Goal: Transaction & Acquisition: Purchase product/service

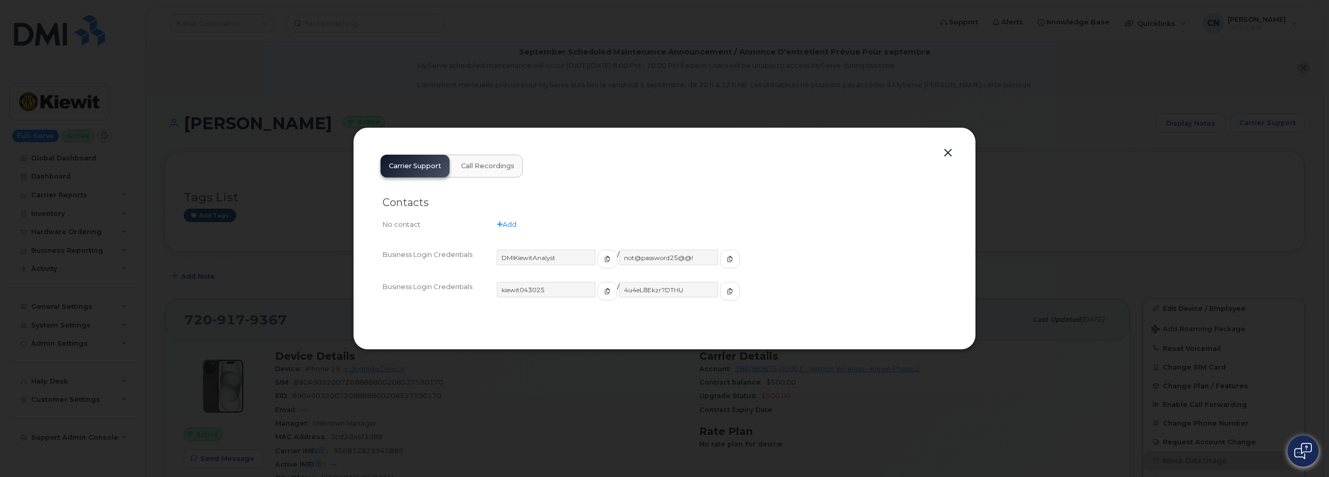
click at [947, 156] on button "button" at bounding box center [948, 153] width 16 height 15
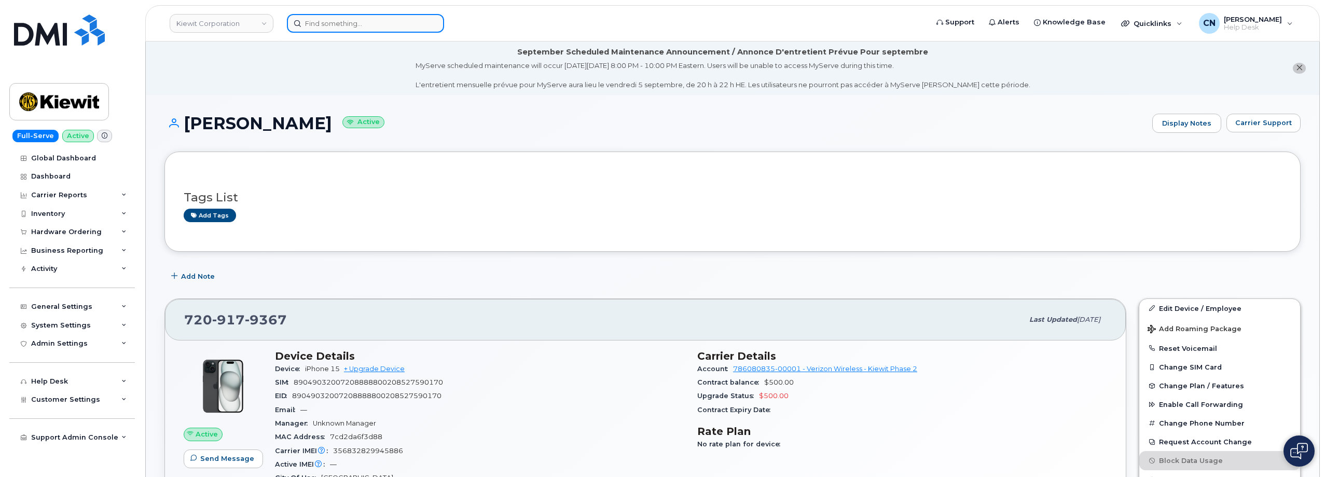
click at [321, 24] on input at bounding box center [365, 23] width 157 height 19
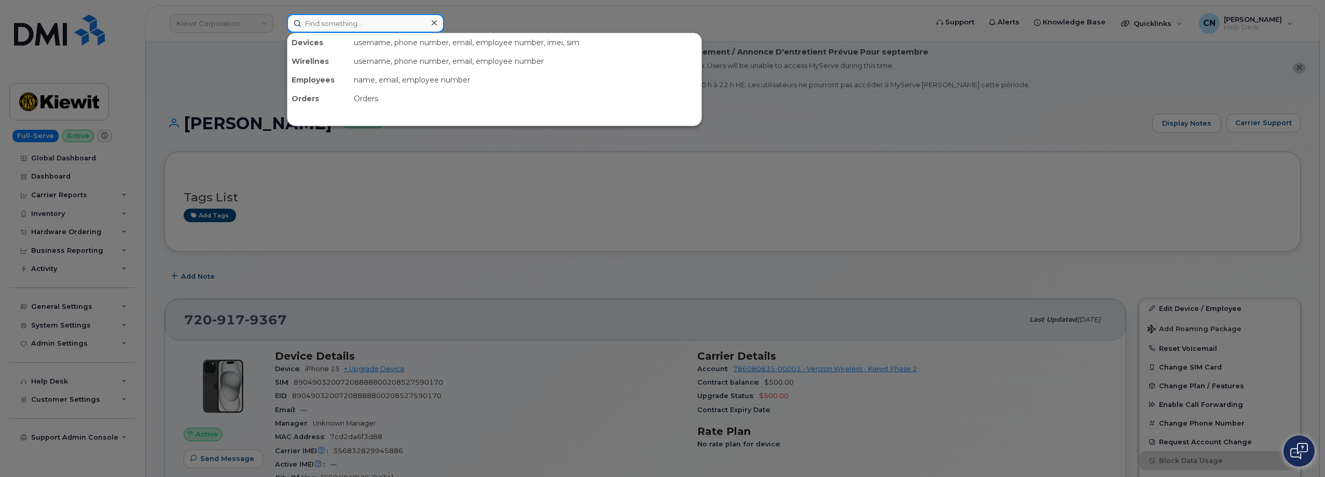
paste input "4163165652"
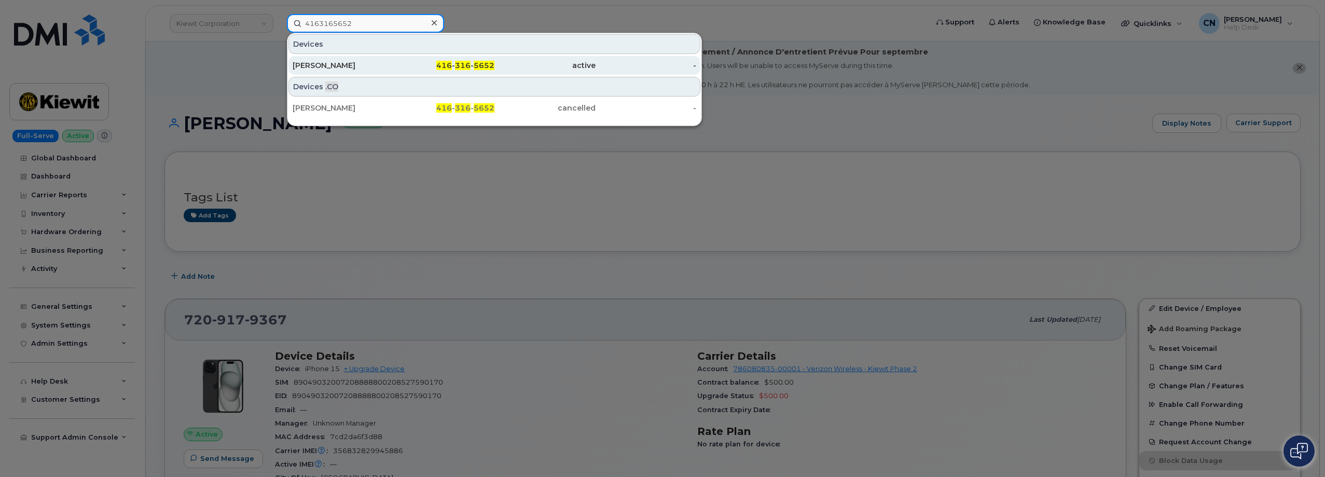
type input "4163165652"
click at [310, 67] on div "[PERSON_NAME]" at bounding box center [343, 65] width 101 height 10
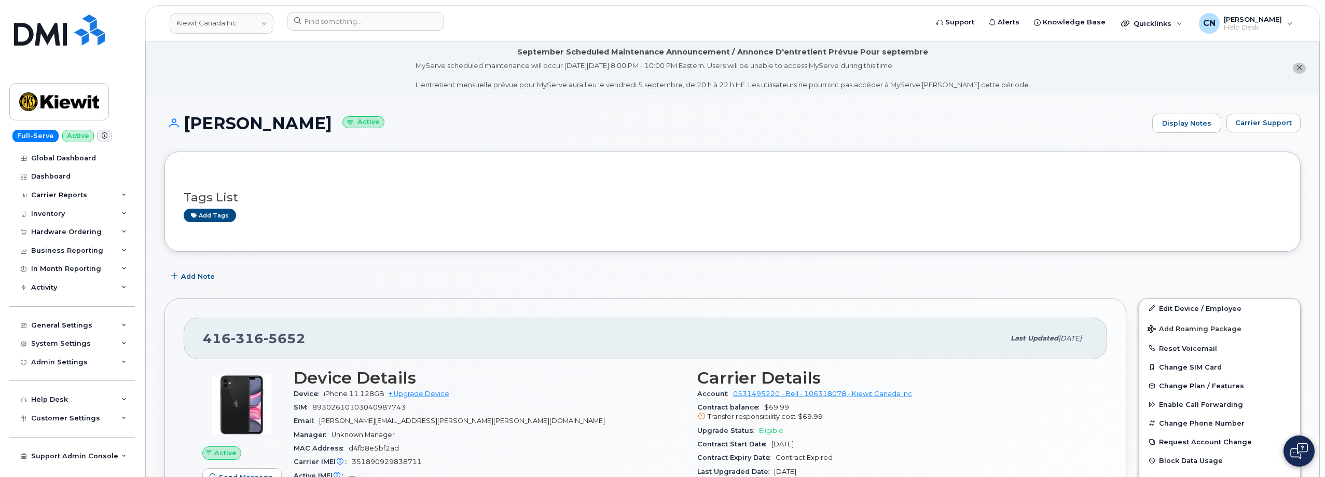
drag, startPoint x: 320, startPoint y: 118, endPoint x: 186, endPoint y: 122, distance: 134.0
click at [185, 122] on h1 "Joshua Pidgeon Active" at bounding box center [656, 123] width 983 height 18
copy h1 "[PERSON_NAME]"
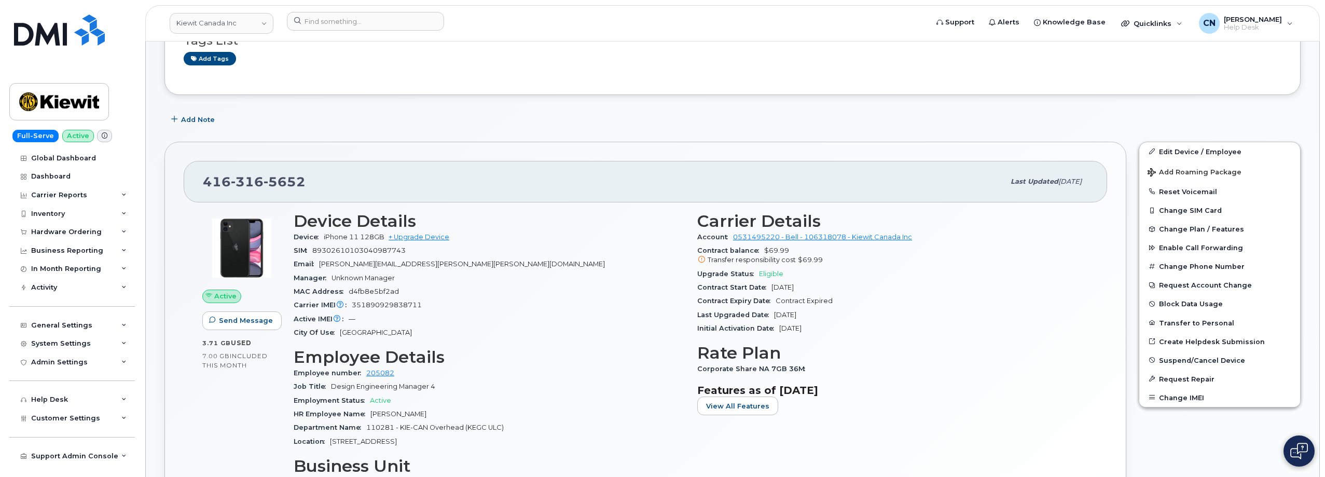
scroll to position [208, 0]
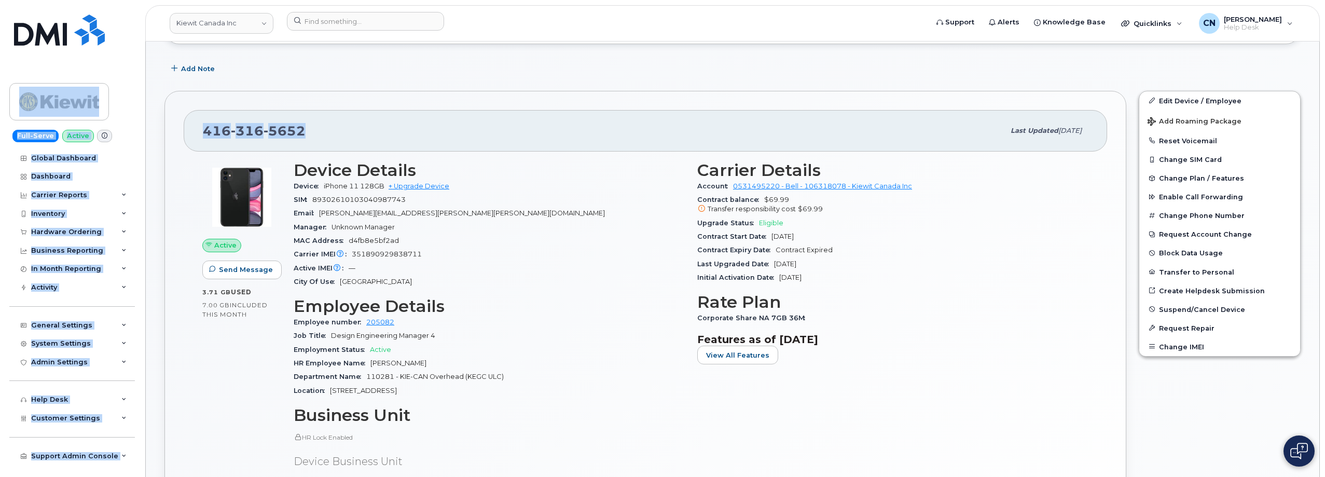
drag, startPoint x: 311, startPoint y: 138, endPoint x: 75, endPoint y: 73, distance: 245.4
copy div "Full-Serve Active Global Dashboard Dashboard Carrier Reports Monthly Billing Da…"
click at [365, 121] on div "[PHONE_NUMBER]" at bounding box center [604, 131] width 802 height 22
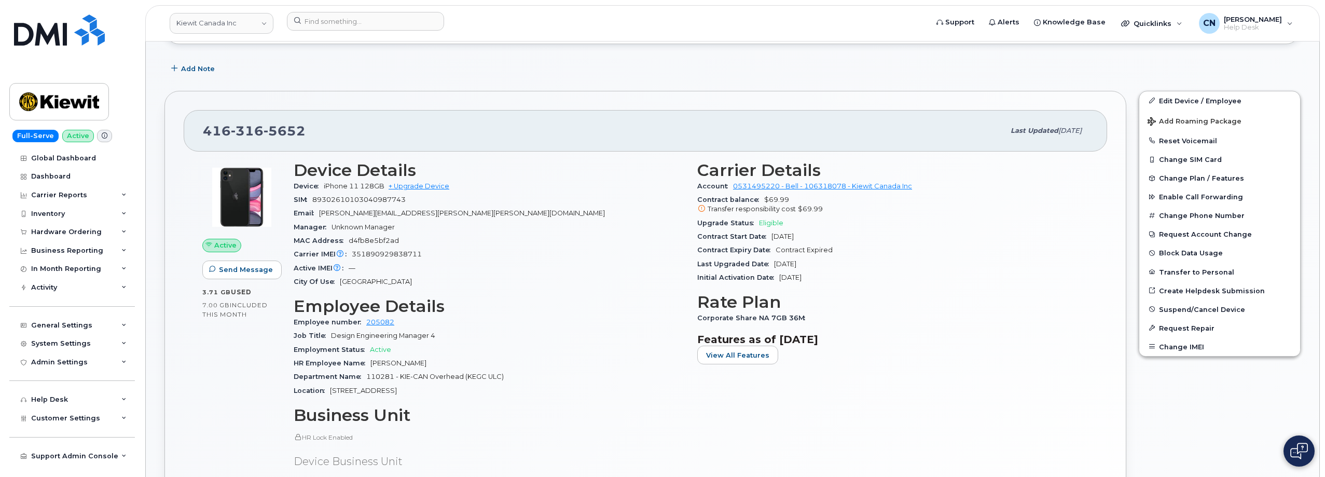
click at [322, 136] on div "[PHONE_NUMBER]" at bounding box center [604, 131] width 802 height 22
drag, startPoint x: 233, startPoint y: 128, endPoint x: 199, endPoint y: 129, distance: 34.3
click at [199, 129] on div "416 316 5652 Last updated Aug 07, 2025" at bounding box center [646, 131] width 924 height 42
copy span "[PHONE_NUMBER]"
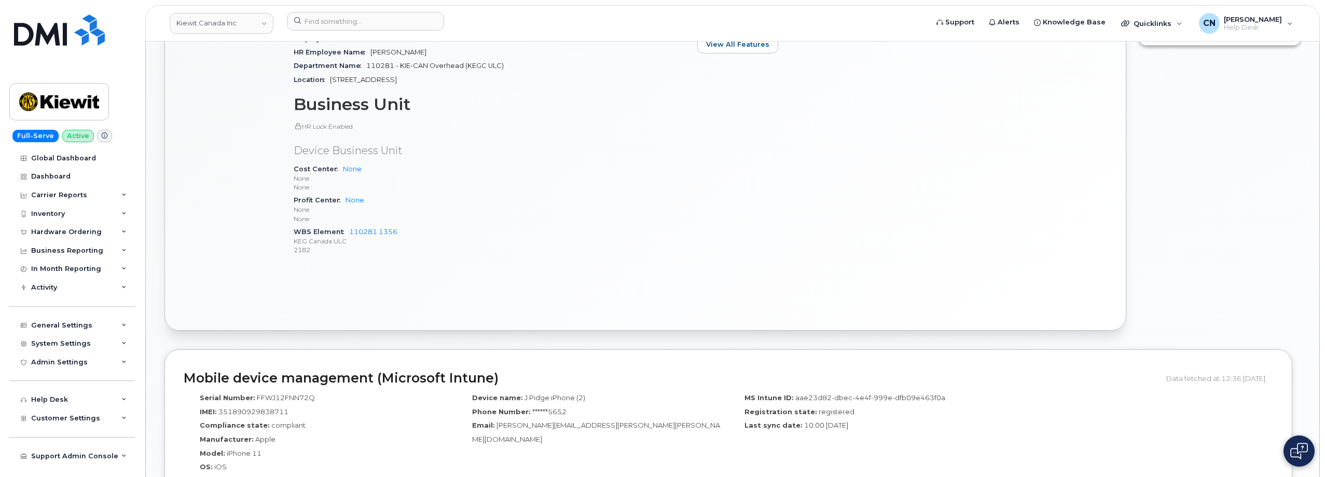
scroll to position [519, 0]
drag, startPoint x: 413, startPoint y: 239, endPoint x: 352, endPoint y: 235, distance: 60.8
click at [352, 235] on div "WBS Element 110281.1356 KEG Canada ULC 2182" at bounding box center [489, 241] width 391 height 32
click at [351, 238] on p "KEG Canada ULC" at bounding box center [489, 240] width 391 height 9
drag, startPoint x: 412, startPoint y: 231, endPoint x: 350, endPoint y: 231, distance: 61.2
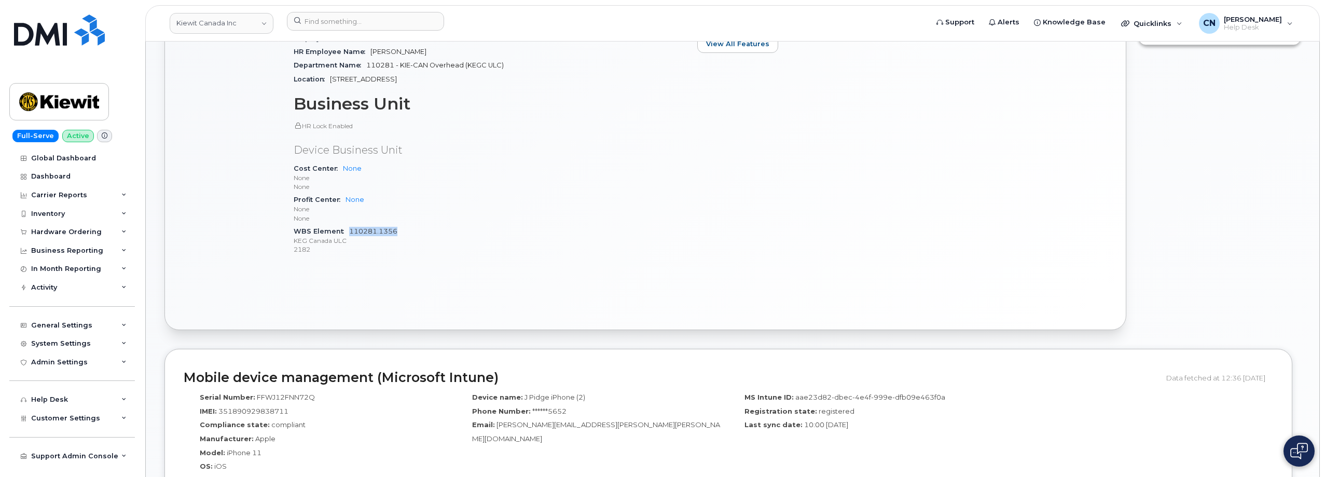
click at [350, 231] on div "WBS Element 110281.1356 KEG Canada ULC 2182" at bounding box center [489, 241] width 391 height 32
copy link "110281.1356"
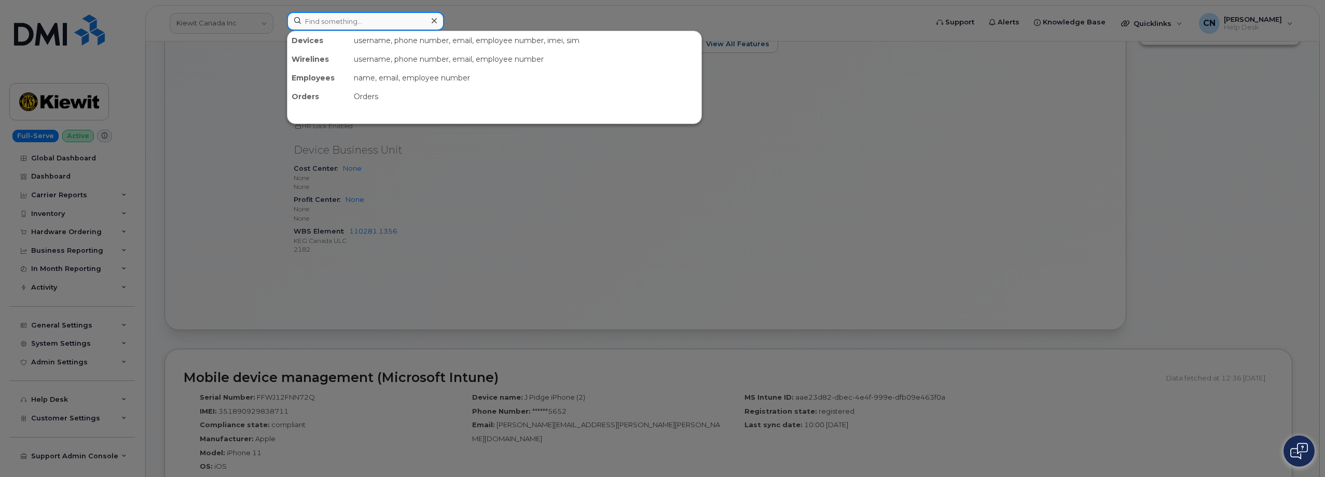
click at [330, 24] on input at bounding box center [365, 21] width 157 height 19
paste input "8649221265"
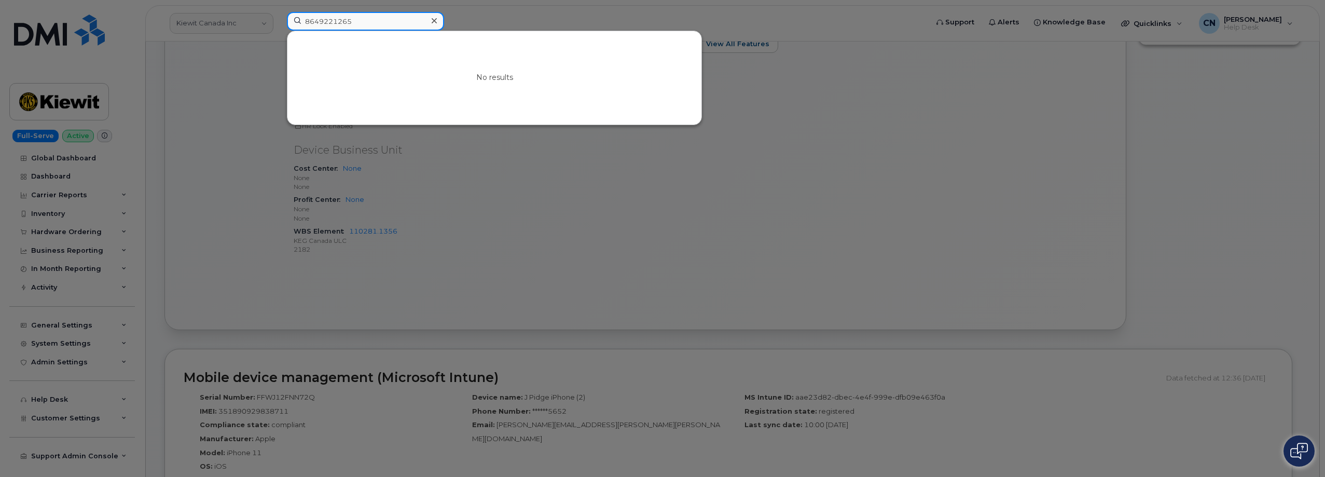
type input "8649221265"
click at [361, 278] on div at bounding box center [662, 238] width 1325 height 477
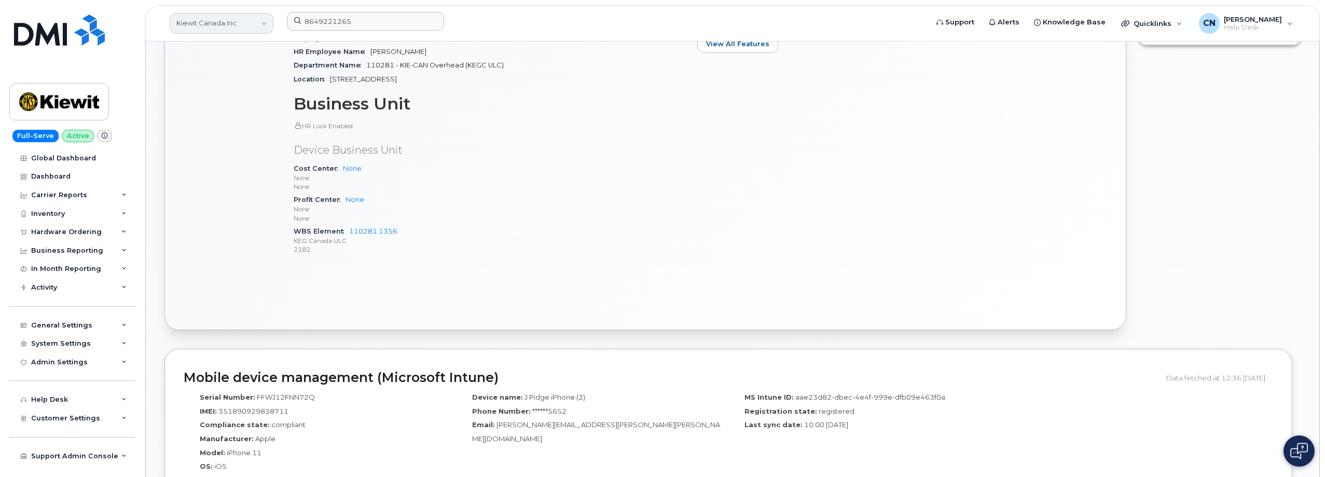
click at [204, 23] on link "Kiewit Canada Inc" at bounding box center [222, 23] width 104 height 21
type input "bertra"
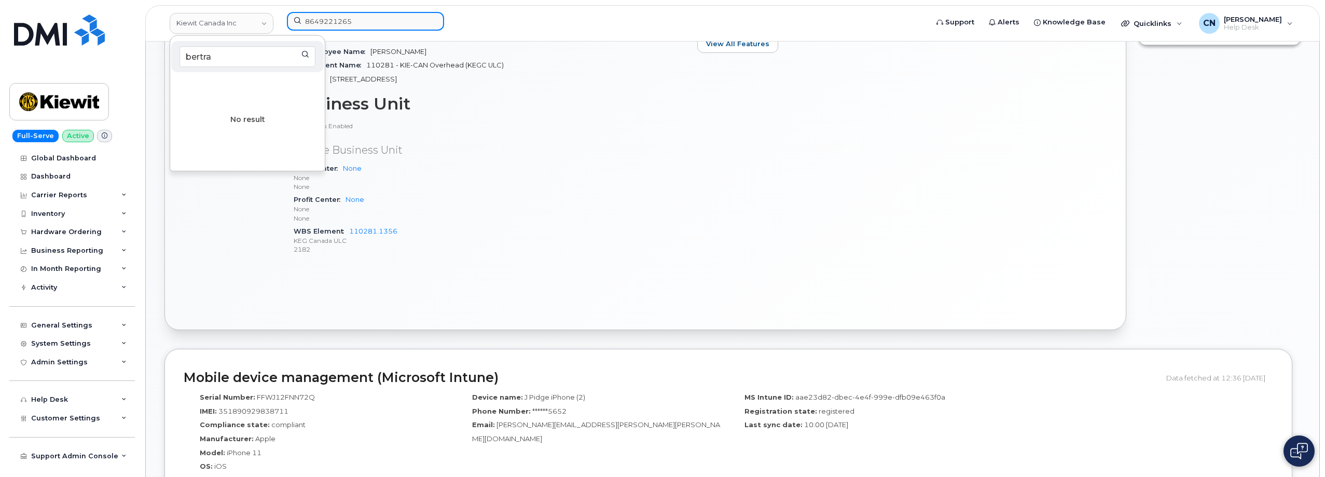
click at [340, 19] on input "8649221265" at bounding box center [365, 21] width 157 height 19
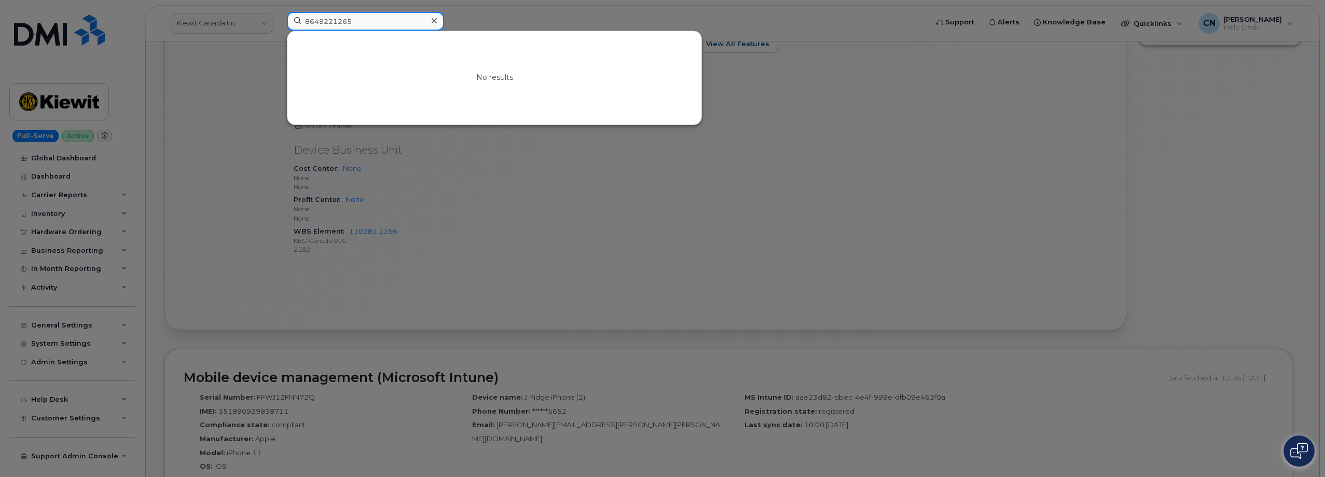
drag, startPoint x: 362, startPoint y: 18, endPoint x: 83, endPoint y: 26, distance: 279.3
click at [279, 25] on div "8649221265 No results" at bounding box center [604, 23] width 651 height 23
paste input "QXZ6h9h"
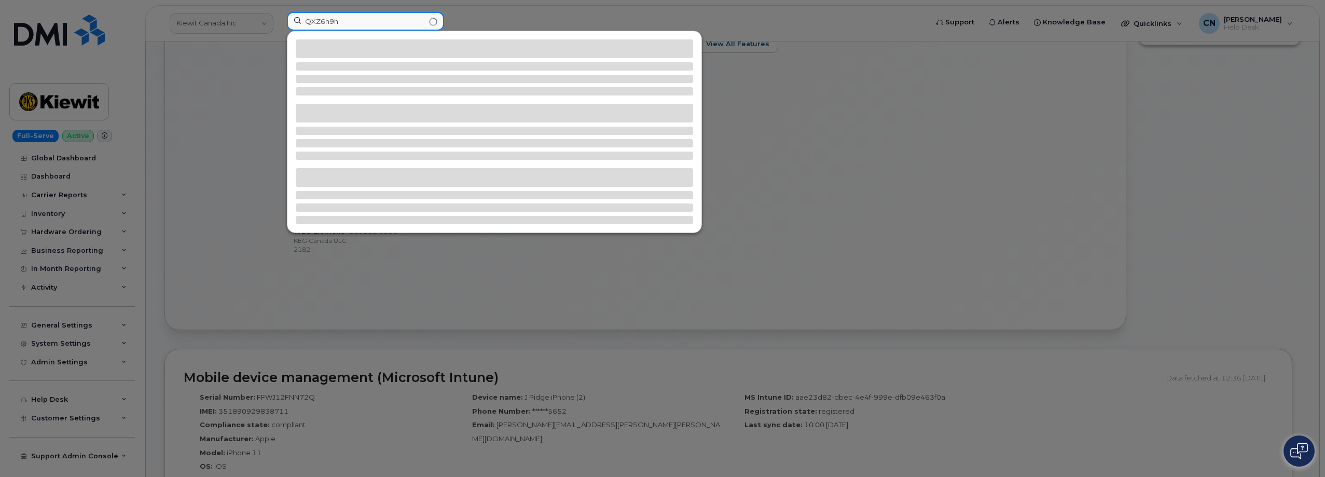
type input "QXZ6h9h"
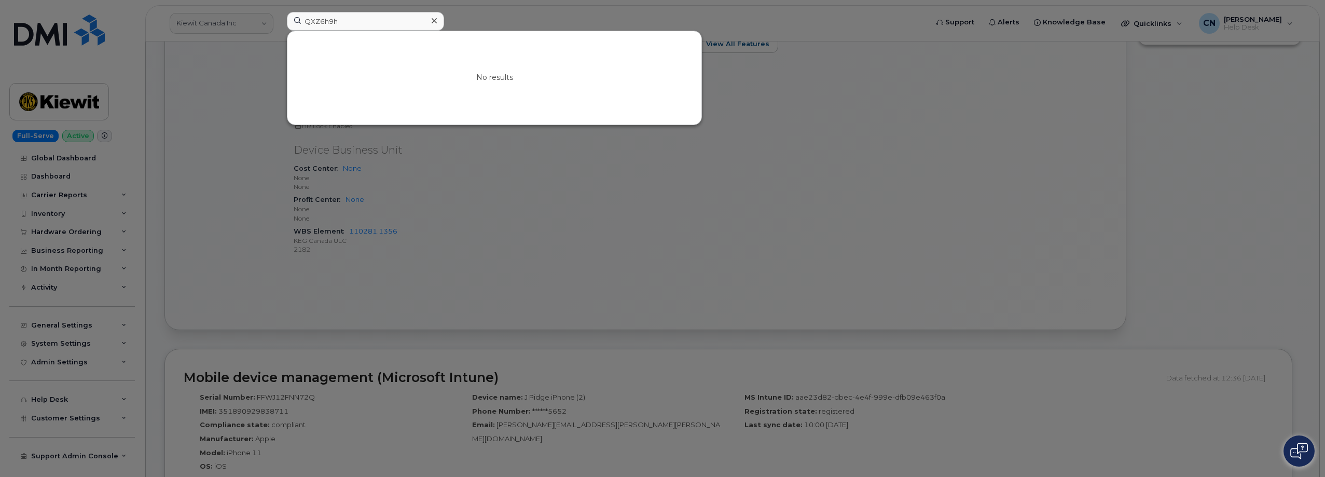
click at [218, 49] on div at bounding box center [662, 238] width 1325 height 477
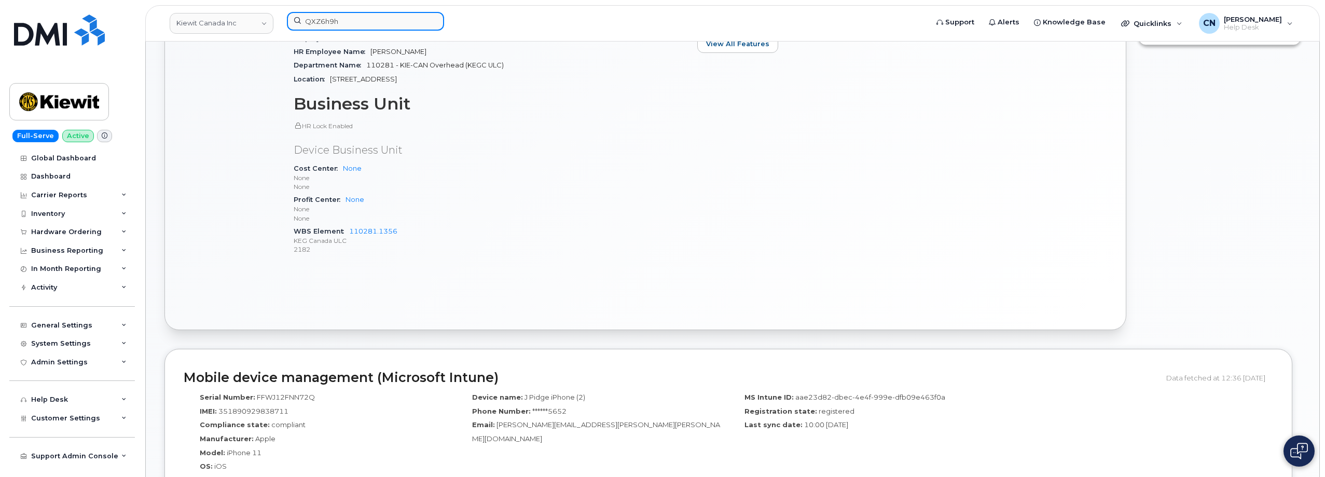
click at [335, 18] on input "QXZ6h9h" at bounding box center [365, 21] width 157 height 19
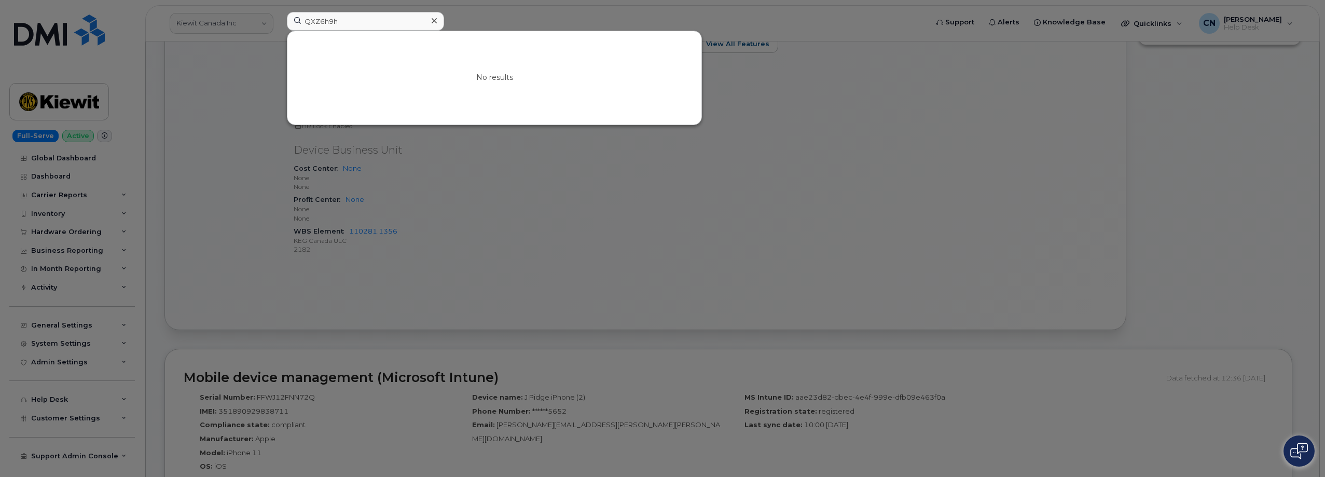
click at [226, 26] on div at bounding box center [662, 238] width 1325 height 477
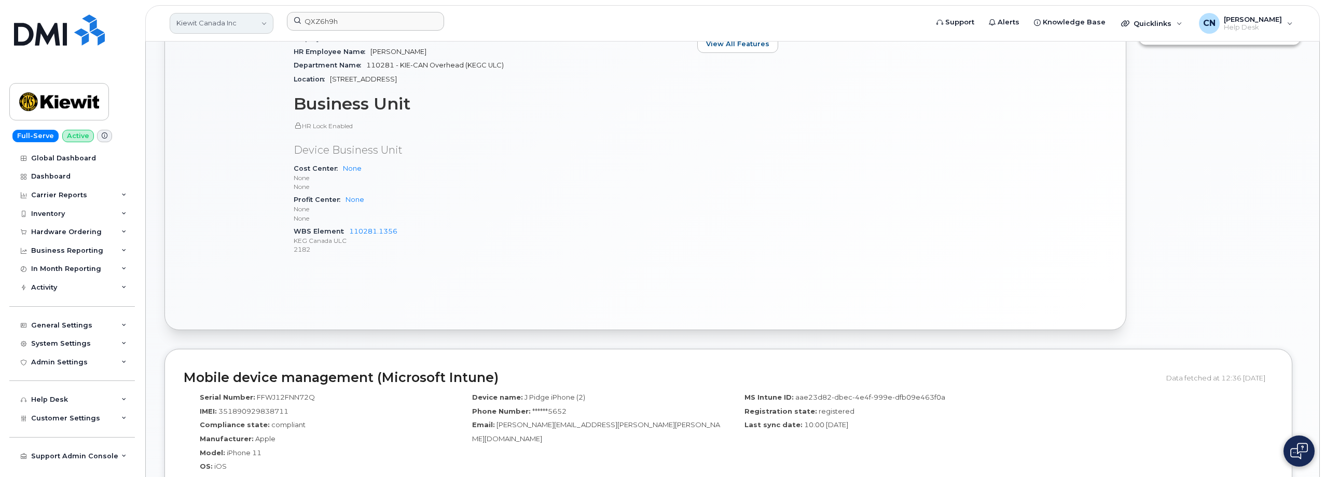
click at [235, 26] on link "Kiewit Canada Inc" at bounding box center [222, 23] width 104 height 21
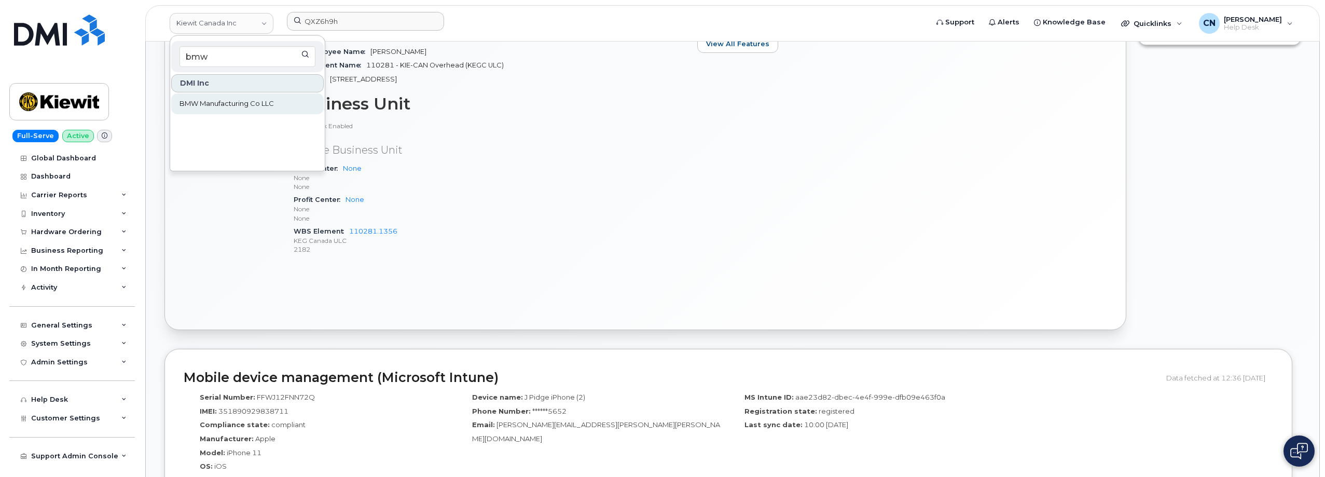
type input "bmw"
click at [224, 104] on span "BMW Manufacturing Co LLC" at bounding box center [227, 104] width 94 height 10
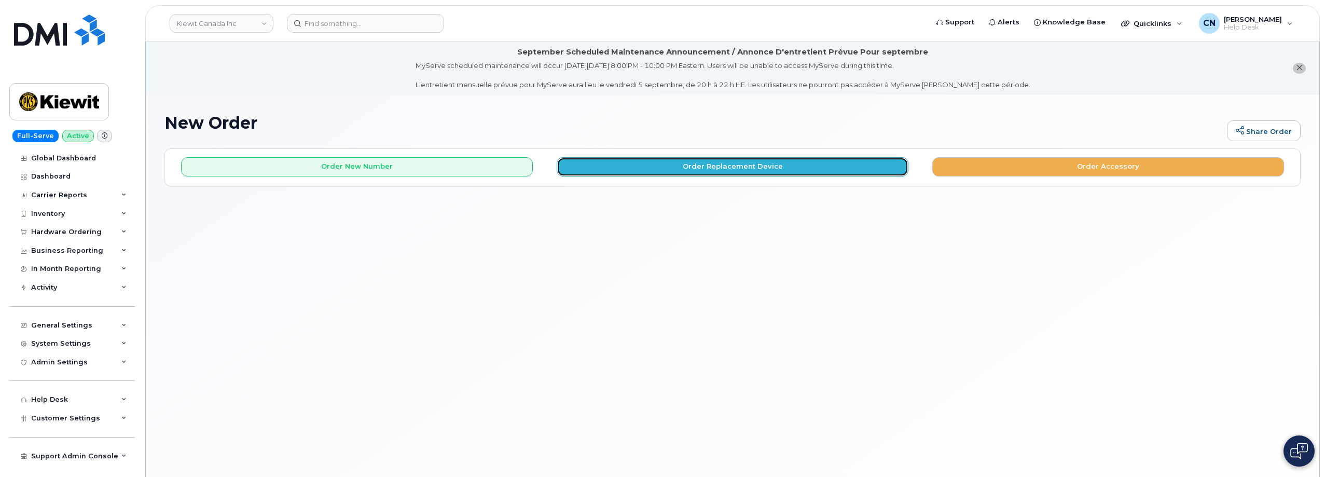
click at [669, 165] on button "Order Replacement Device" at bounding box center [733, 166] width 352 height 19
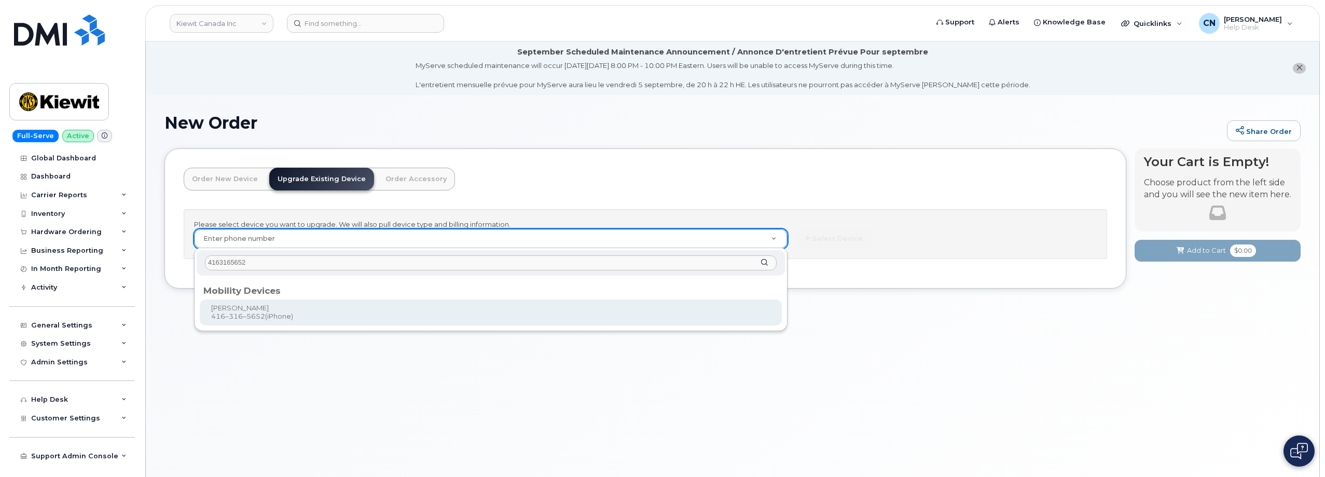
type input "4163165652"
type input "214785"
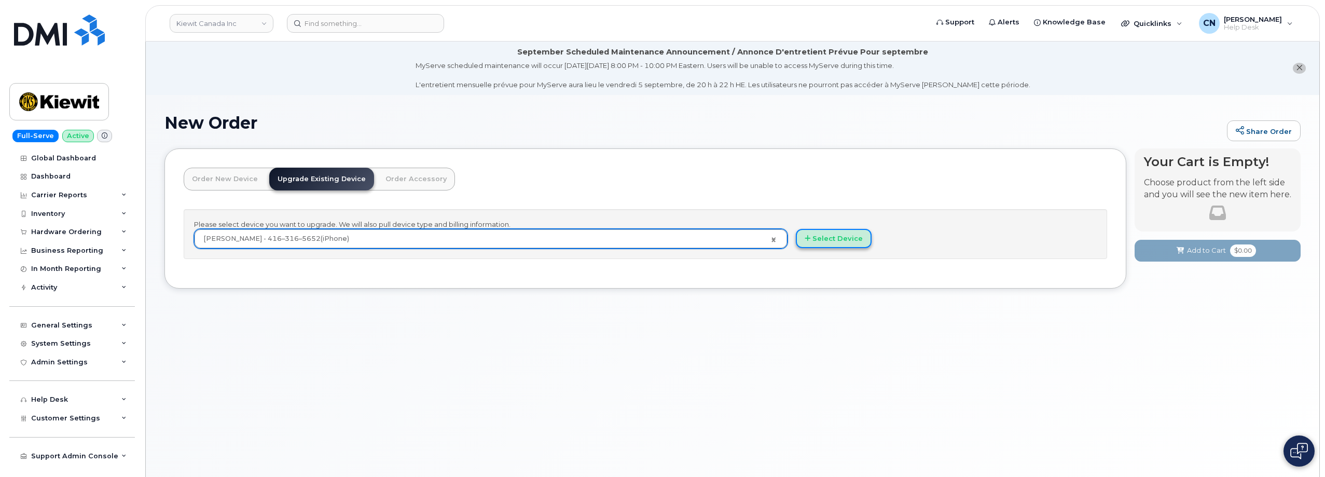
click at [837, 240] on button "Select Device" at bounding box center [834, 238] width 76 height 19
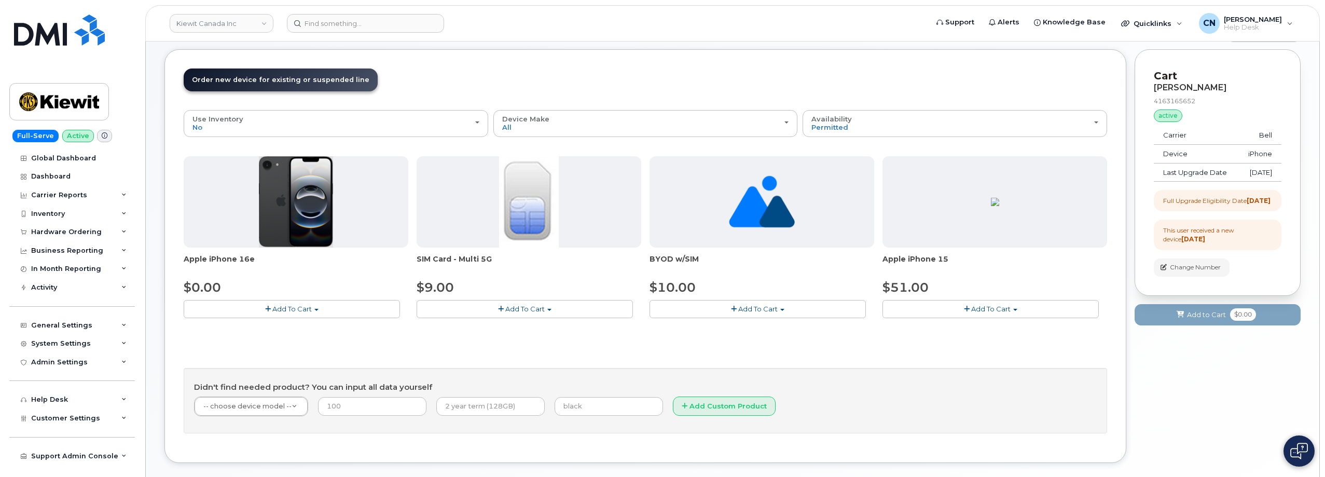
scroll to position [104, 0]
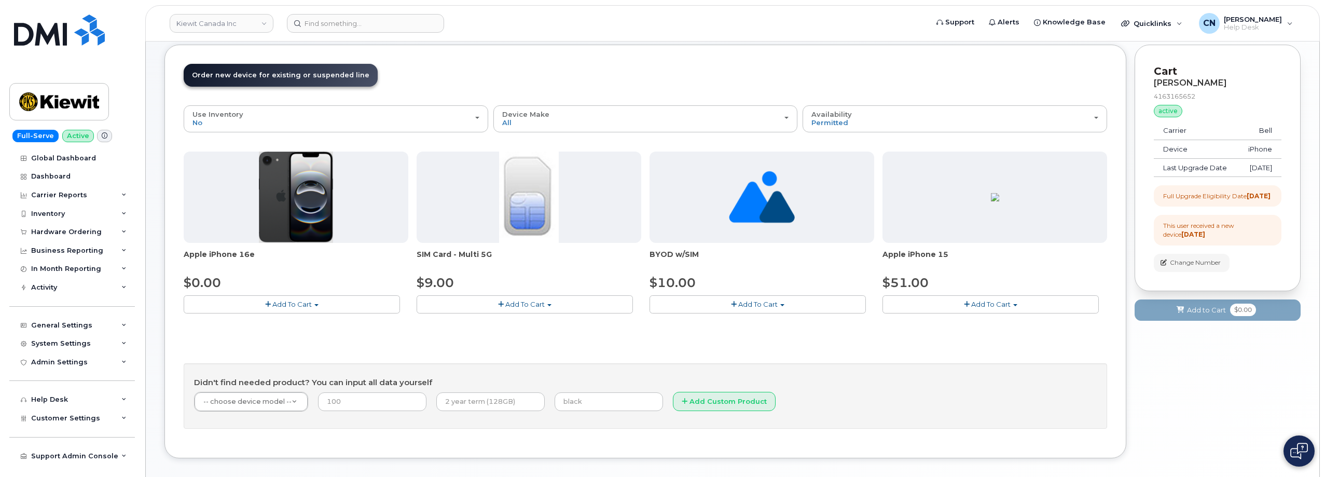
click at [333, 300] on button "Add To Cart" at bounding box center [292, 304] width 216 height 18
click at [281, 326] on link "$0.00 - 3 year upgrade (128GB)" at bounding box center [250, 323] width 129 height 13
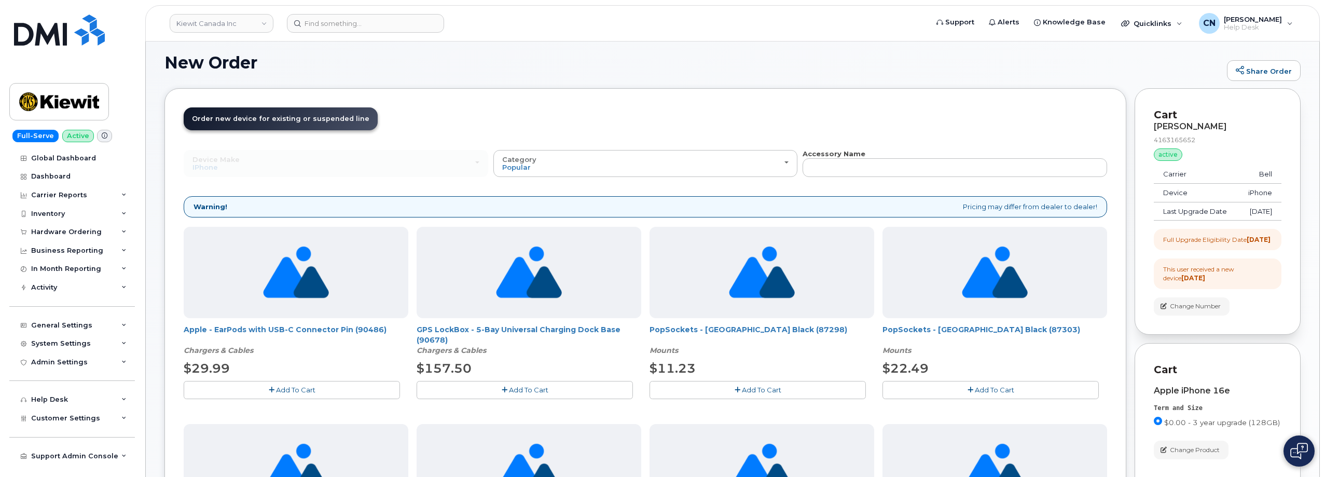
scroll to position [0, 0]
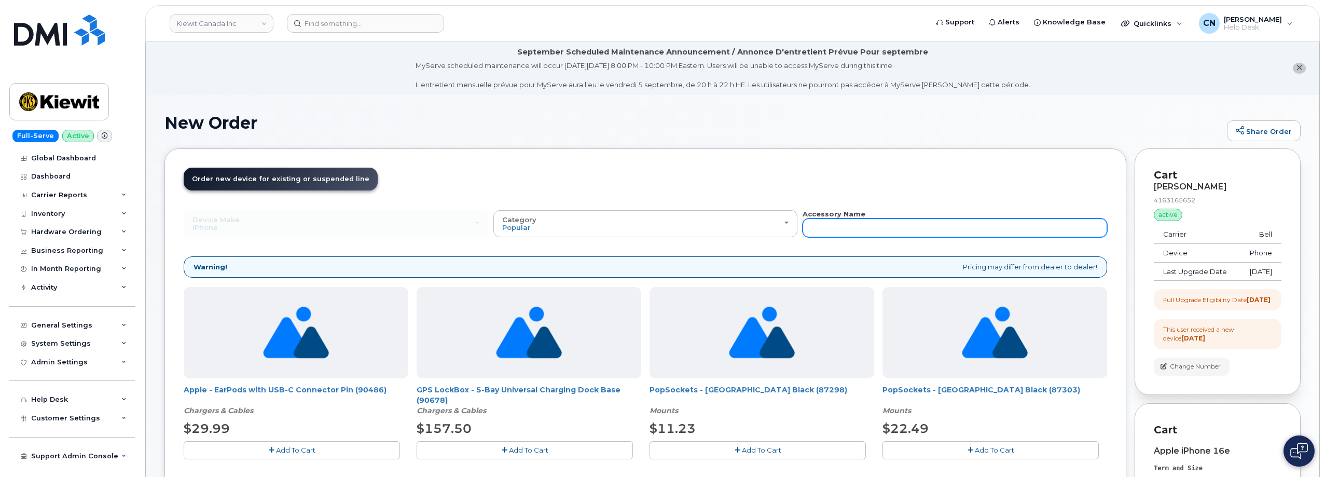
click at [824, 229] on input "text" at bounding box center [955, 227] width 305 height 19
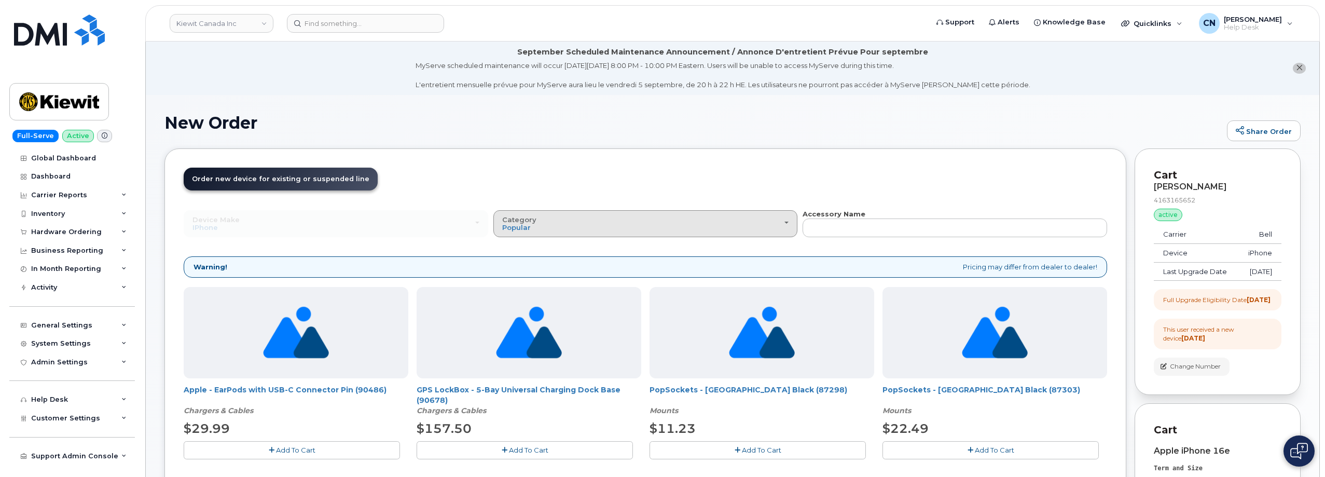
click at [727, 228] on div "Category Popular" at bounding box center [645, 224] width 287 height 16
click at [555, 268] on div "Case" at bounding box center [645, 269] width 299 height 12
click at [499, 231] on button "Category Popular" at bounding box center [646, 223] width 305 height 27
click at [518, 271] on label "Case" at bounding box center [511, 269] width 31 height 12
click at [0, 0] on input "Case" at bounding box center [0, 0] width 0 height 0
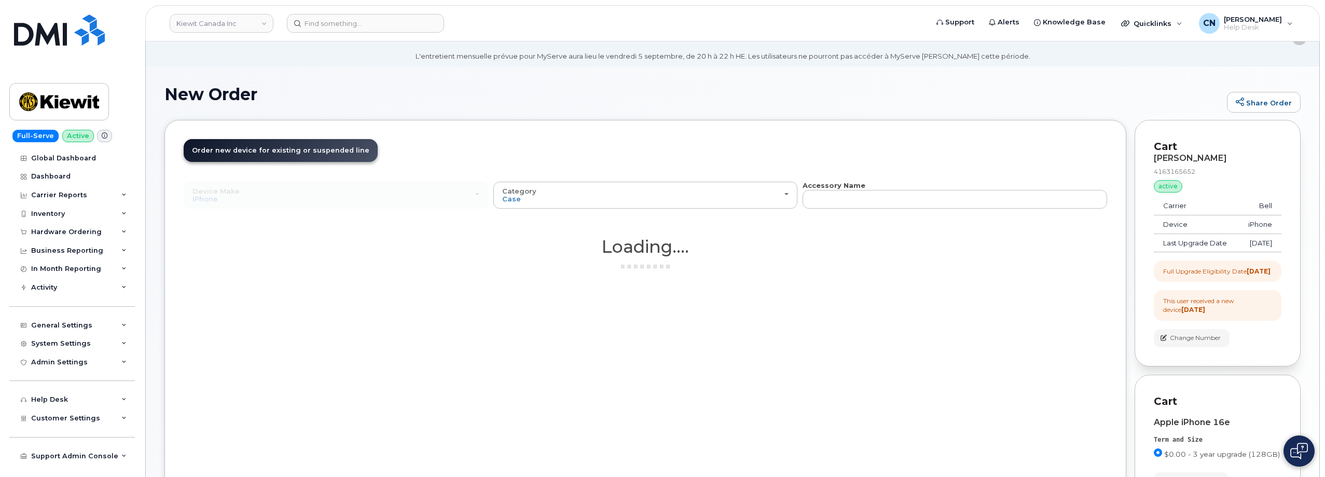
scroll to position [52, 0]
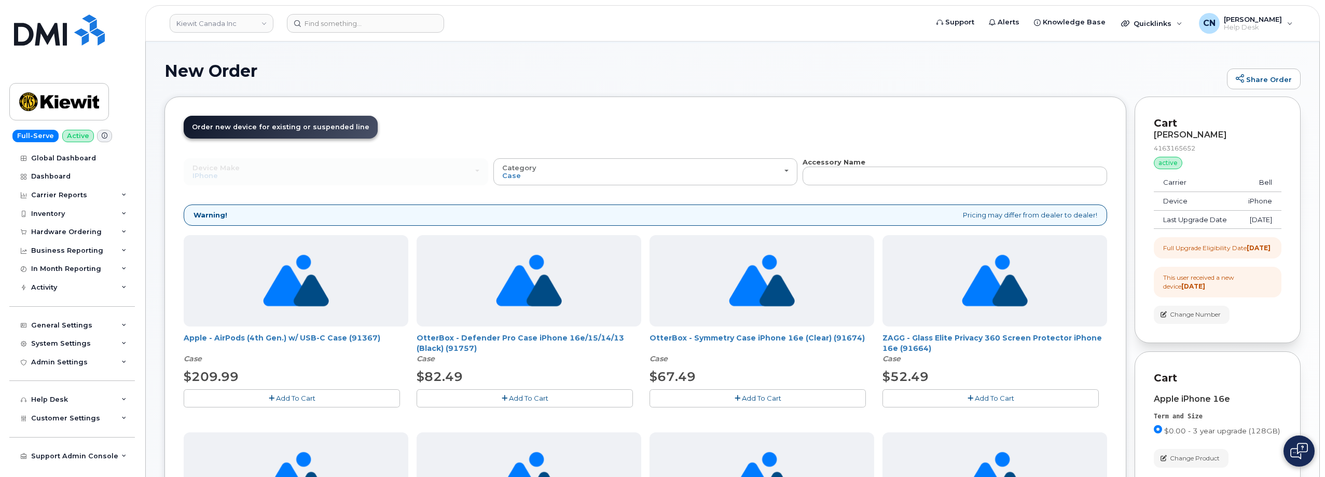
click at [438, 184] on div "Device Make All Android Cell Phone HUB iPhone Modem Tablet All Android Cell Pho…" at bounding box center [336, 171] width 305 height 27
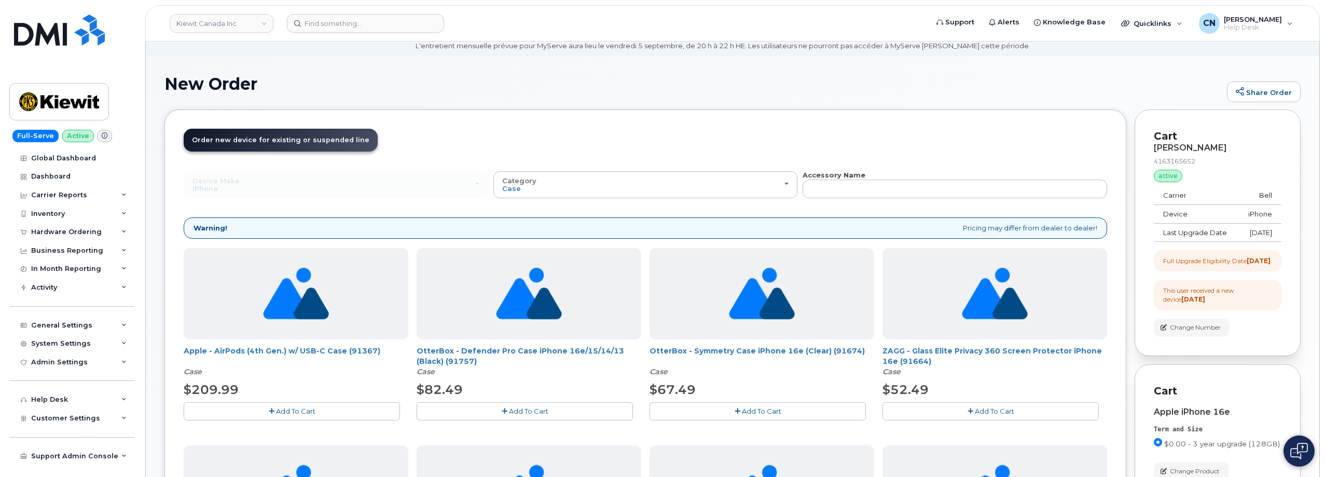
scroll to position [208, 0]
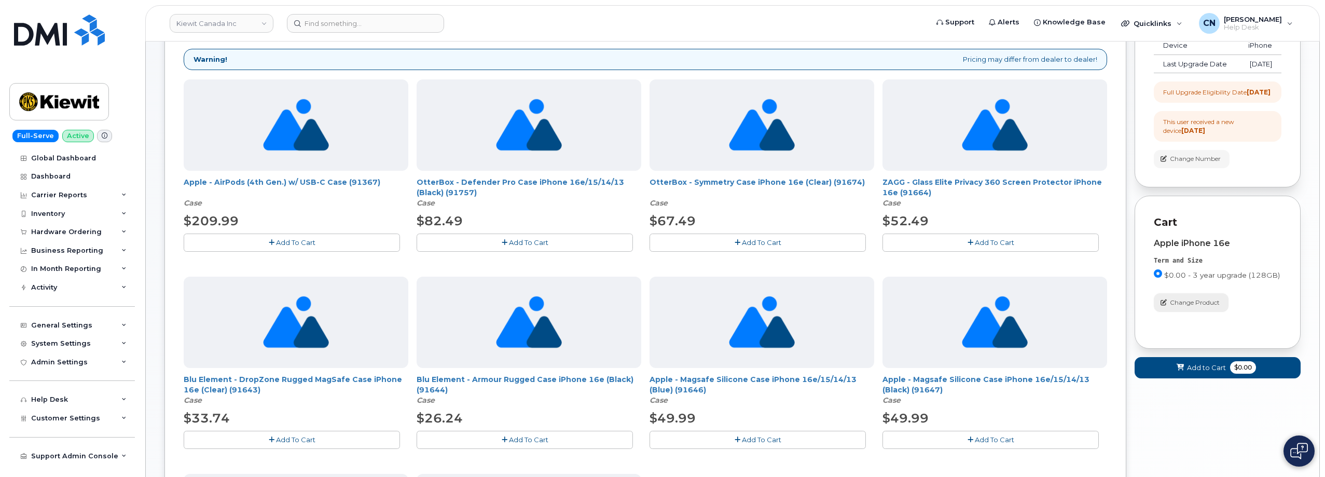
click at [1180, 307] on span "Change Product" at bounding box center [1195, 302] width 50 height 9
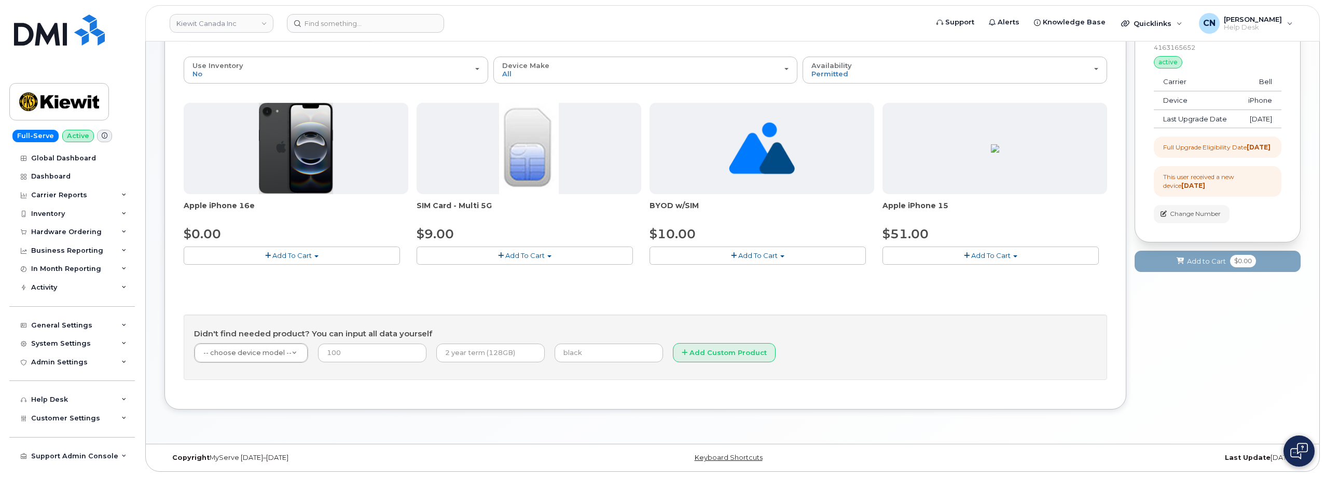
scroll to position [153, 0]
click at [906, 253] on button "Add To Cart" at bounding box center [991, 256] width 216 height 18
click at [958, 275] on span "Model Black 128 GB is available" at bounding box center [957, 274] width 108 height 8
click at [964, 252] on button "Add To Cart" at bounding box center [991, 256] width 216 height 18
click at [966, 273] on span "Model Black 128 GB is available" at bounding box center [957, 274] width 108 height 8
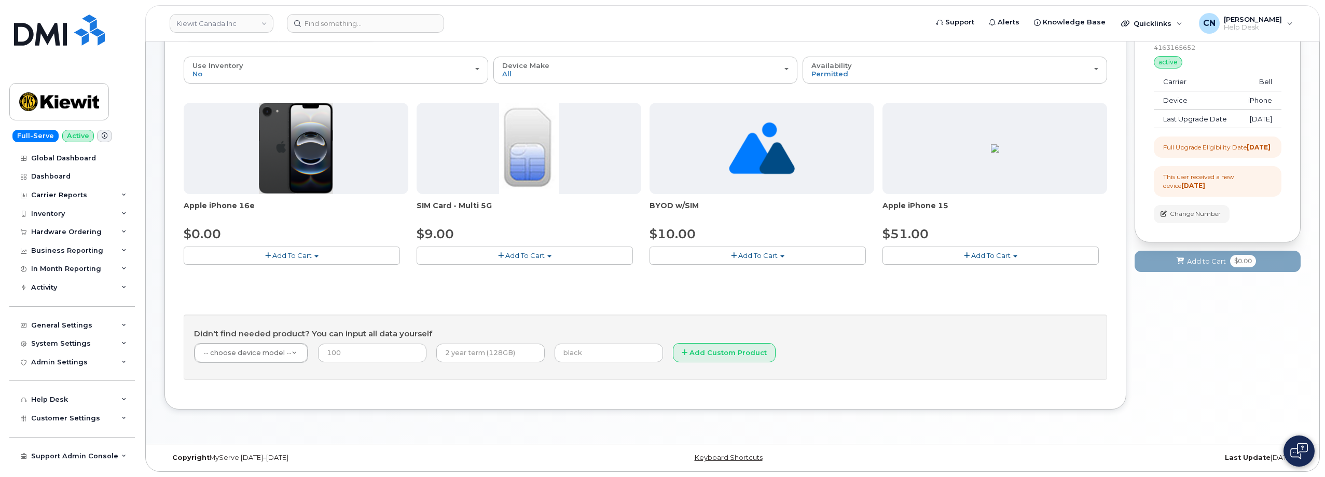
click at [977, 250] on button "Add To Cart" at bounding box center [991, 256] width 216 height 18
click at [956, 290] on link "$51.00 - 3-year upgrade (128GB model)" at bounding box center [964, 287] width 158 height 13
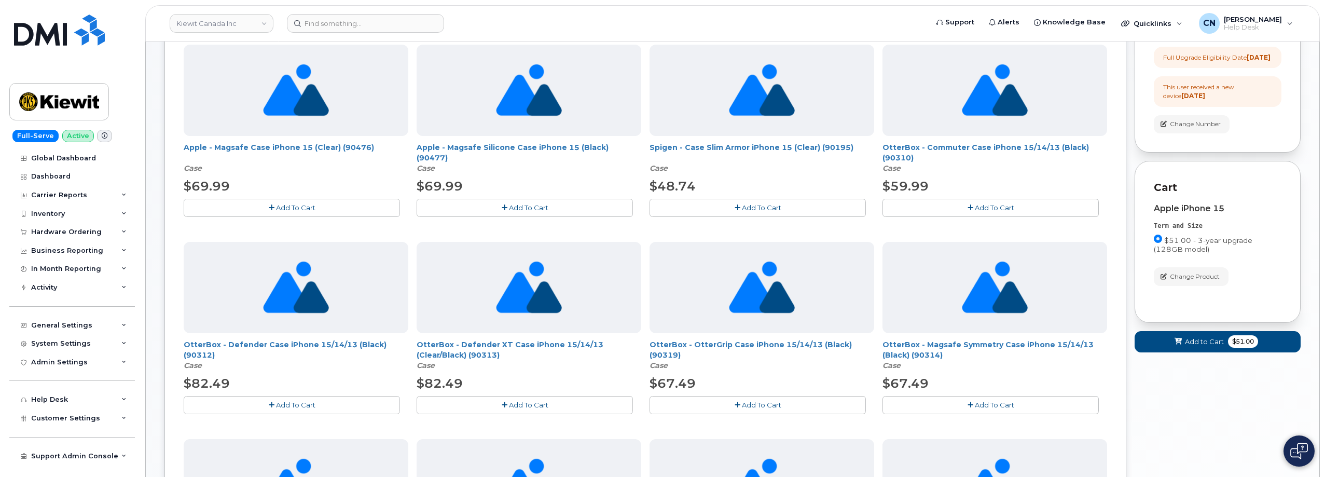
scroll to position [311, 0]
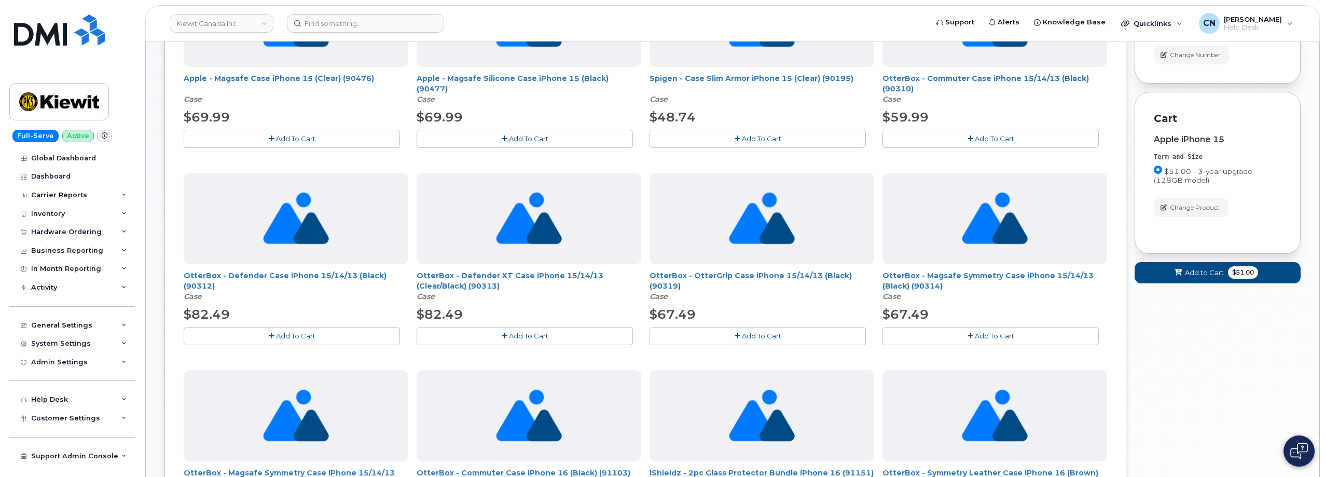
click at [992, 332] on span "Add To Cart" at bounding box center [994, 336] width 39 height 8
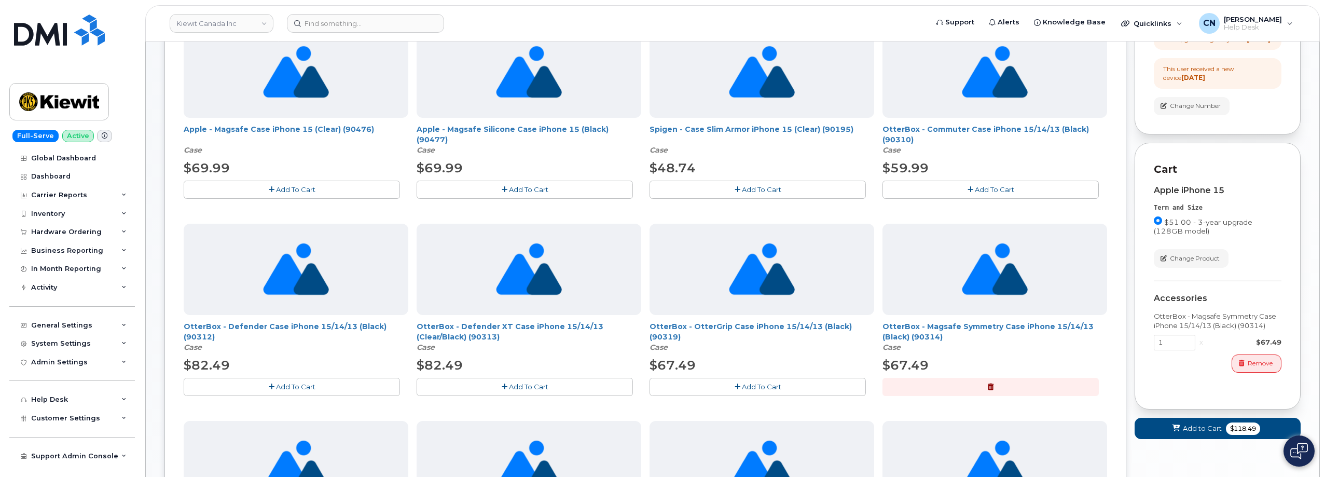
scroll to position [0, 0]
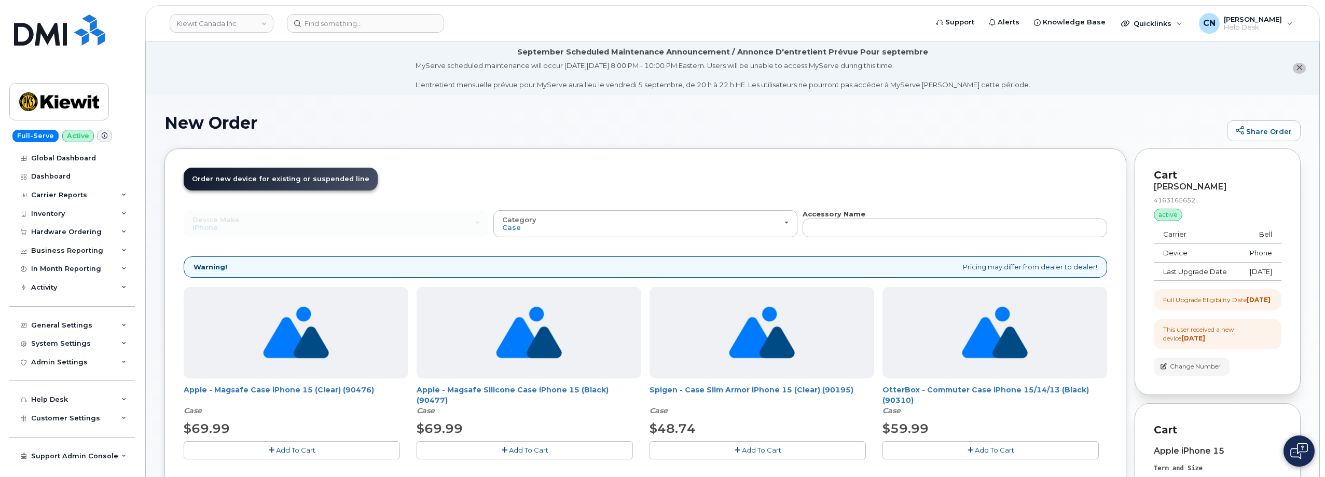
click at [510, 207] on header "Order New Device Upgrade Existing Device Order Accessory Order new device and n…" at bounding box center [646, 189] width 924 height 42
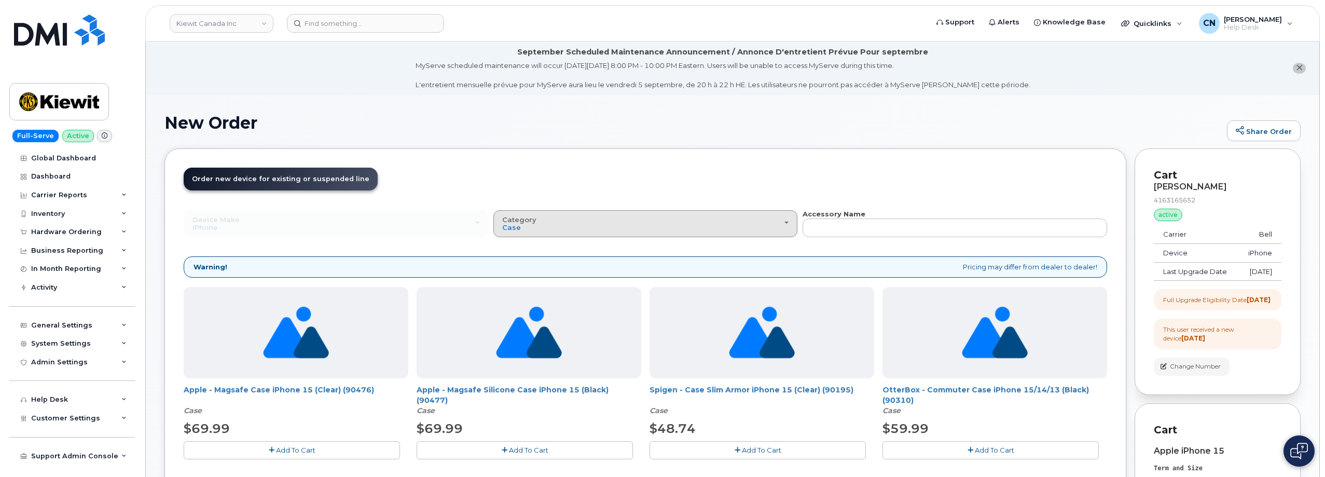
click at [522, 224] on div "Category Case" at bounding box center [645, 224] width 287 height 16
click at [513, 288] on label "Other" at bounding box center [512, 287] width 33 height 12
click at [0, 0] on input "Other" at bounding box center [0, 0] width 0 height 0
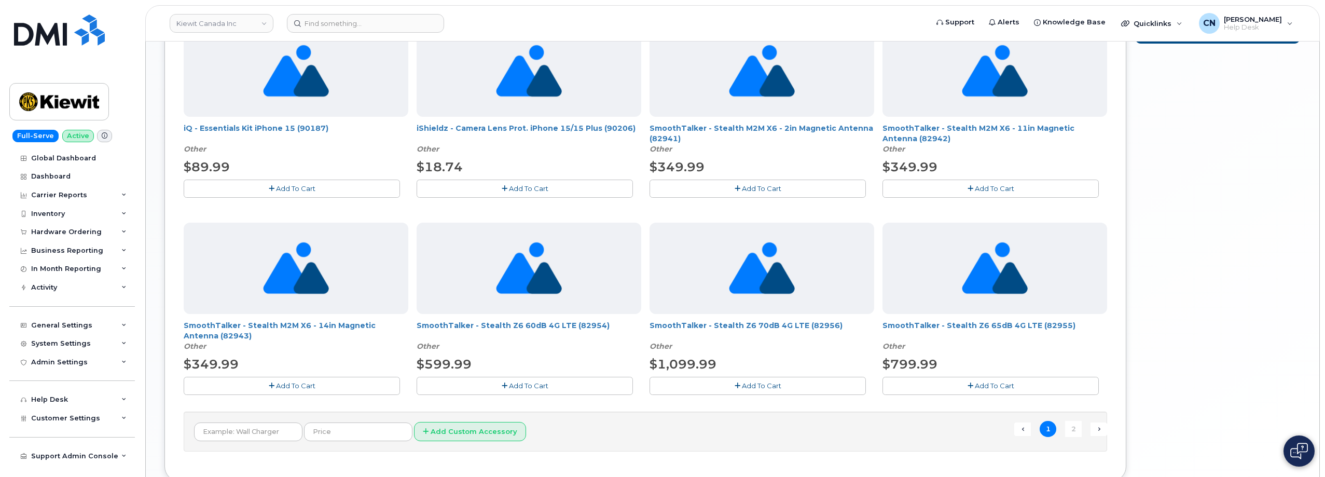
scroll to position [675, 0]
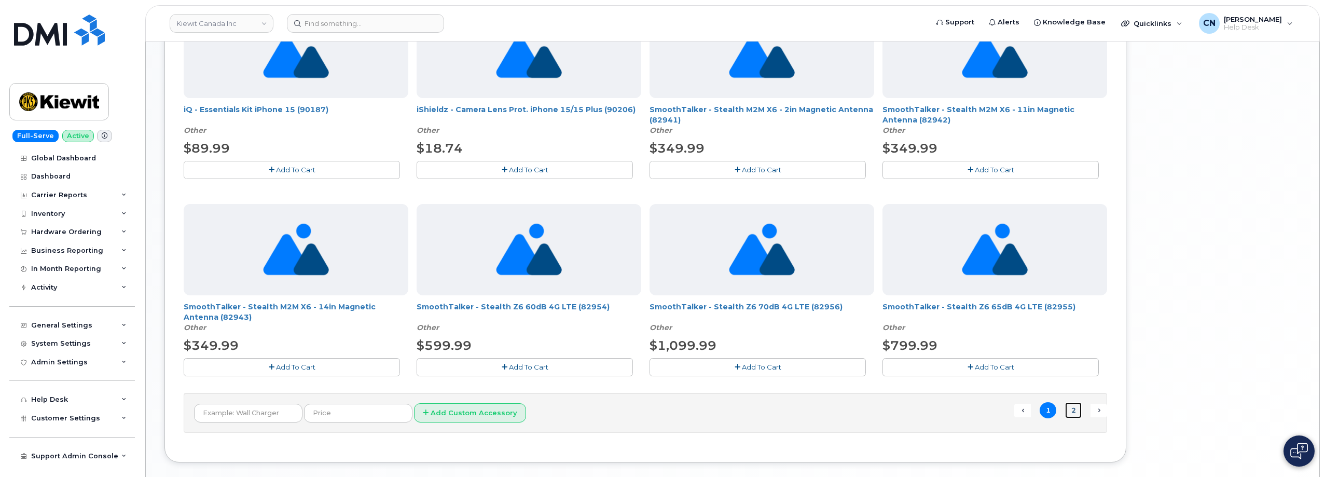
click at [1072, 411] on link "2" at bounding box center [1073, 410] width 17 height 16
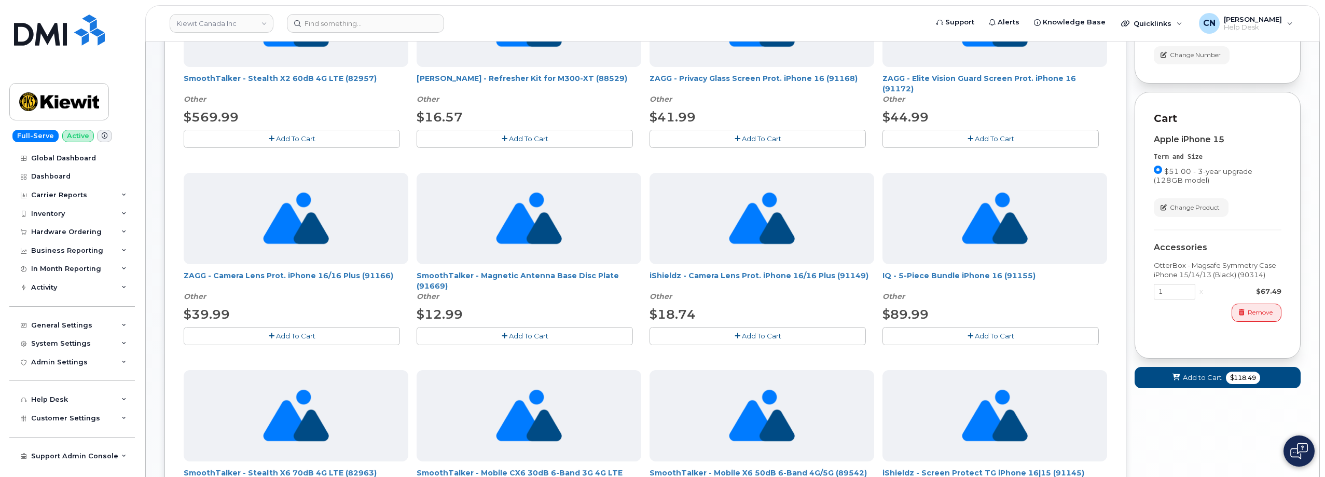
scroll to position [467, 0]
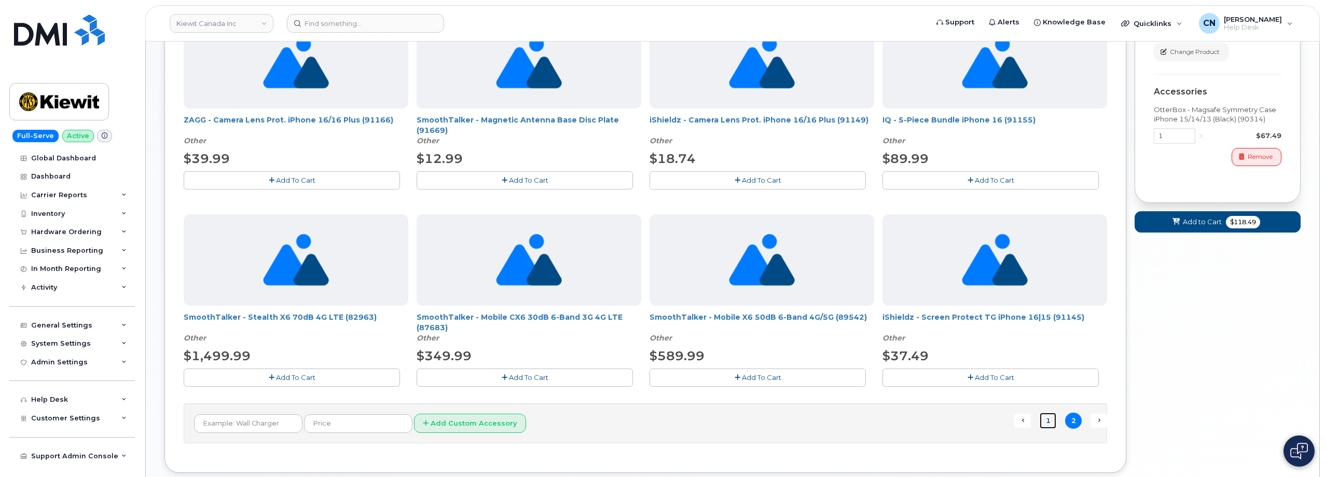
click at [1054, 420] on link "1" at bounding box center [1048, 421] width 17 height 16
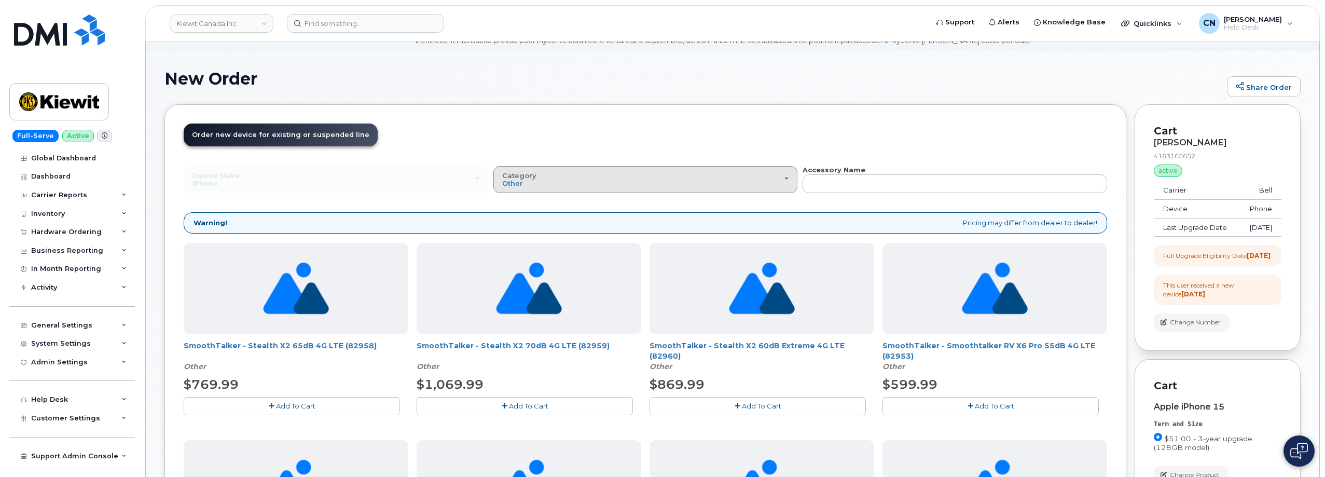
scroll to position [0, 0]
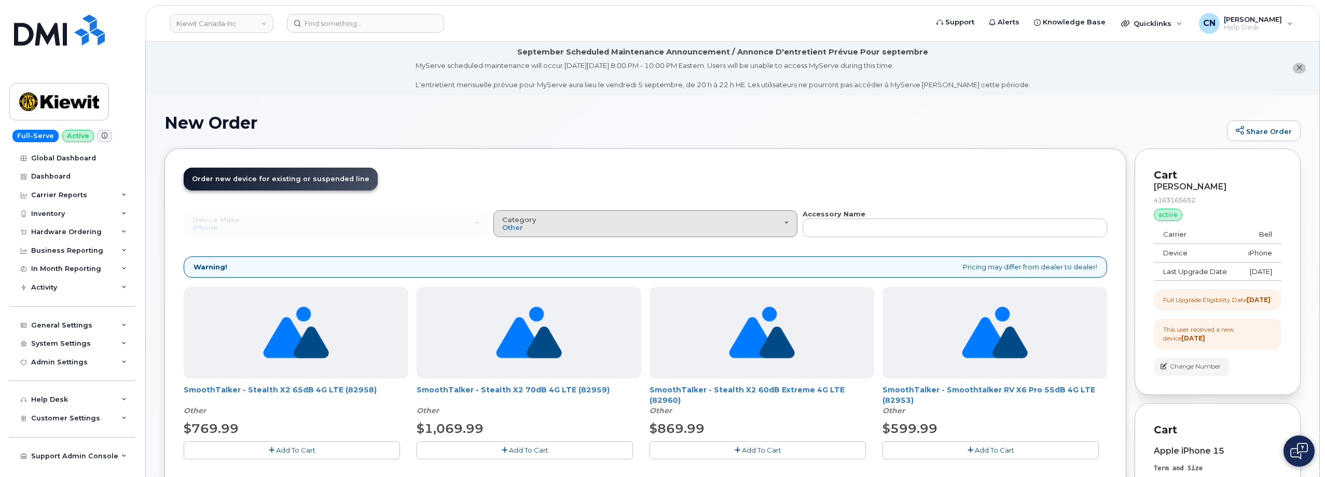
click at [525, 222] on span "Category" at bounding box center [519, 219] width 34 height 8
click at [519, 241] on div "All" at bounding box center [645, 247] width 299 height 12
click at [523, 229] on div "Category Other" at bounding box center [645, 224] width 287 height 16
click at [518, 247] on div "All" at bounding box center [645, 247] width 299 height 12
click at [578, 225] on div "Category Other" at bounding box center [645, 224] width 287 height 16
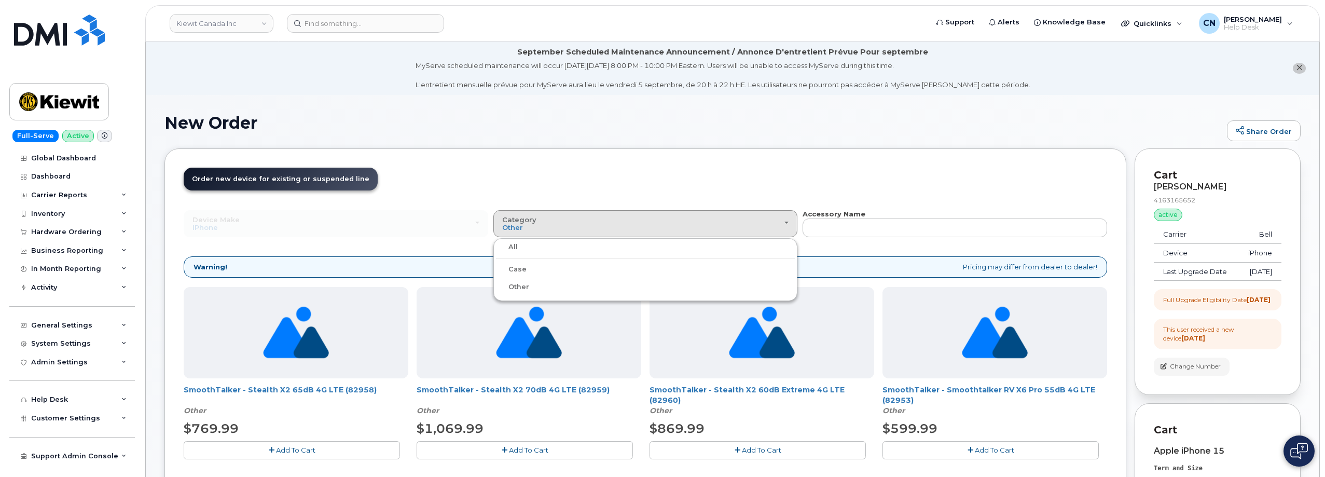
click at [528, 246] on div "All" at bounding box center [645, 247] width 299 height 12
click at [501, 229] on button "Category Other" at bounding box center [646, 223] width 305 height 27
click at [508, 247] on label "All" at bounding box center [507, 247] width 22 height 12
click at [0, 0] on input "All" at bounding box center [0, 0] width 0 height 0
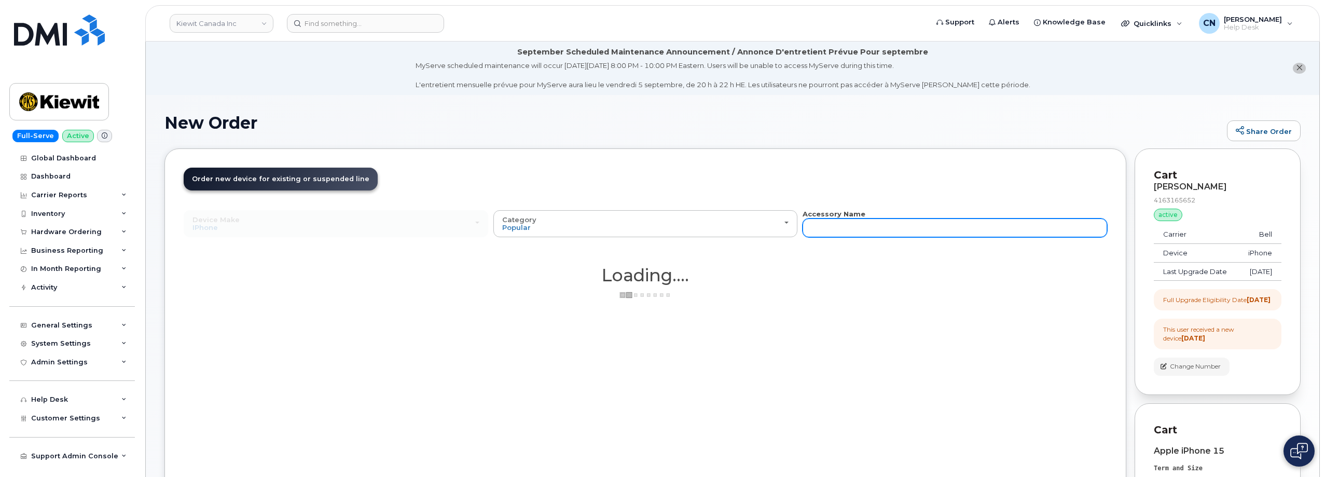
click at [824, 227] on input "text" at bounding box center [955, 227] width 305 height 19
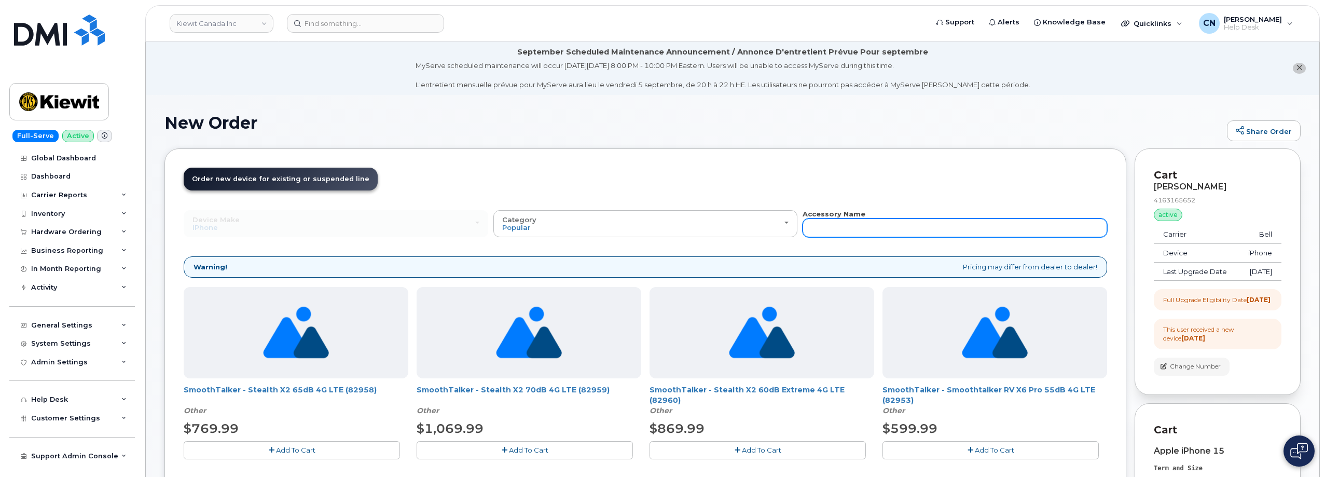
click at [831, 232] on input "text" at bounding box center [955, 227] width 305 height 19
type input "Char"
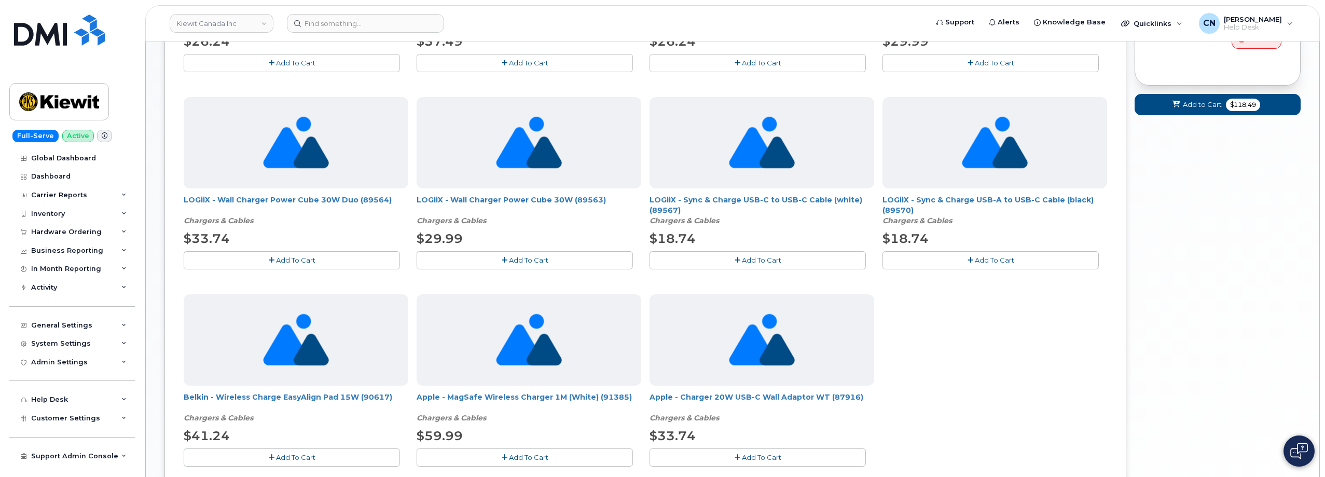
scroll to position [623, 0]
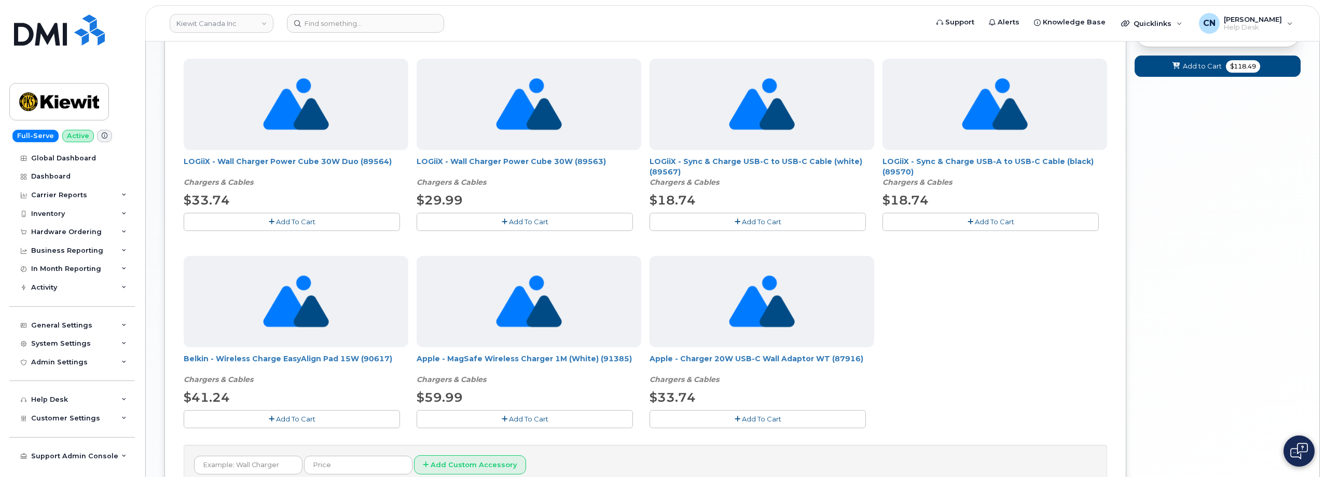
click at [758, 418] on span "Add To Cart" at bounding box center [761, 419] width 39 height 8
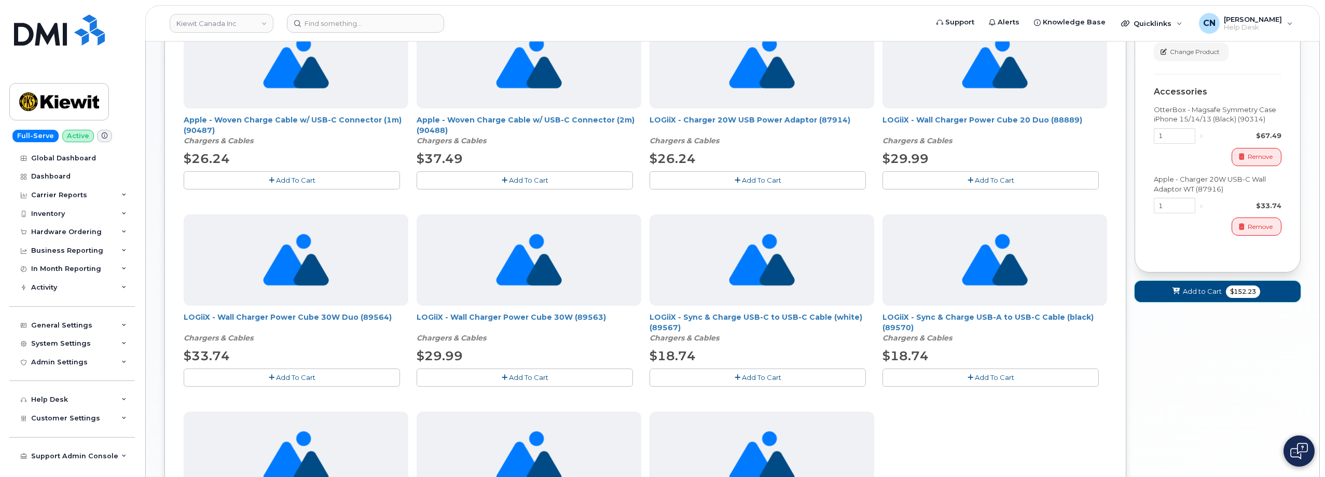
click at [1170, 302] on button "Add to Cart $152.23" at bounding box center [1218, 291] width 166 height 21
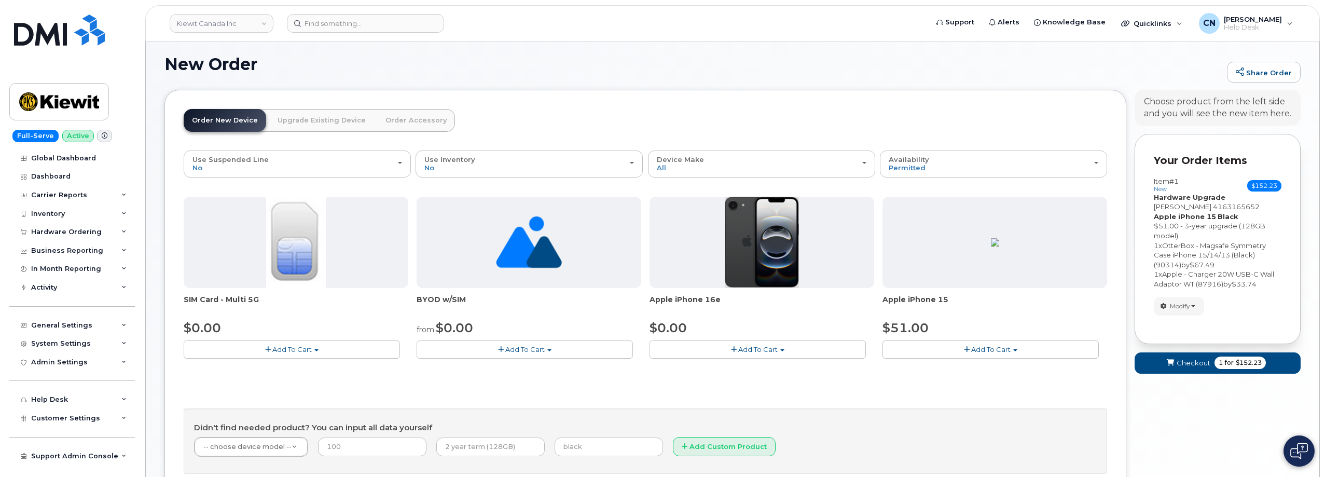
scroll to position [153, 0]
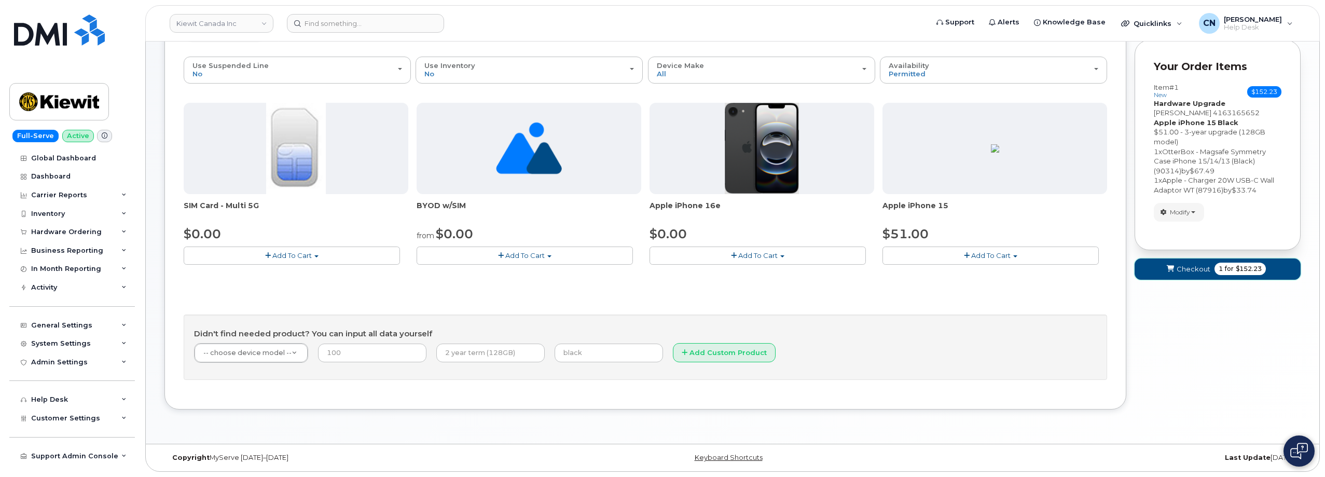
click at [1193, 271] on span "Checkout" at bounding box center [1194, 269] width 34 height 10
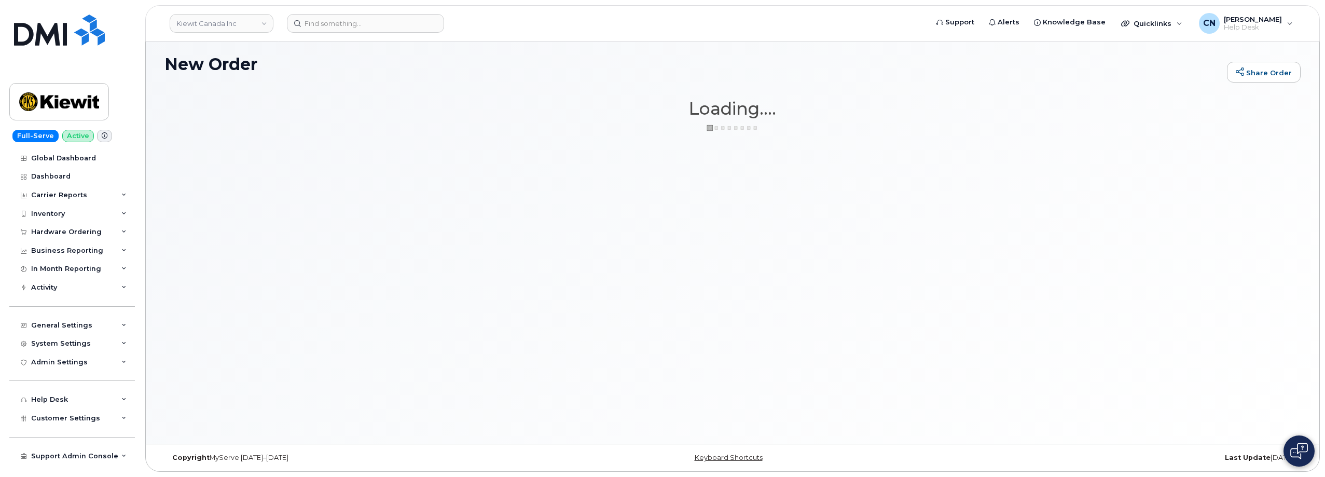
scroll to position [59, 0]
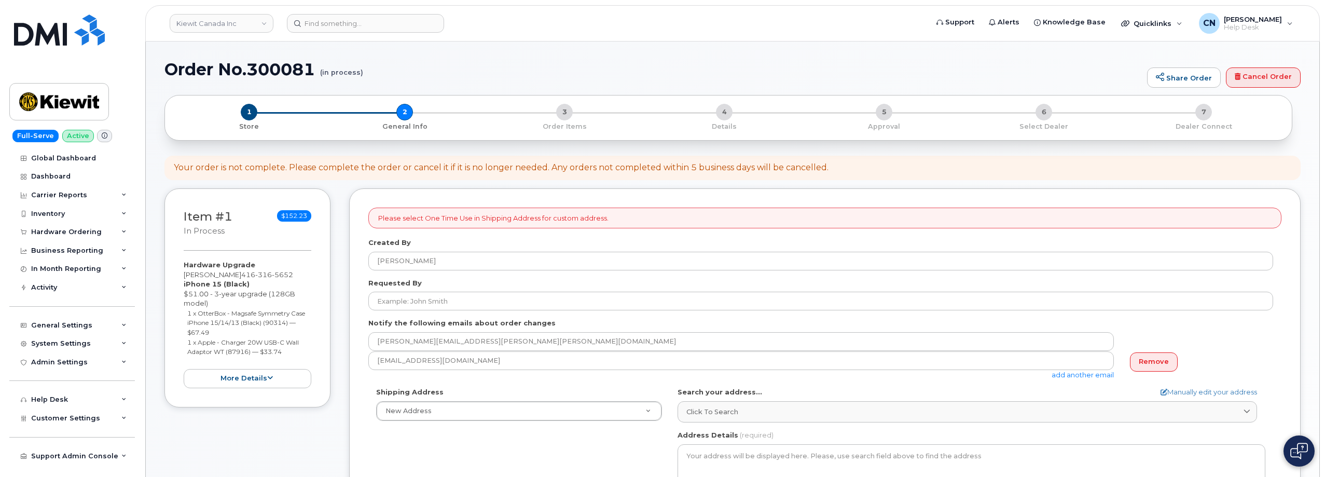
select select
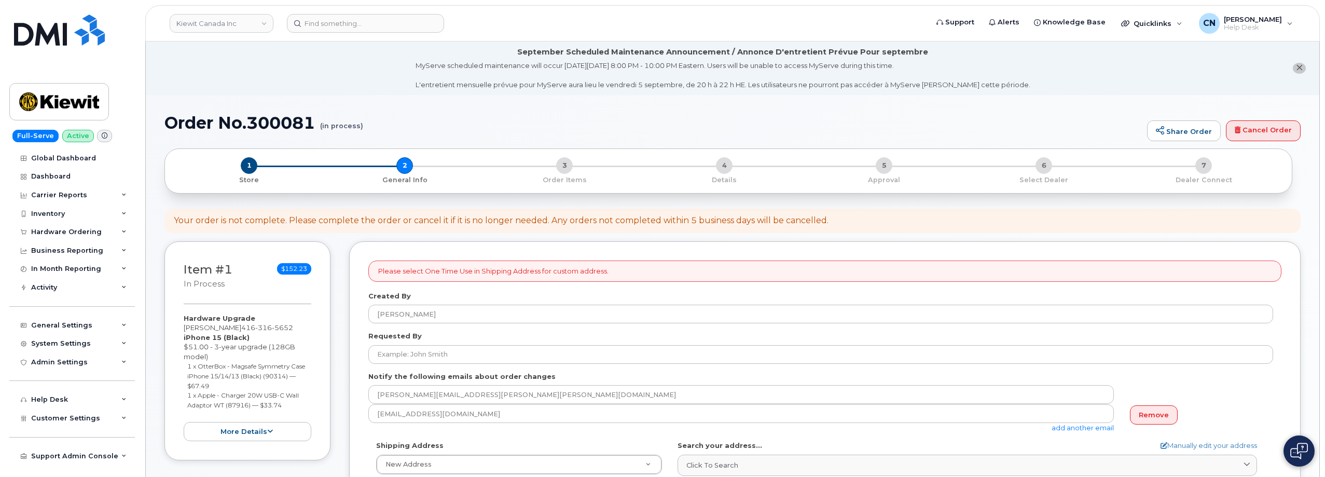
drag, startPoint x: 237, startPoint y: 327, endPoint x: 181, endPoint y: 328, distance: 56.6
click at [181, 328] on div "Item #1 in process $152.23 Hardware Upgrade [PERSON_NAME] [PHONE_NUMBER] iPhone…" at bounding box center [248, 350] width 166 height 219
copy div "[PERSON_NAME]"
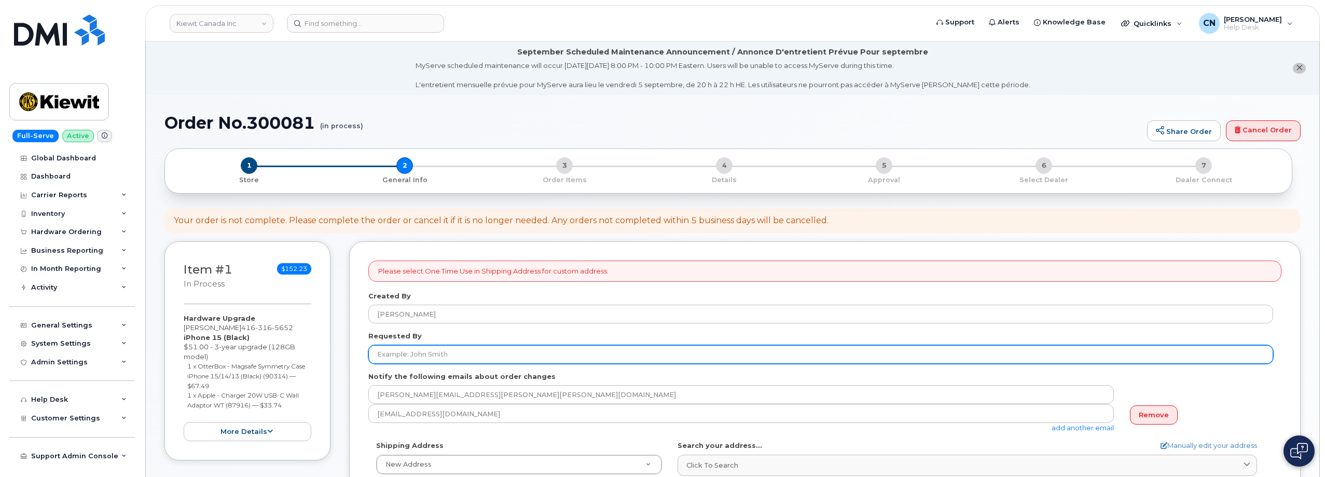
click at [394, 349] on input "Requested By" at bounding box center [820, 354] width 905 height 19
paste input "[PERSON_NAME]"
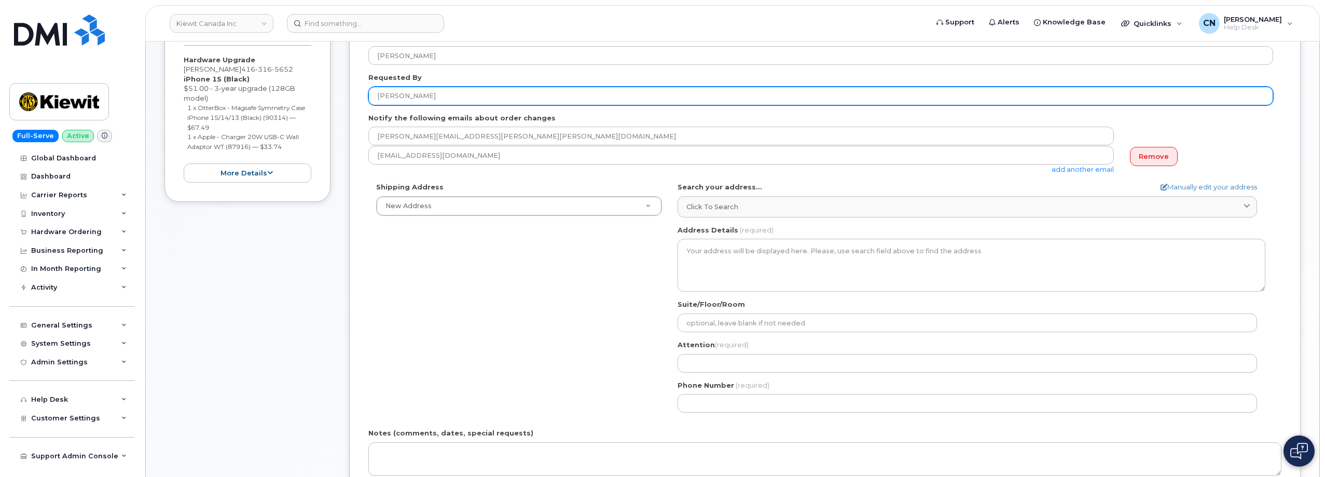
scroll to position [259, 0]
type input "[PERSON_NAME]"
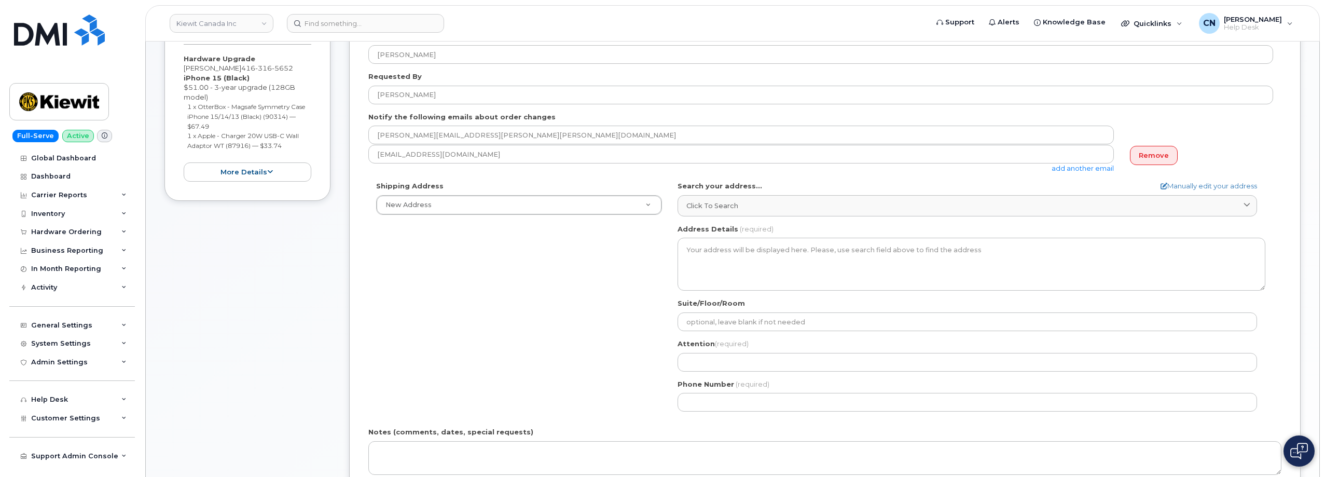
click at [1186, 191] on div "Search your address... Manually edit your address Click to search No available …" at bounding box center [972, 198] width 588 height 35
click at [1185, 185] on link "Manually edit your address" at bounding box center [1209, 186] width 97 height 10
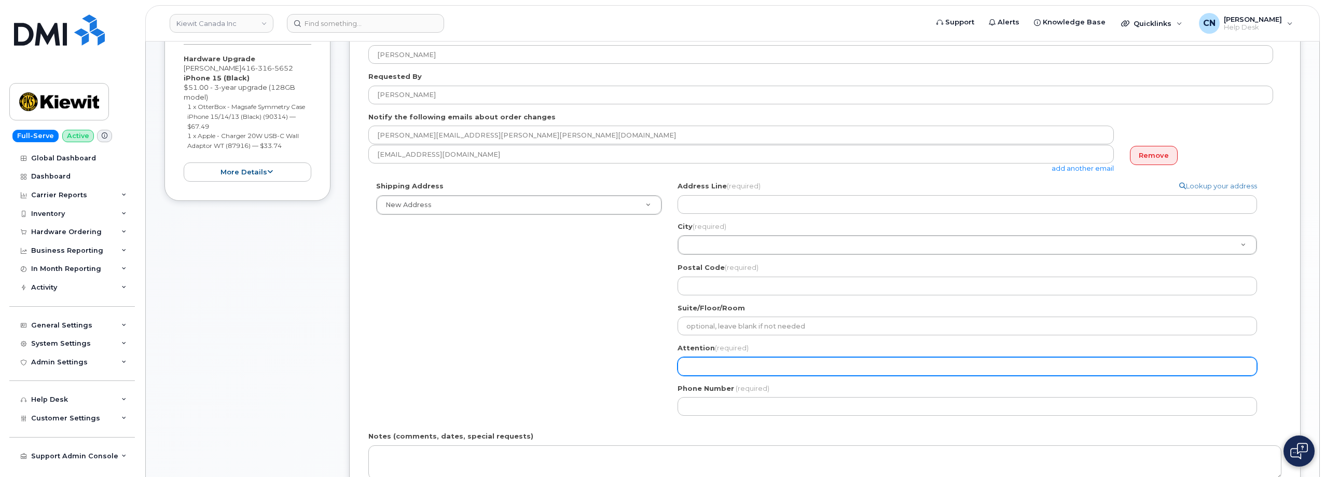
click at [694, 375] on input "Attention (required)" at bounding box center [968, 366] width 580 height 19
paste input "[PERSON_NAME]"
select select
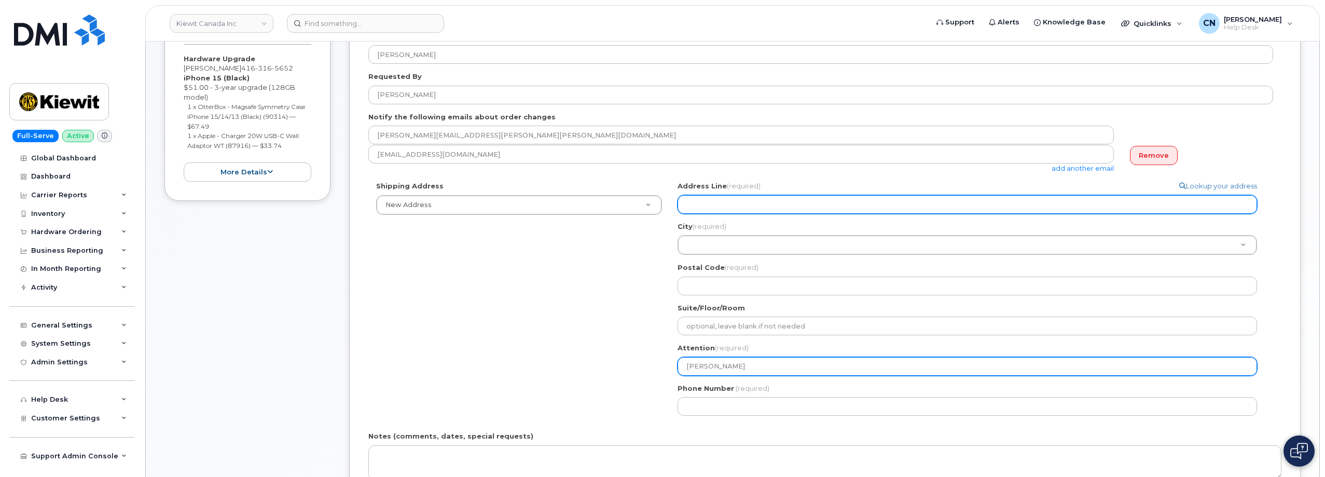
type input "[PERSON_NAME]"
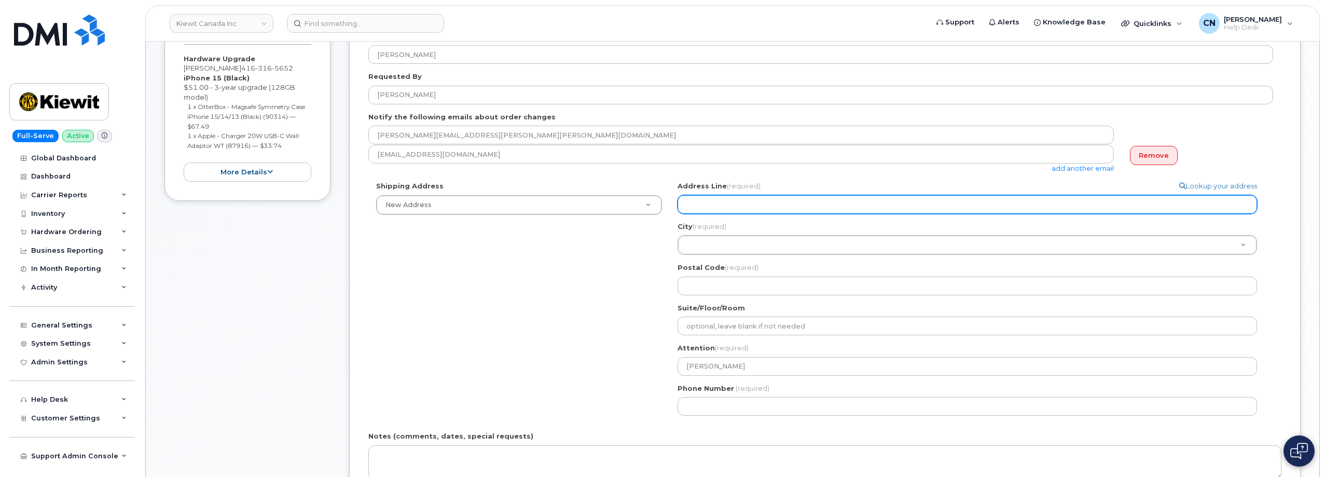
click at [699, 205] on input "Address Line (required)" at bounding box center [968, 204] width 580 height 19
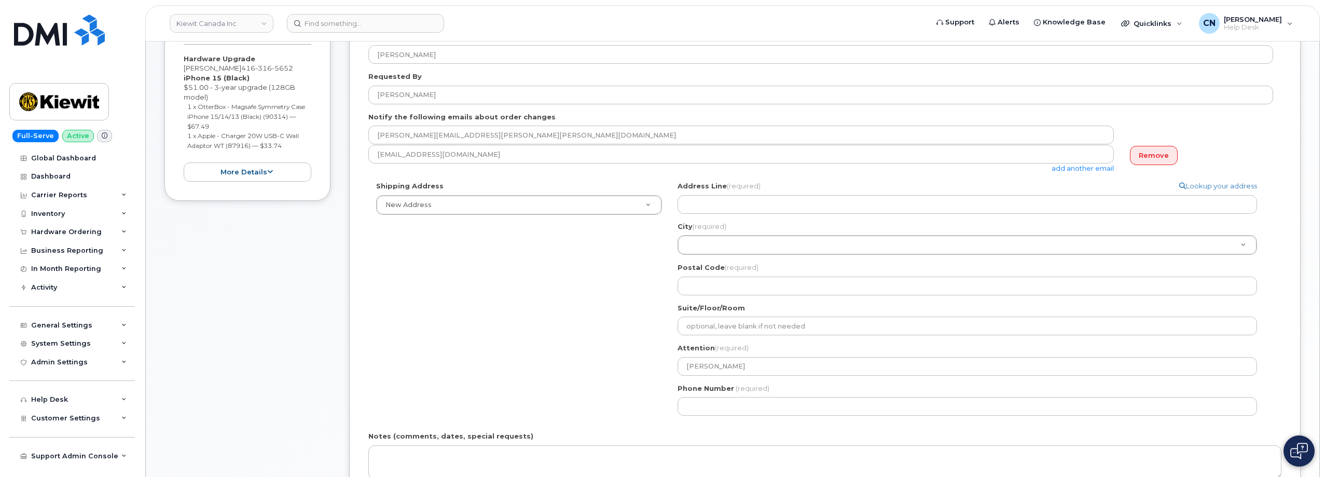
click at [297, 306] on div "Item #1 in process $152.23 Hardware Upgrade [PERSON_NAME] [PHONE_NUMBER] iPhone…" at bounding box center [248, 289] width 166 height 614
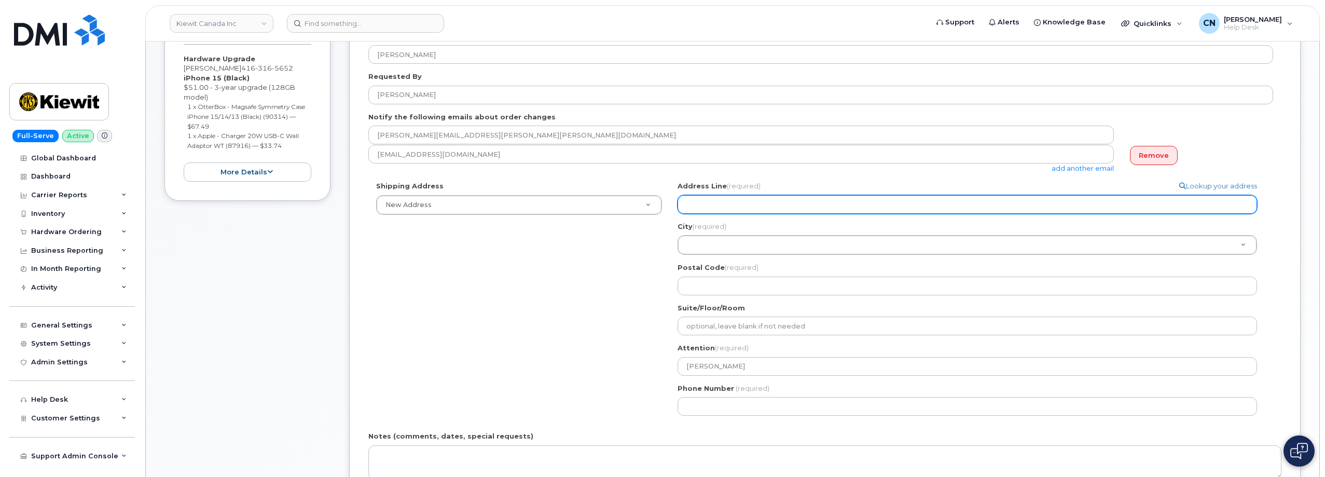
click at [718, 209] on input "Address Line (required)" at bounding box center [968, 204] width 580 height 19
select select
type input "3"
select select
type input "33"
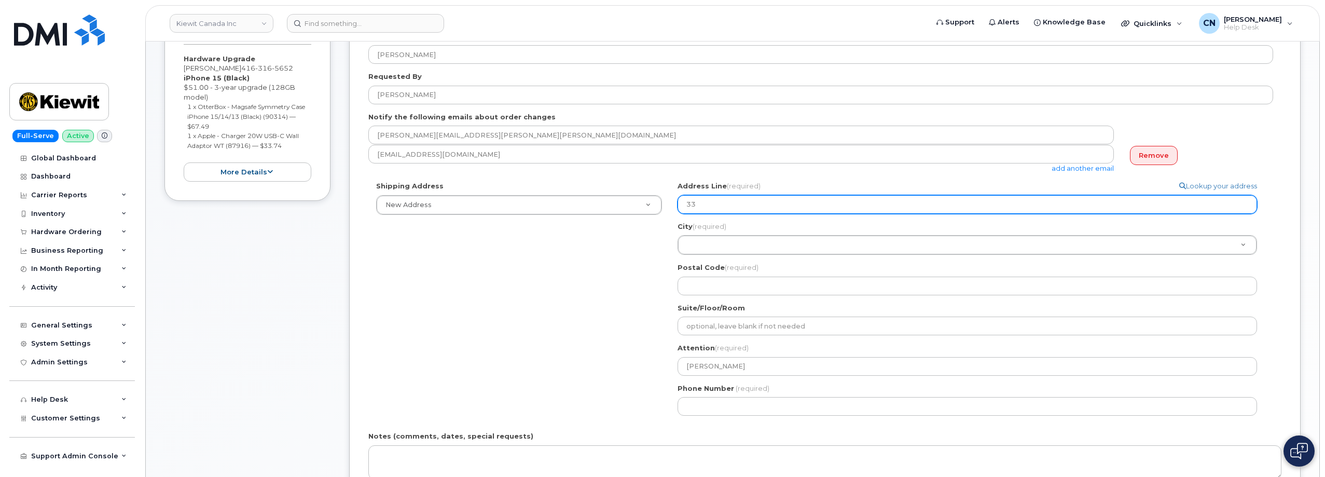
select select
type input "33 Y"
select select
type input "[DEMOGRAPHIC_DATA]"
select select
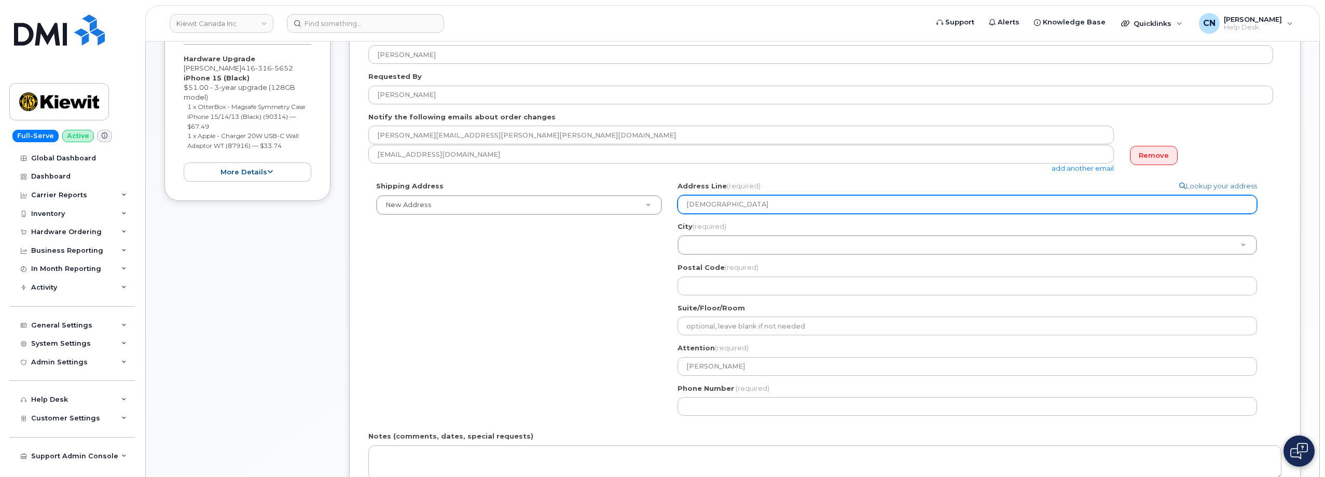
type input "33 You"
select select
type input "33 Youy"
select select
type input "33 You"
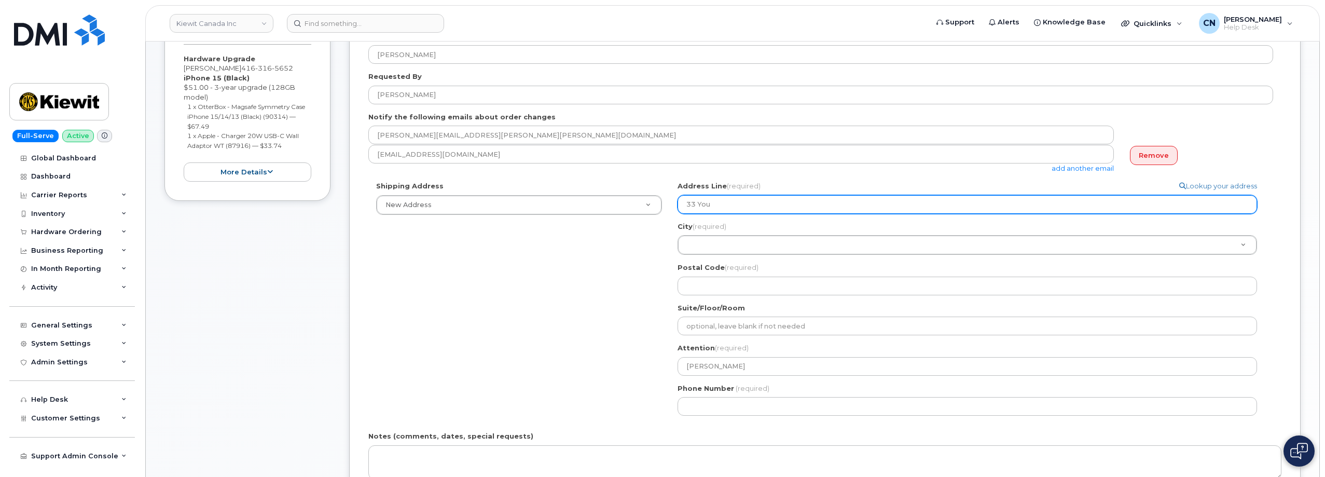
select select
type input "[DEMOGRAPHIC_DATA]"
select select
type input "33 Y"
select select
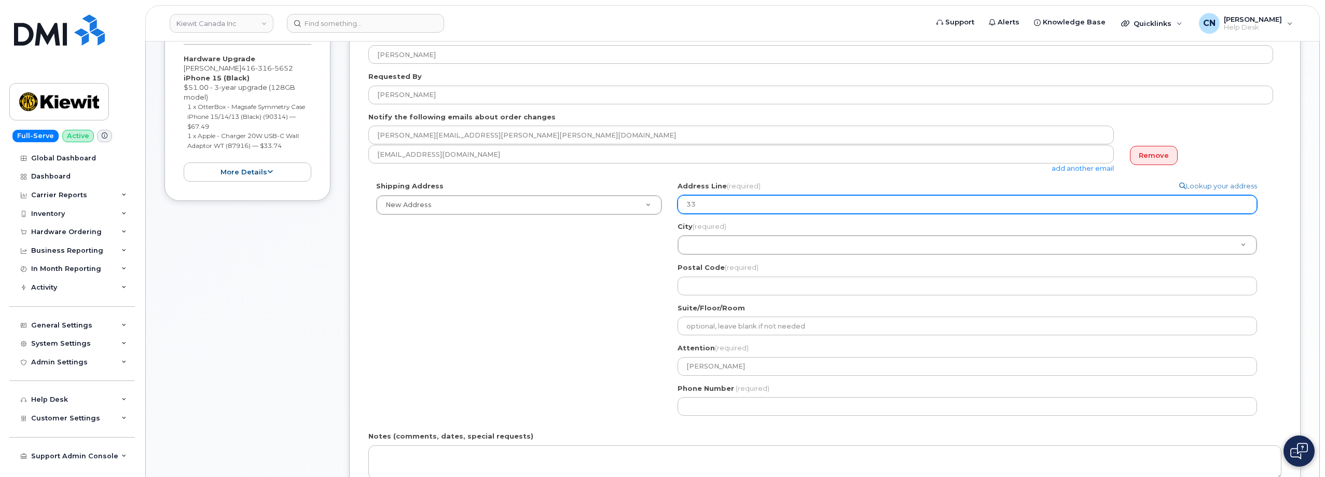
type input "33"
select select
type input "3"
select select
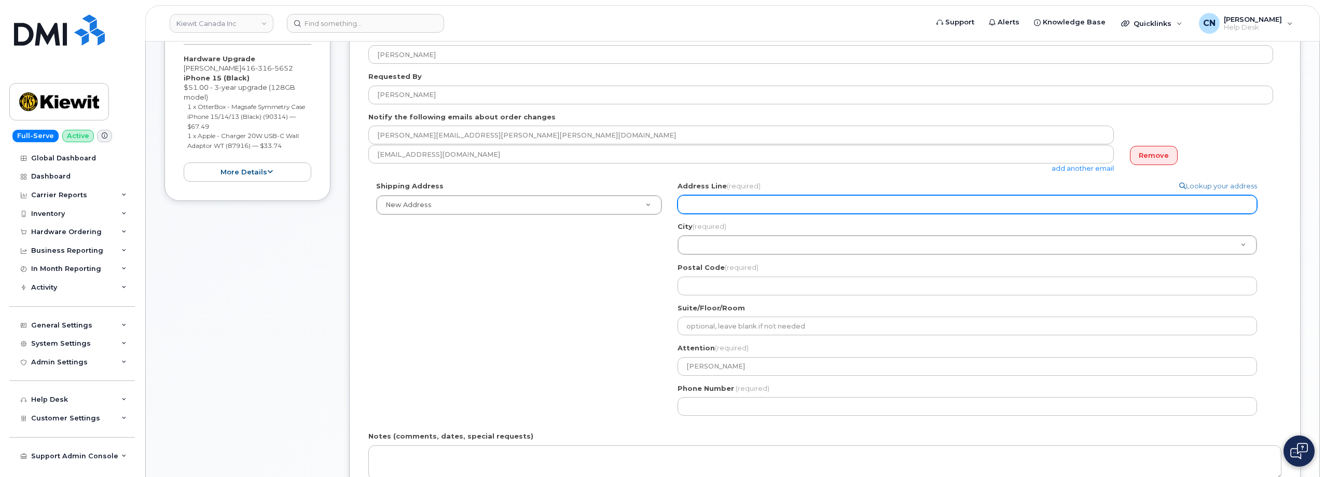
type input "3"
select select
type input "33"
select select
type input "33 Y"
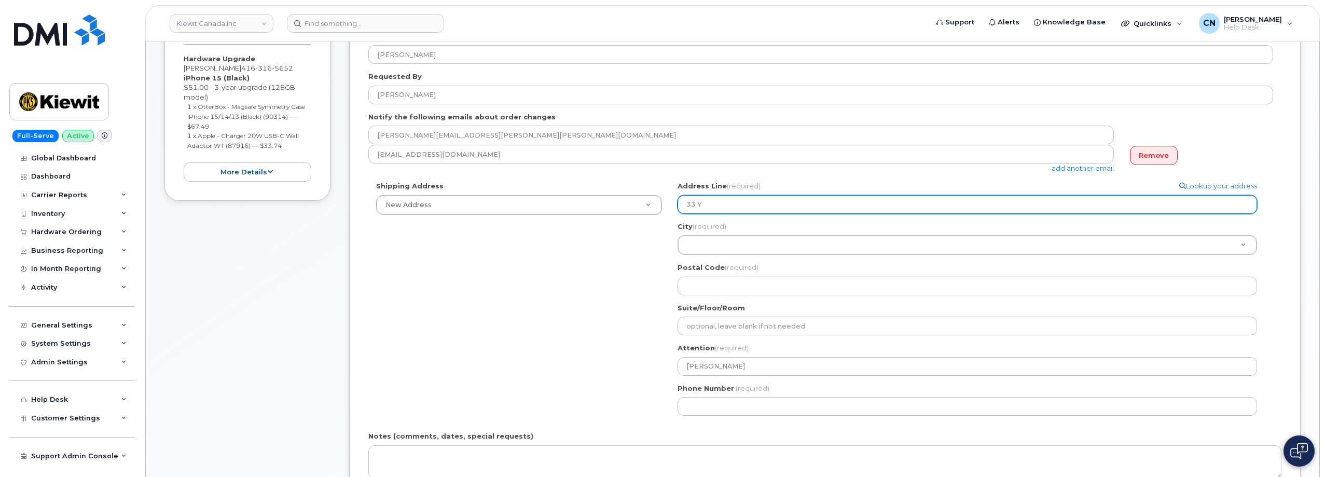
select select
type input "[DEMOGRAPHIC_DATA]"
select select
type input "33 You"
select select
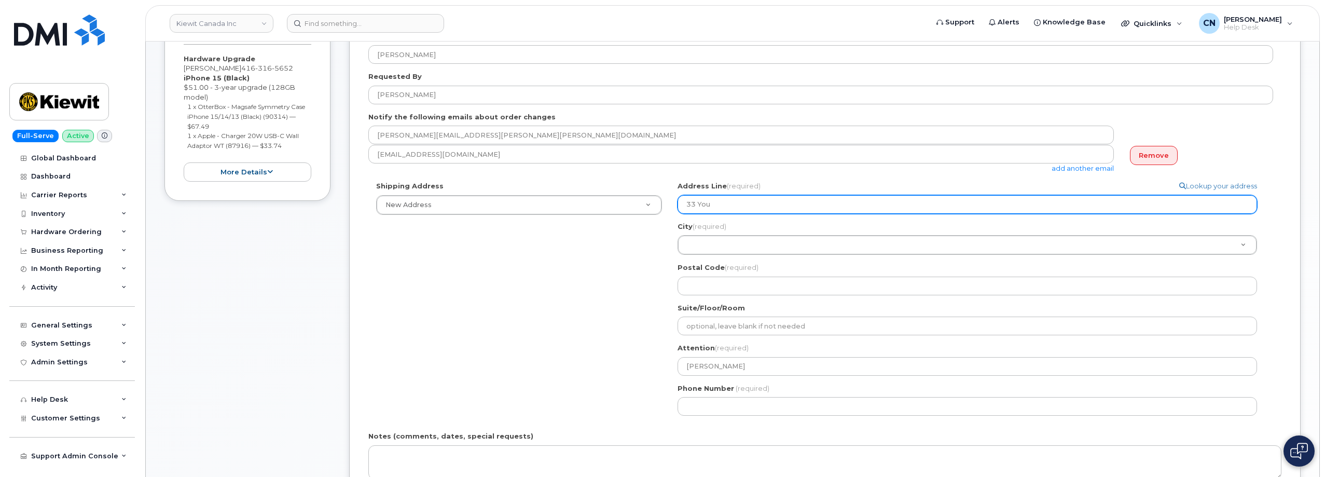
type input "33 Youn"
select select
type input "33 Young"
select select
type input "33 Young S"
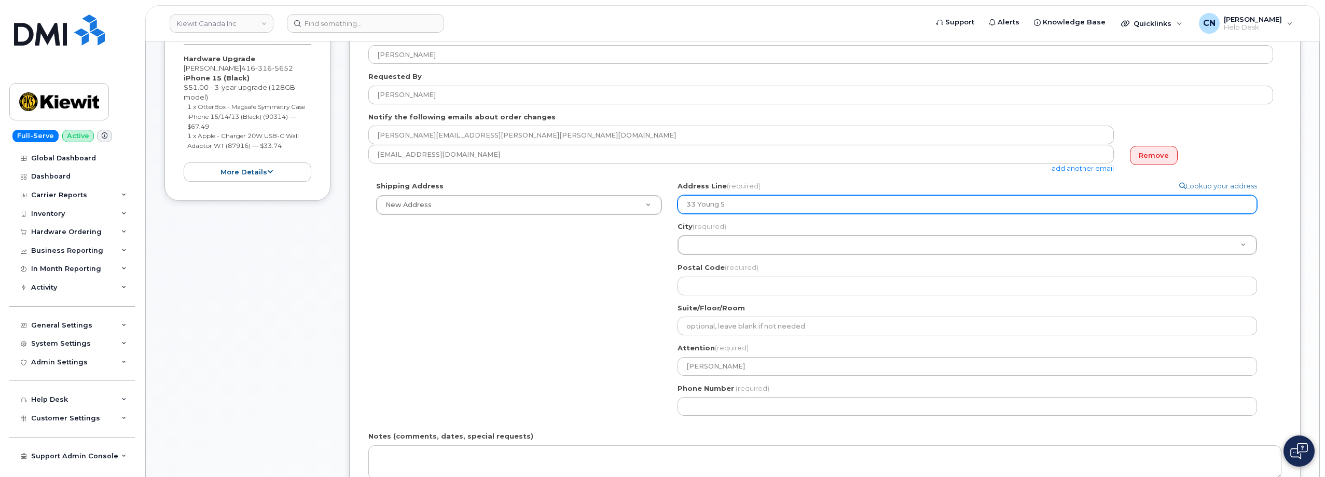
select select
type input "[STREET_ADDRESS]"
select select
type input "[STREET_ADDRESS]"
select select
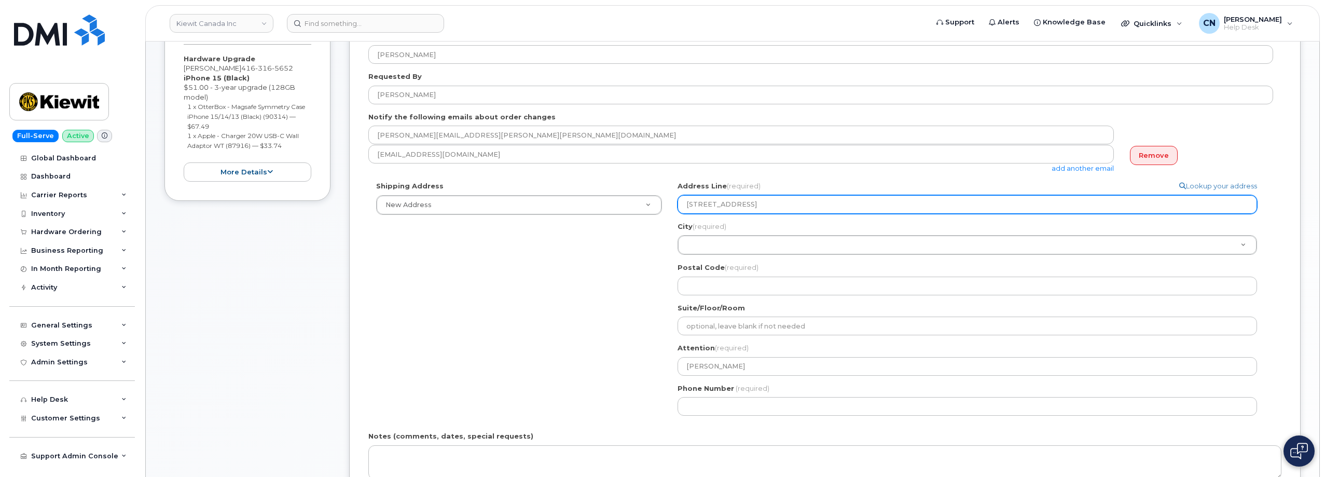
type input "[STREET_ADDRESS]"
select select
type input "[STREET_ADDRESS]"
select select
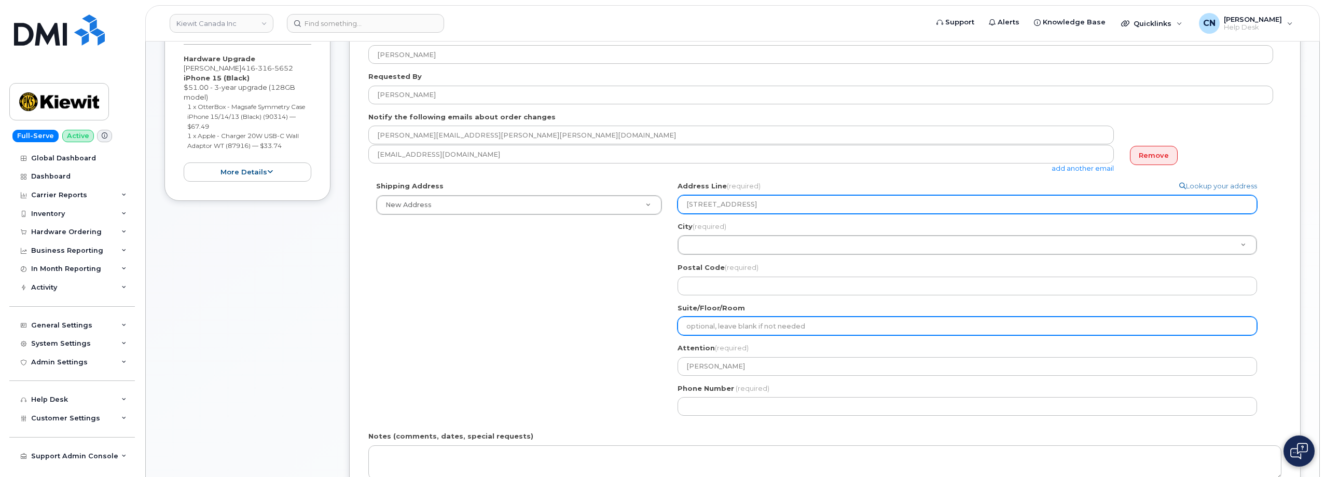
type input "[STREET_ADDRESS]"
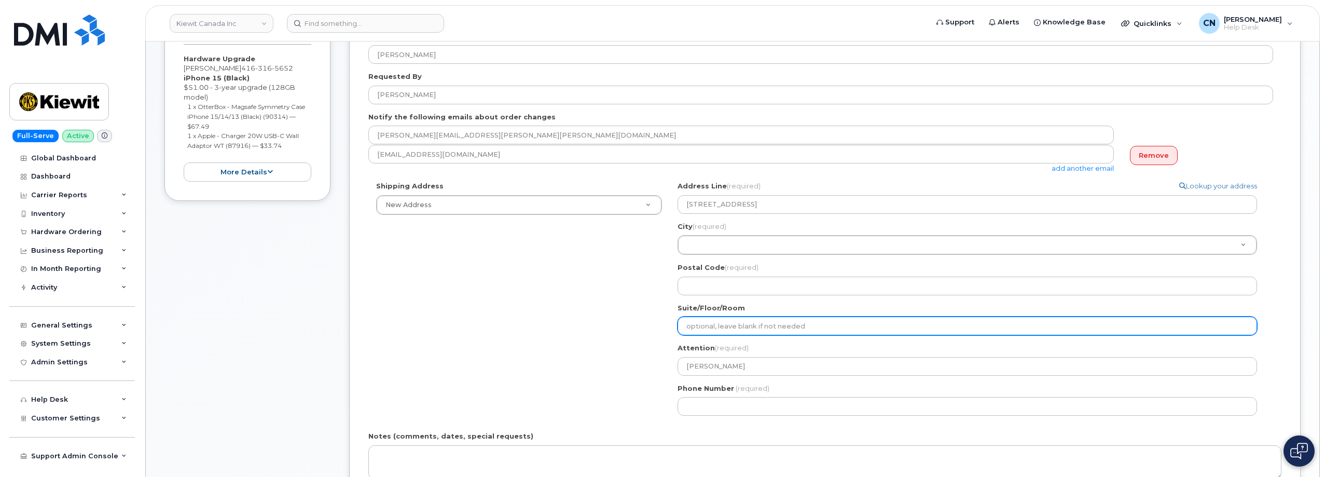
click at [715, 320] on input "Suite/Floor/Room" at bounding box center [968, 326] width 580 height 19
select select
type input "F"
select select
type input "Fl"
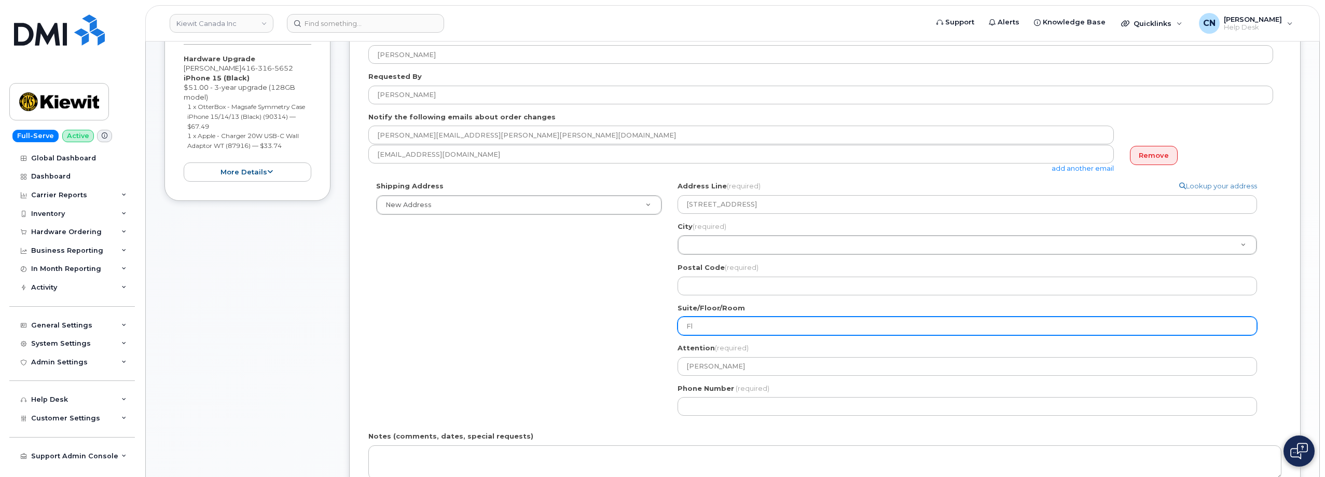
select select
type input "Fll"
select select
type input "Fllo"
select select
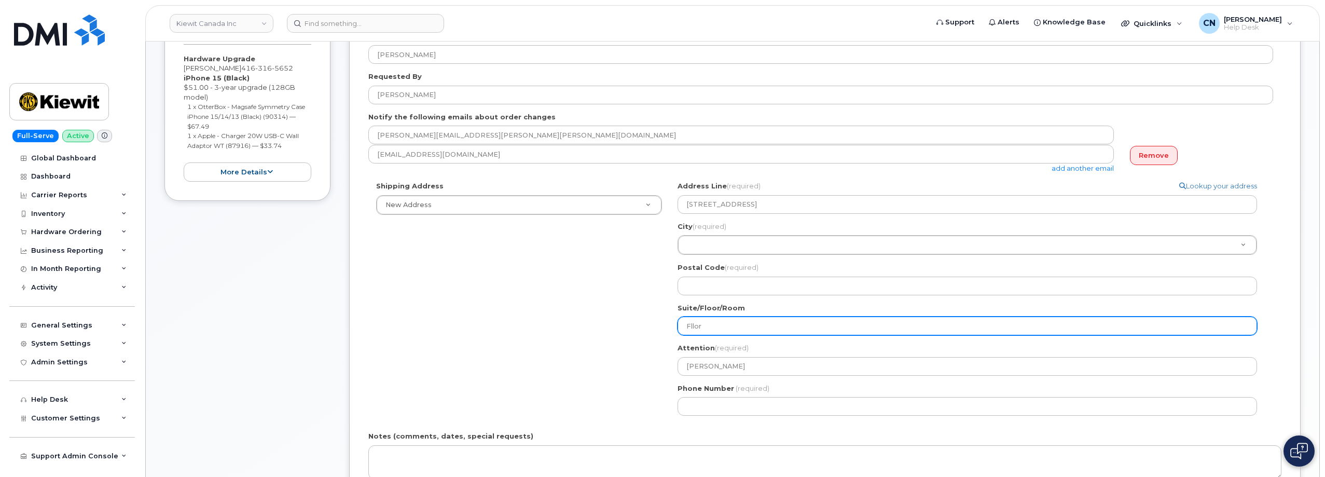
type input "Fllor"
select select
type input "Fllo"
select select
type input "Fll"
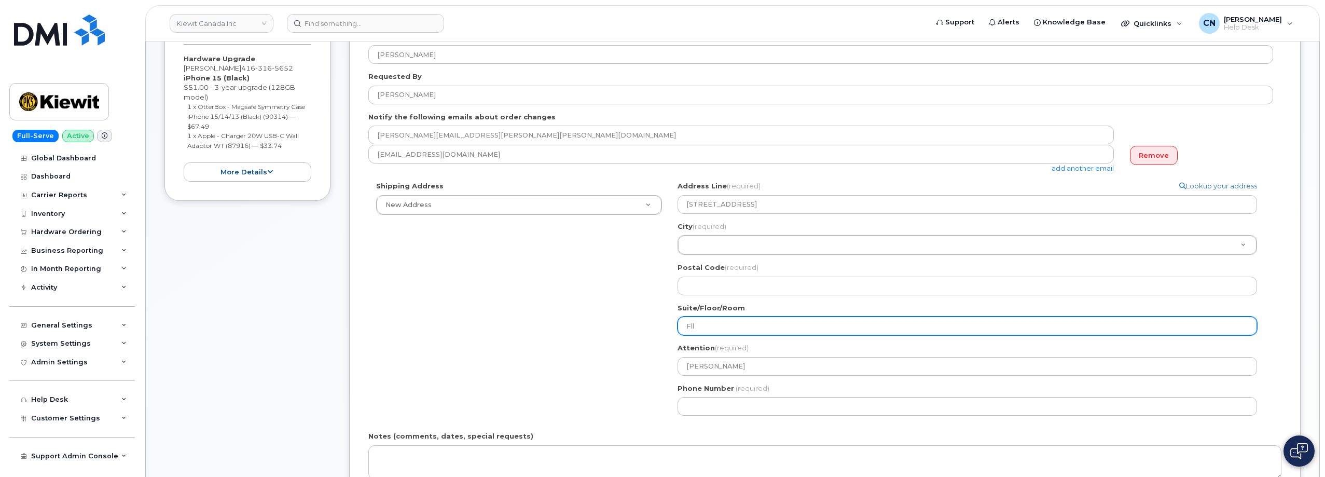
select select
type input "Fl"
select select
type input "F"
select select
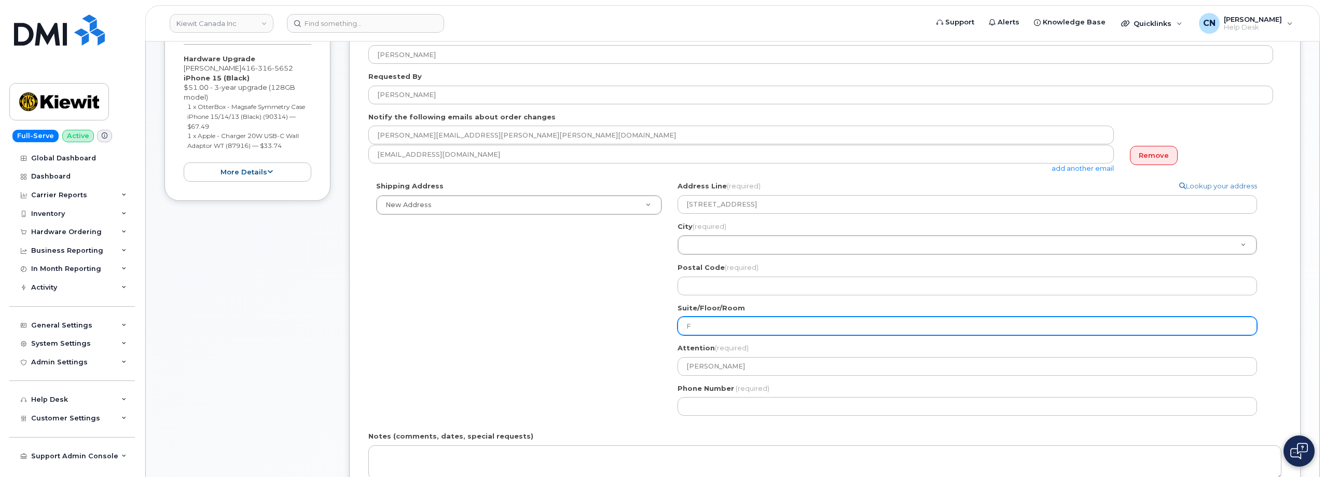
type input "Fo"
select select
type input "For"
select select
type input "Fo"
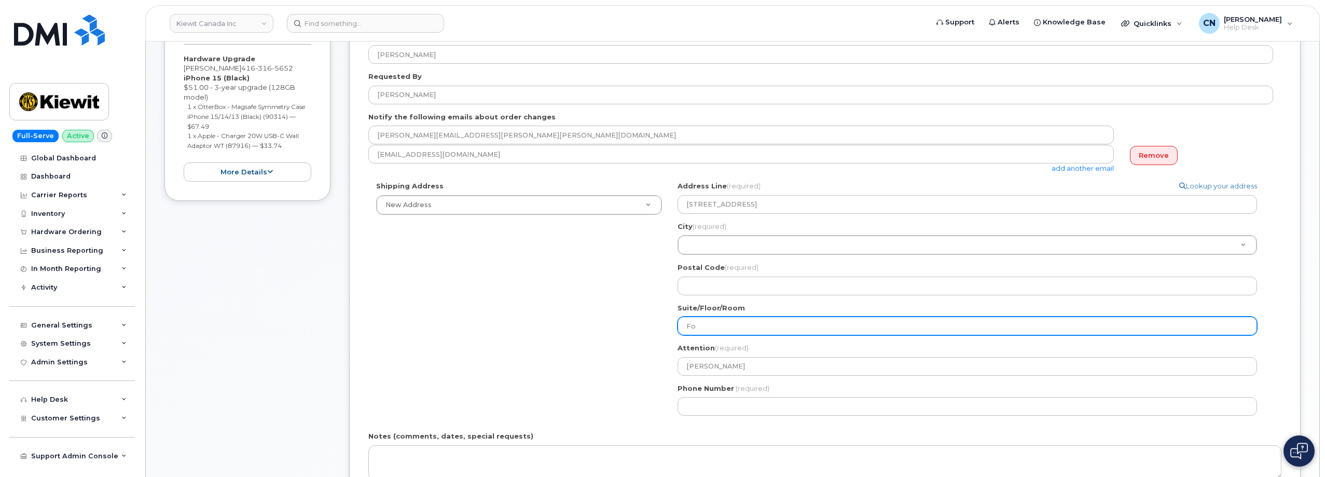
select select
type input "F"
select select
type input "Fl"
select select
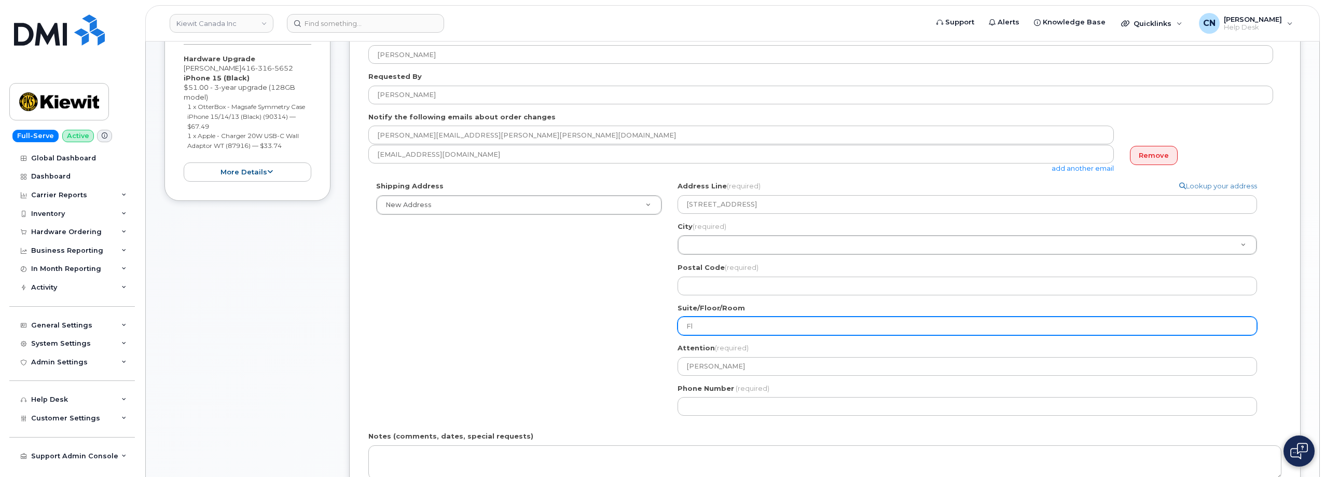
type input "Flo"
select select
type input "Floo"
select select
type input "Floor"
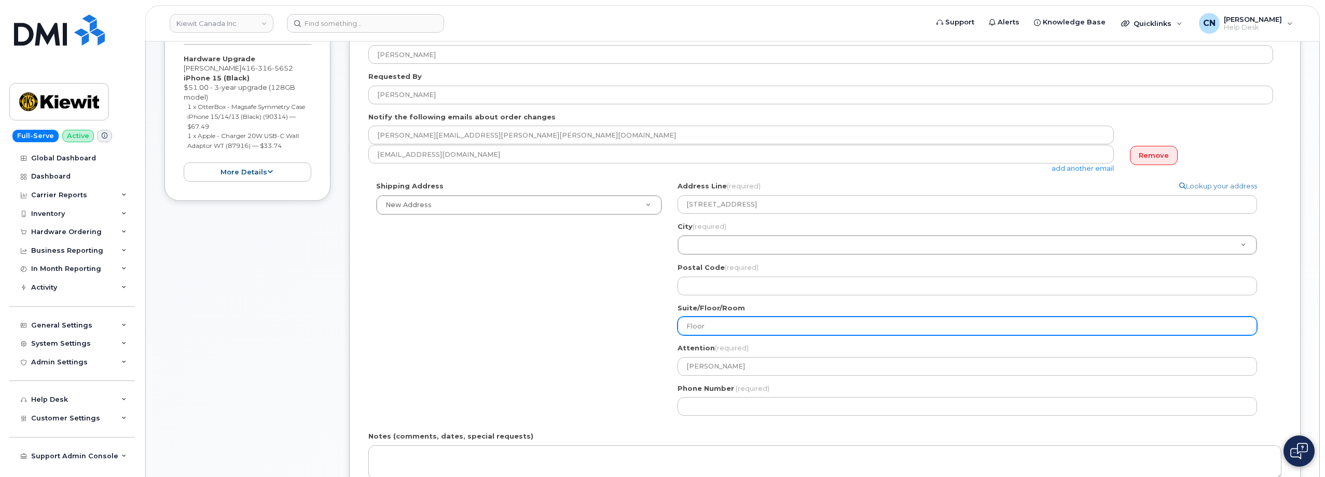
select select
type input "Floor 1"
select select
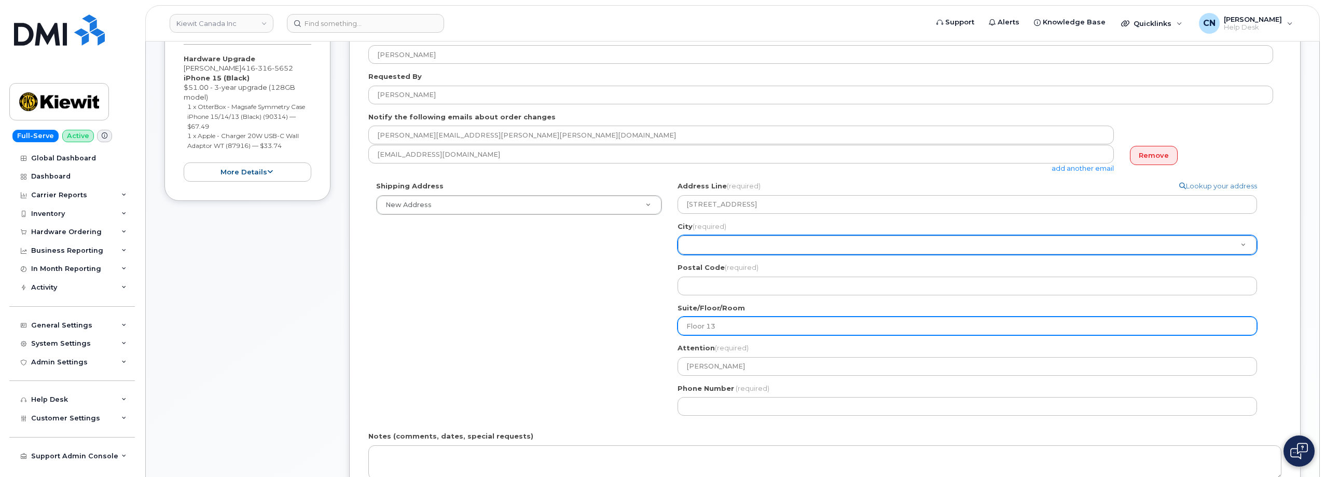
type input "Floor 13"
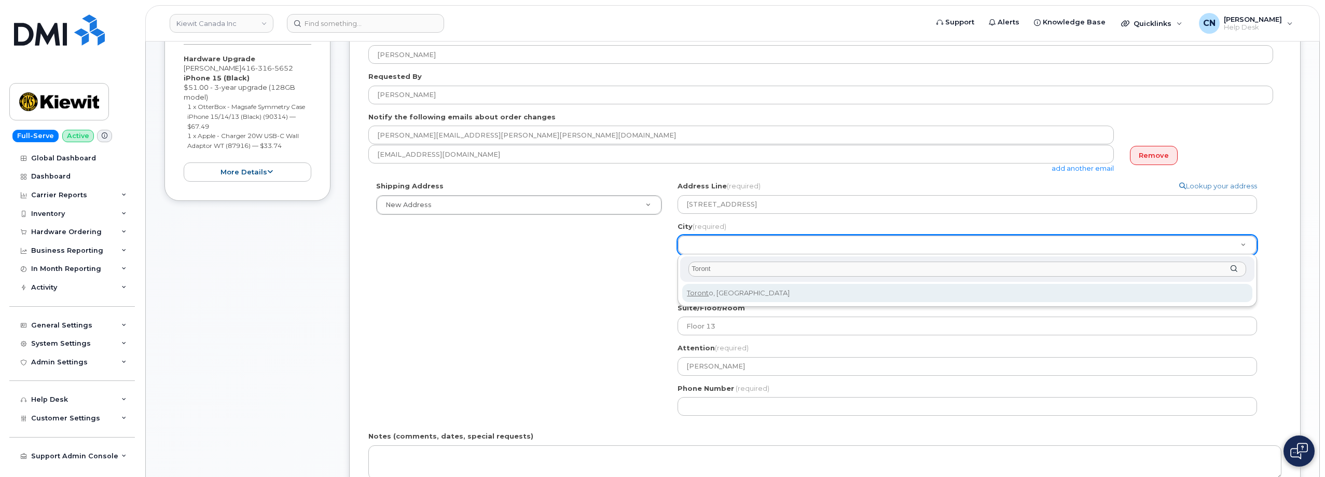
type input "Toront"
select select
type input "4934"
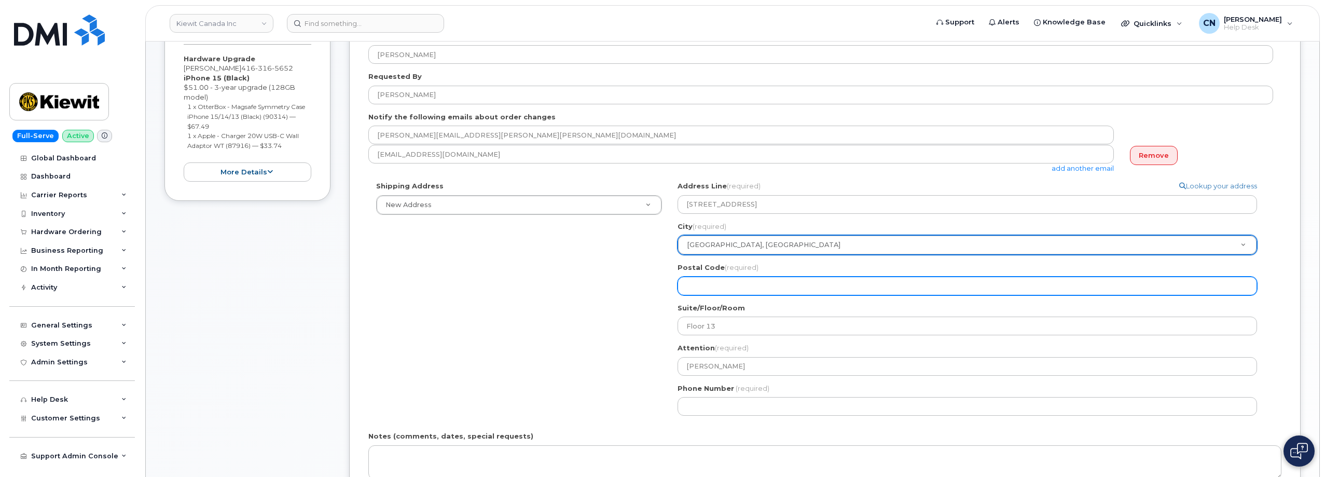
click at [699, 280] on input "Postal Code (required)" at bounding box center [968, 286] width 580 height 19
select select
type input "M"
select select
type input "M5"
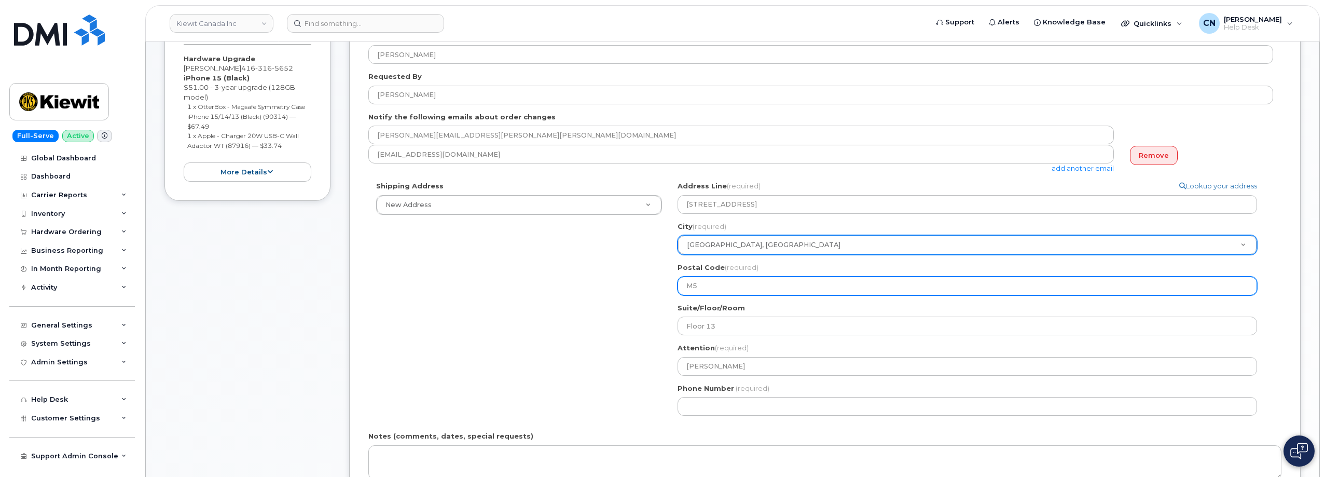
select select
type input "M5E"
select select
type input "M5"
select select
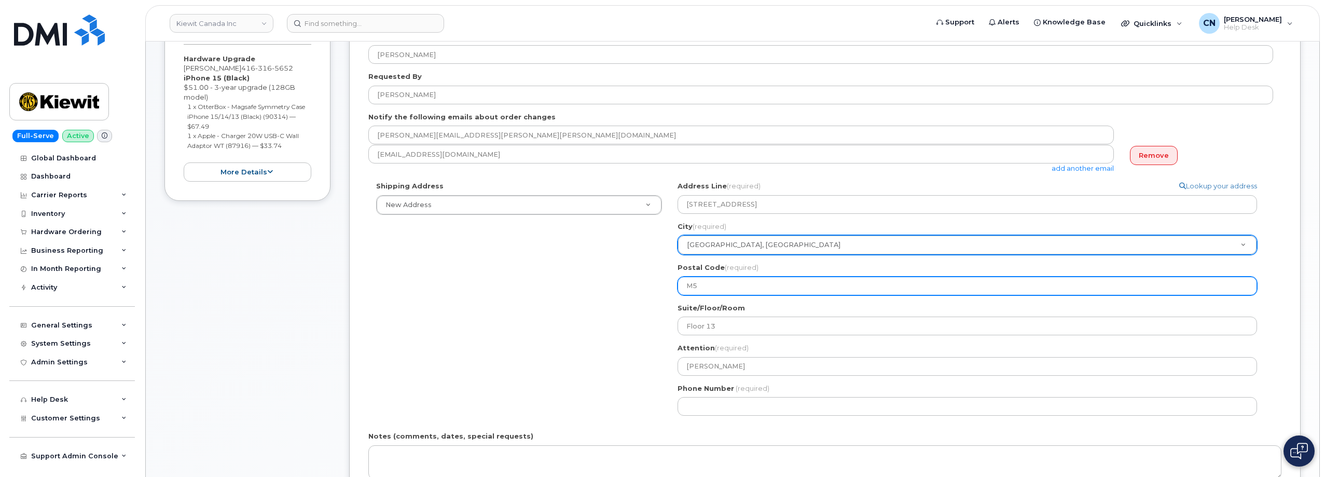
type input "M5A"
select select
type input "M5A1"
select select
type input "M5A1G"
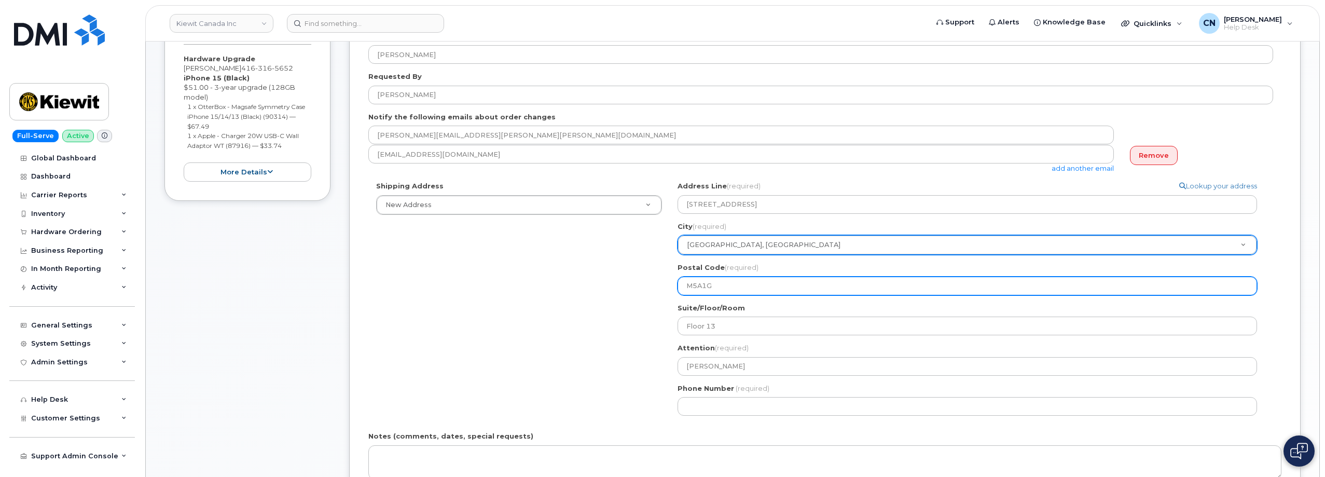
select select
type input "M5A1G4"
select select
type input "M5A 1G4"
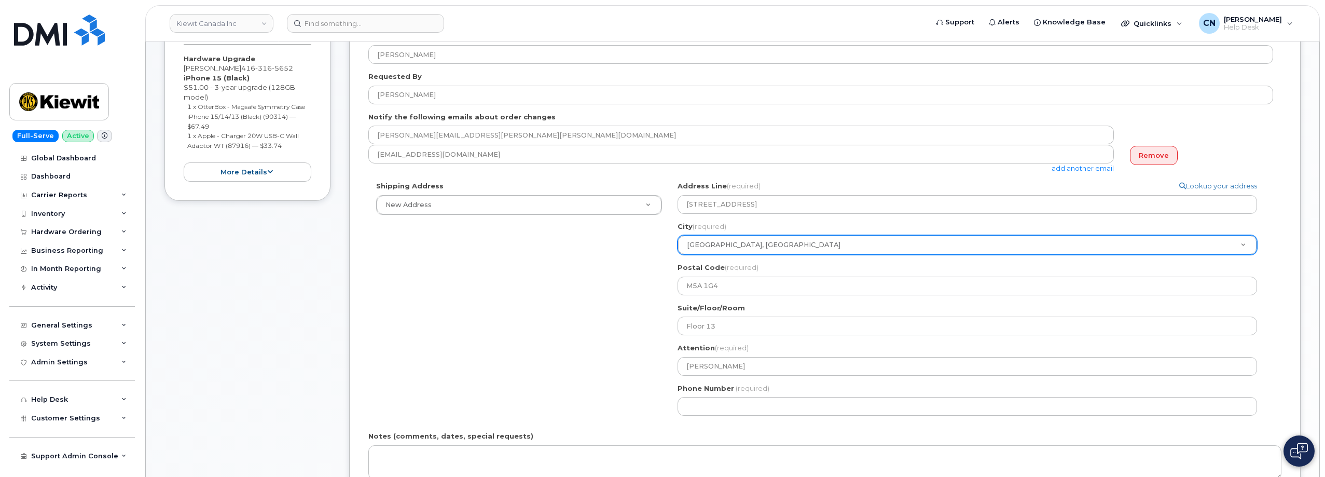
click at [243, 72] on span "[PHONE_NUMBER]" at bounding box center [267, 68] width 52 height 8
drag, startPoint x: 241, startPoint y: 70, endPoint x: 298, endPoint y: 67, distance: 57.1
click at [298, 67] on div "Hardware Upgrade [PERSON_NAME] [PHONE_NUMBER] iPhone 15 (Black) $51.00 - 3-year…" at bounding box center [248, 118] width 128 height 128
copy span "[PHONE_NUMBER]"
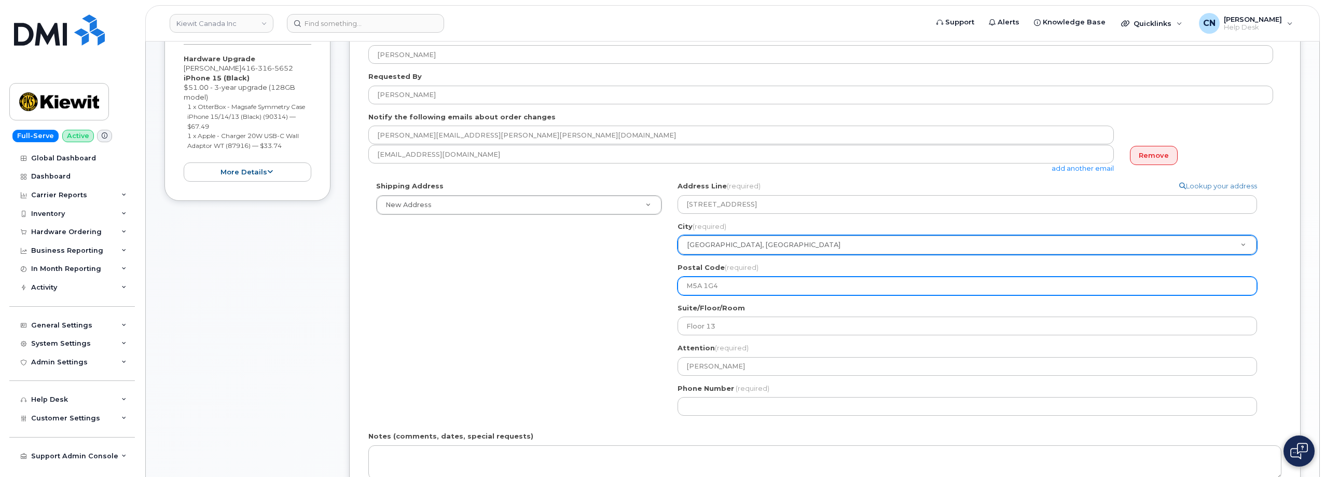
click at [702, 289] on input "M5A 1G4" at bounding box center [968, 286] width 580 height 19
select select
type input "M5 1G4"
select select
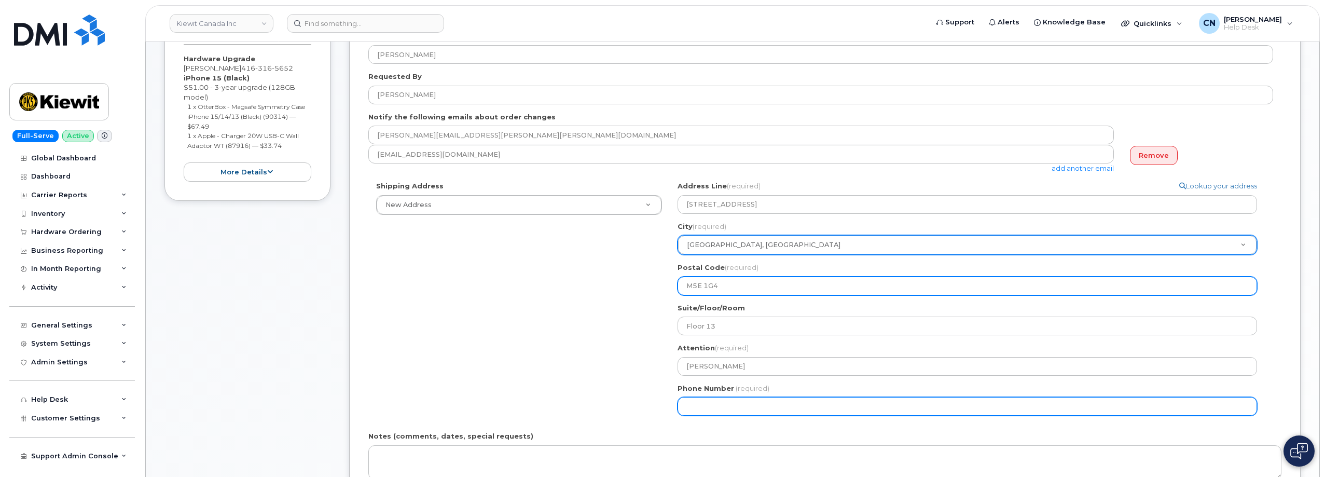
type input "M5E 1G4"
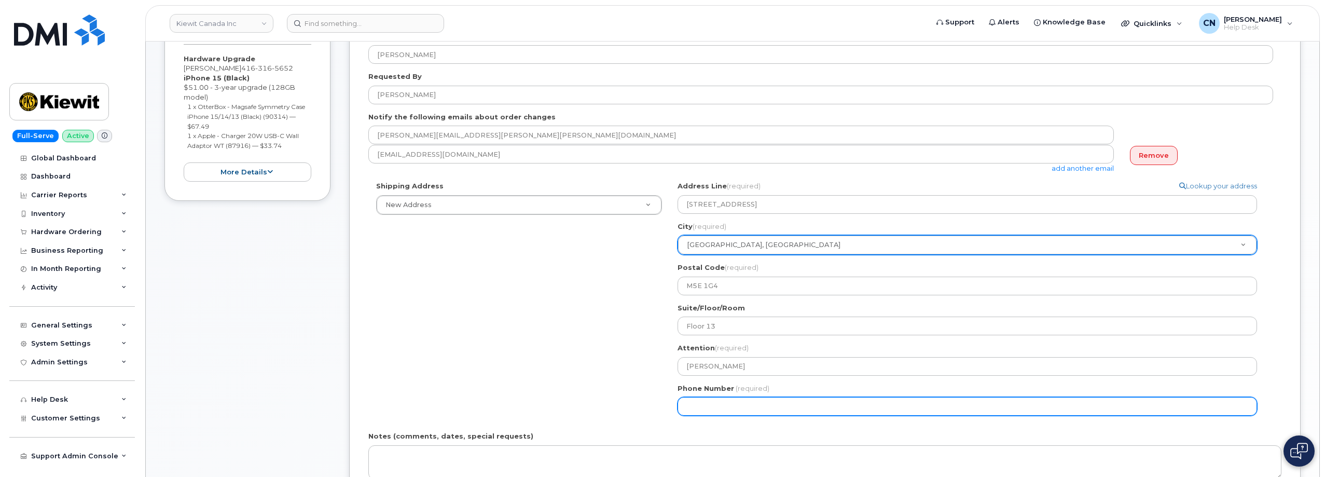
click at [707, 401] on input "Phone Number" at bounding box center [968, 406] width 580 height 19
paste input "4163165652"
select select
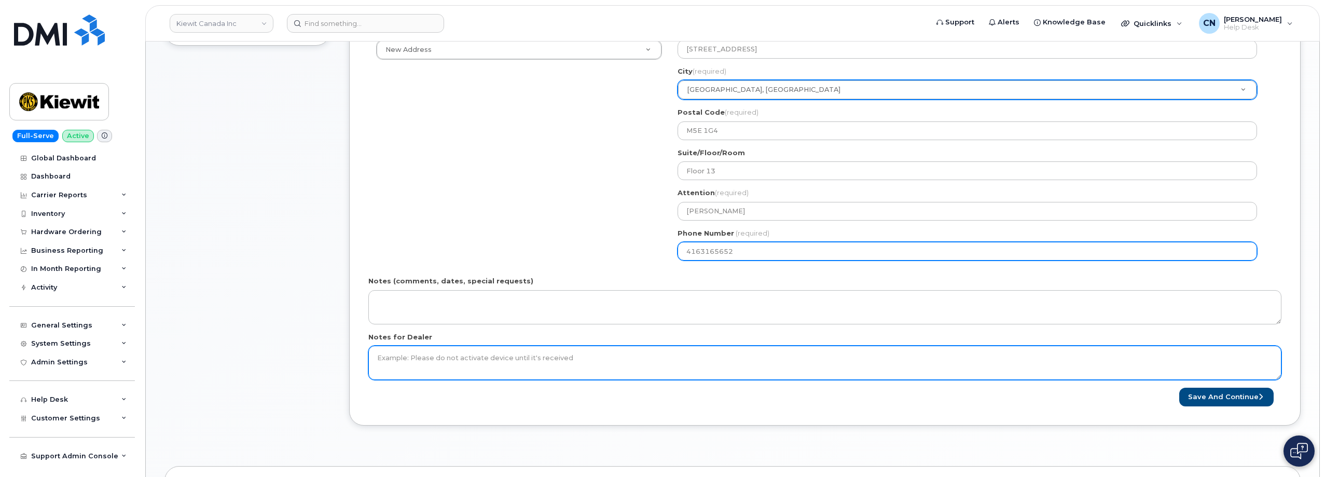
scroll to position [415, 0]
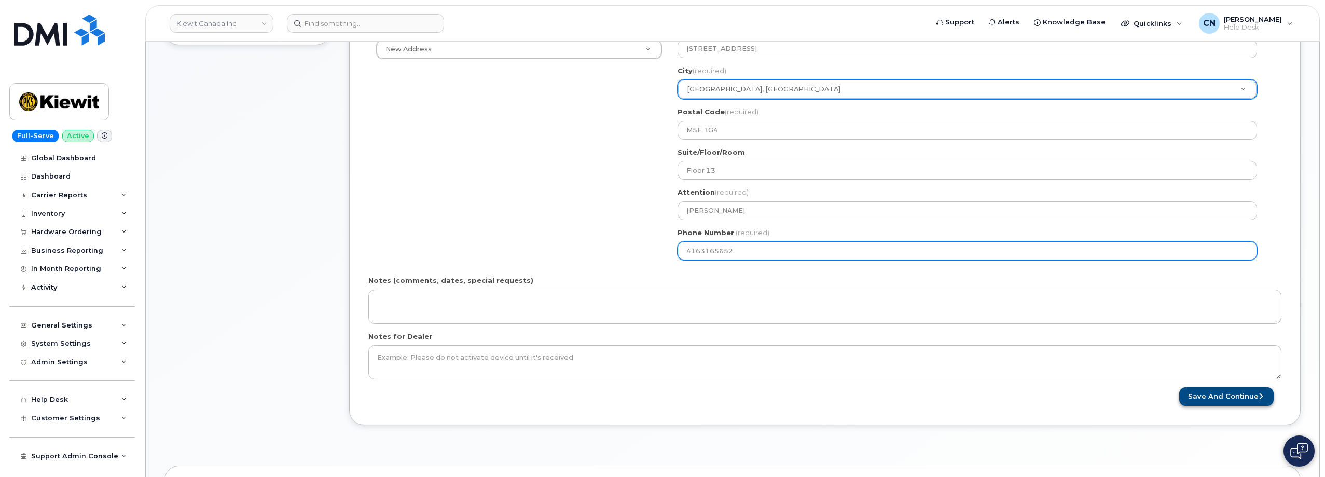
type input "4163165652"
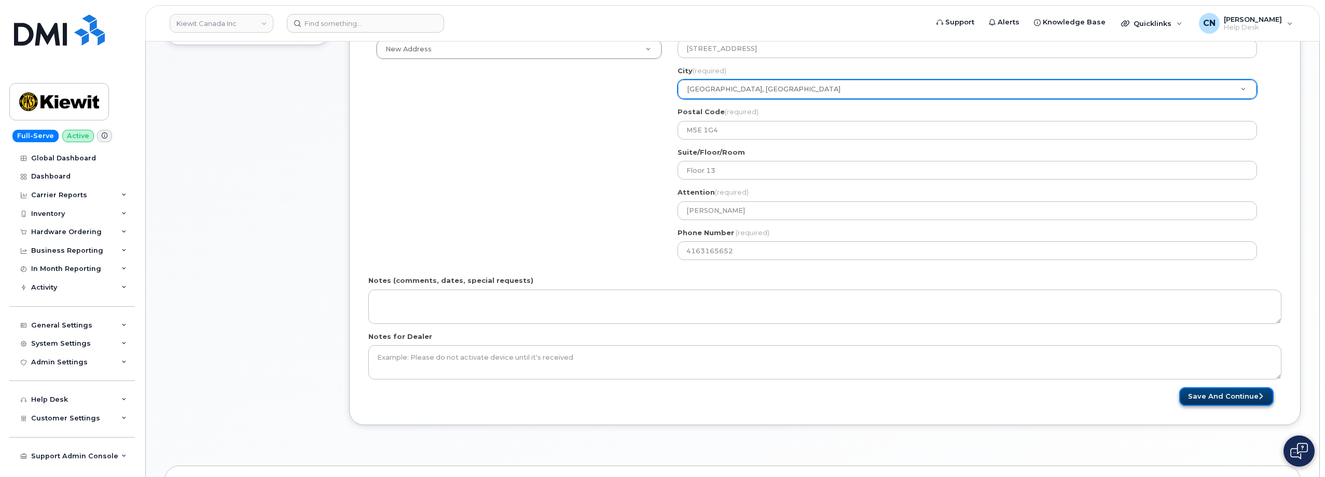
click at [1220, 396] on button "Save and Continue" at bounding box center [1227, 396] width 94 height 19
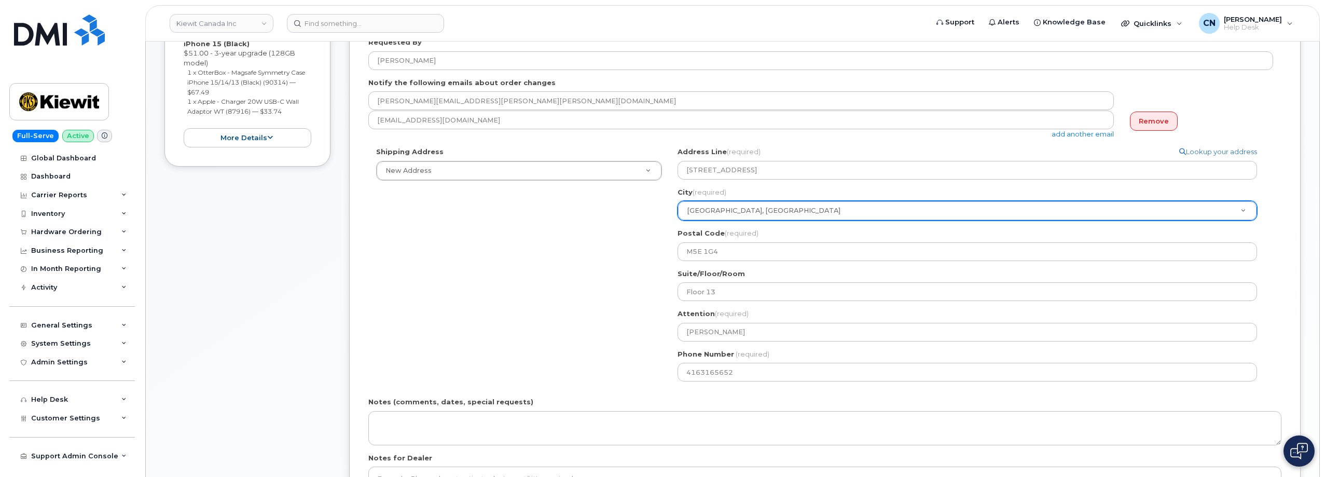
scroll to position [311, 0]
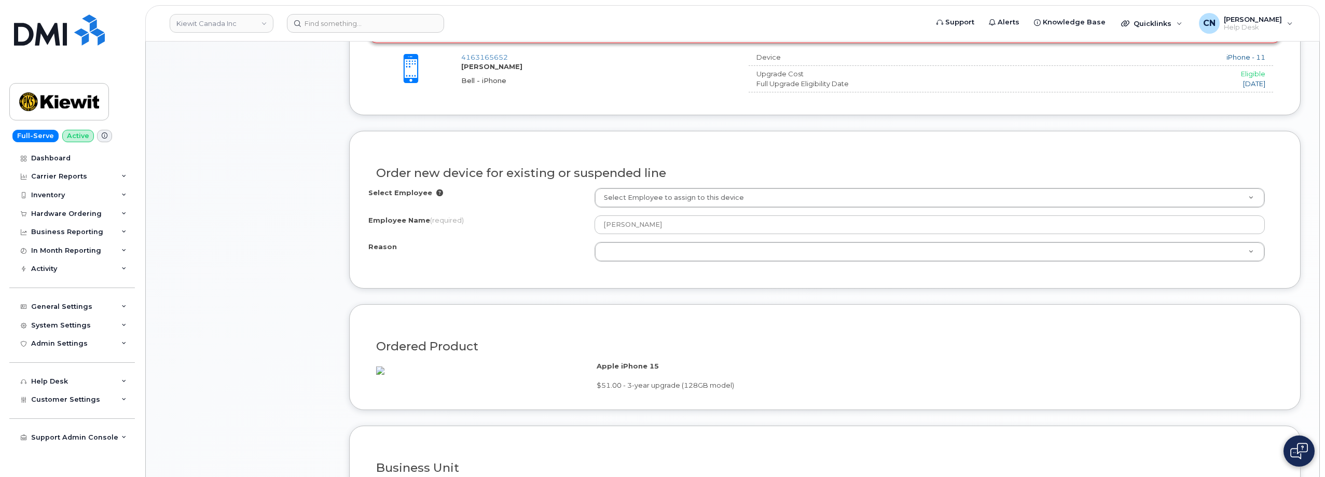
scroll to position [519, 0]
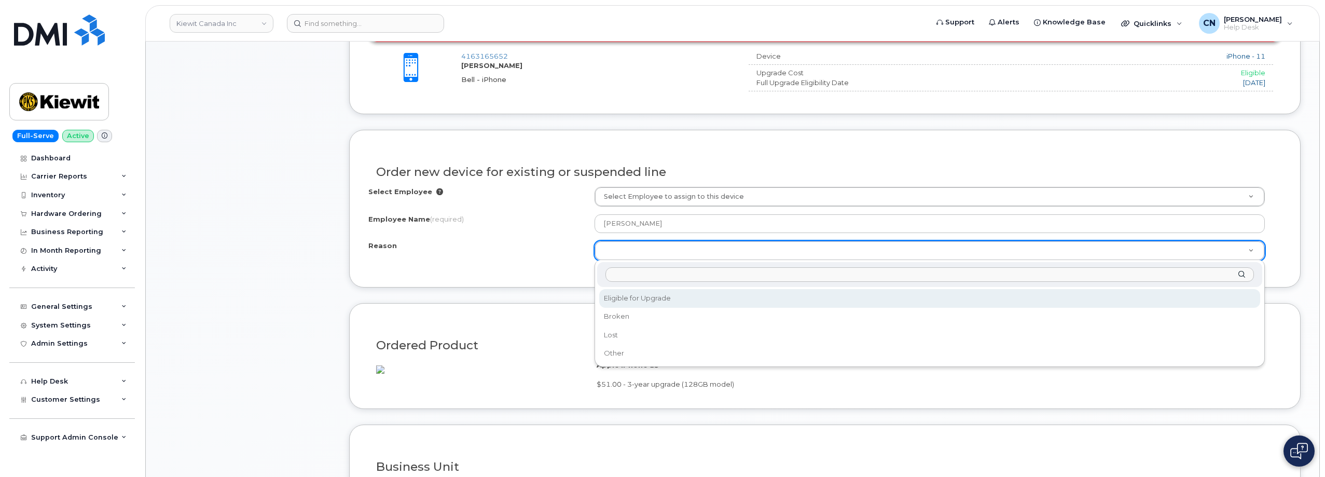
select select "eligible_for_upgrade"
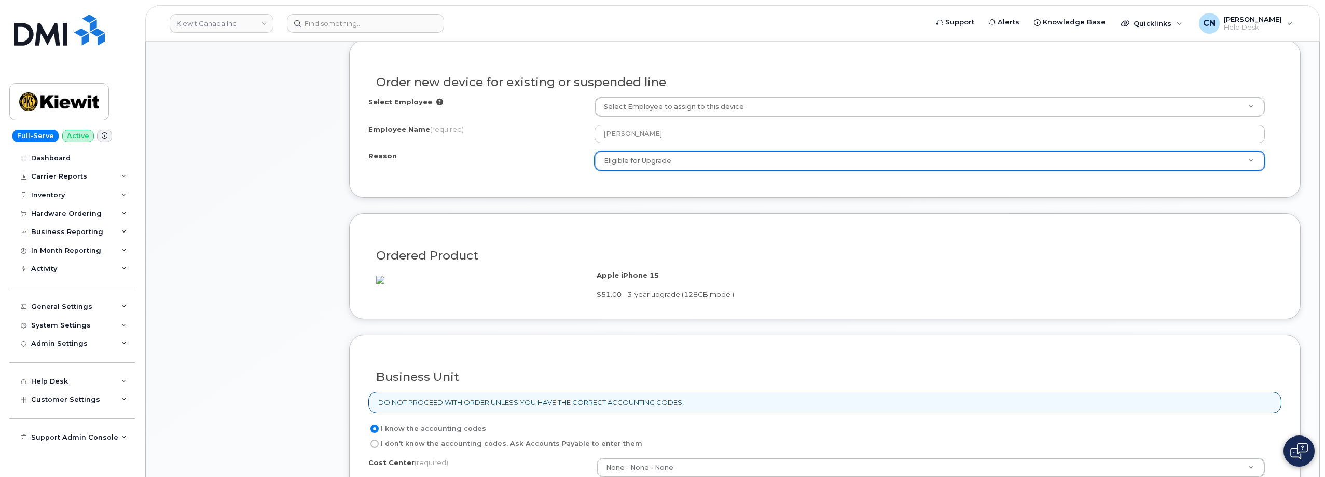
scroll to position [778, 0]
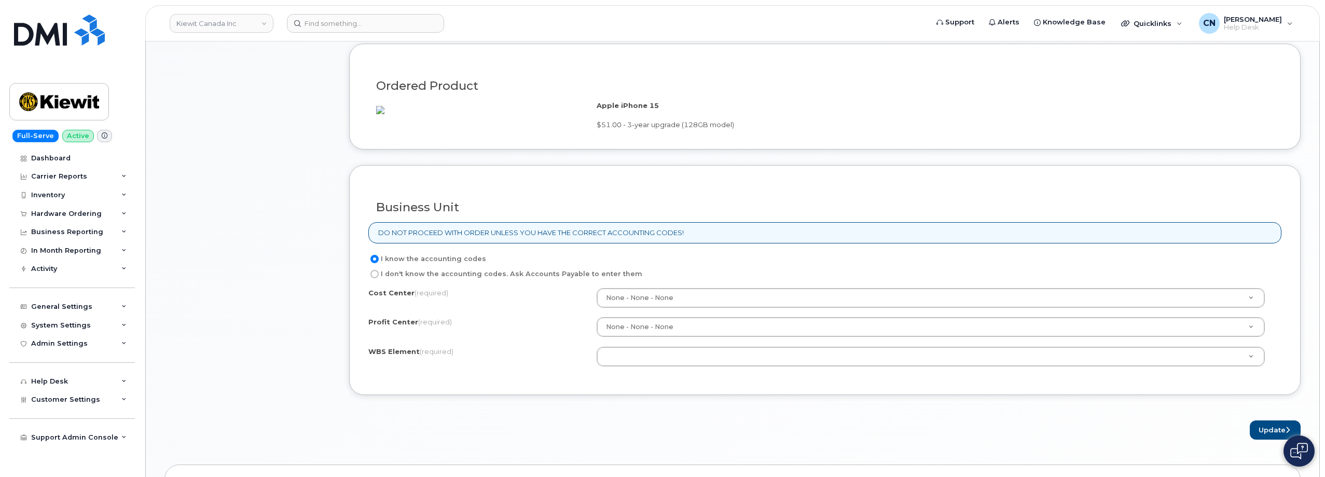
click at [682, 376] on div "Cost Center (required) None - None - None None Profit Center (required) None - …" at bounding box center [824, 332] width 913 height 88
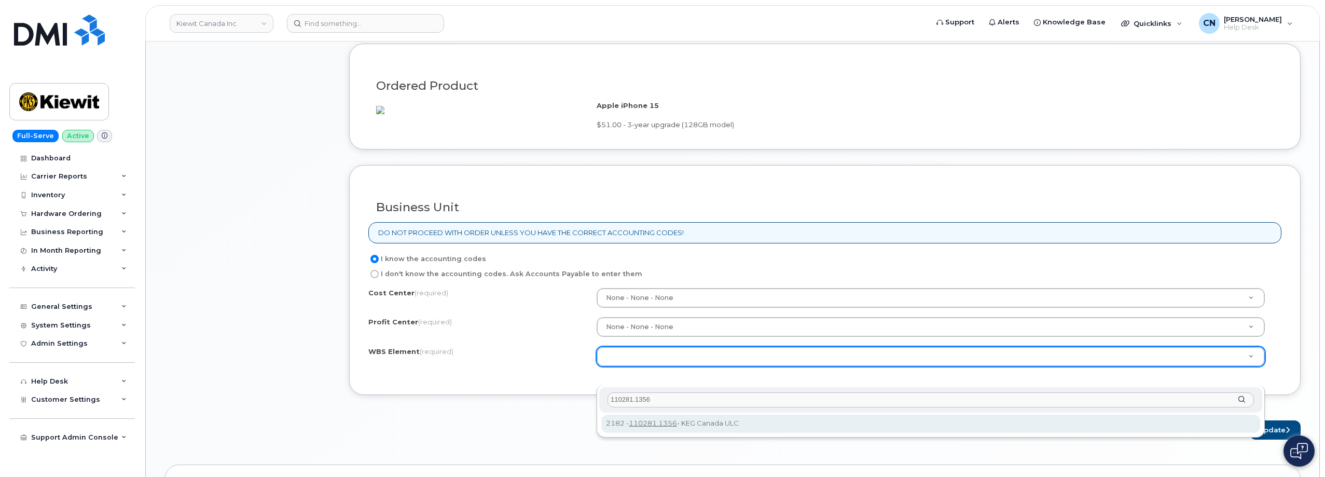
type input "110281.1356"
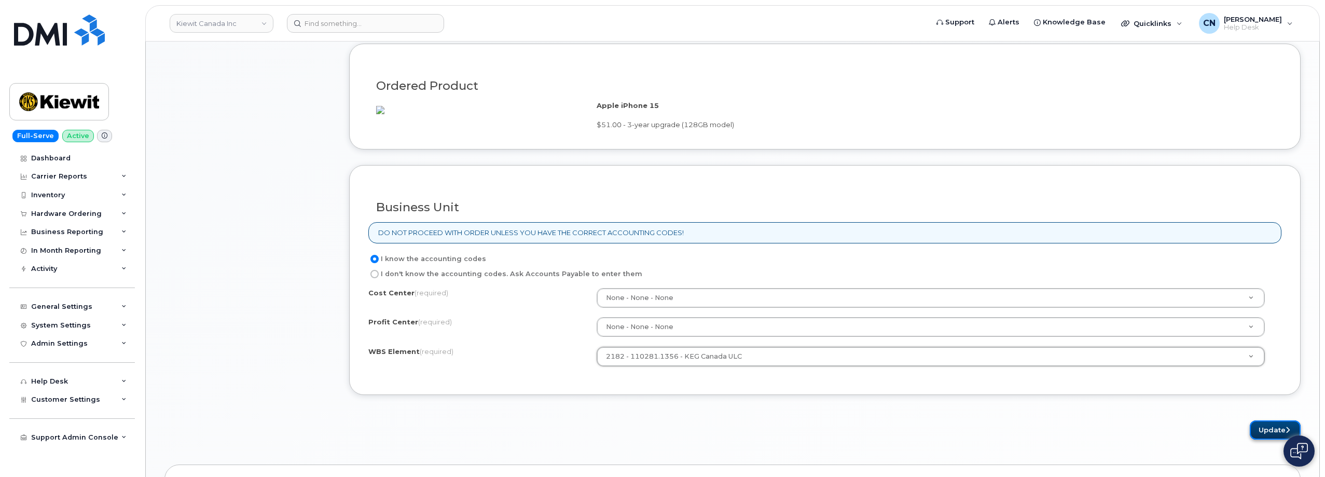
click at [1265, 440] on button "Update" at bounding box center [1275, 429] width 51 height 19
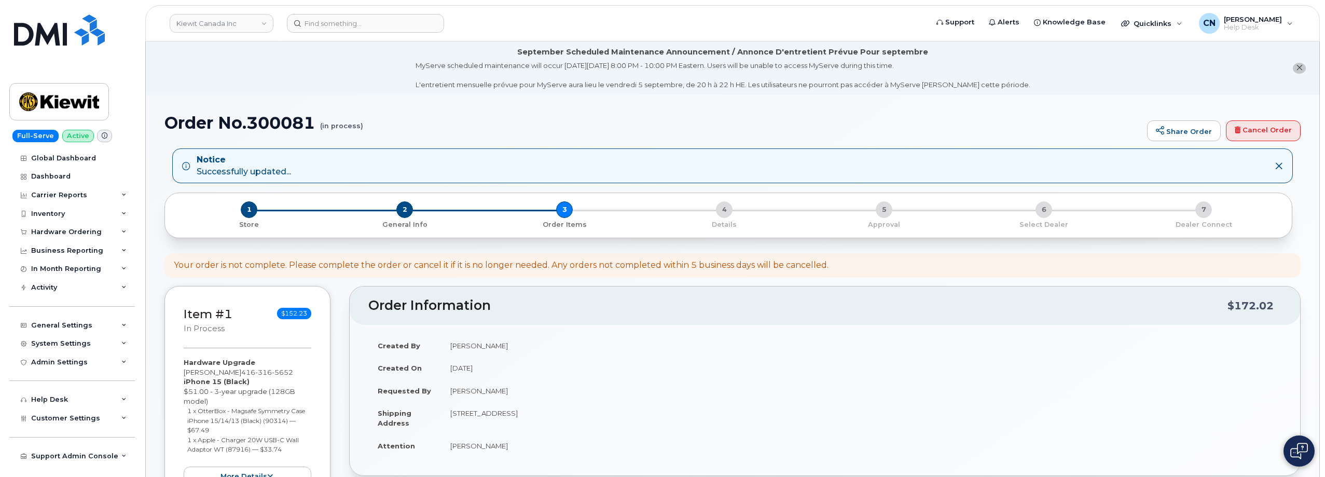
scroll to position [259, 0]
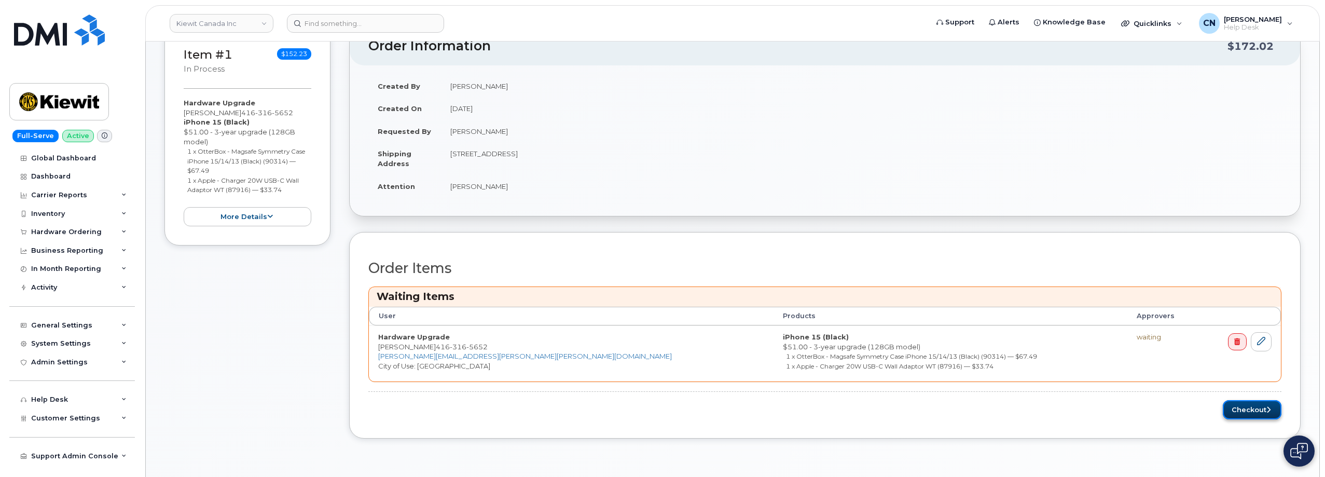
click at [1251, 413] on button "Checkout" at bounding box center [1252, 409] width 59 height 19
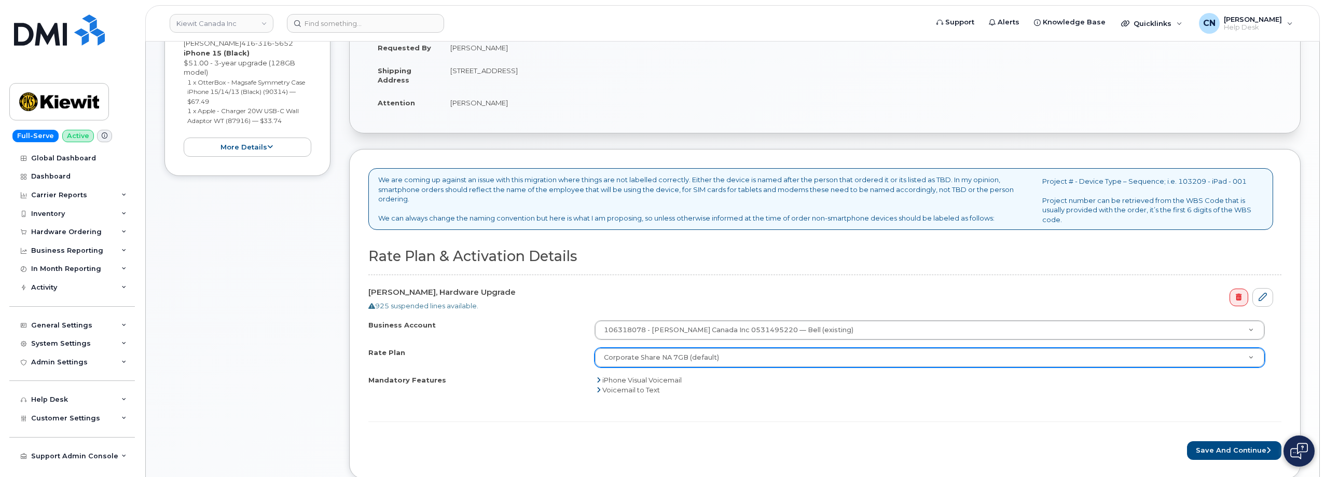
scroll to position [363, 0]
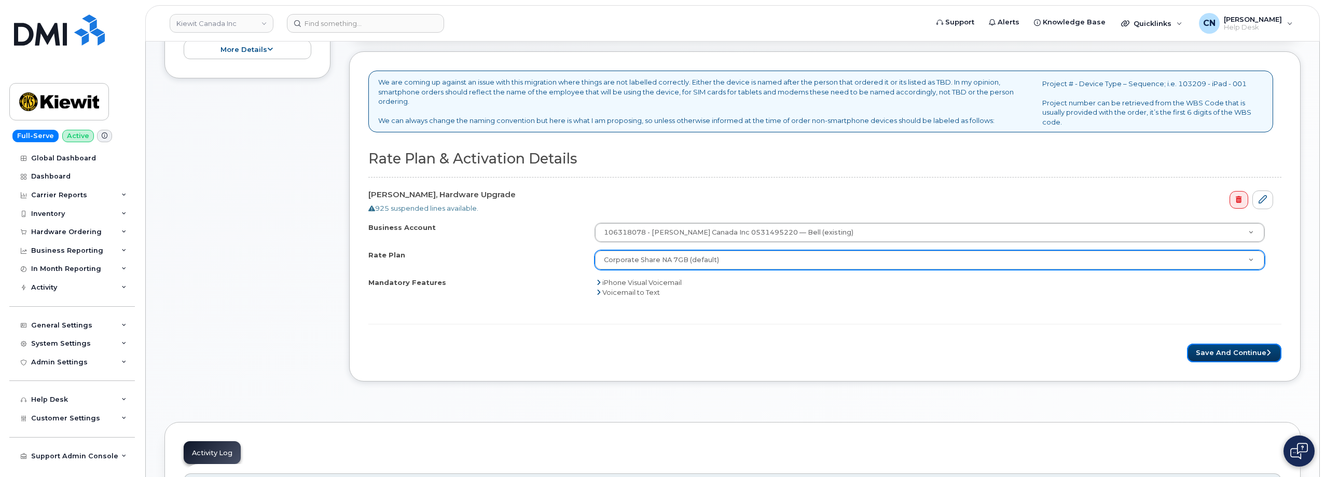
drag, startPoint x: 1244, startPoint y: 349, endPoint x: 992, endPoint y: 251, distance: 270.6
click at [1243, 349] on button "Save and Continue" at bounding box center [1234, 353] width 94 height 19
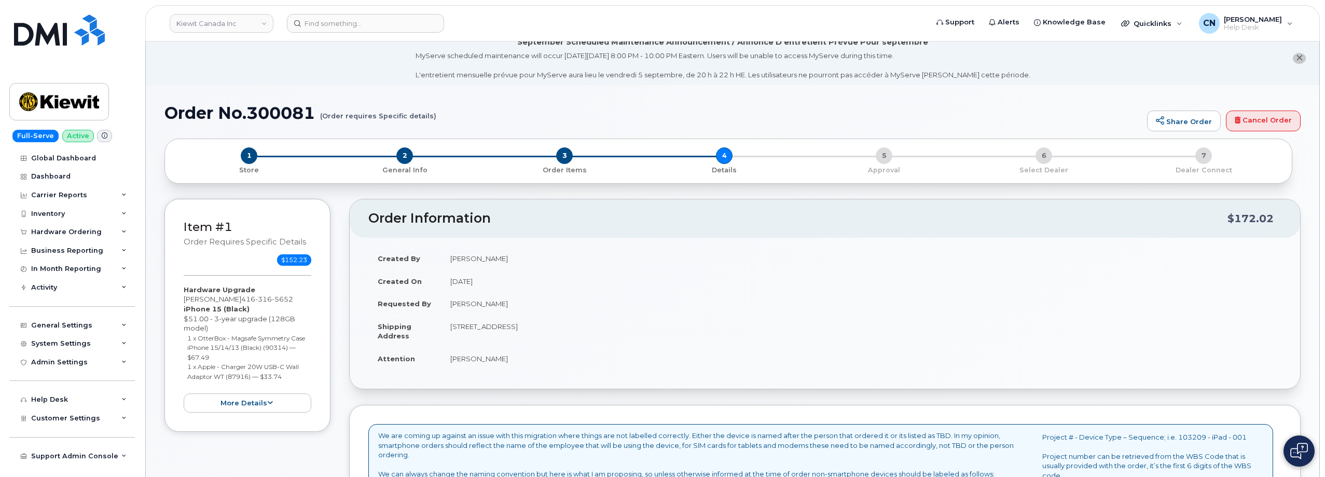
scroll to position [0, 0]
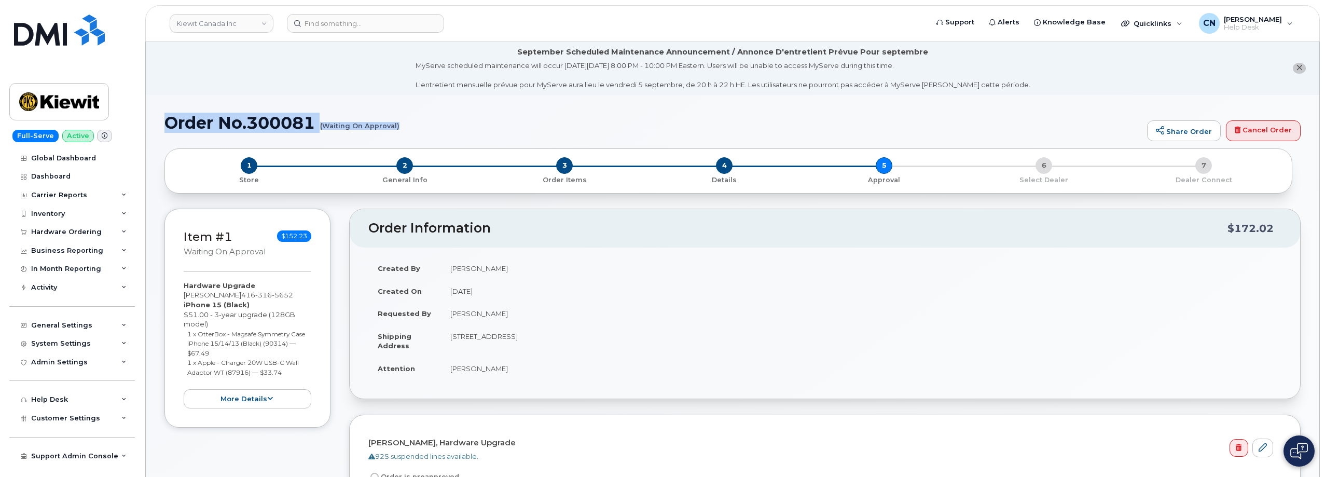
drag, startPoint x: 168, startPoint y: 120, endPoint x: 398, endPoint y: 128, distance: 230.6
click at [398, 128] on h1 "Order No.300081 (Waiting On Approval)" at bounding box center [654, 123] width 978 height 18
copy h1 "Order No.300081 (Waiting On Approval)"
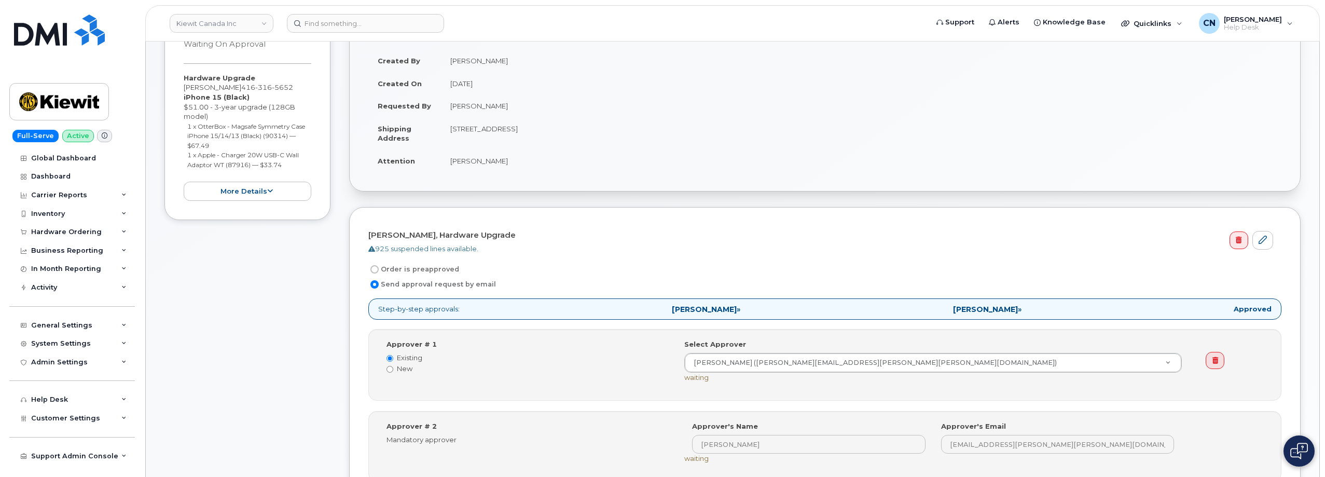
scroll to position [415, 0]
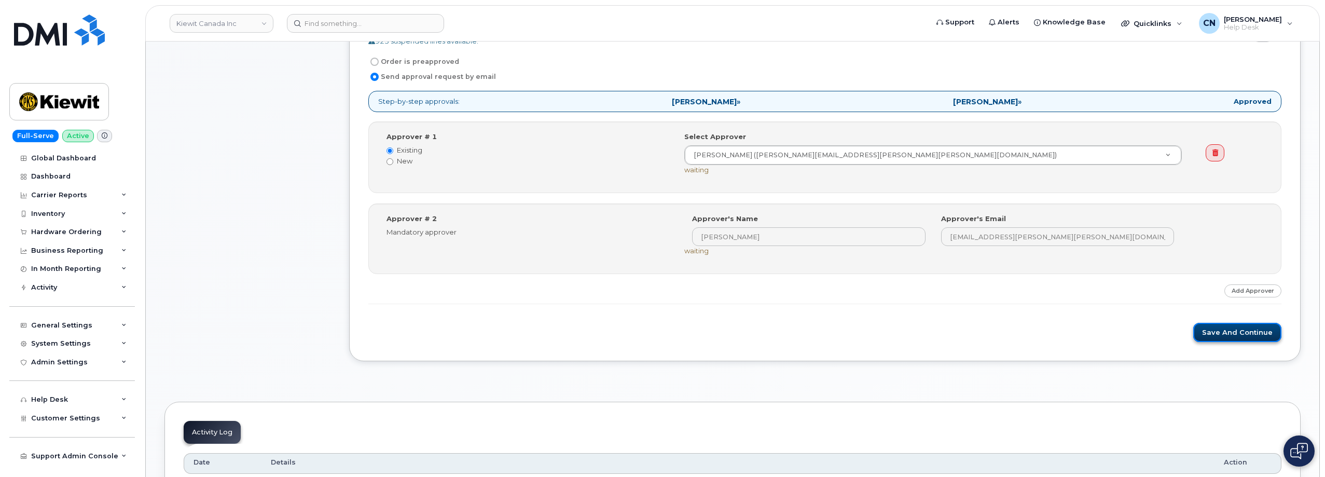
click at [1221, 337] on button "Save and Continue" at bounding box center [1238, 332] width 88 height 19
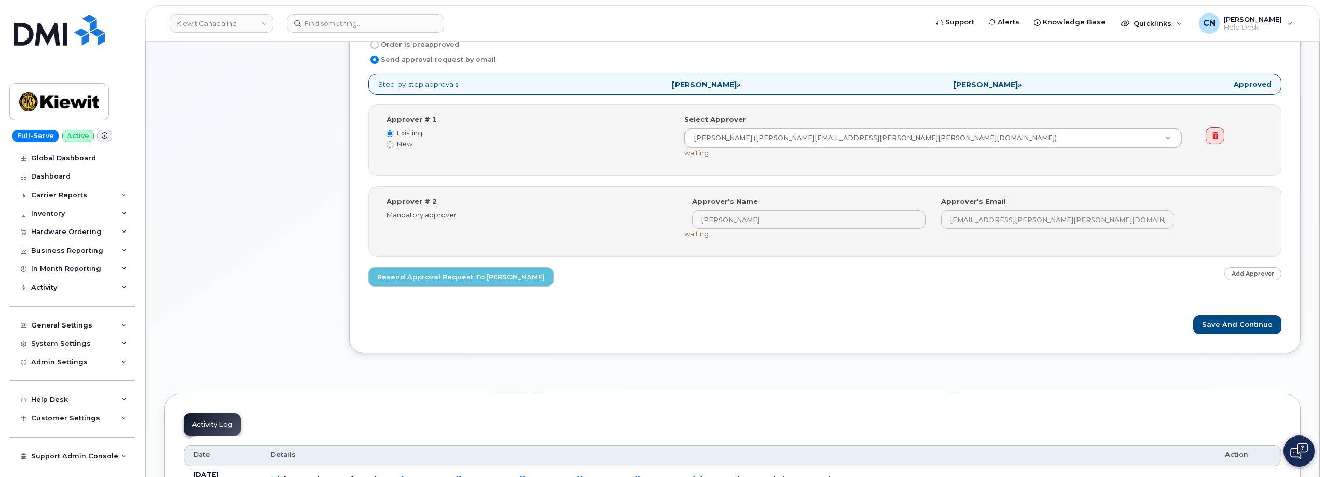
scroll to position [519, 0]
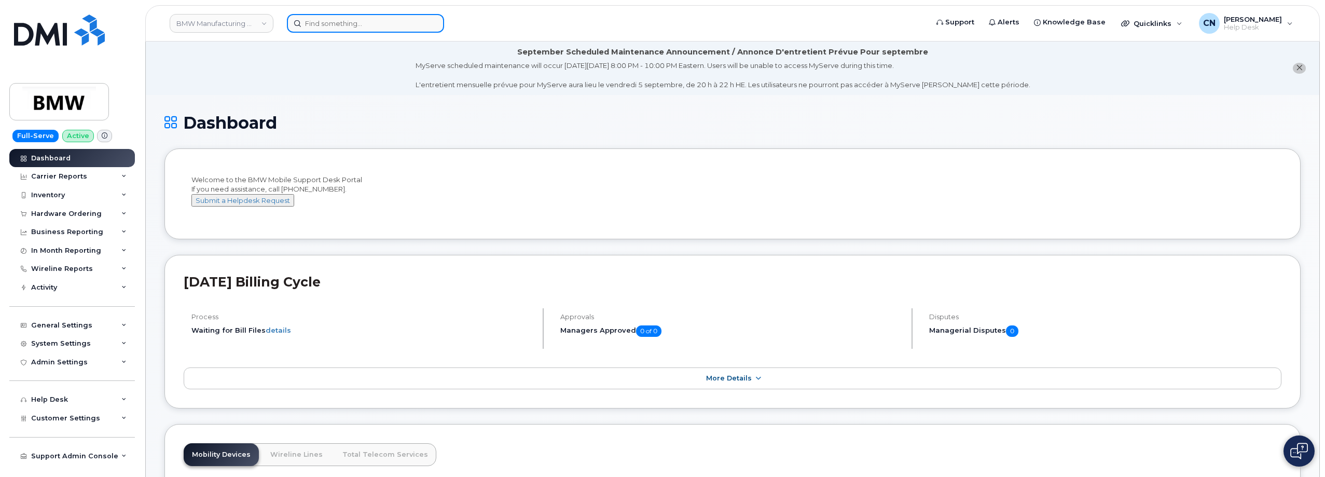
click at [346, 20] on input at bounding box center [365, 23] width 157 height 19
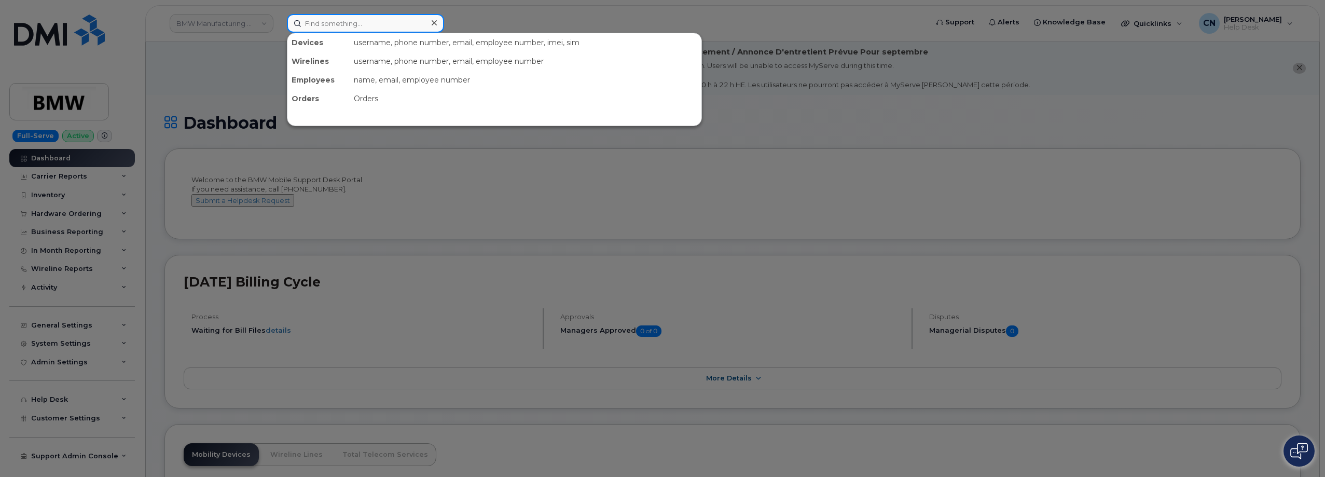
paste input "351418497738517"
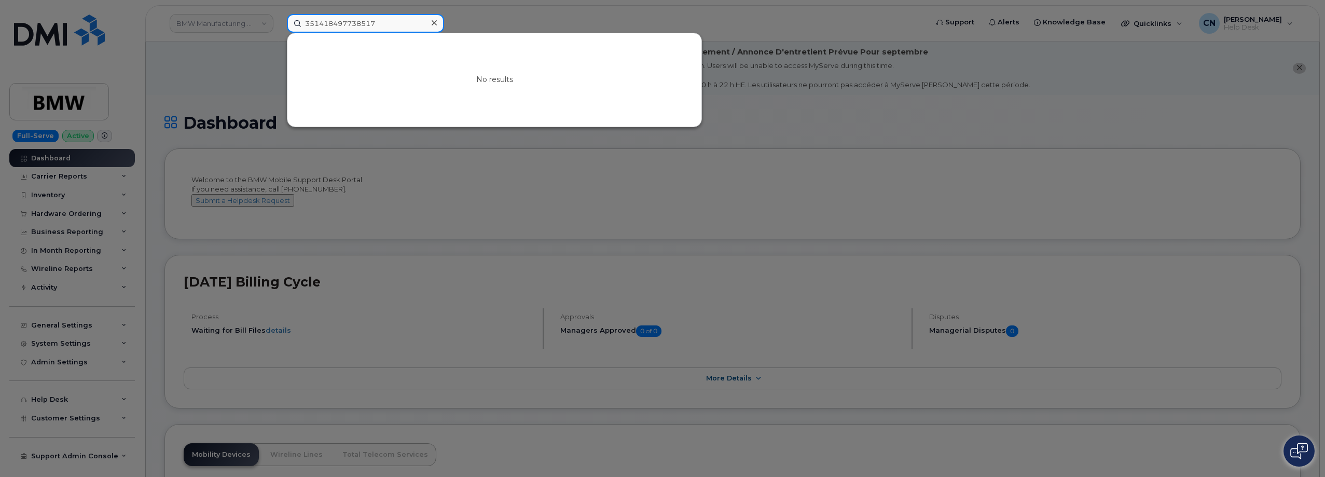
drag, startPoint x: 394, startPoint y: 22, endPoint x: -8, endPoint y: 33, distance: 402.3
paste input "Mahesh"
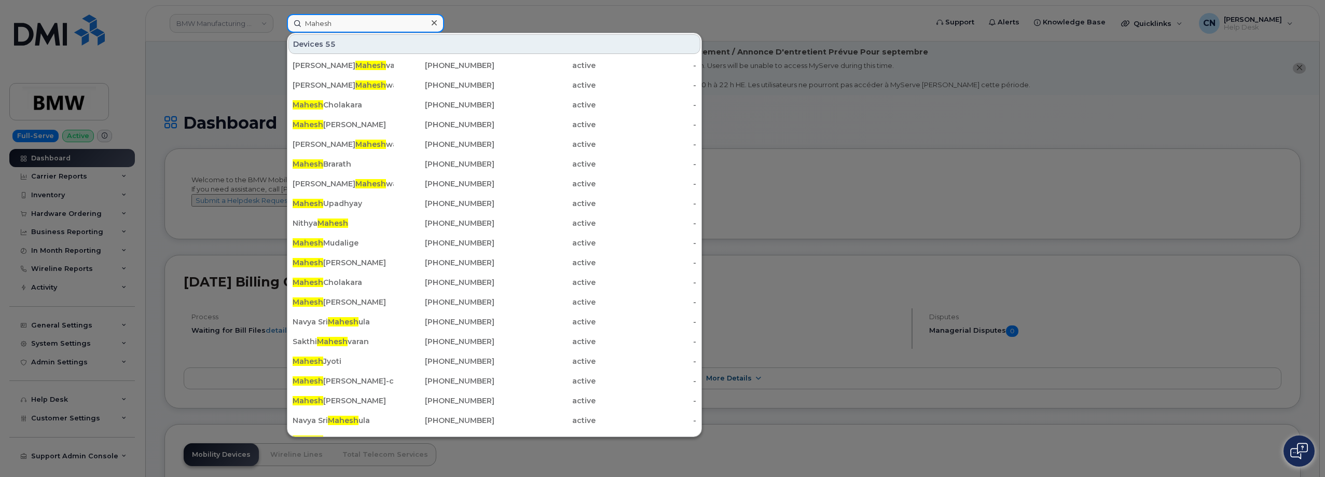
drag, startPoint x: 334, startPoint y: 20, endPoint x: 173, endPoint y: 26, distance: 160.5
click at [279, 24] on div "Mahesh Devices 55 Pradipkumar Mahesh vari 416-795-8160 active - Neel Mahesh war…" at bounding box center [604, 23] width 651 height 19
paste input "Badhe"
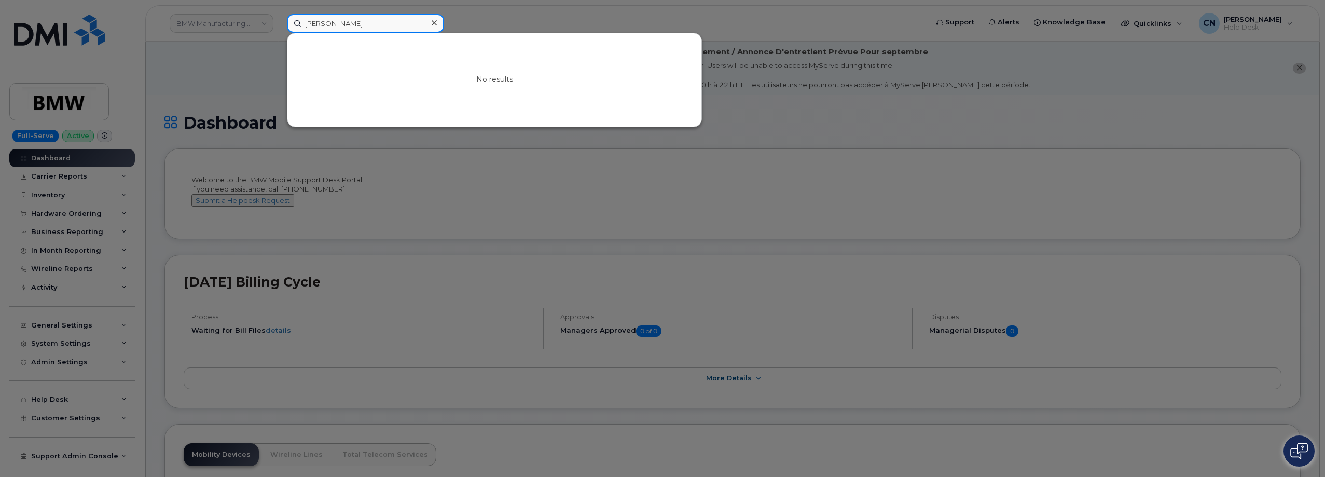
drag, startPoint x: 360, startPoint y: 21, endPoint x: 202, endPoint y: 31, distance: 158.6
click at [279, 30] on div "Mahesh Badhe No results" at bounding box center [604, 23] width 651 height 19
paste input "Ashley Klinger"
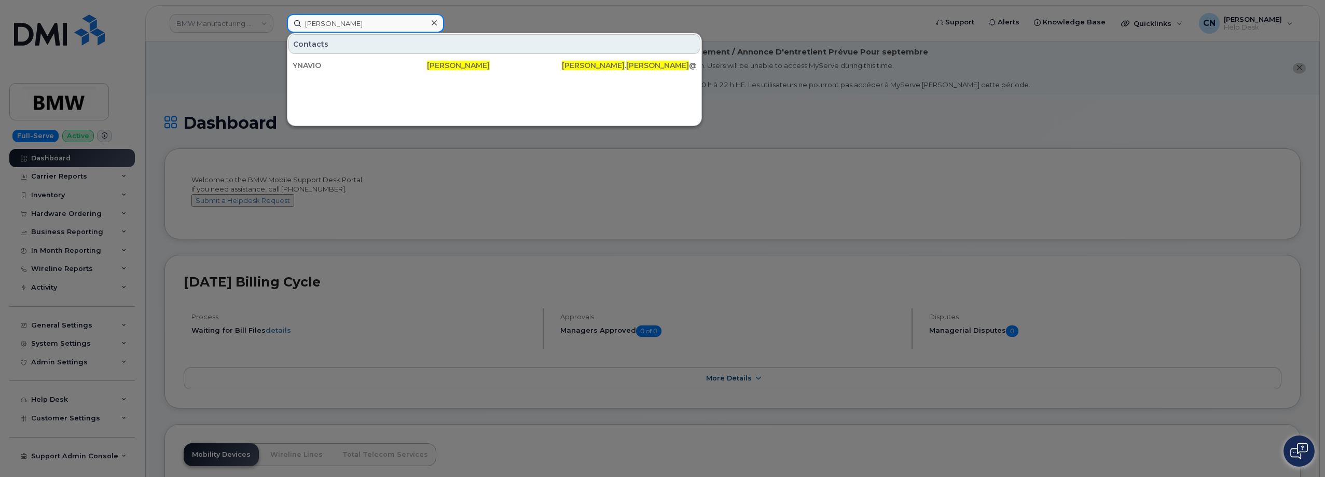
drag, startPoint x: 364, startPoint y: 24, endPoint x: 221, endPoint y: 48, distance: 145.1
click at [279, 33] on div "Ashley Klinger Contacts YNAVIO Ashley Klinger Ashley . Klinger @assistedlivinga…" at bounding box center [604, 23] width 651 height 19
paste input "7083487233"
type input "7083487233"
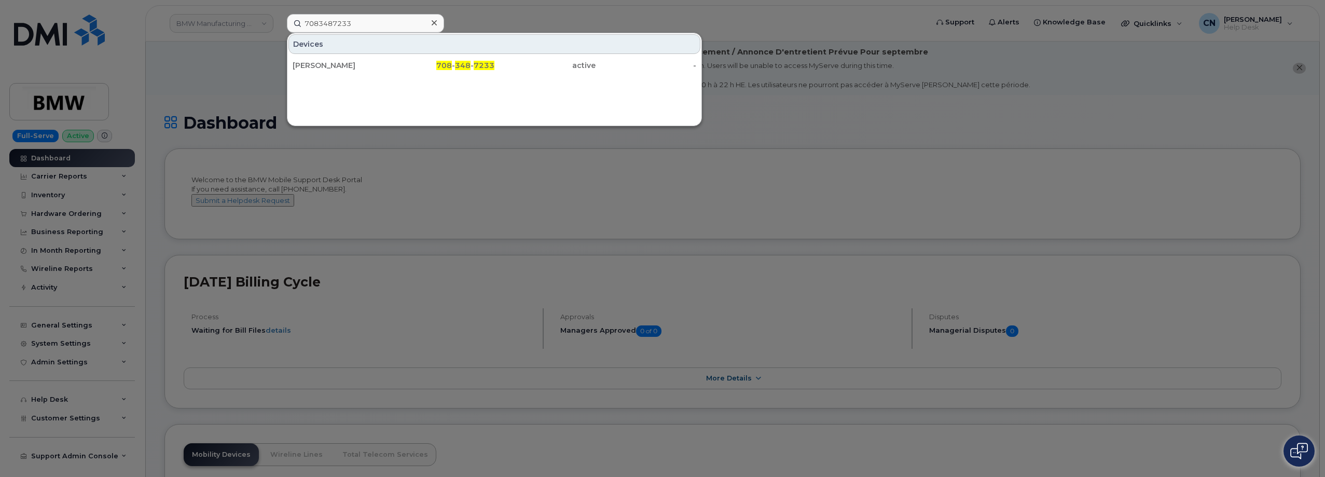
click at [311, 69] on div "Ashley Klingler" at bounding box center [343, 65] width 101 height 10
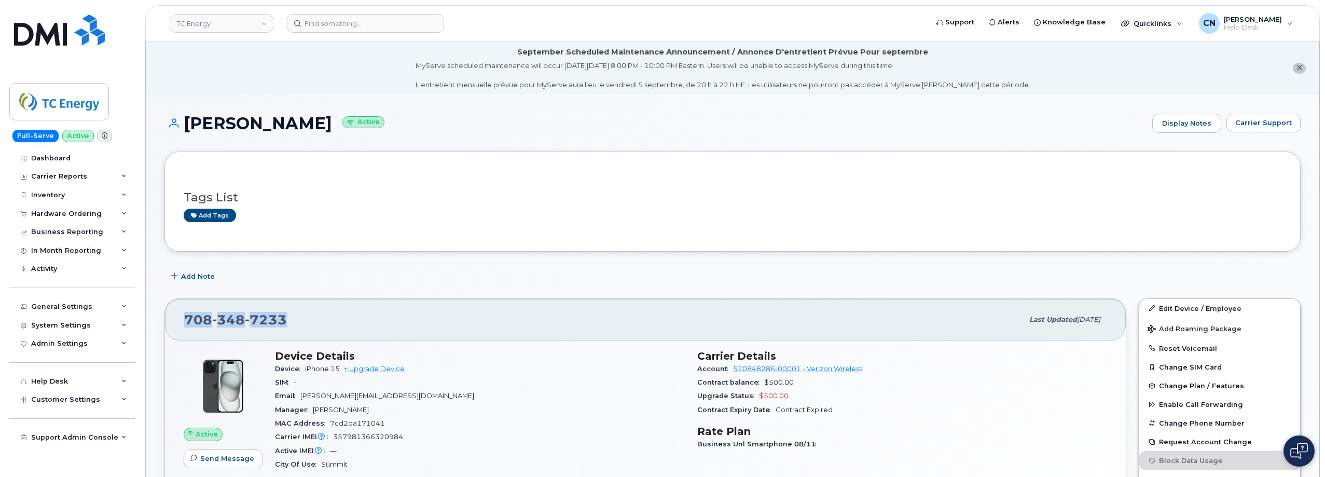
copy span "[PHONE_NUMBER]"
drag, startPoint x: 268, startPoint y: 318, endPoint x: 253, endPoint y: 12, distance: 305.5
drag, startPoint x: 312, startPoint y: 122, endPoint x: 183, endPoint y: 122, distance: 129.7
click at [183, 122] on h1 "[PERSON_NAME] Active" at bounding box center [656, 123] width 983 height 18
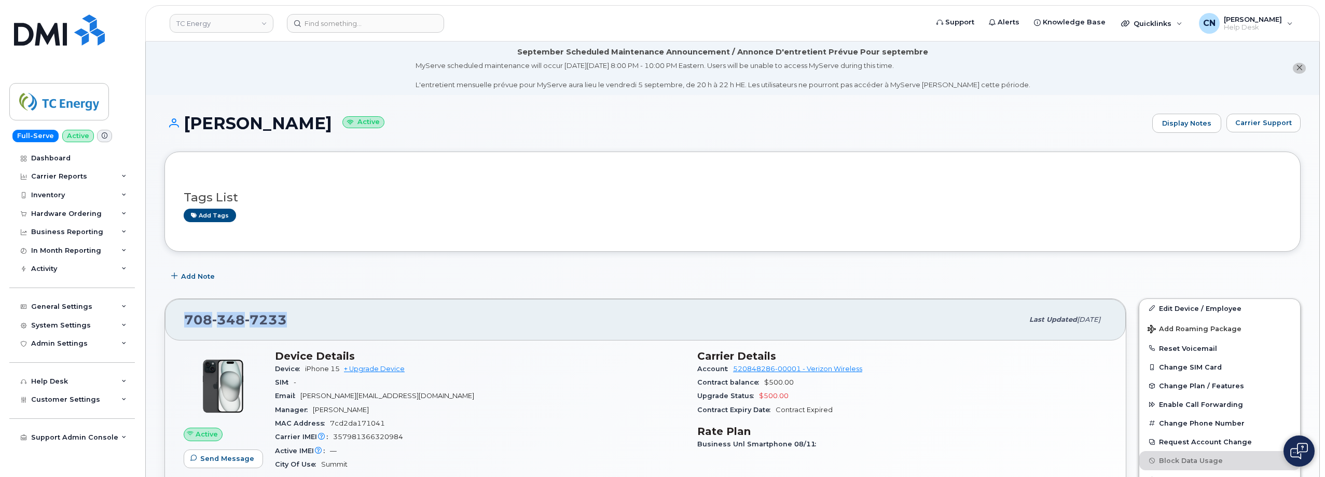
copy h1 "[PERSON_NAME]"
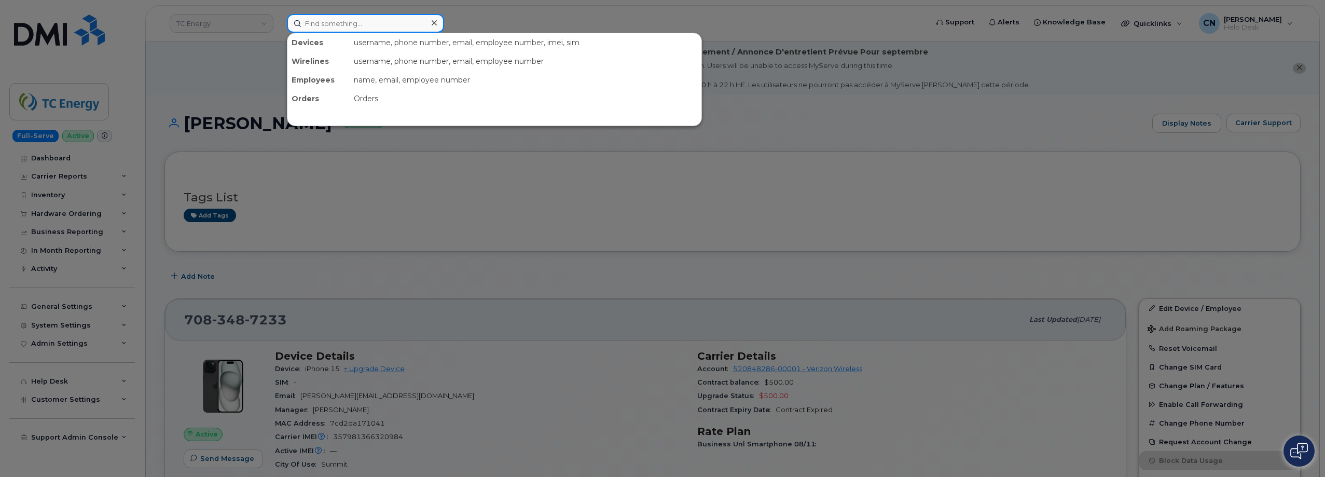
click at [317, 16] on input at bounding box center [365, 23] width 157 height 19
paste input "4096597603"
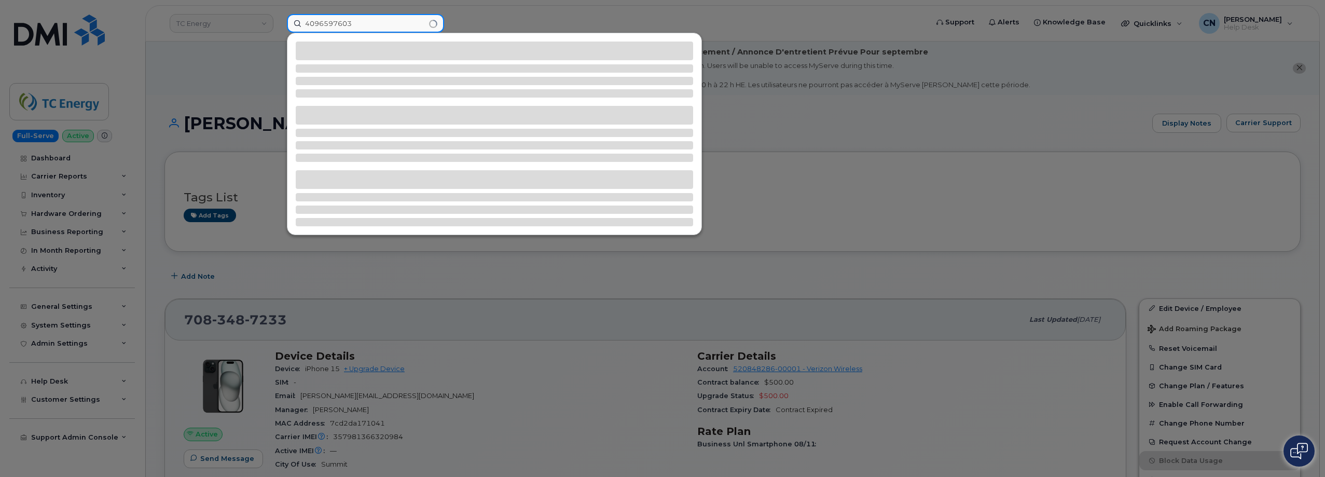
type input "4096597603"
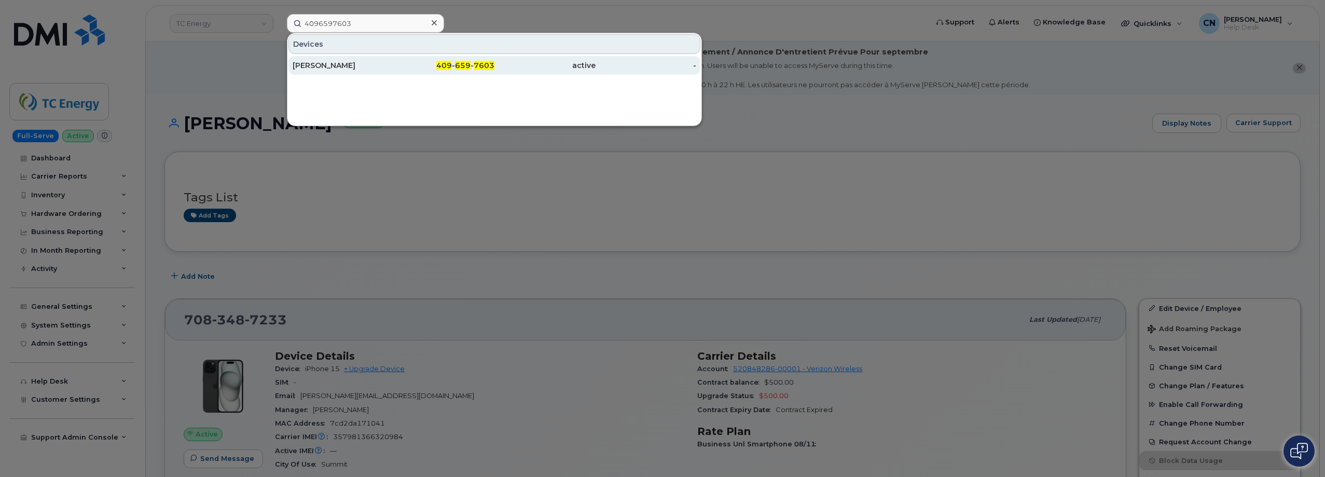
click at [328, 69] on div "[PERSON_NAME]" at bounding box center [343, 65] width 101 height 10
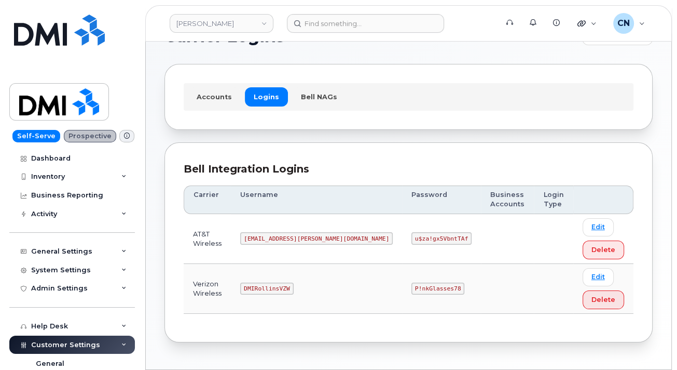
scroll to position [64, 0]
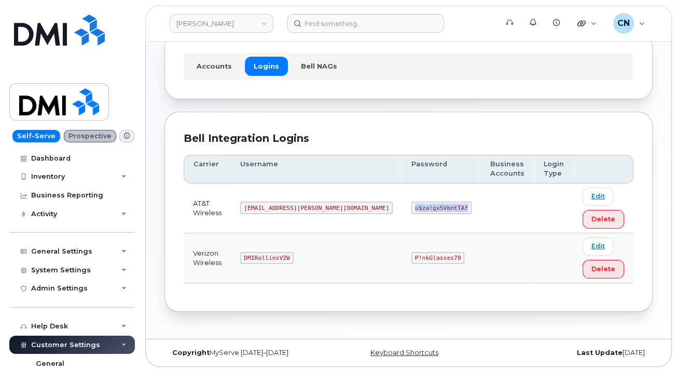
drag, startPoint x: 356, startPoint y: 209, endPoint x: 434, endPoint y: 207, distance: 78.4
click at [409, 207] on td "u$za!gx5VbntTAf" at bounding box center [441, 208] width 79 height 50
copy code "u$za!gx5VbntTAf"
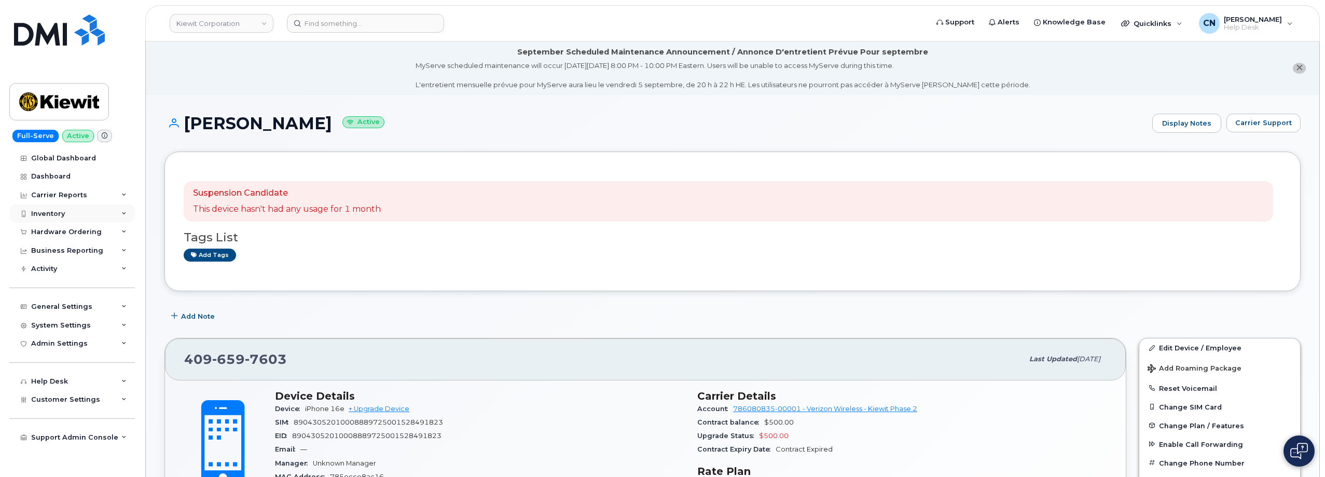
click at [66, 210] on div "Inventory" at bounding box center [72, 213] width 126 height 19
click at [64, 232] on div "Hardware Ordering" at bounding box center [66, 232] width 71 height 8
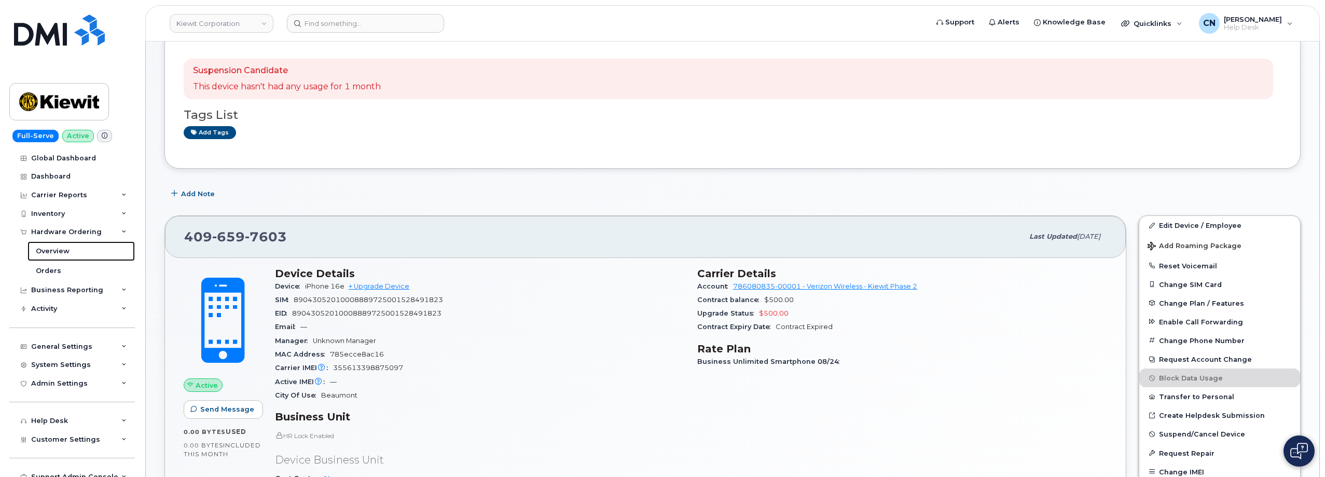
scroll to position [104, 0]
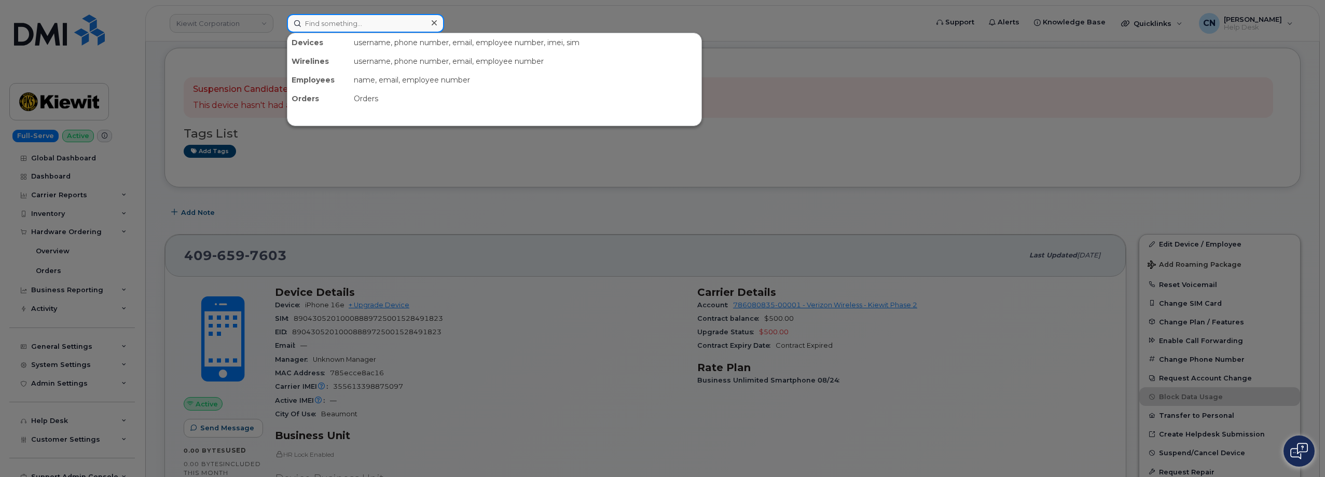
click at [328, 22] on input at bounding box center [365, 23] width 157 height 19
paste input "7857477935"
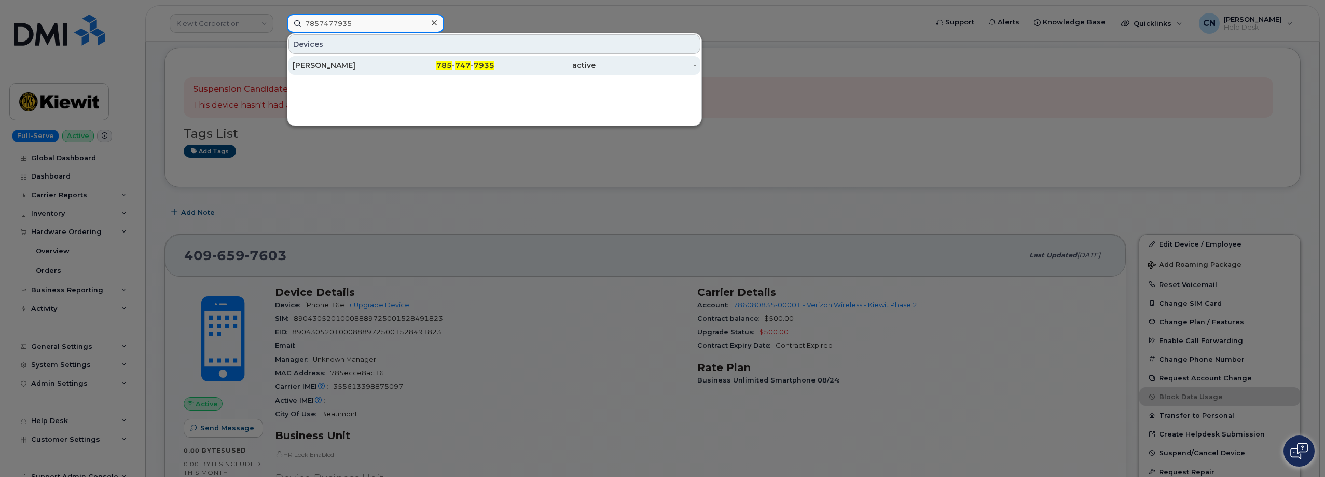
type input "7857477935"
click at [319, 70] on div "RILEY NASH" at bounding box center [343, 65] width 101 height 10
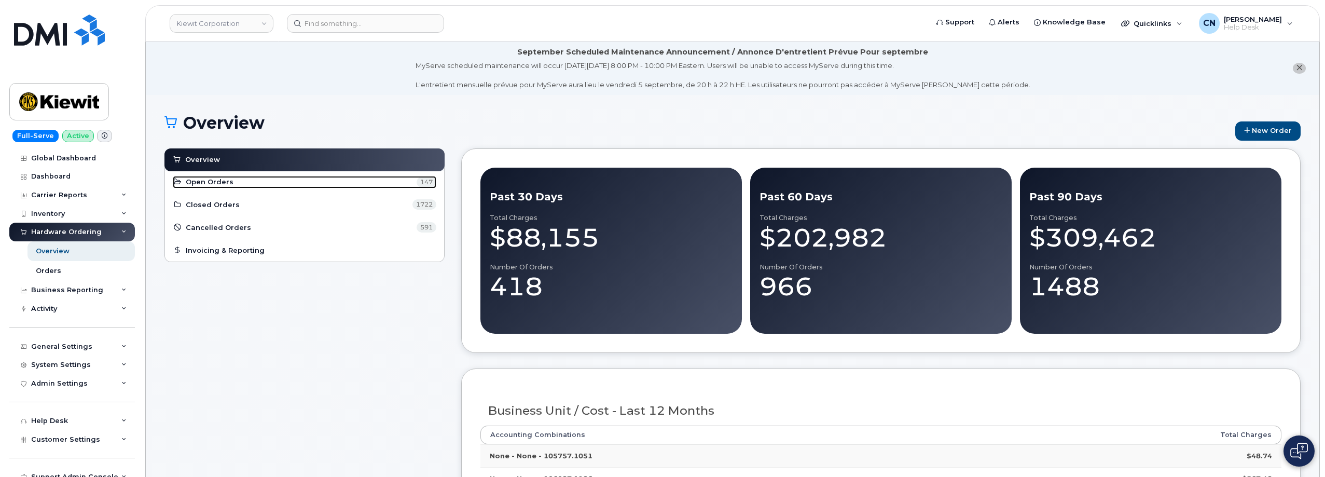
click at [206, 187] on link "Open Orders 147" at bounding box center [305, 182] width 264 height 12
click at [211, 186] on span "Open Orders" at bounding box center [210, 182] width 48 height 10
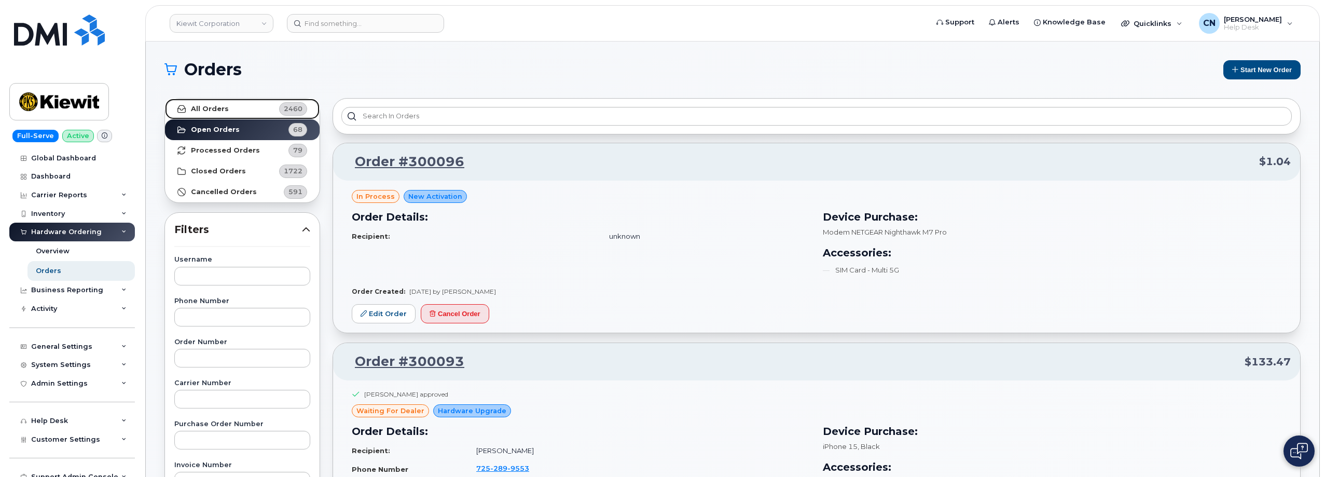
click at [224, 109] on strong "All Orders" at bounding box center [210, 109] width 38 height 8
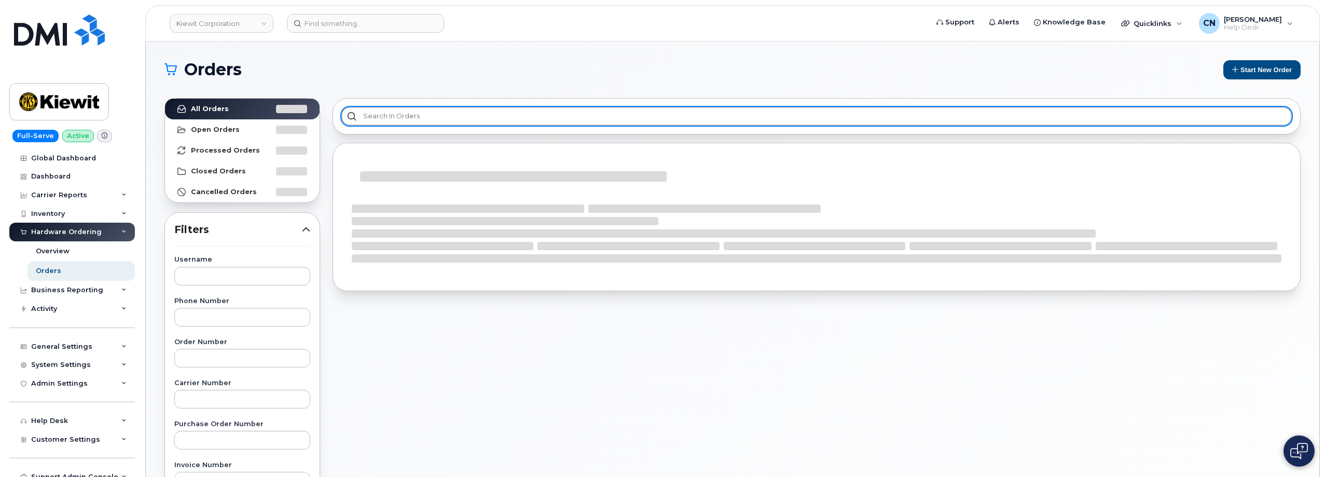
drag, startPoint x: 408, startPoint y: 120, endPoint x: 414, endPoint y: 118, distance: 5.6
click at [408, 119] on input "text" at bounding box center [816, 116] width 951 height 19
paste input "299639"
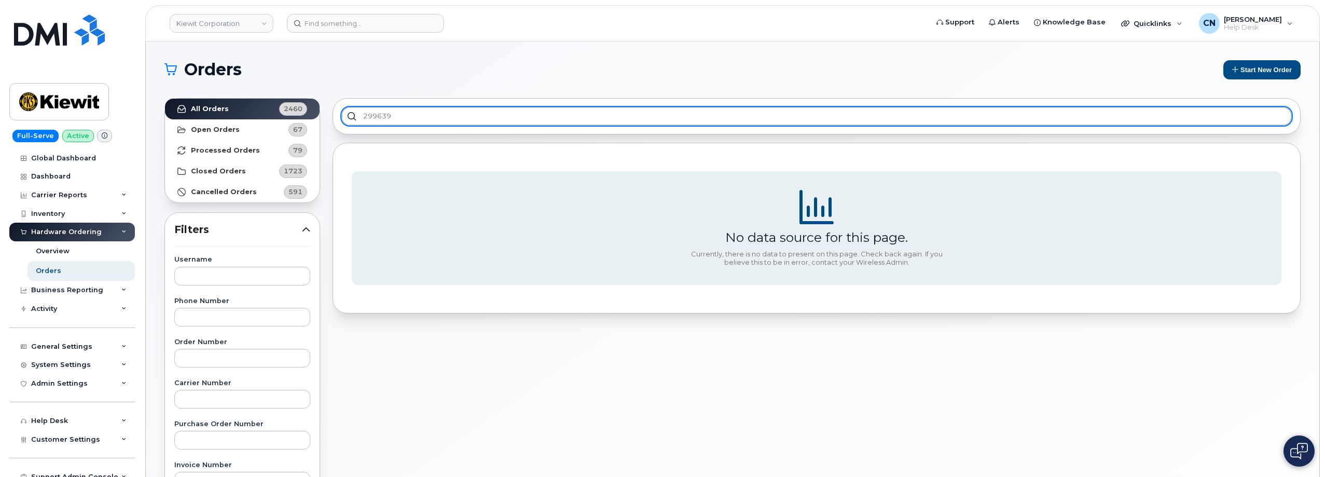
type input "299639"
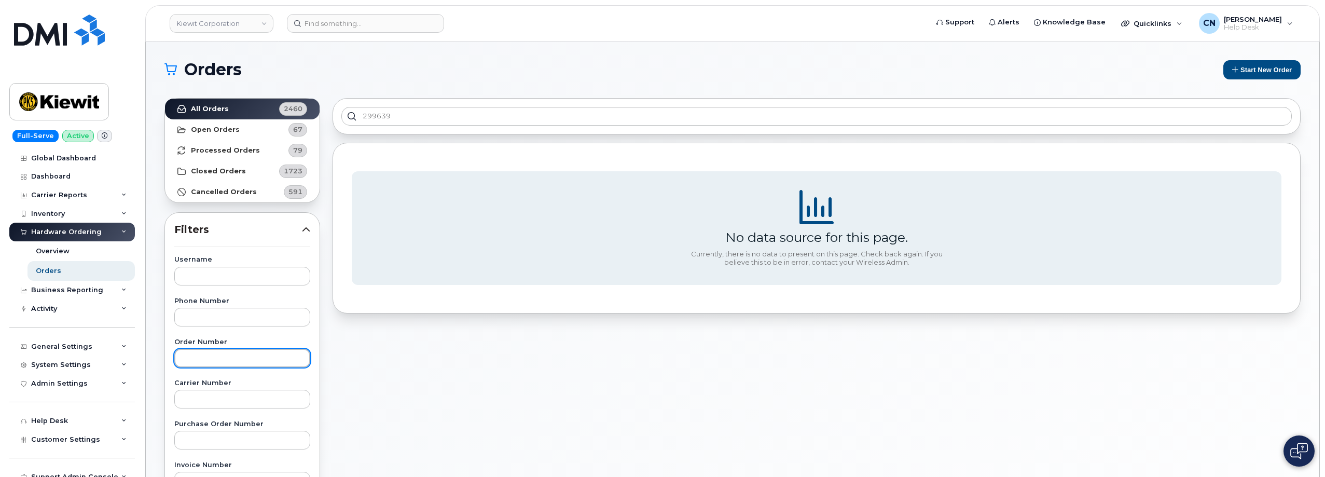
click at [235, 349] on input "text" at bounding box center [242, 358] width 136 height 19
paste input "299639"
type input "299639"
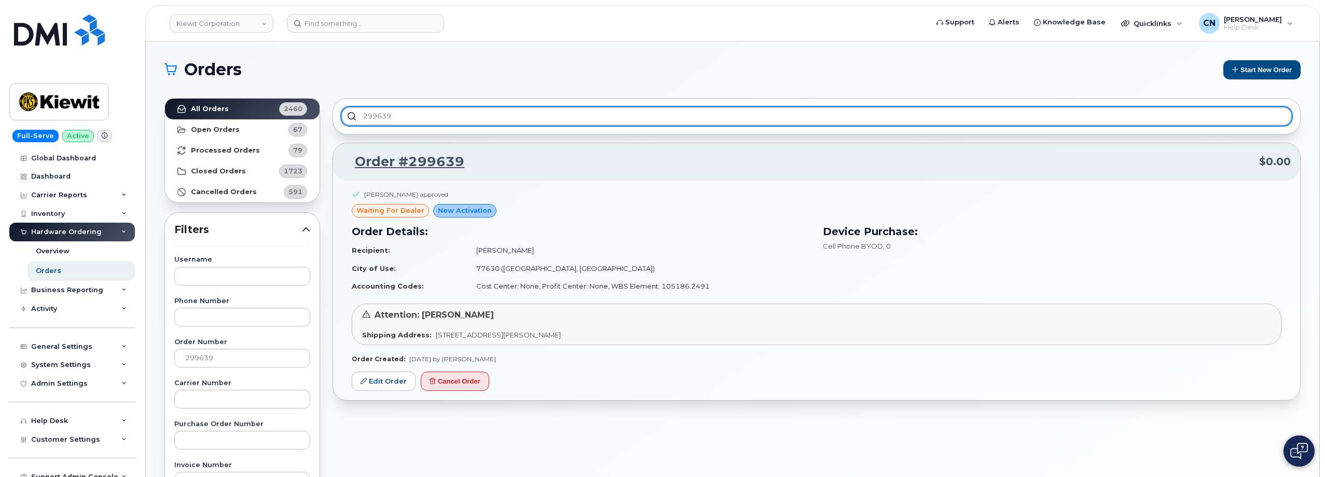
drag, startPoint x: 421, startPoint y: 111, endPoint x: 264, endPoint y: 115, distance: 156.8
click at [274, 109] on div "All Orders 2460 Open Orders 67 Processed Orders 79 Closed Orders 1723 Cancelled…" at bounding box center [732, 456] width 1149 height 729
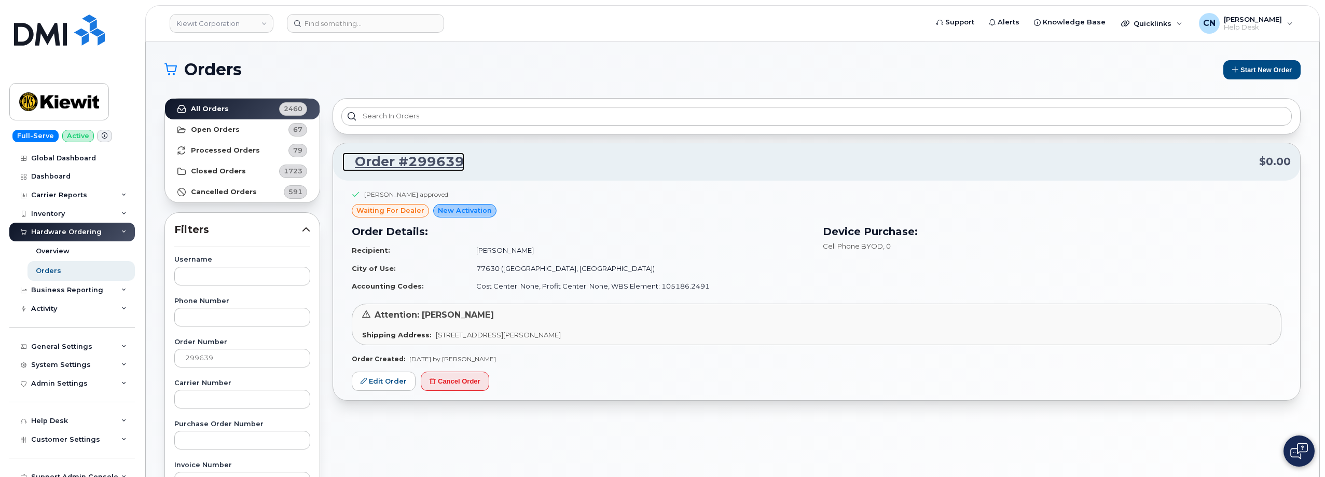
click at [417, 165] on link "Order #299639" at bounding box center [404, 162] width 122 height 19
drag, startPoint x: 404, startPoint y: 168, endPoint x: 406, endPoint y: 161, distance: 7.2
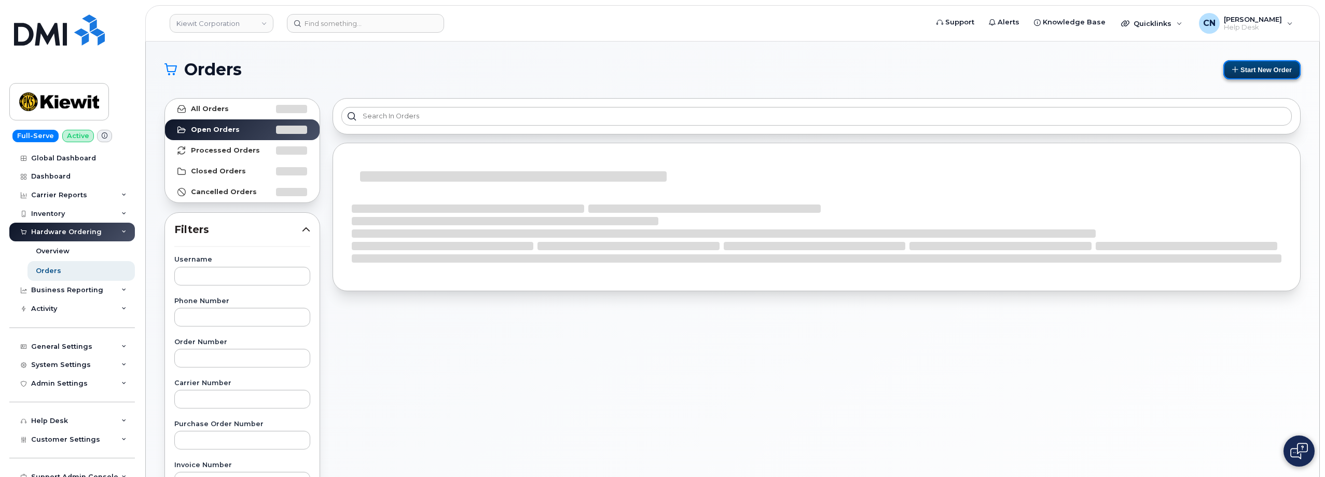
click at [1252, 63] on button "Start New Order" at bounding box center [1262, 69] width 77 height 19
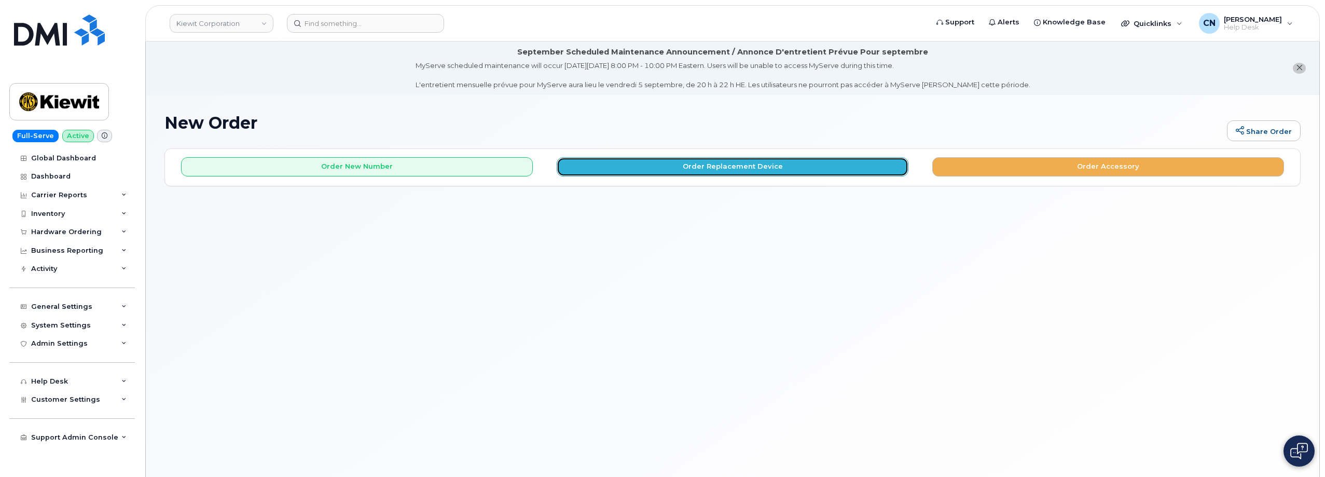
click at [588, 170] on button "Order Replacement Device" at bounding box center [733, 166] width 352 height 19
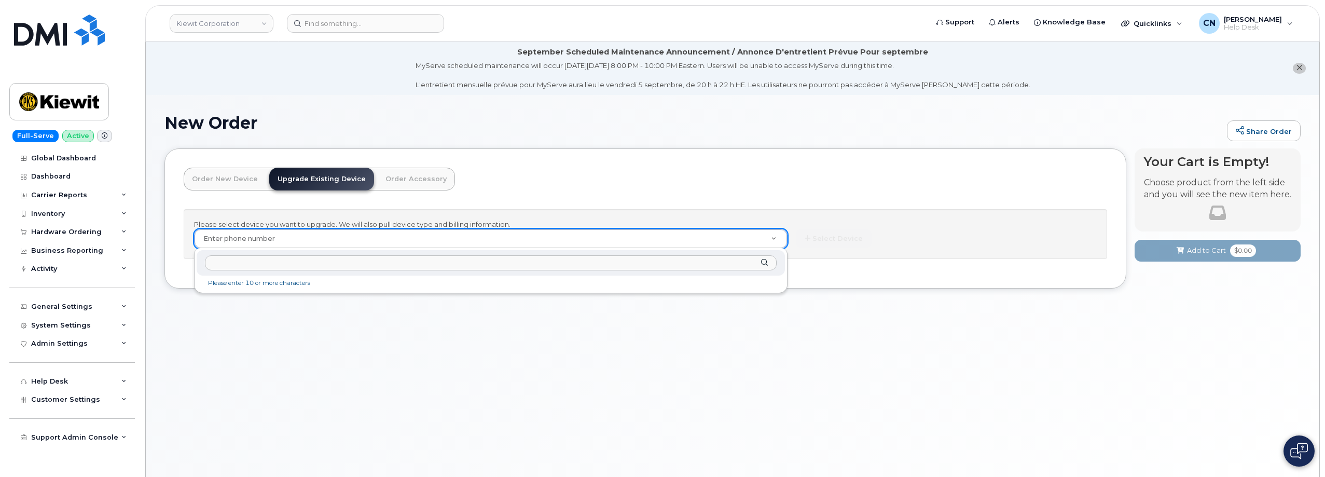
paste input "9199209474"
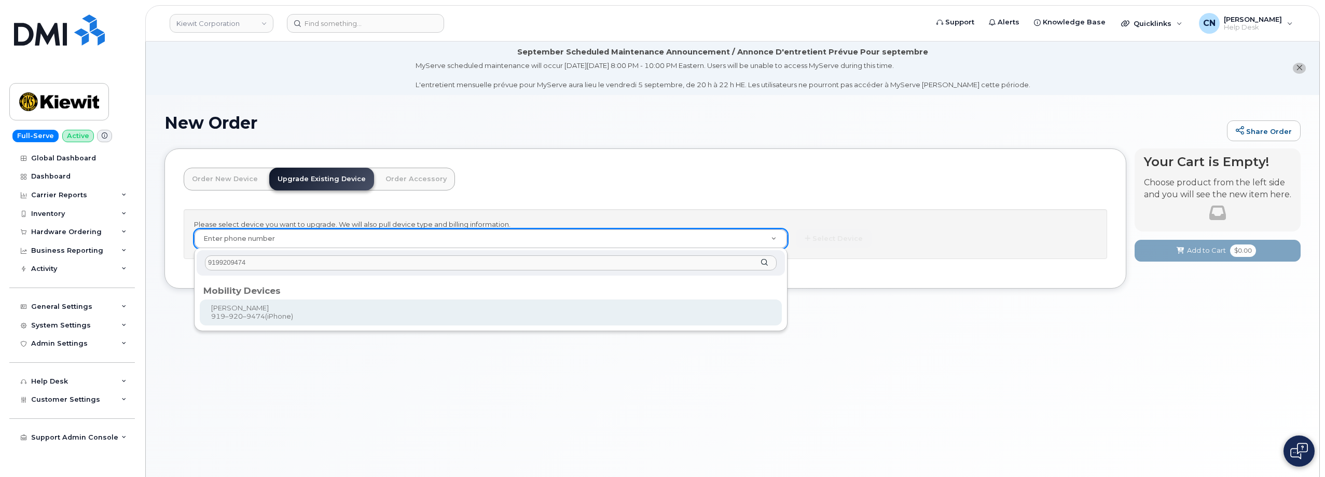
type input "9199209474"
type input "1174466"
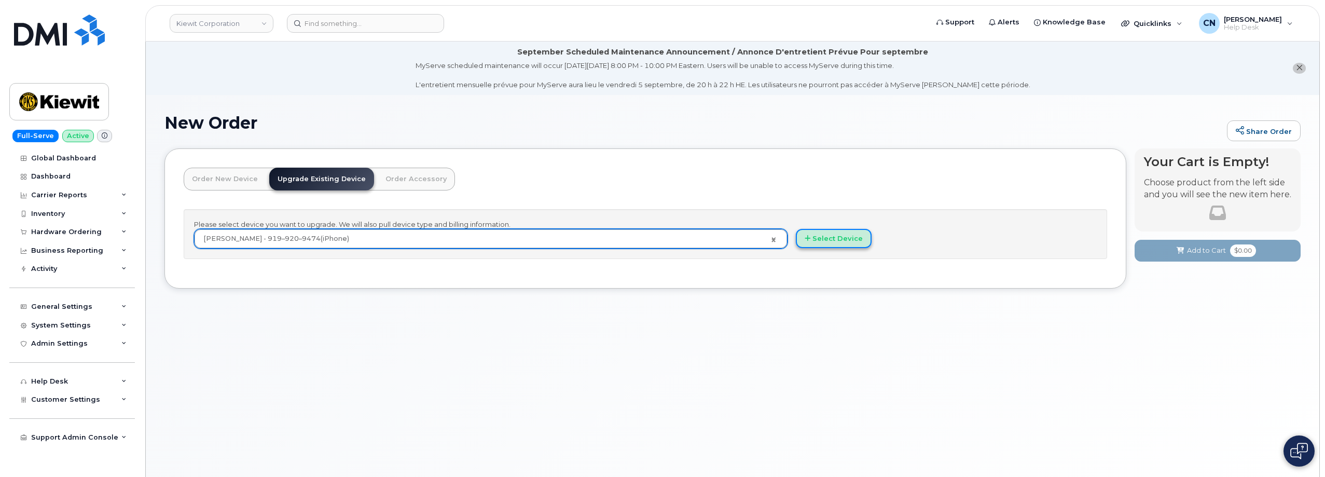
click at [850, 232] on button "Select Device" at bounding box center [834, 238] width 76 height 19
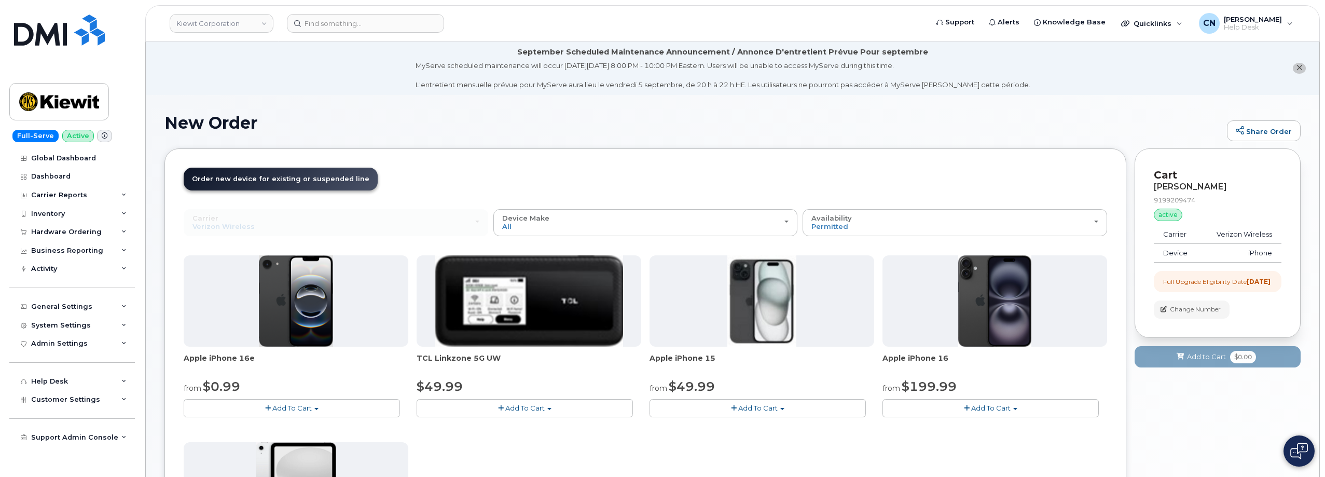
click at [715, 410] on button "Add To Cart" at bounding box center [758, 408] width 216 height 18
click at [724, 427] on link "$49.99 - 2 Year Upgrade (128GB)" at bounding box center [719, 427] width 135 height 13
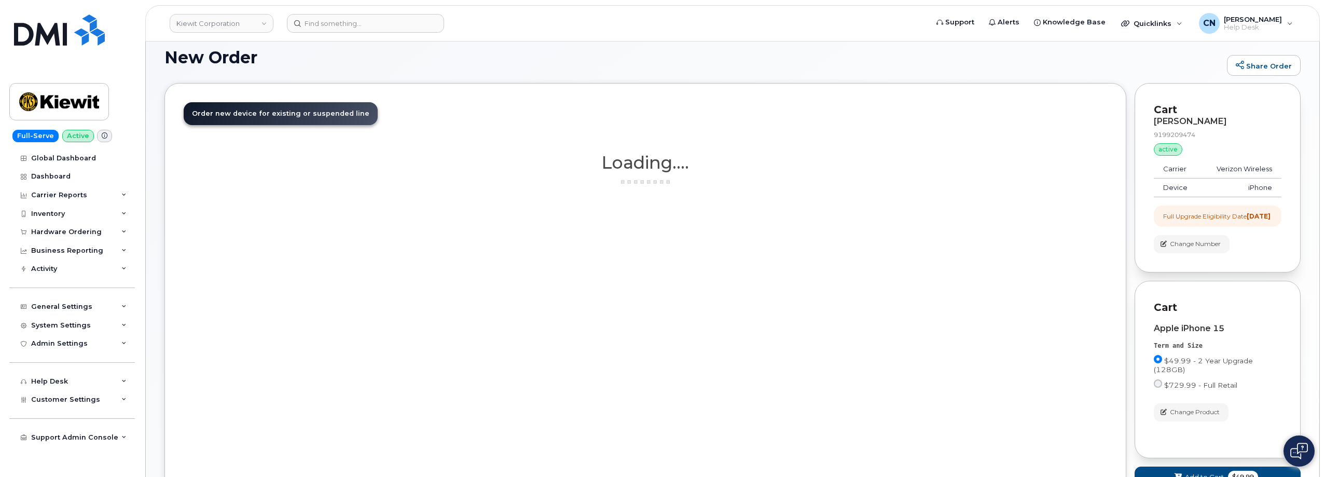
scroll to position [155, 0]
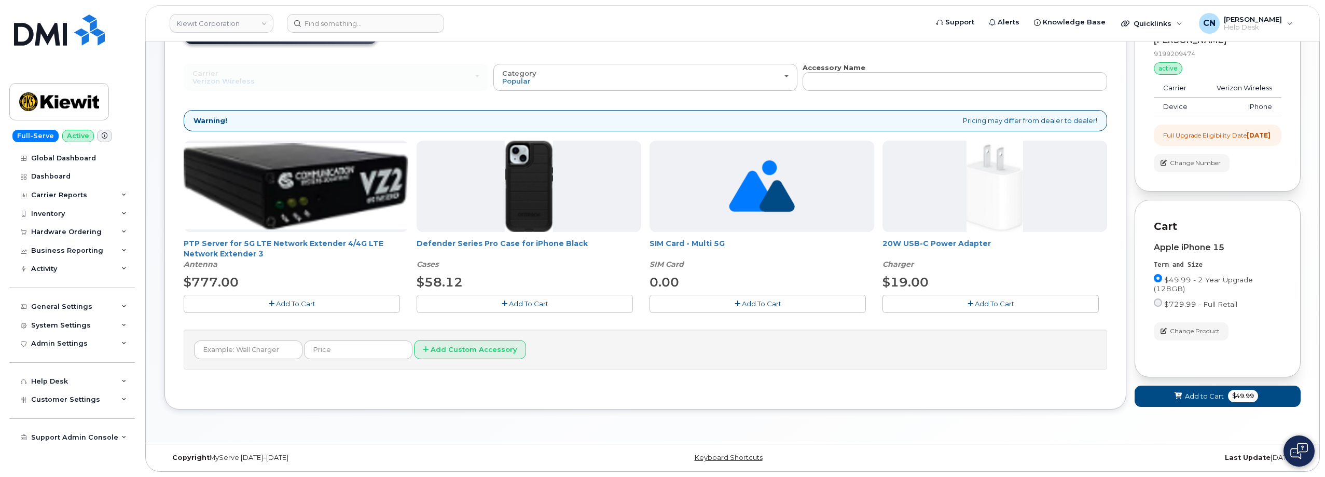
click at [543, 299] on span "Add To Cart" at bounding box center [528, 303] width 39 height 8
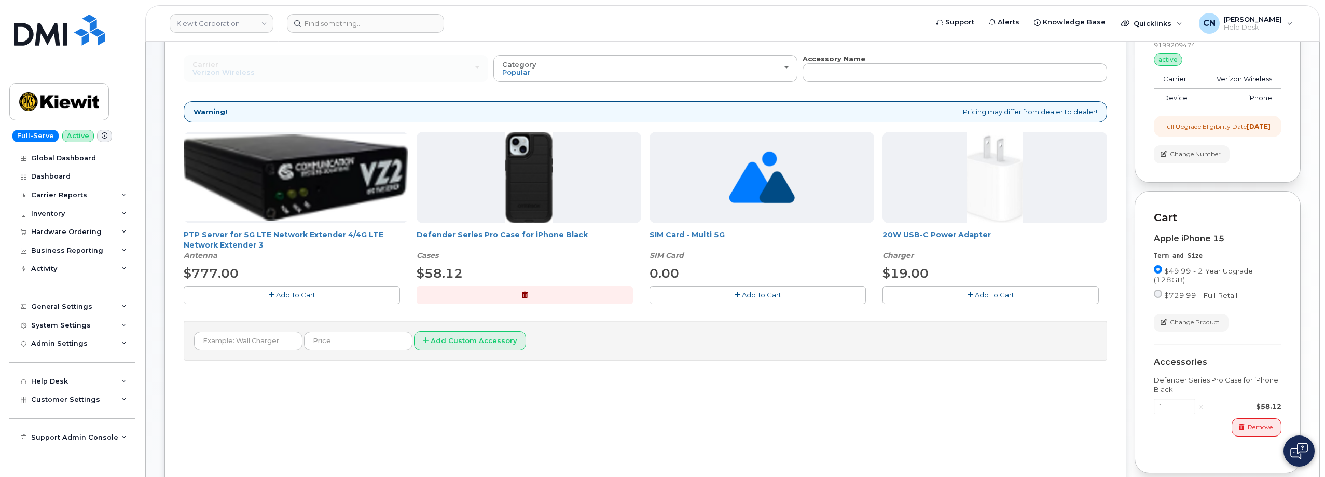
click at [990, 294] on span "Add To Cart" at bounding box center [994, 295] width 39 height 8
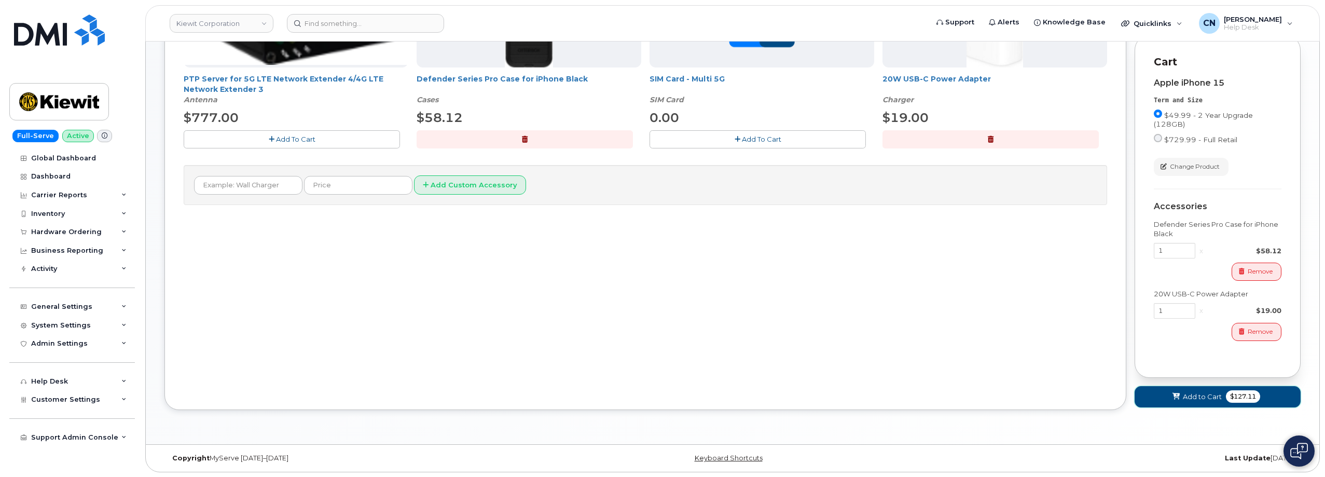
click at [1193, 402] on span "Add to Cart" at bounding box center [1202, 397] width 39 height 10
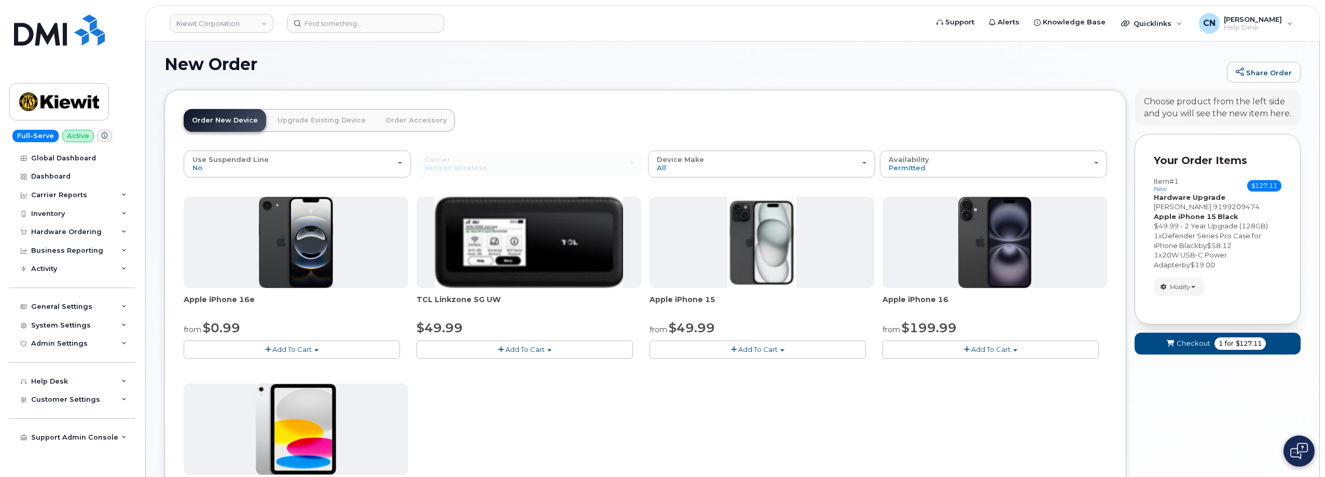
scroll to position [339, 0]
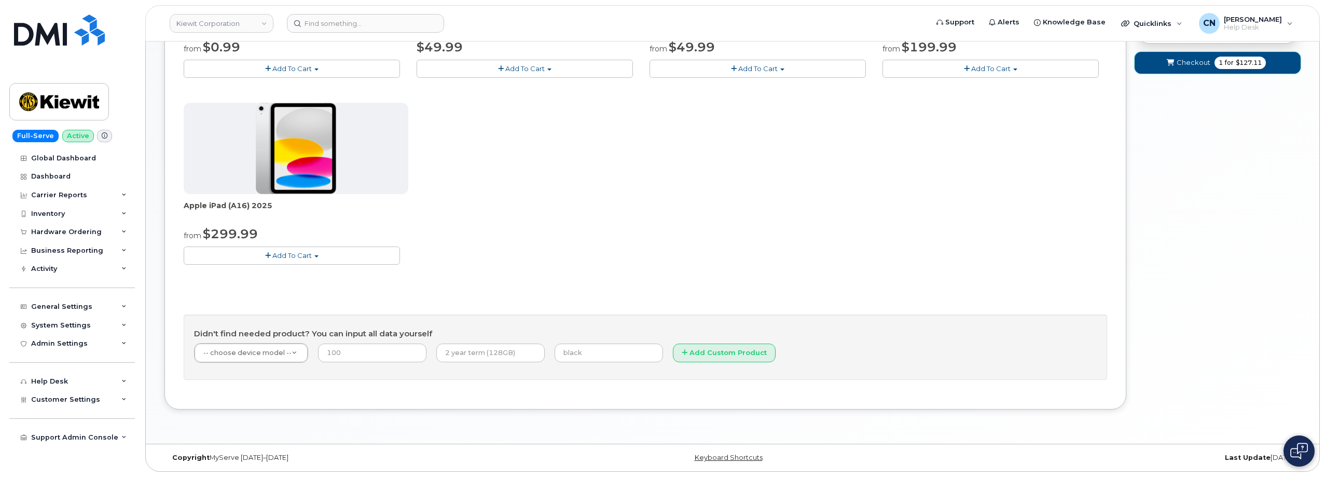
click at [1180, 61] on span "Checkout" at bounding box center [1194, 63] width 34 height 10
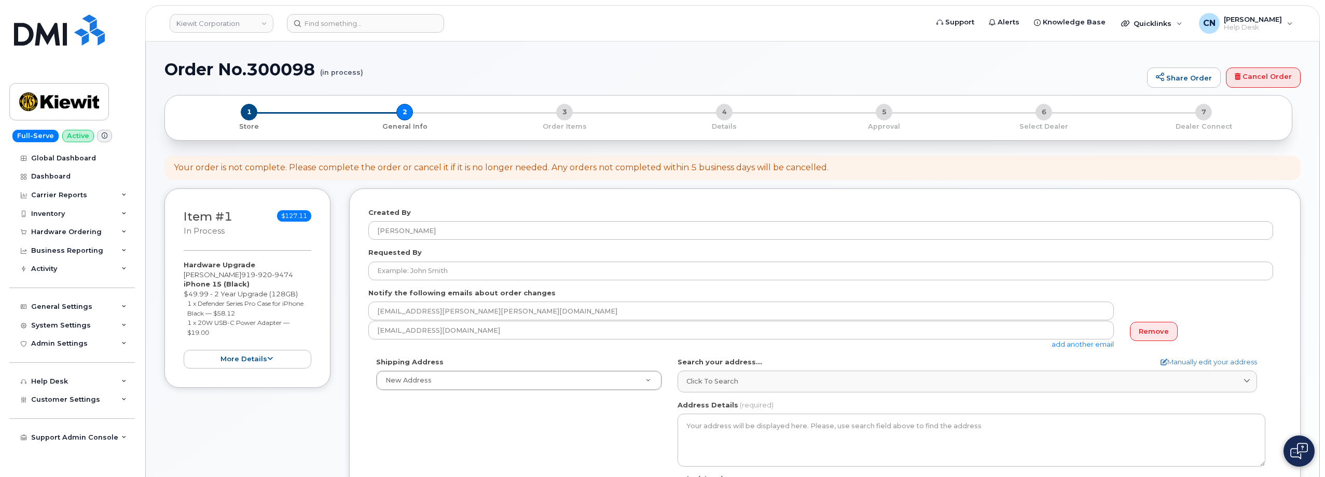
select select
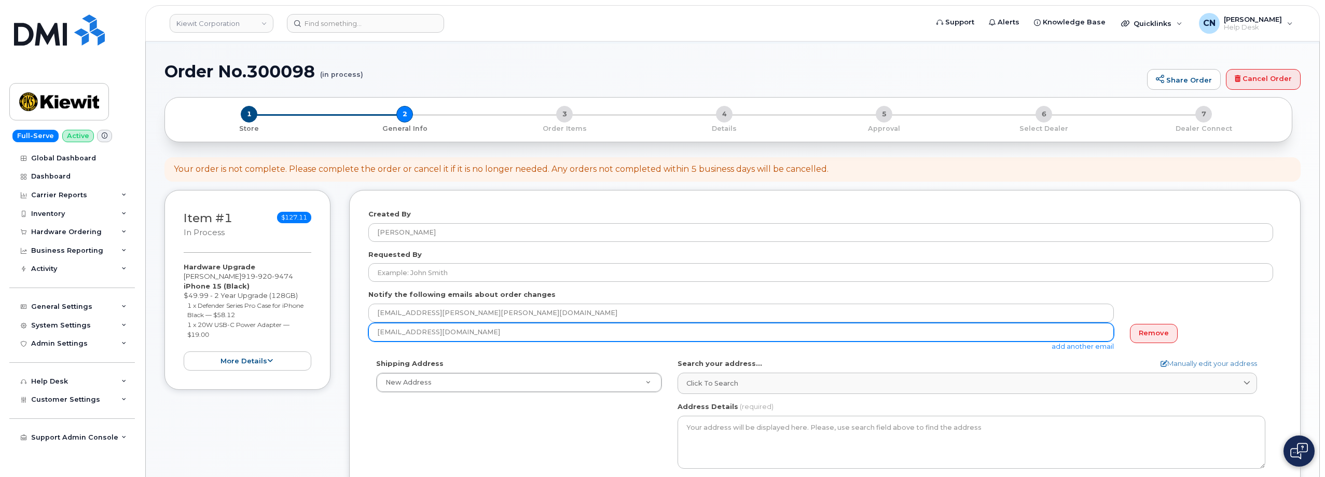
scroll to position [52, 0]
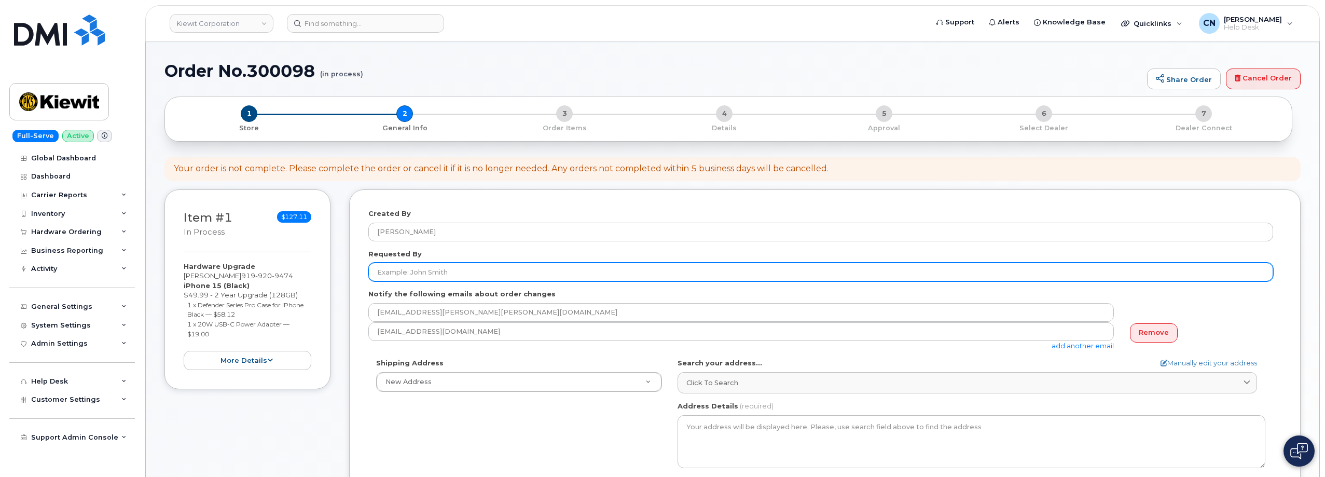
click at [472, 275] on input "Requested By" at bounding box center [820, 272] width 905 height 19
paste input "Reily Nash"
drag, startPoint x: 429, startPoint y: 271, endPoint x: 316, endPoint y: 275, distance: 112.7
click at [316, 275] on div "Item #1 in process $127.11 Hardware Upgrade ROBERTO R. SOLIS 919 920 9474 iPhon…" at bounding box center [733, 423] width 1137 height 469
type input "Reilly Nash"
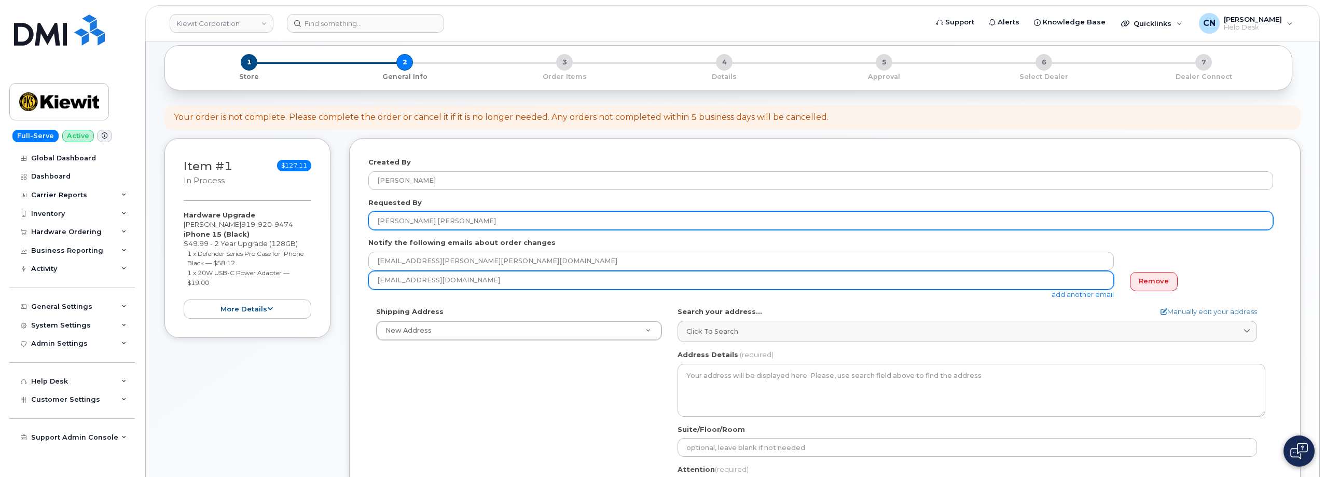
scroll to position [104, 0]
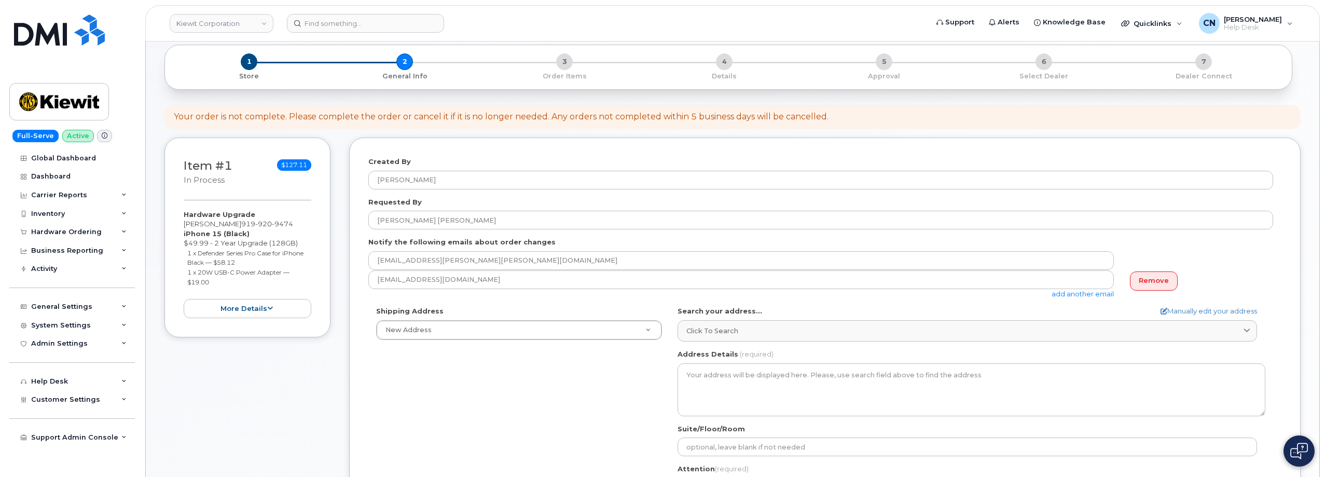
click at [1062, 293] on link "add another email" at bounding box center [1083, 294] width 62 height 8
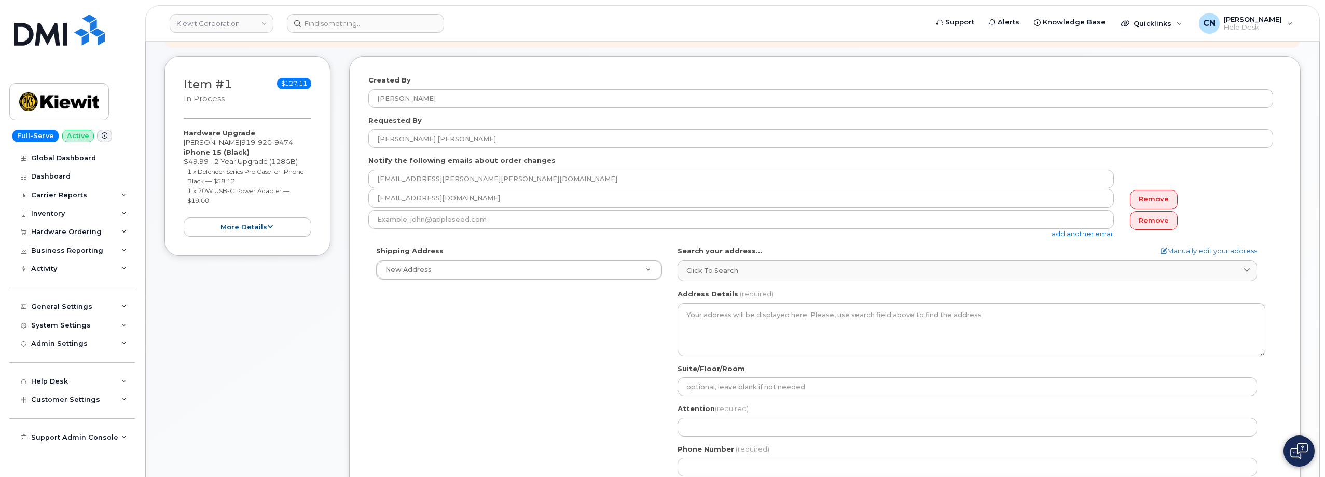
scroll to position [311, 0]
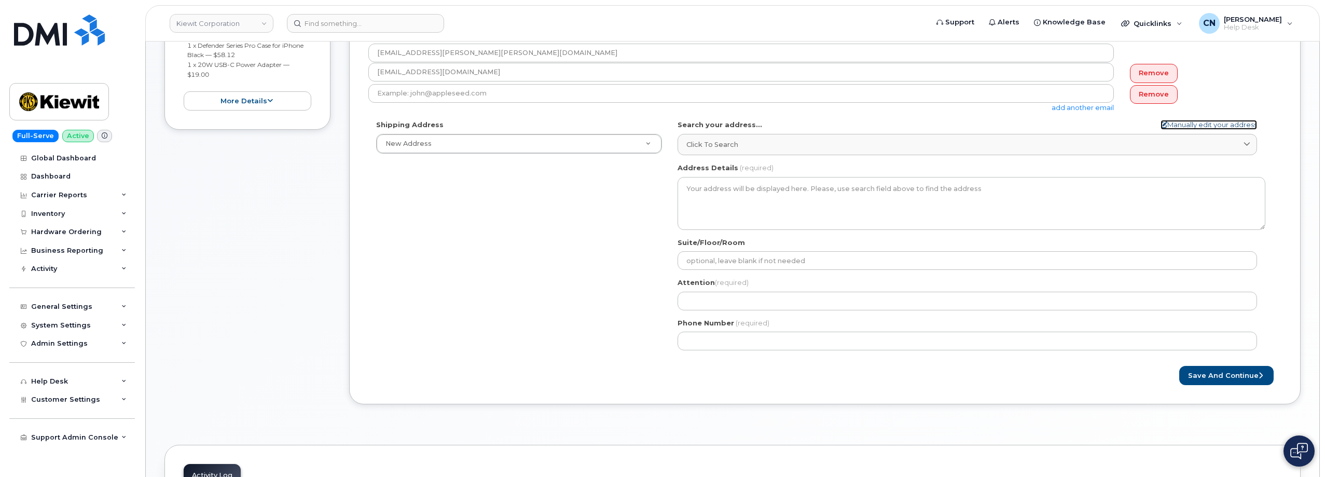
click at [1188, 121] on link "Manually edit your address" at bounding box center [1209, 125] width 97 height 10
select select
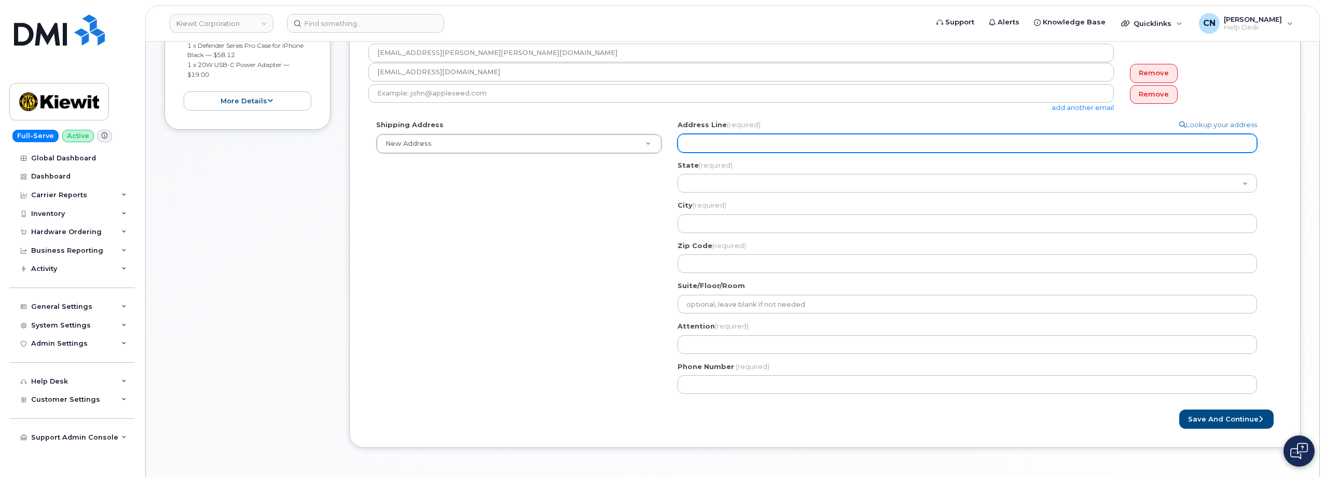
click at [714, 148] on input "Address Line (required)" at bounding box center [968, 143] width 580 height 19
select select
type input "2"
select select
type input "21"
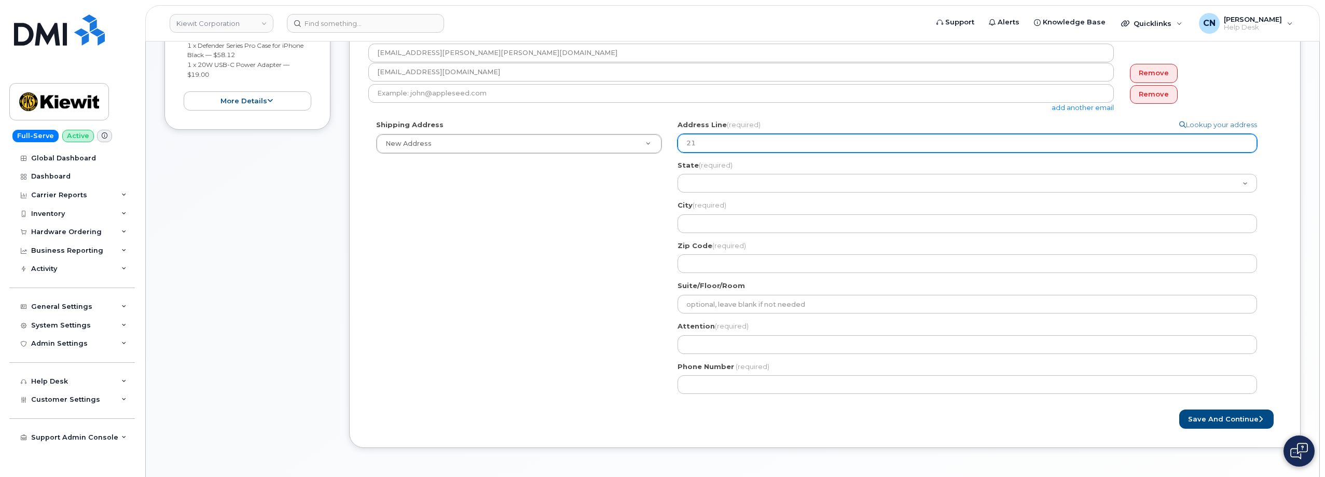
select select
type input "213"
select select
type input "21"
select select
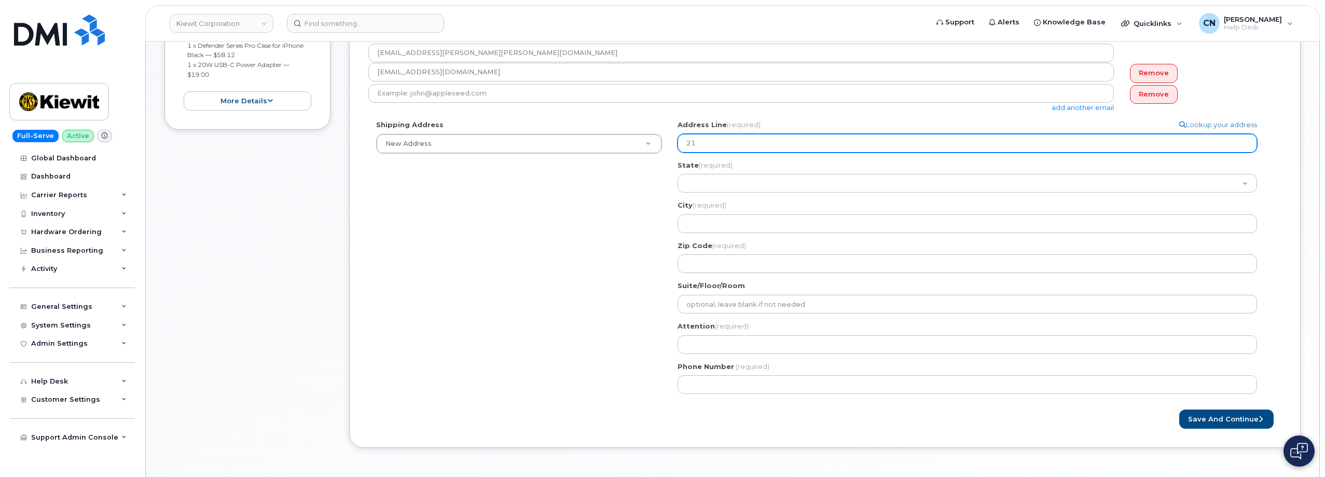
type input "2"
select select
type input "23"
select select
type input "230"
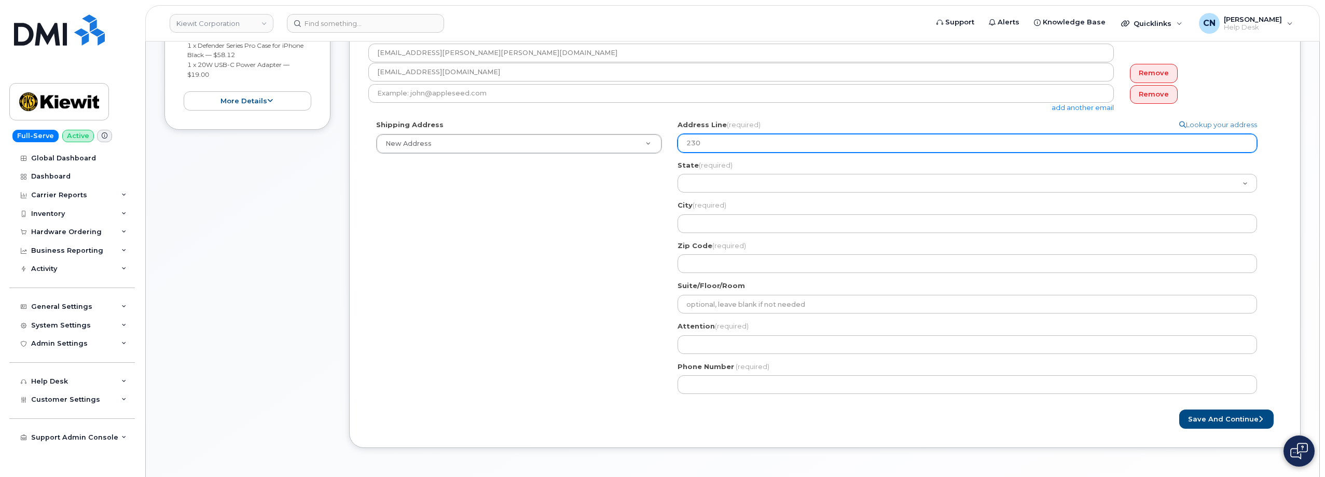
select select
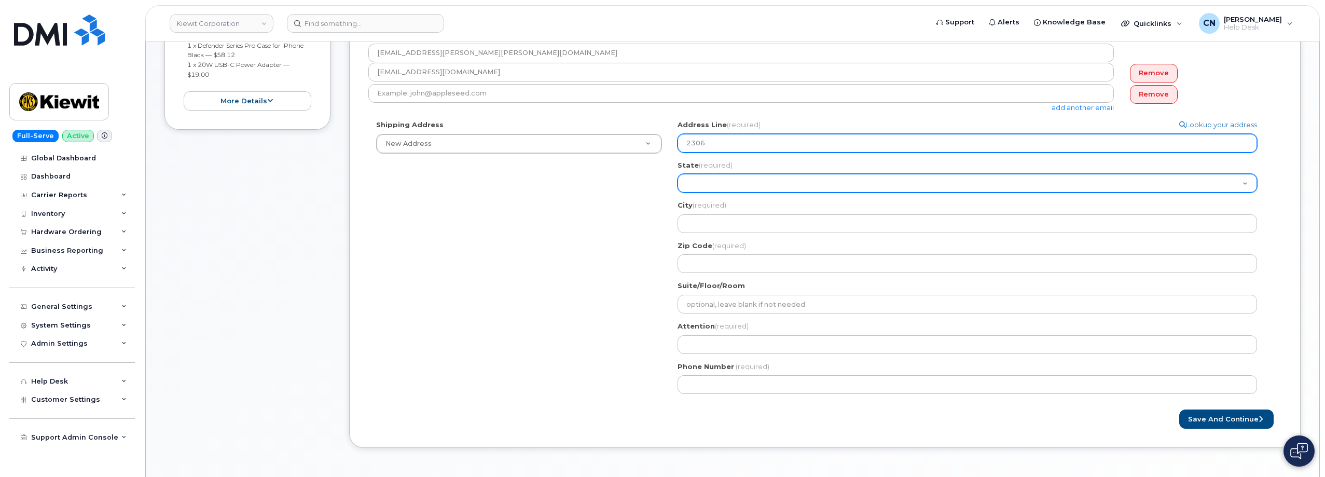
type input "2306 Foreman Road"
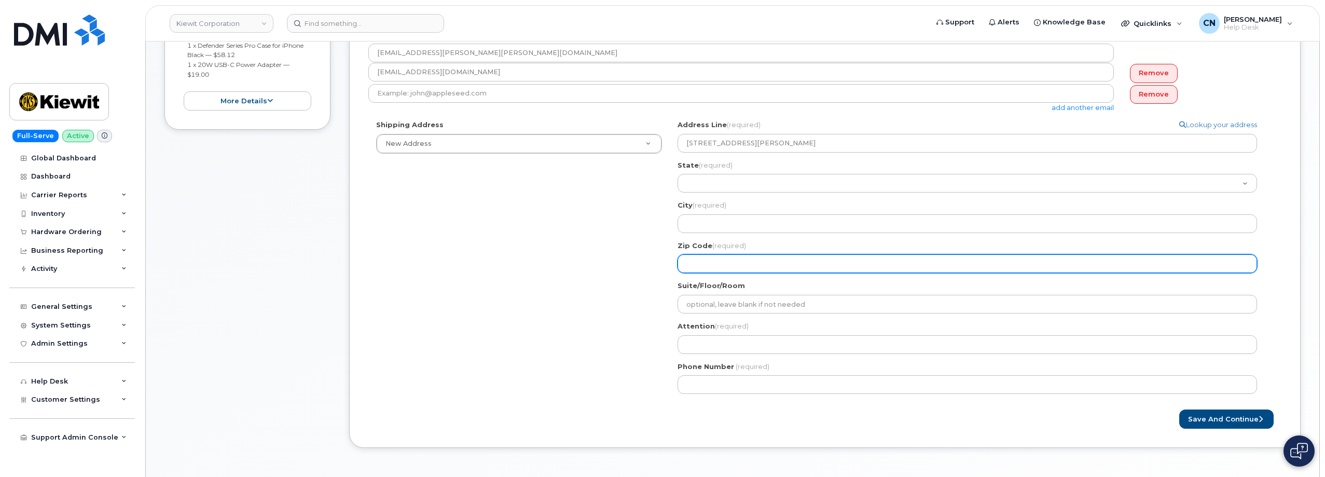
click at [709, 259] on input "Zip Code (required)" at bounding box center [968, 263] width 580 height 19
select select
type input "7"
select select
type input "77"
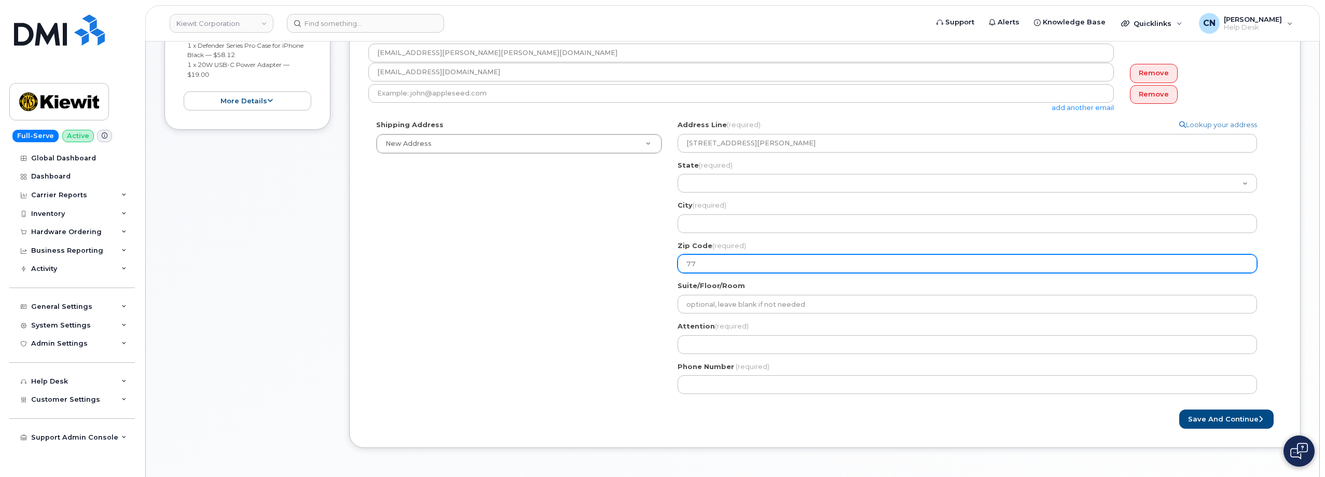
select select
type input "776"
select select
type input "7763"
select select
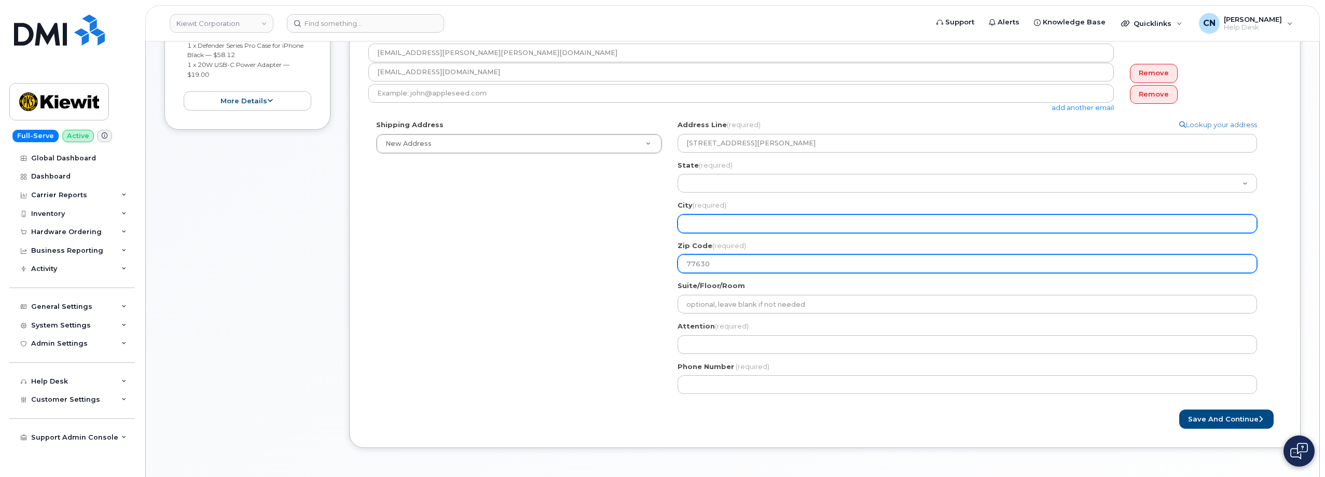
type input "77630"
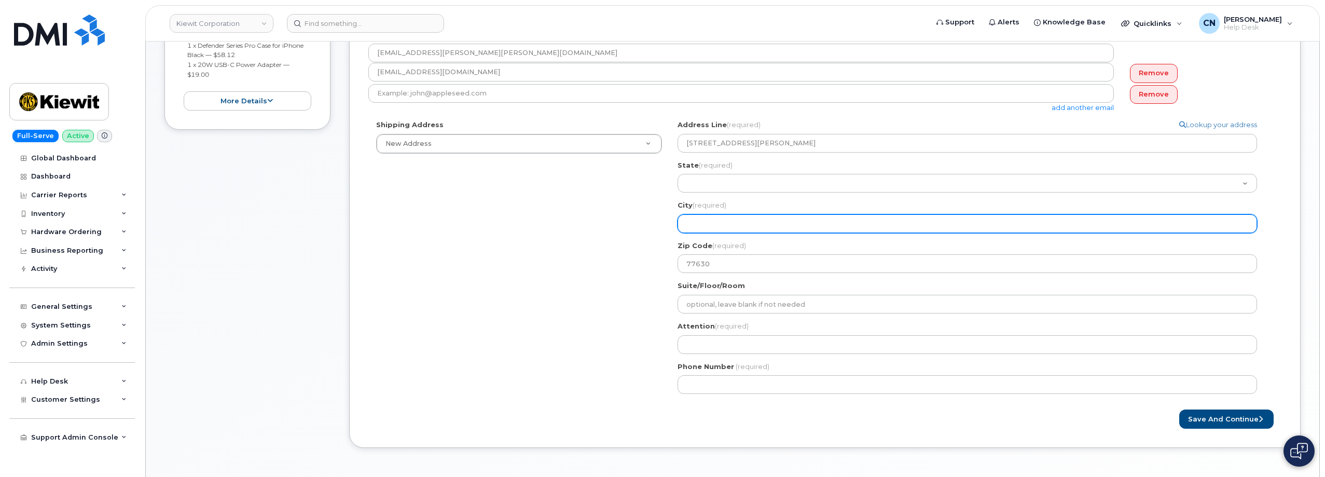
click at [697, 220] on input "City (required)" at bounding box center [968, 223] width 580 height 19
select select
type input "O"
select select
type input "Or"
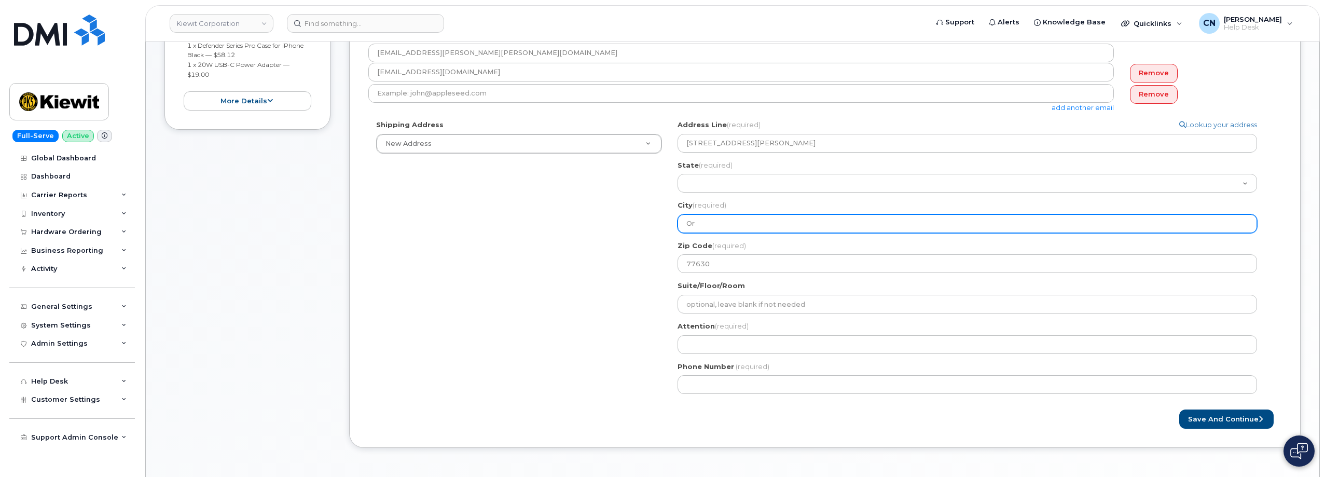
select select
type input "Org"
select select
type input "Orga"
select select
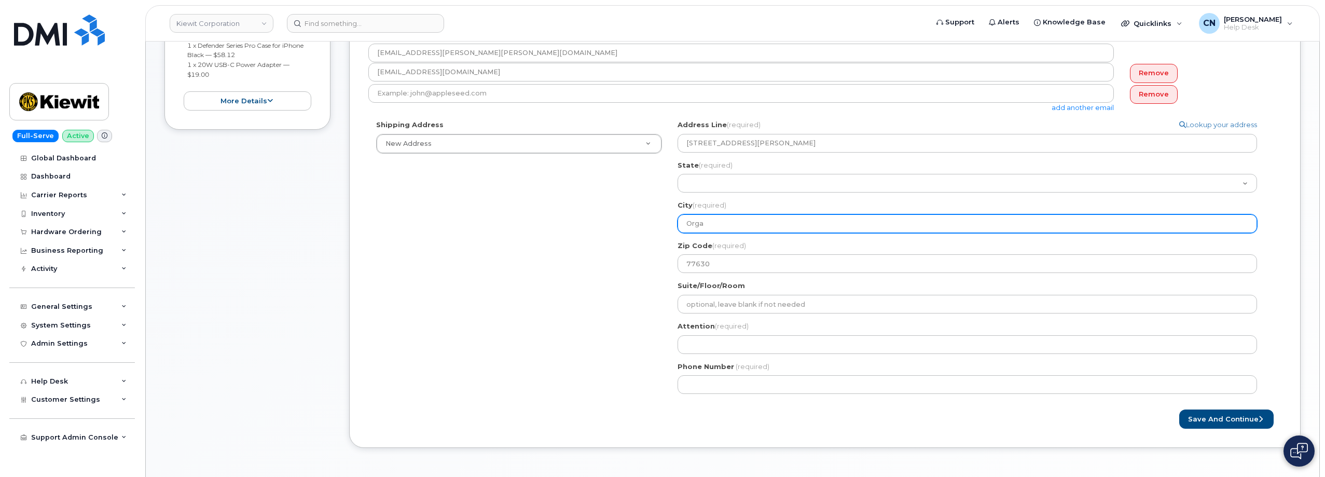
type input "Organ"
select select
type input "Orga"
select select
type input "Org"
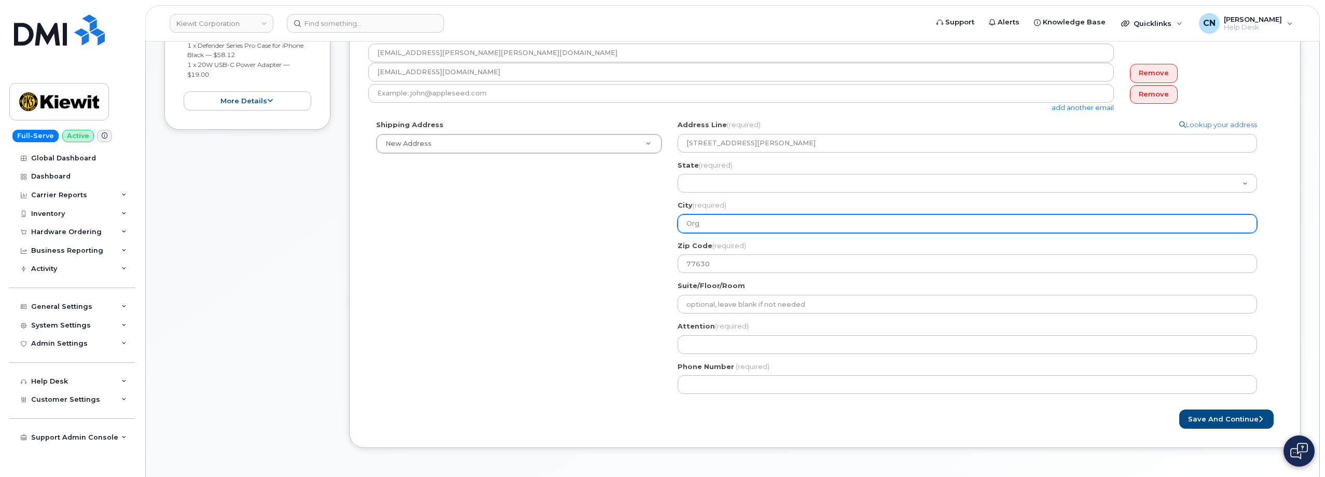
select select
type input "Or"
select select
type input "Ora"
select select
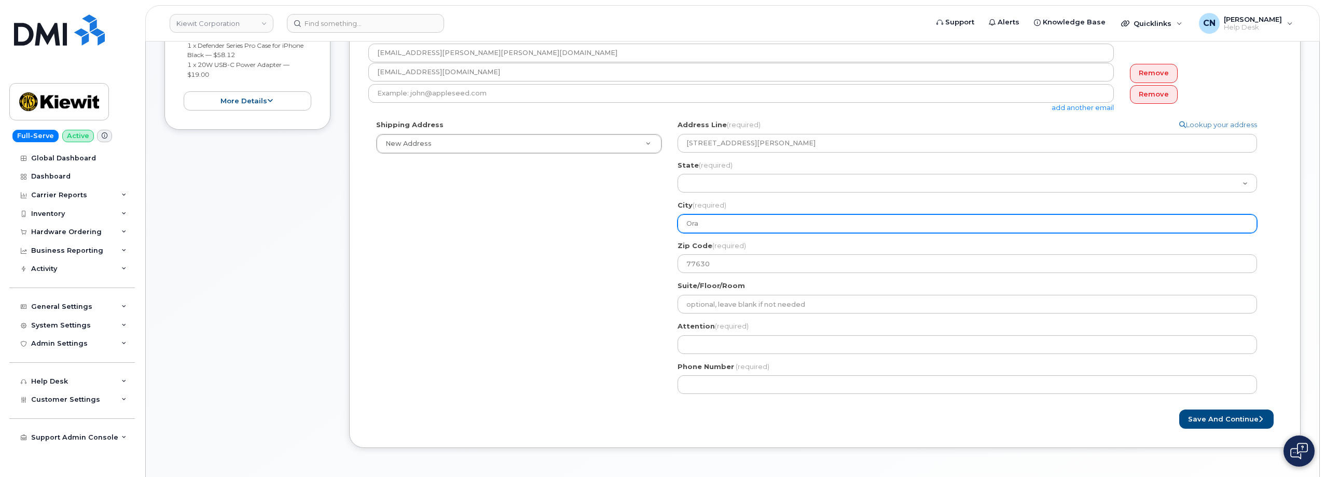
type input "Oran"
select select
type input "Orang"
select select
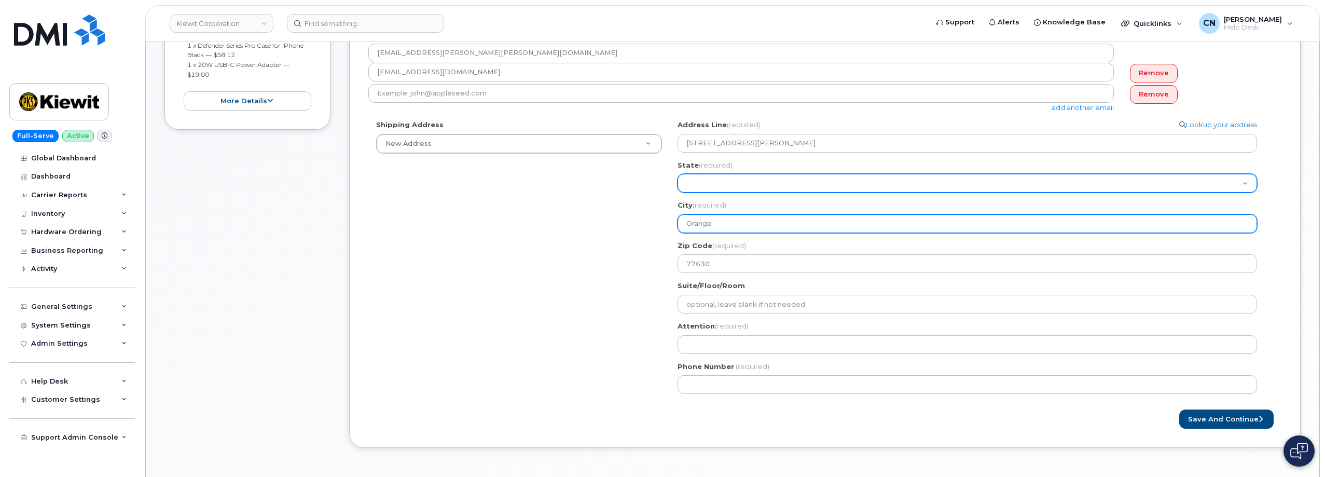
type input "Orange"
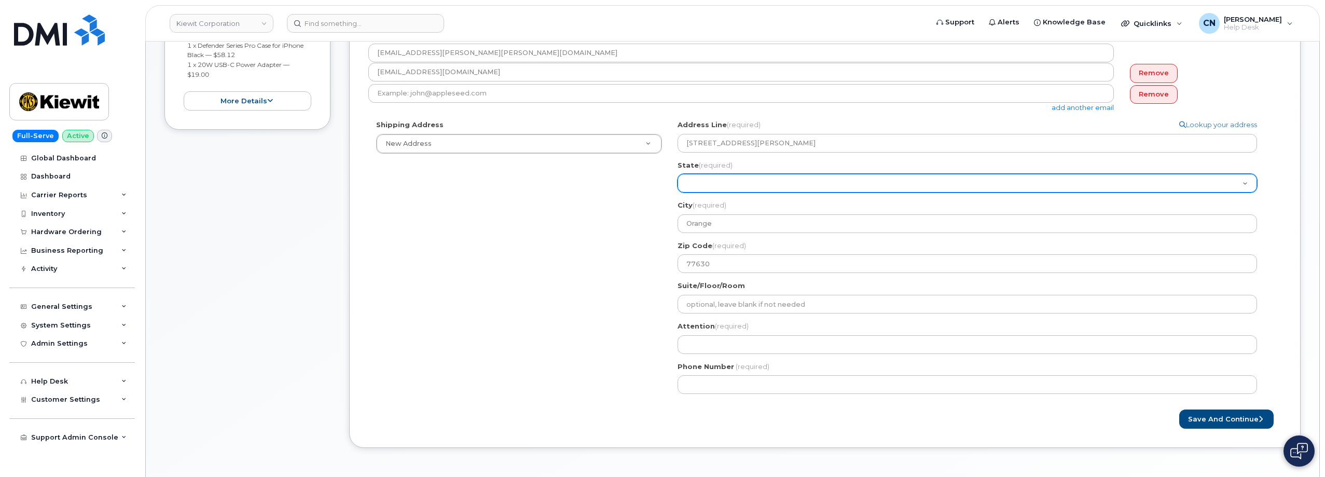
click at [713, 186] on select "Alabama Alaska American Samoa Arizona Arkansas California Colorado Connecticut …" at bounding box center [968, 183] width 580 height 19
select select "TX"
click at [678, 174] on select "Alabama Alaska American Samoa Arizona Arkansas California Colorado Connecticut …" at bounding box center [968, 183] width 580 height 19
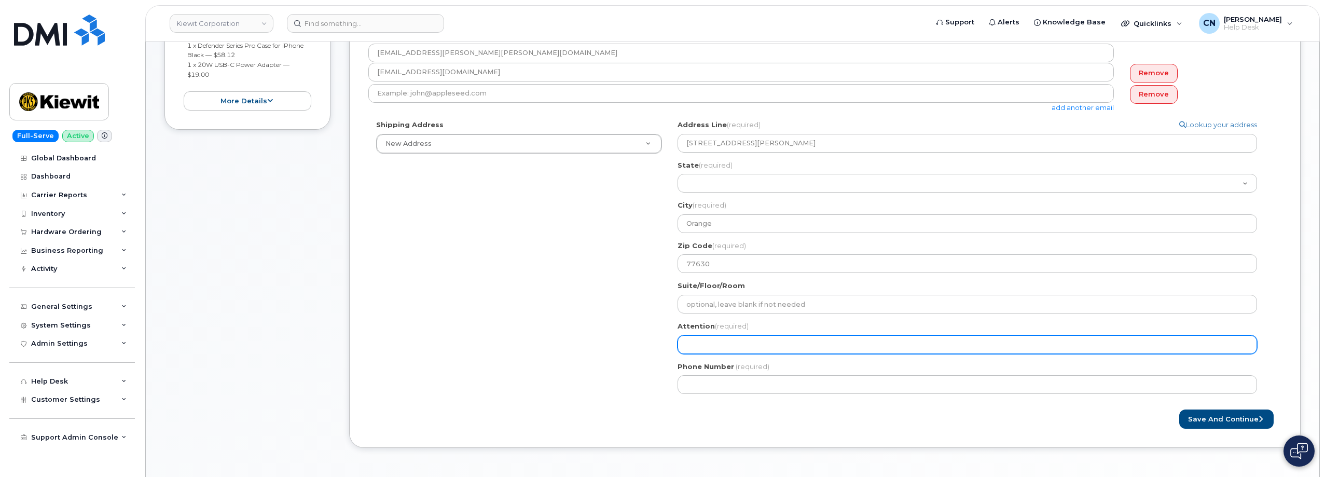
click at [706, 346] on input "Attention (required)" at bounding box center [968, 344] width 580 height 19
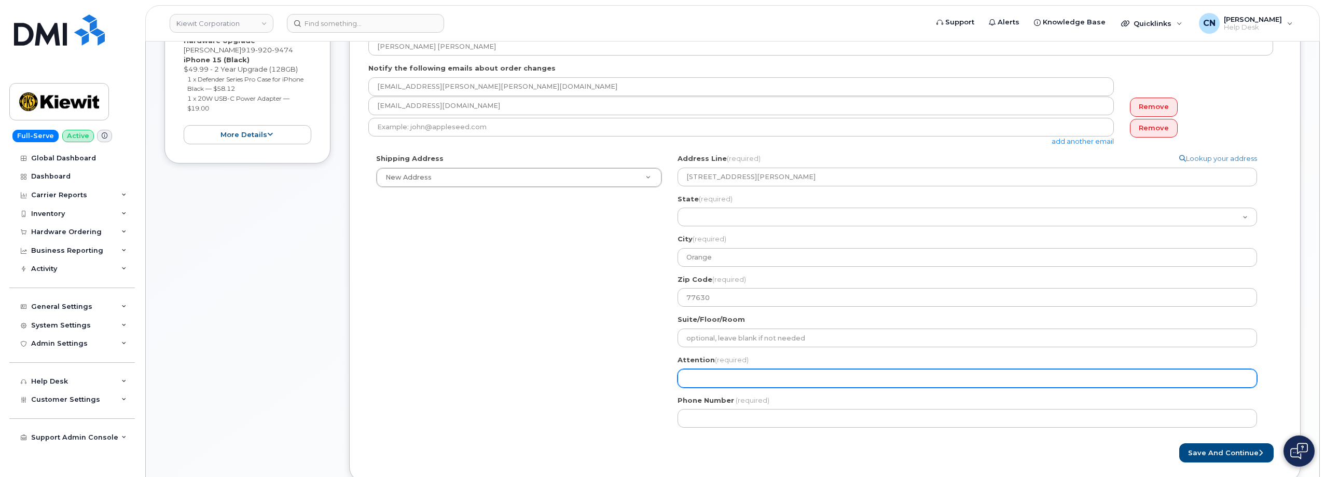
scroll to position [259, 0]
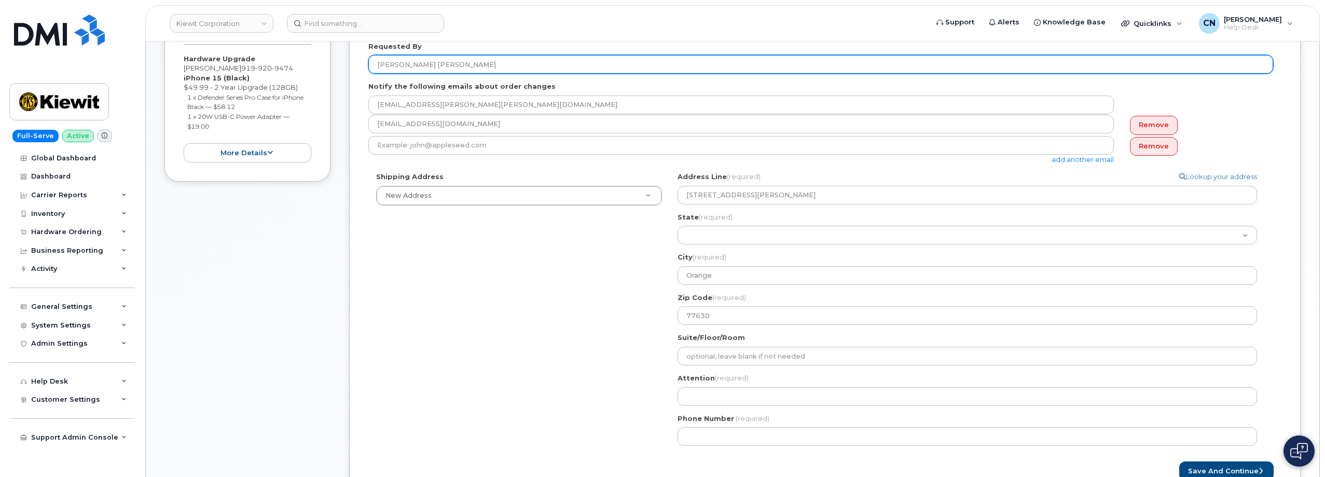
drag, startPoint x: 433, startPoint y: 66, endPoint x: 377, endPoint y: 65, distance: 56.6
click at [378, 63] on input "Reilly Nash" at bounding box center [820, 64] width 905 height 19
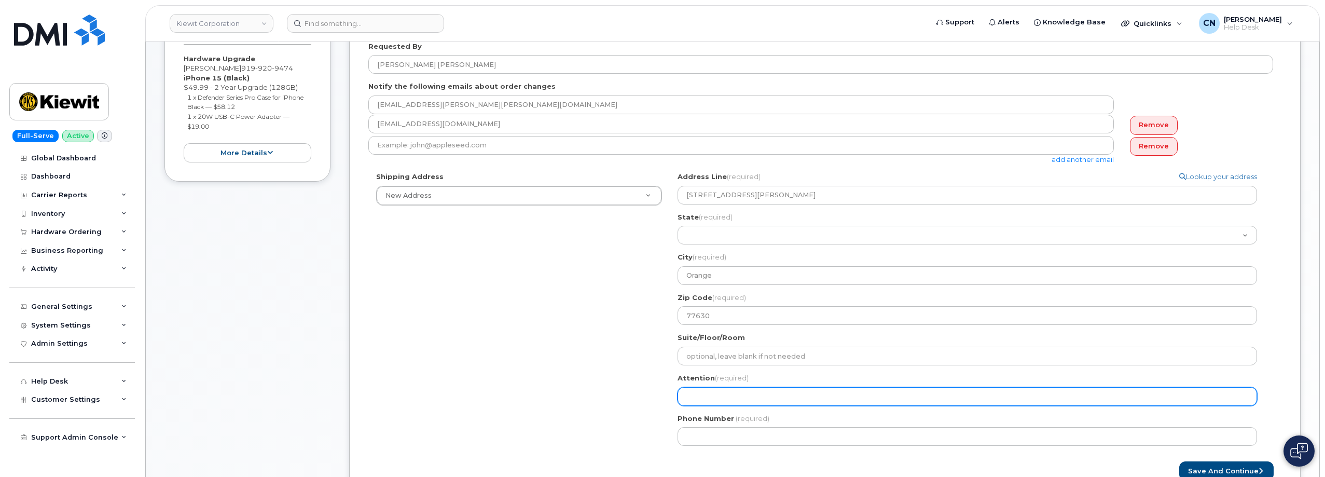
click at [710, 399] on input "Attention (required)" at bounding box center [968, 396] width 580 height 19
paste input "Reilly Nash"
select select
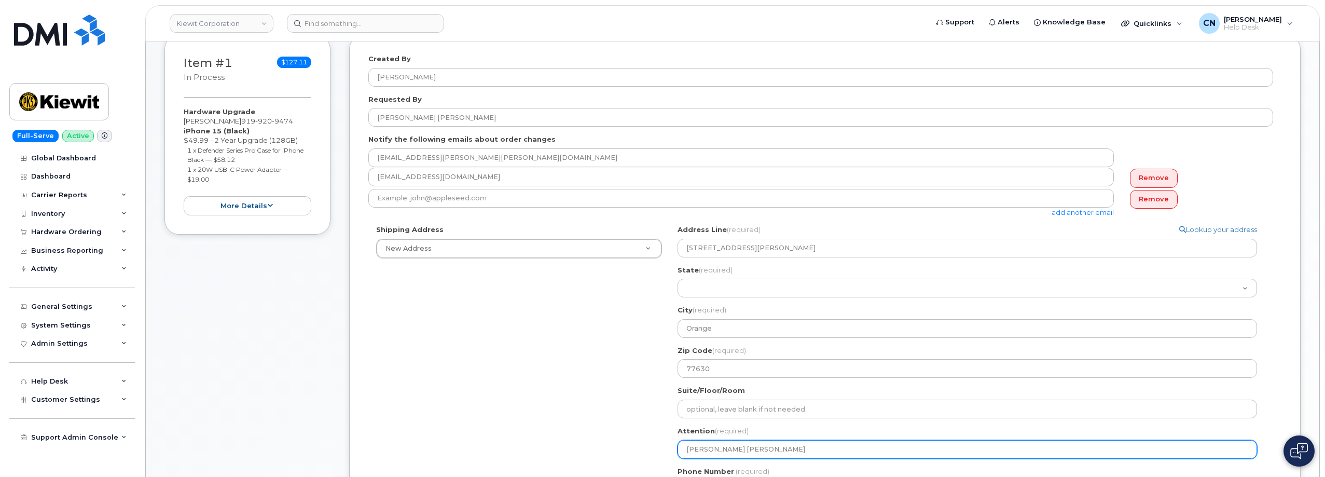
scroll to position [156, 0]
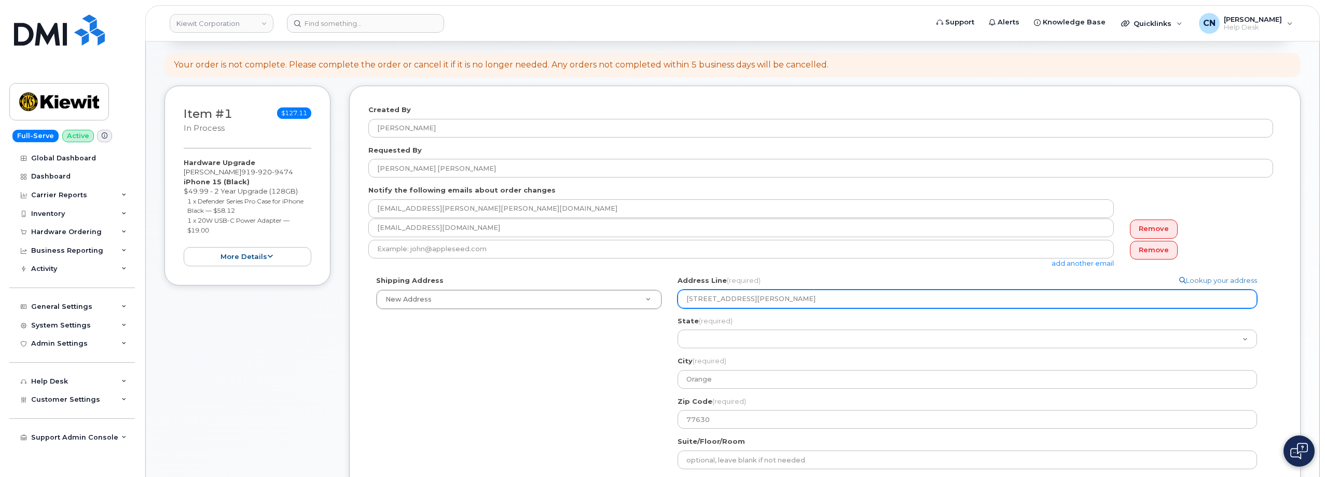
type input "Reilly Nash"
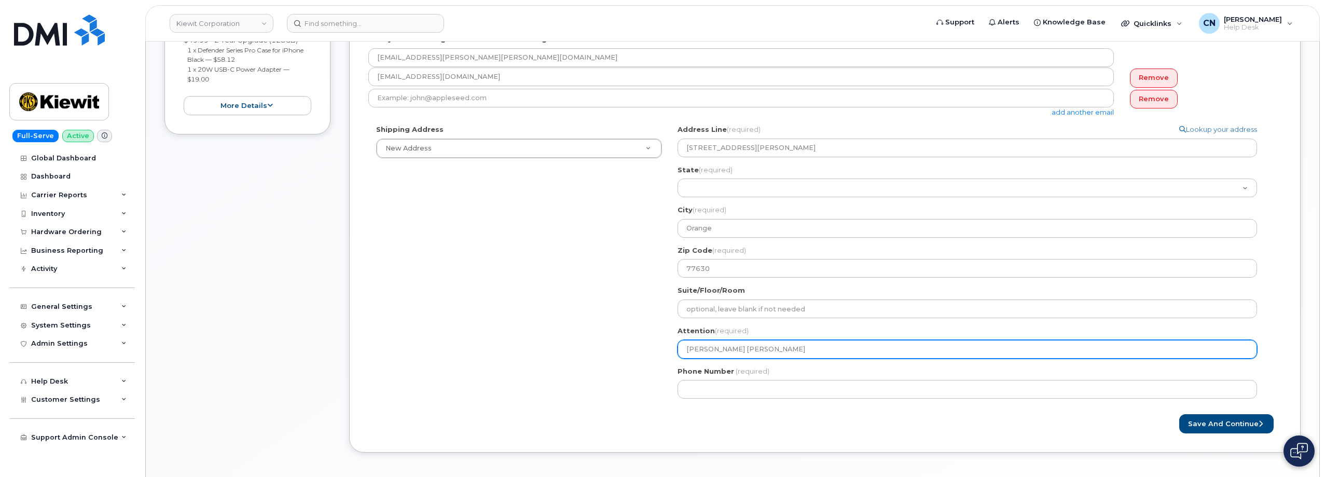
scroll to position [311, 0]
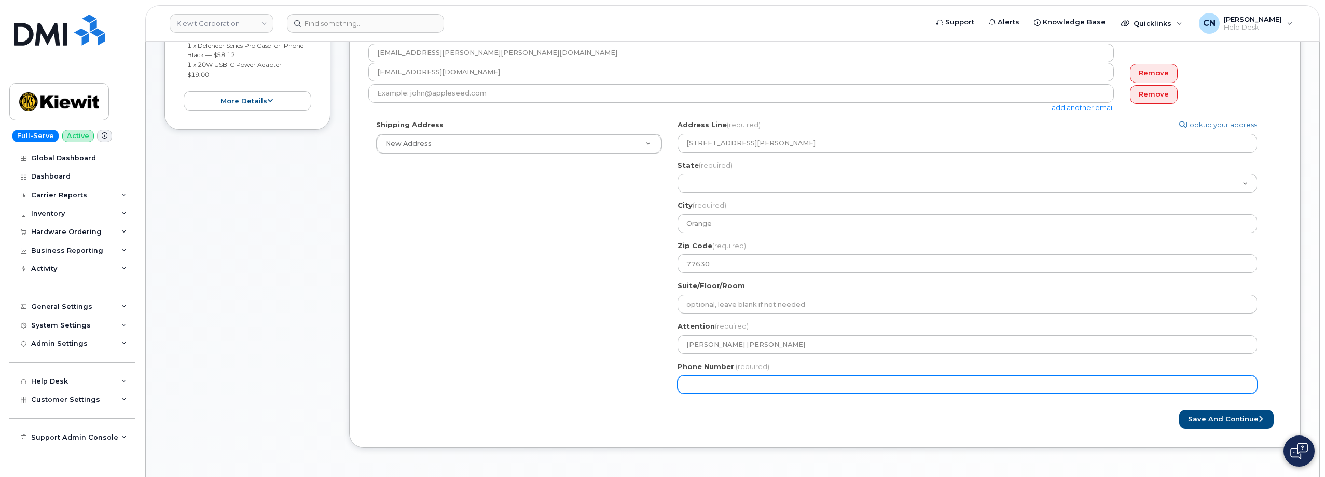
click at [705, 387] on input "Phone Number" at bounding box center [968, 384] width 580 height 19
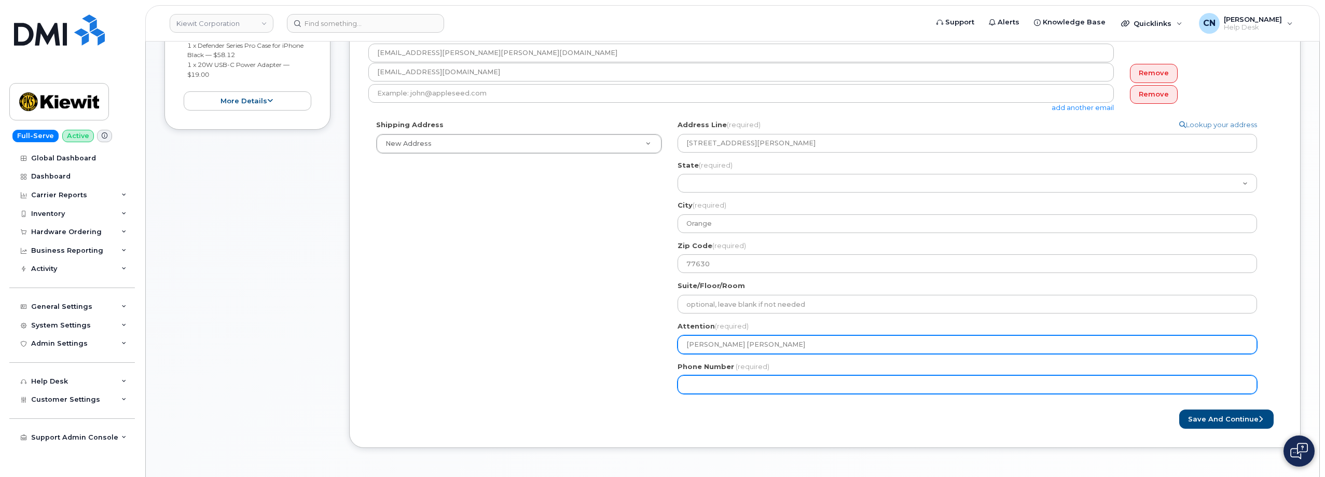
paste input "7857477935"
select select
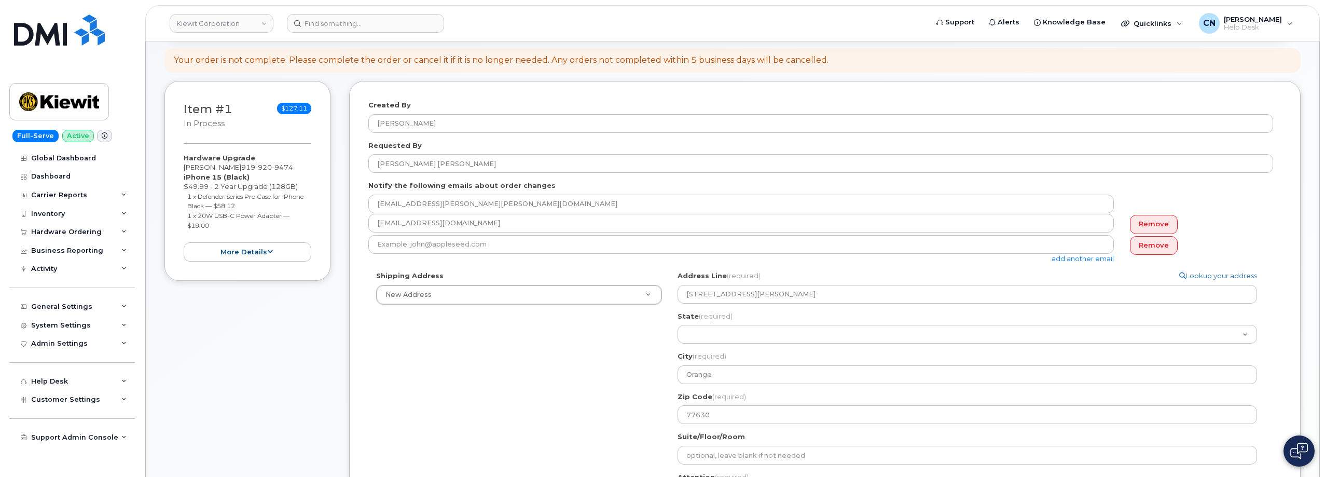
scroll to position [156, 0]
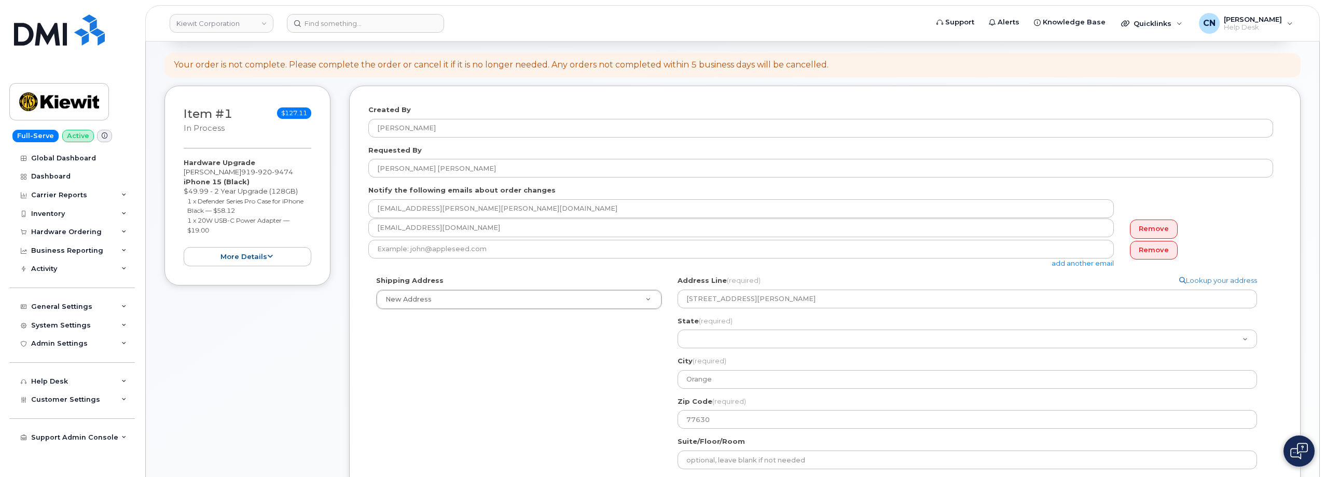
type input "7857477935"
drag, startPoint x: 970, startPoint y: 261, endPoint x: 961, endPoint y: 259, distance: 9.4
click at [969, 261] on div "add another email" at bounding box center [745, 254] width 754 height 29
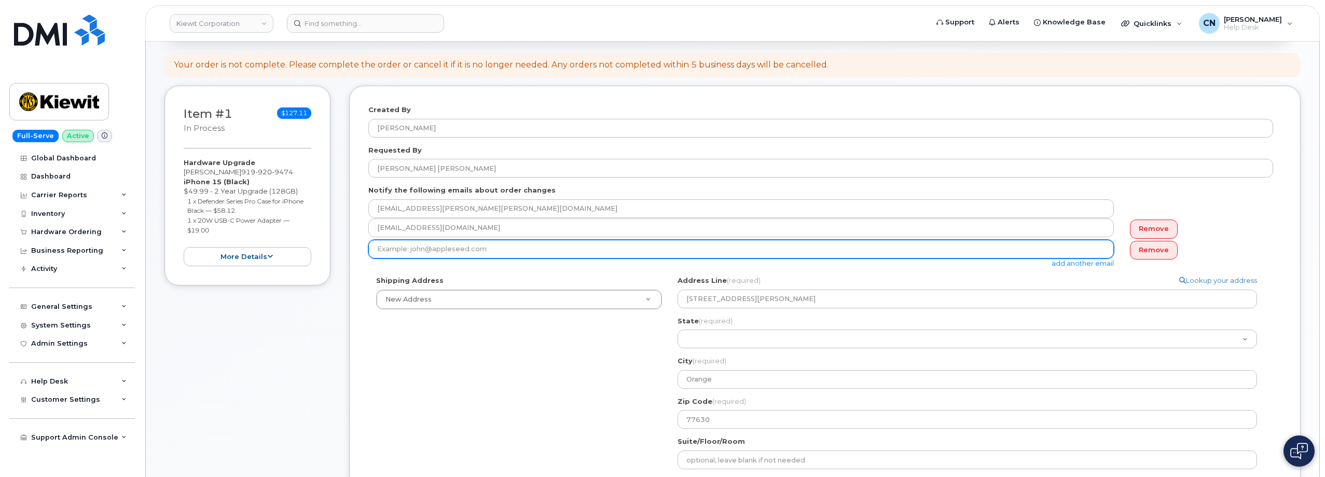
drag, startPoint x: 479, startPoint y: 254, endPoint x: 470, endPoint y: 248, distance: 11.2
click at [473, 250] on input "email" at bounding box center [741, 249] width 746 height 19
type input "r"
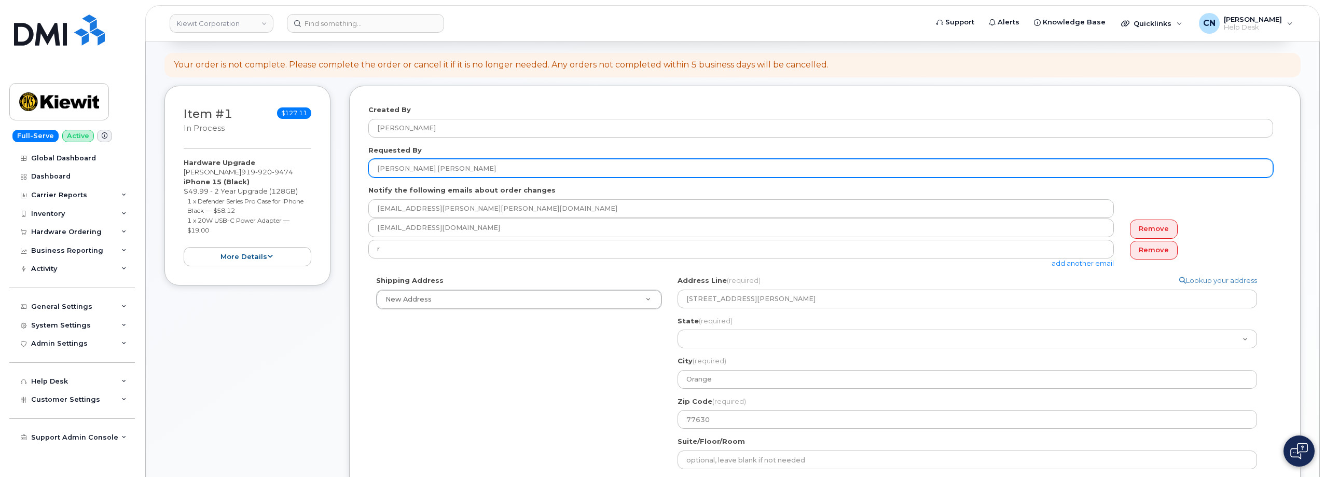
drag, startPoint x: 433, startPoint y: 171, endPoint x: 354, endPoint y: 195, distance: 82.1
click at [341, 169] on div "Item #1 in process $127.11 Hardware Upgrade ROBERTO R. SOLIS 919 920 9474 iPhon…" at bounding box center [733, 352] width 1137 height 533
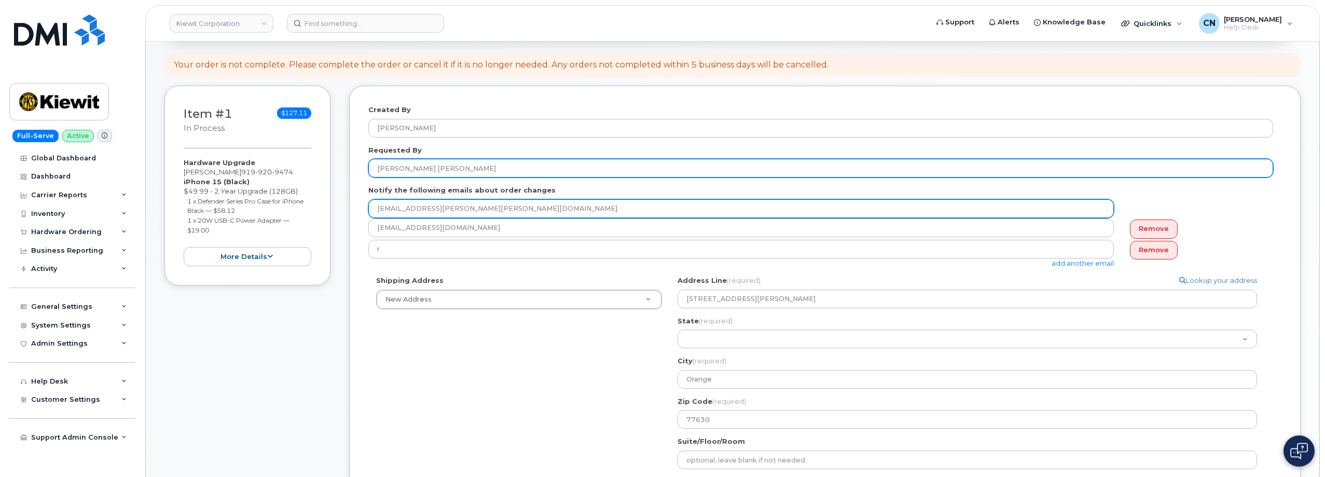
paste input "[PERSON_NAME]"
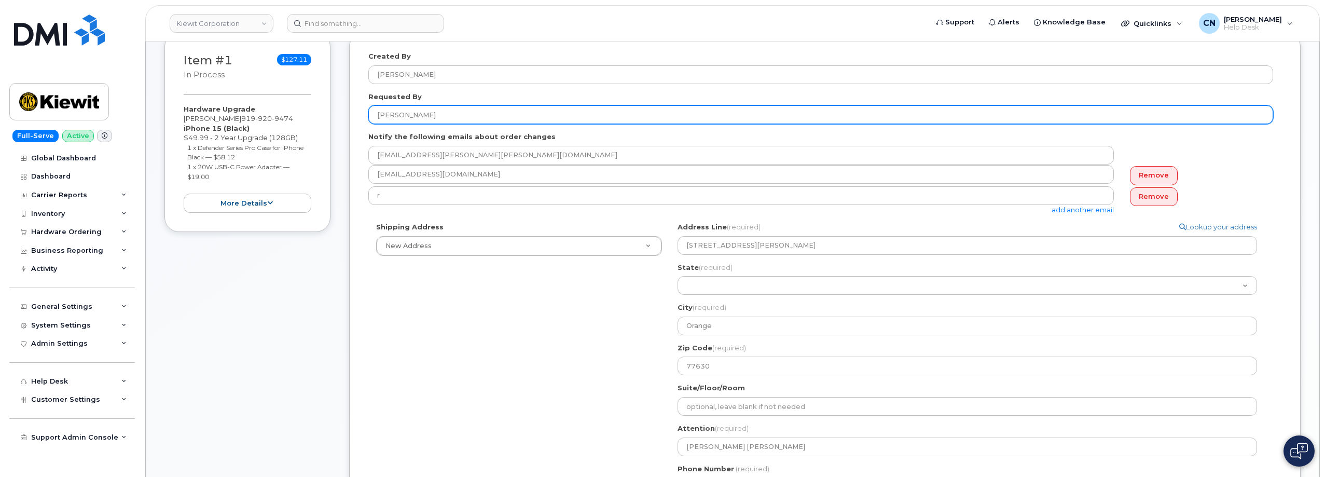
scroll to position [259, 0]
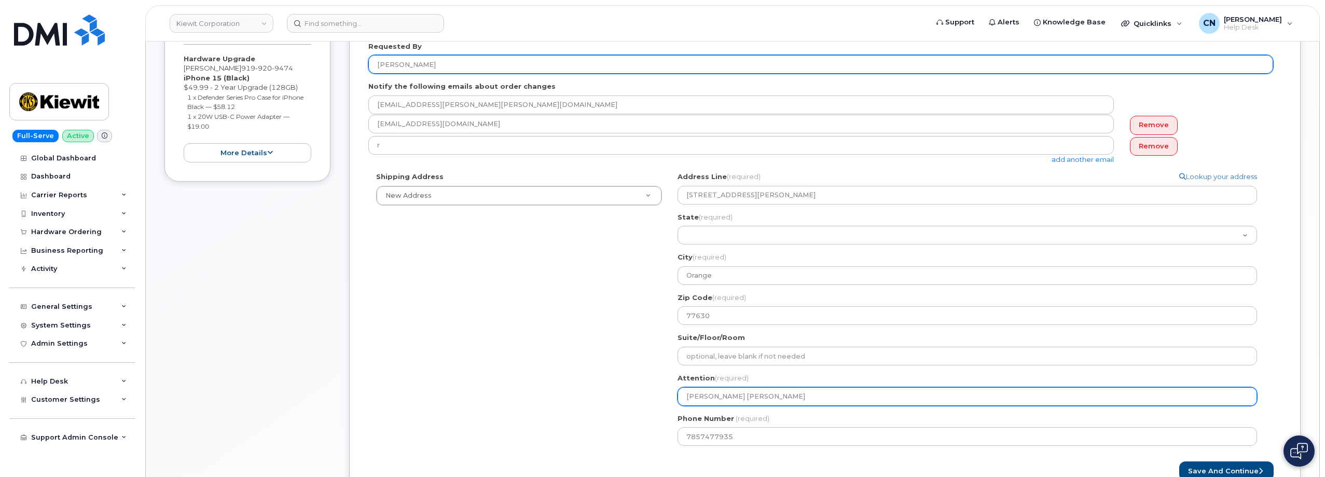
type input "[PERSON_NAME]"
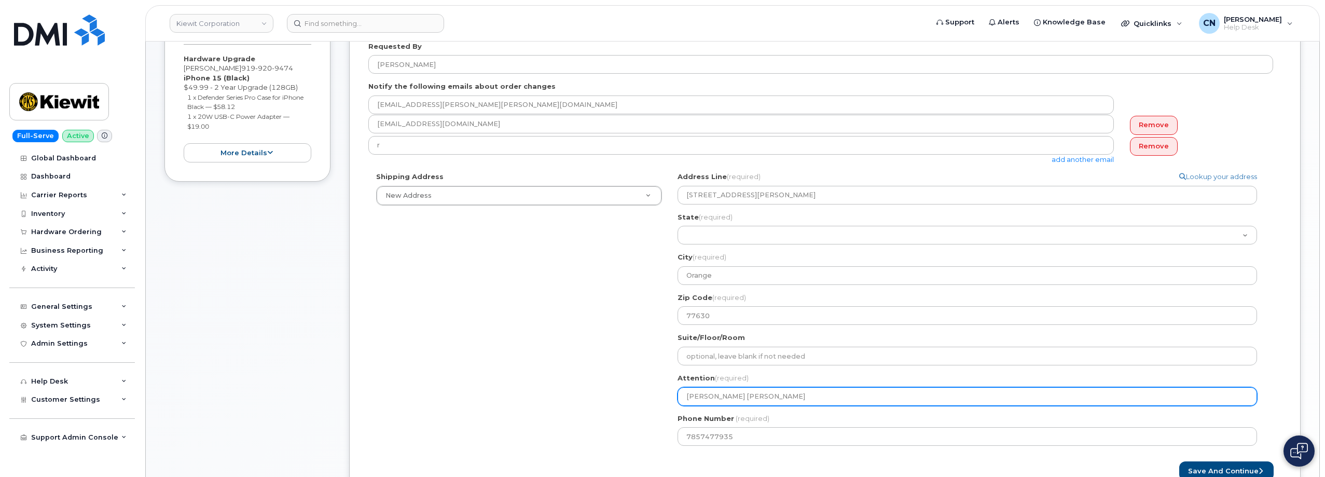
drag, startPoint x: 697, startPoint y: 388, endPoint x: 503, endPoint y: 388, distance: 193.6
click at [505, 394] on div "Shipping Address New Address New Address 801 FM 694 20251 CR 300 508 Omega Stre…" at bounding box center [820, 313] width 905 height 282
paste input "[PERSON_NAME]"
select select
type input "[PERSON_NAME]"
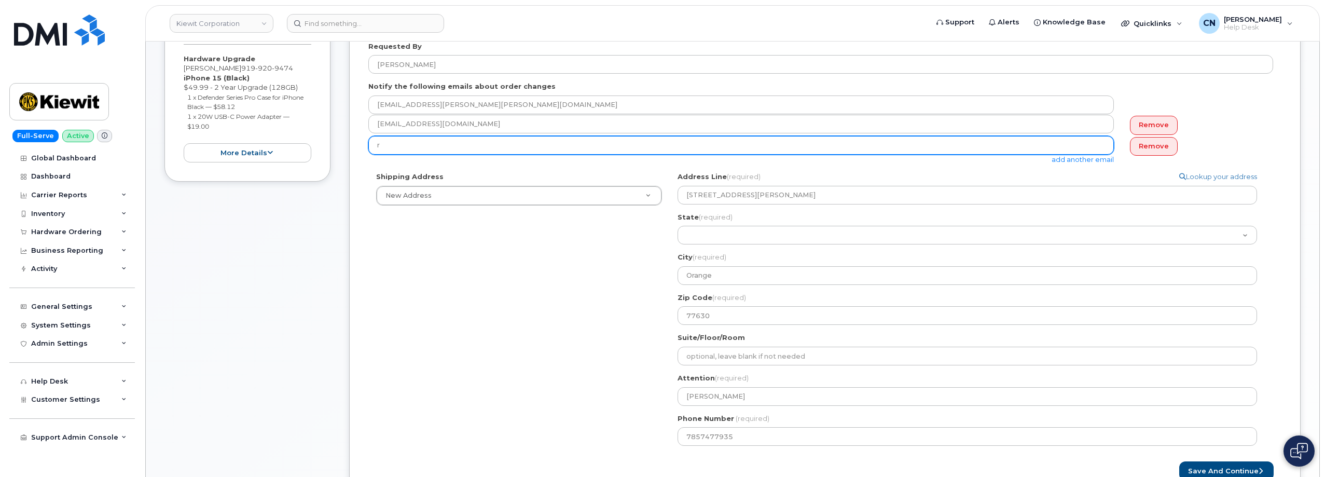
drag, startPoint x: 410, startPoint y: 149, endPoint x: 431, endPoint y: 263, distance: 116.0
click at [348, 152] on div "Item #1 in process $127.11 Hardware Upgrade ROBERTO R. SOLIS 919 920 9474 iPhon…" at bounding box center [733, 248] width 1137 height 533
paste input "[PERSON_NAME][EMAIL_ADDRESS][PERSON_NAME][DOMAIN_NAME]"
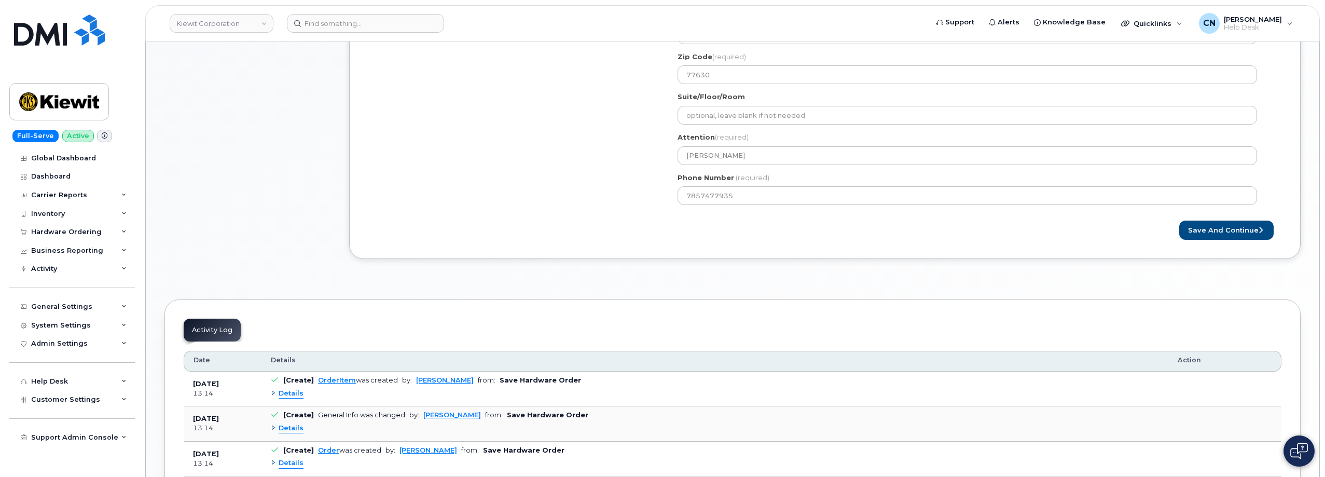
scroll to position [519, 0]
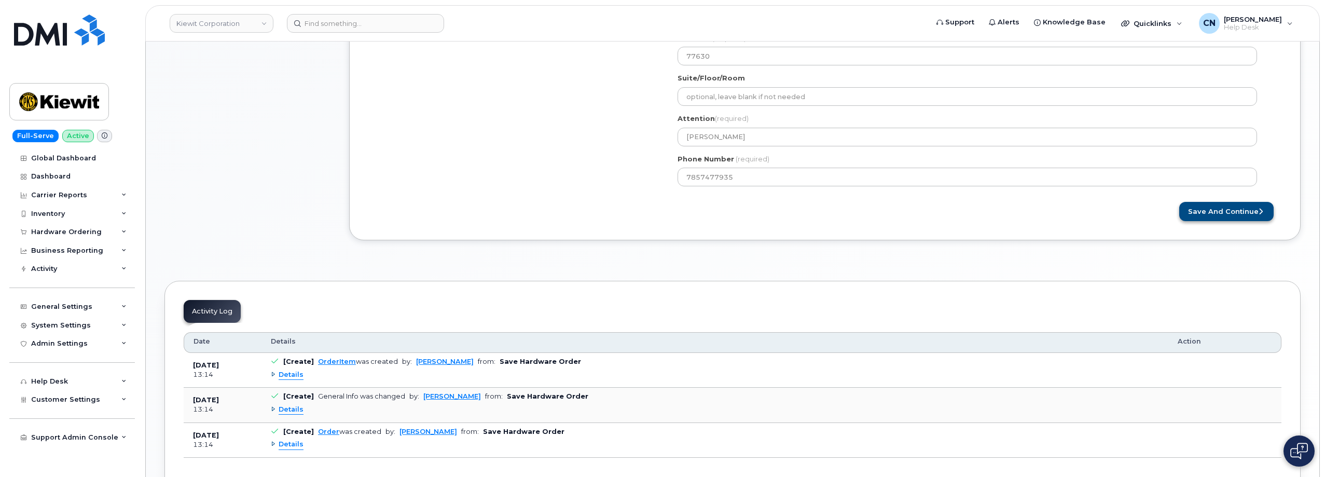
type input "[PERSON_NAME][EMAIL_ADDRESS][PERSON_NAME][DOMAIN_NAME]"
click at [1222, 208] on button "Save and Continue" at bounding box center [1227, 211] width 94 height 19
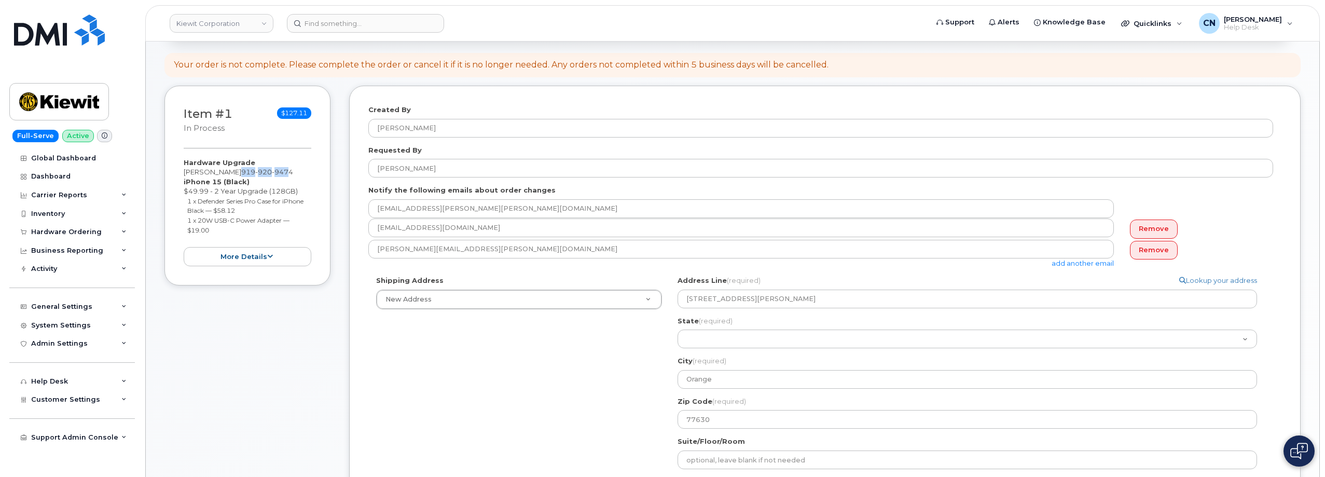
drag, startPoint x: 252, startPoint y: 174, endPoint x: 296, endPoint y: 174, distance: 43.6
click at [293, 174] on span "919 920 9474" at bounding box center [267, 172] width 52 height 8
drag, startPoint x: 303, startPoint y: 171, endPoint x: 251, endPoint y: 173, distance: 52.5
click at [251, 173] on div "Hardware Upgrade ROBERTO R. SOLIS 919 920 9474 iPhone 15 (Black) $49.99 - 2 Yea…" at bounding box center [248, 212] width 128 height 108
copy span "919 920 9474"
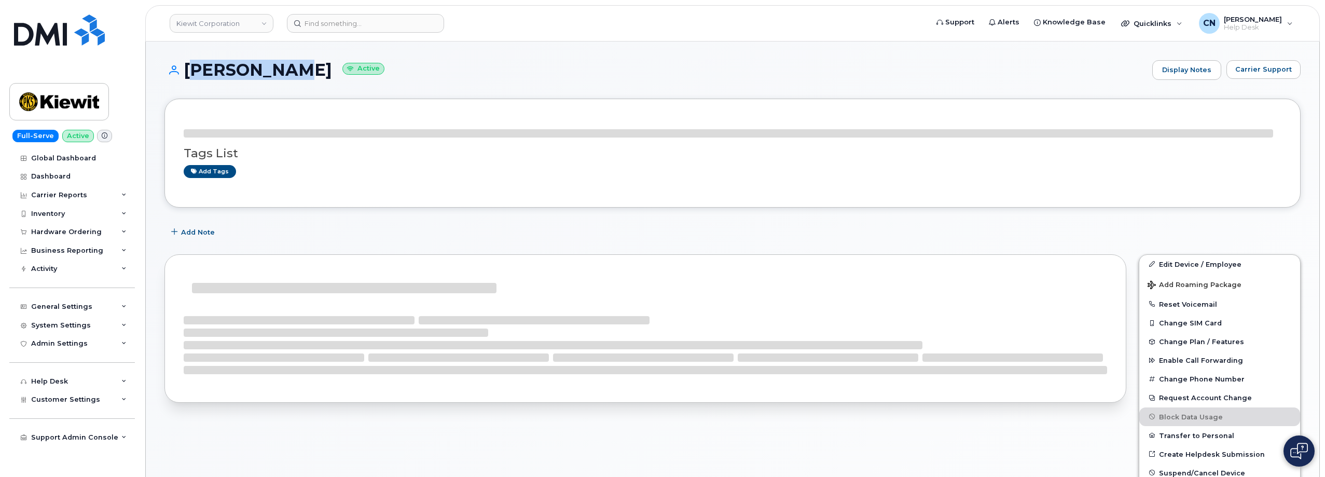
drag, startPoint x: 283, startPoint y: 73, endPoint x: 182, endPoint y: 68, distance: 101.8
click at [182, 68] on h1 "RILEY NASH Active" at bounding box center [656, 70] width 983 height 18
copy h1 "[PERSON_NAME]"
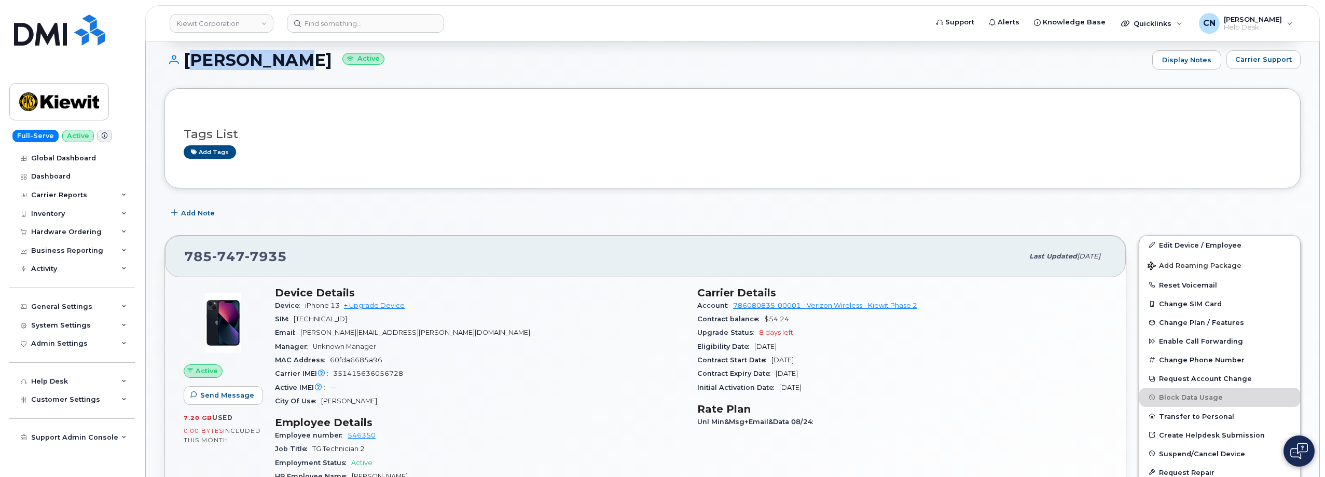
scroll to position [259, 0]
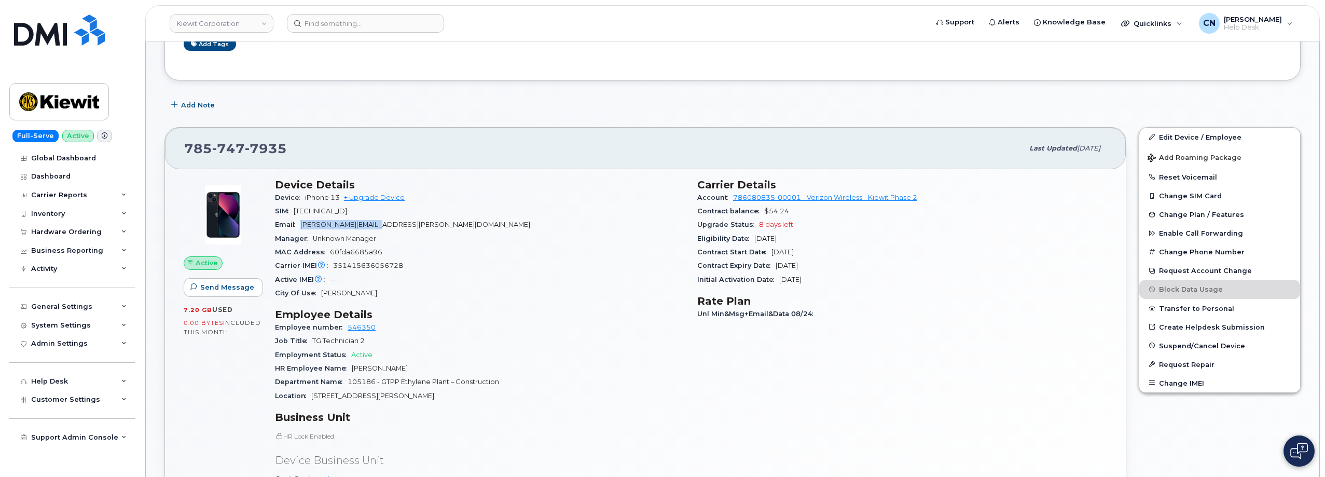
drag, startPoint x: 337, startPoint y: 216, endPoint x: 304, endPoint y: 222, distance: 34.3
click at [304, 222] on div "Email RILEY.NASH@TICUS.COM" at bounding box center [480, 224] width 410 height 13
copy span "RILEY.NASH@TICUS.COM"
click at [381, 26] on input at bounding box center [365, 23] width 157 height 19
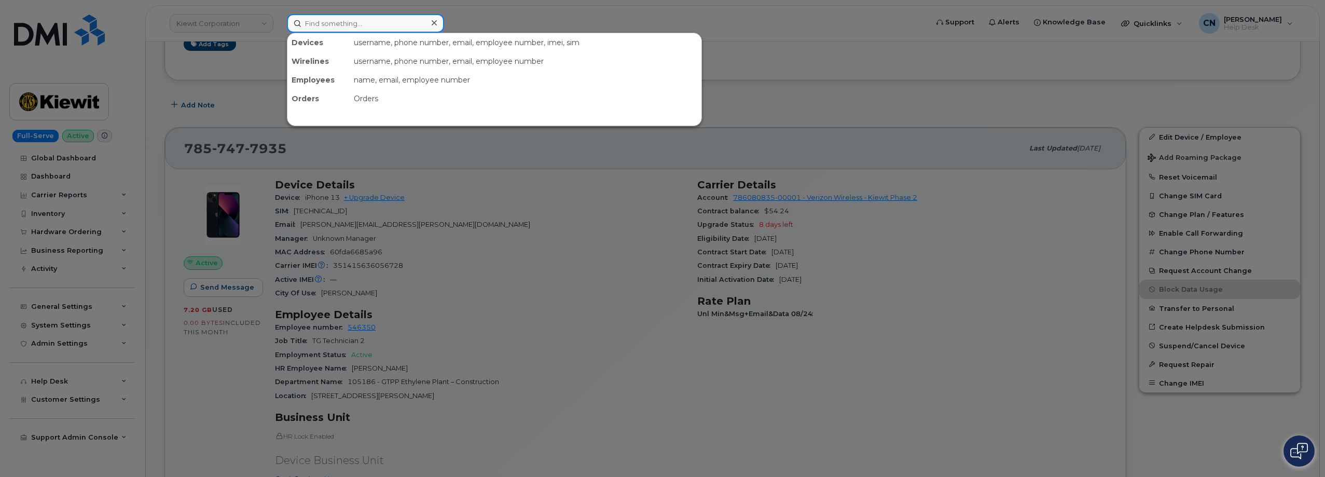
paste input "9199209474"
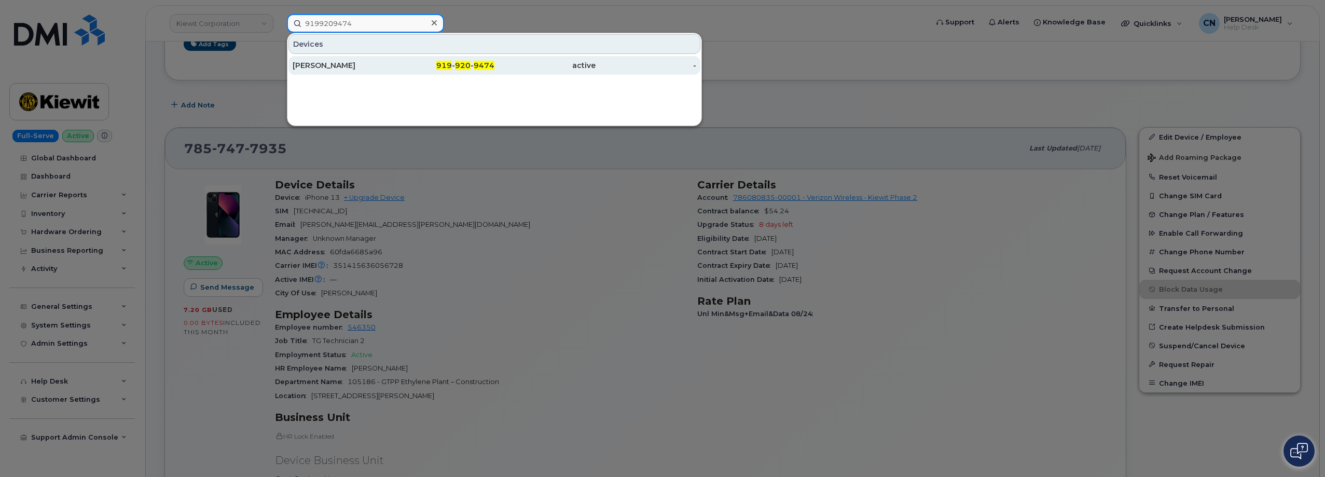
type input "9199209474"
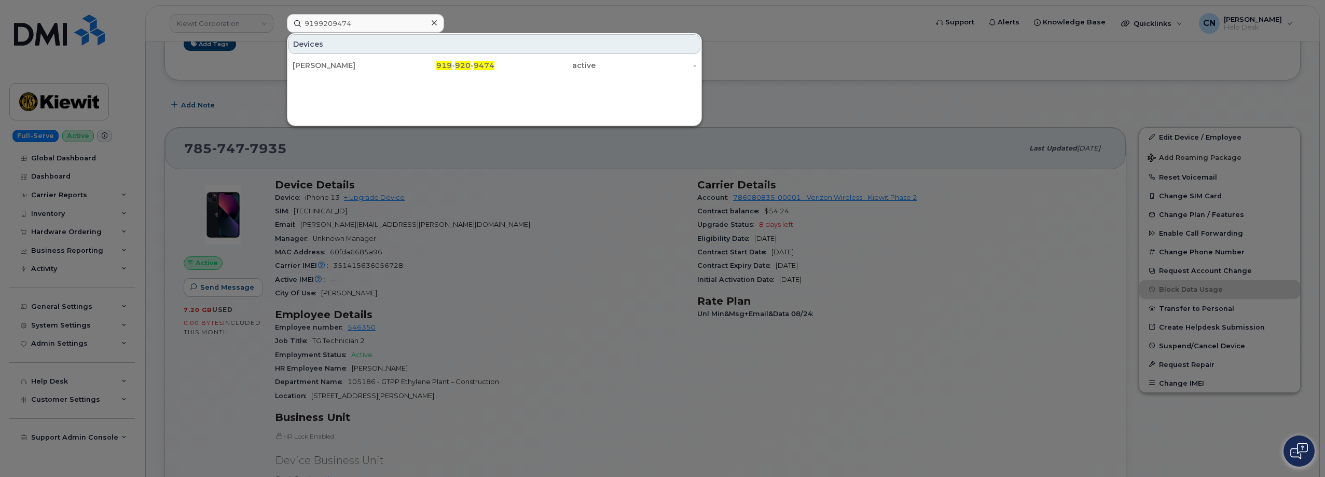
drag, startPoint x: 334, startPoint y: 72, endPoint x: 347, endPoint y: 20, distance: 53.1
click at [334, 71] on div "[PERSON_NAME]" at bounding box center [343, 65] width 101 height 19
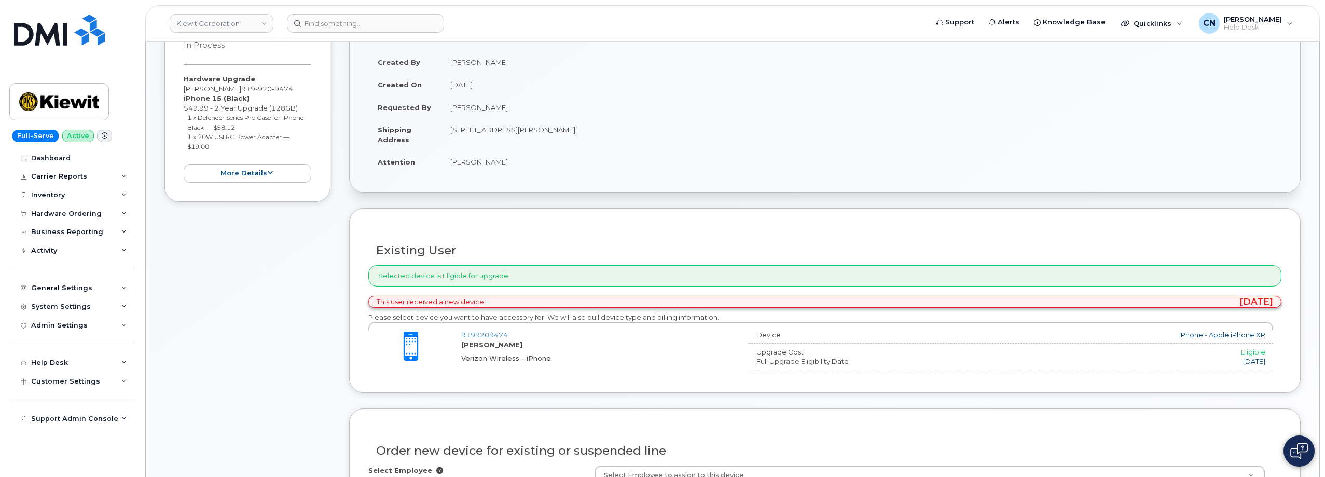
scroll to position [311, 0]
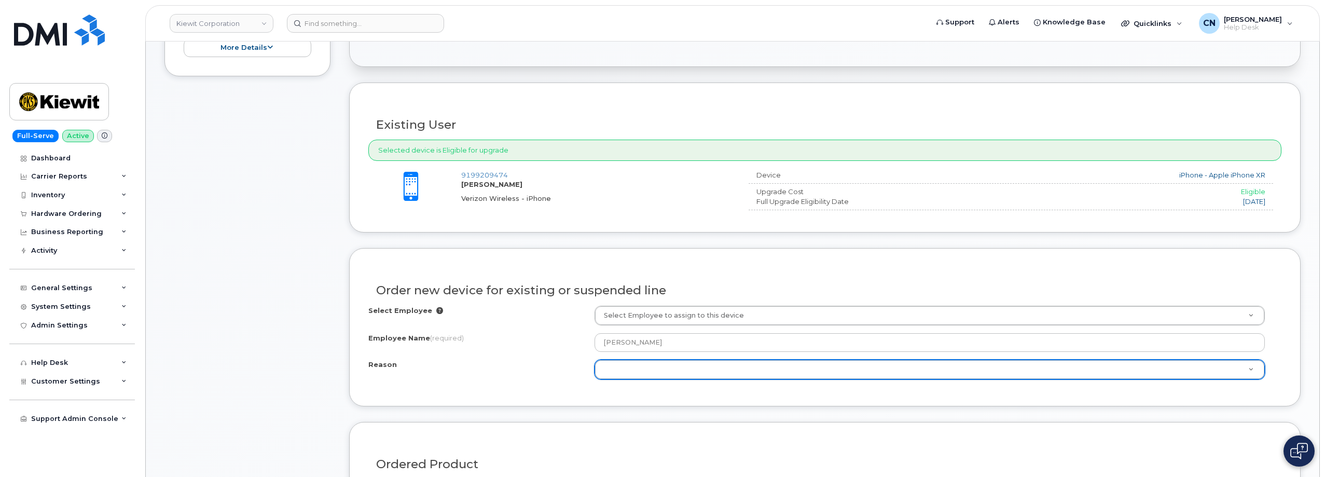
drag, startPoint x: 546, startPoint y: 382, endPoint x: 534, endPoint y: 381, distance: 11.9
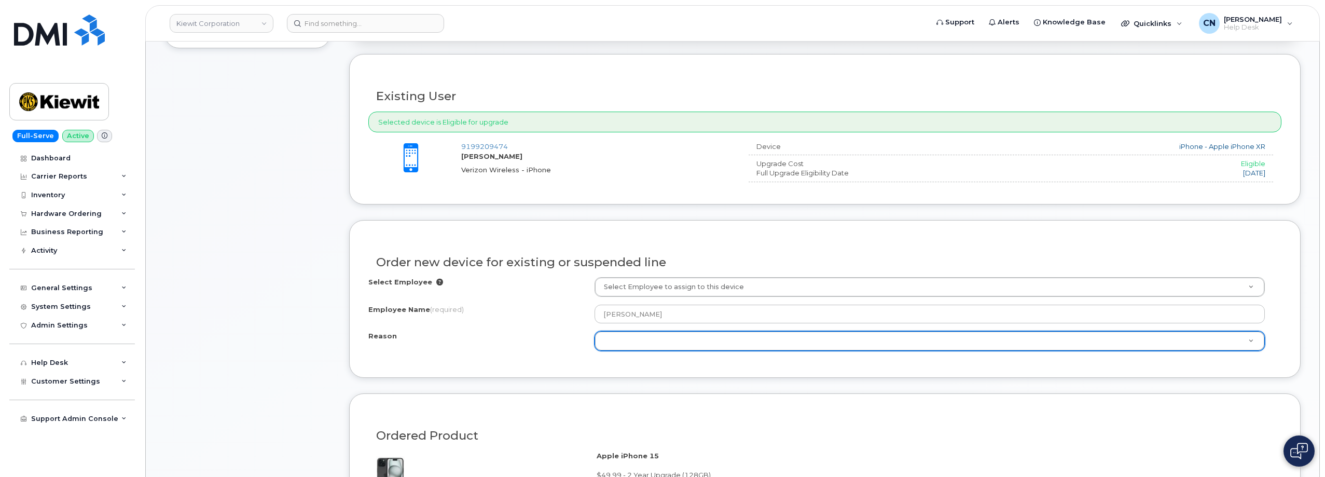
scroll to position [469, 0]
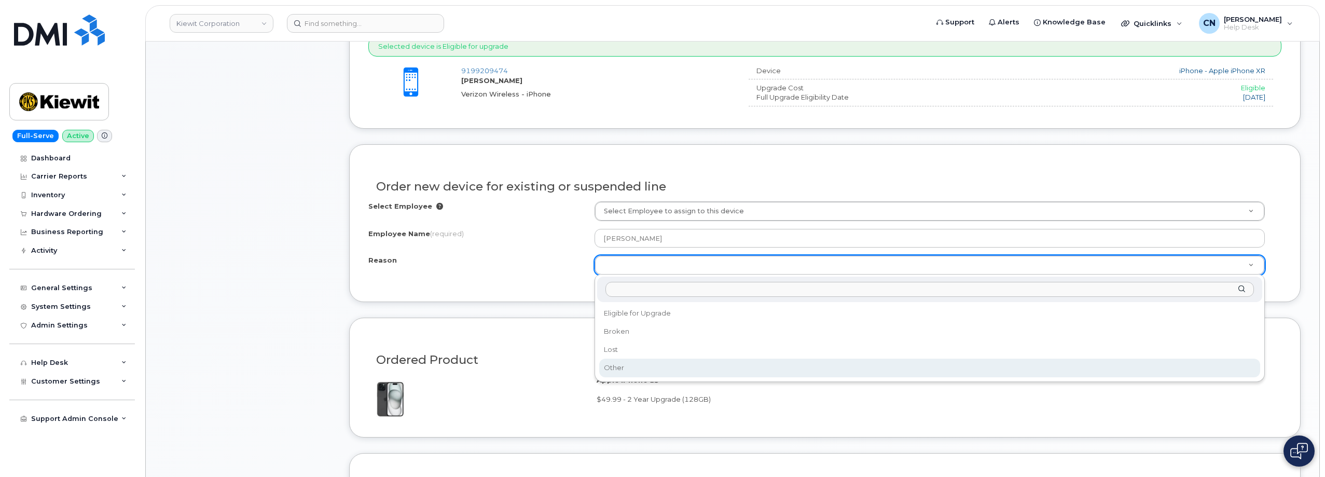
select select "other"
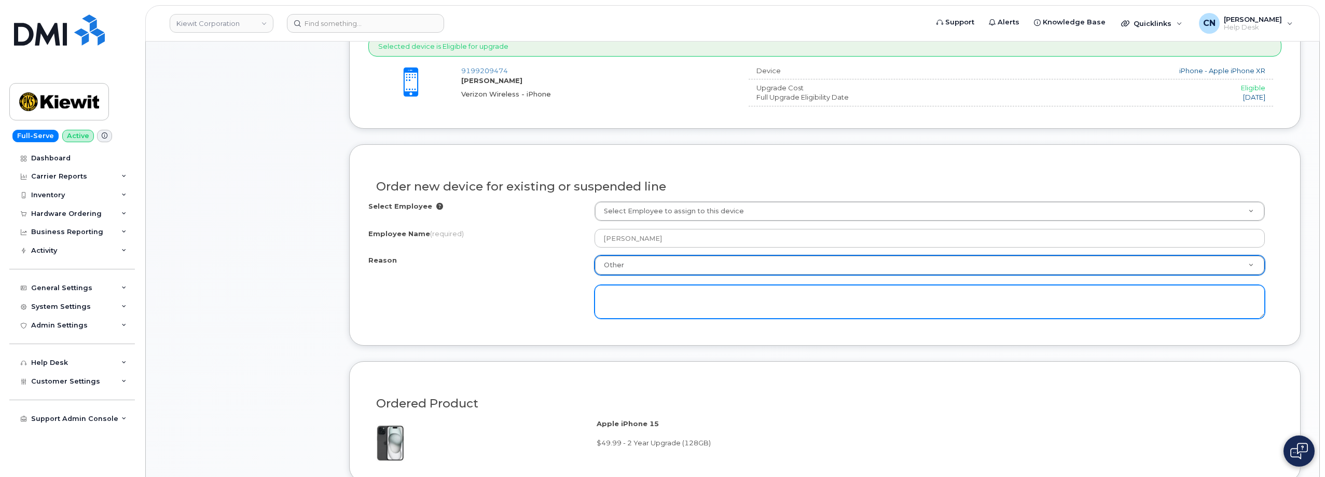
click at [633, 295] on textarea at bounding box center [930, 302] width 671 height 34
type textarea "R"
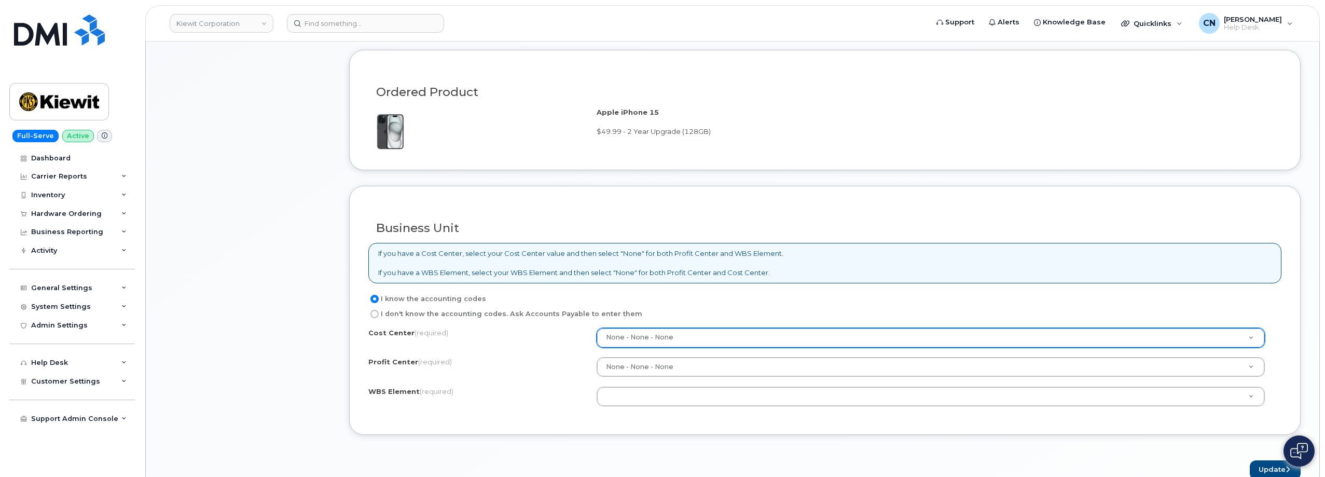
scroll to position [988, 0]
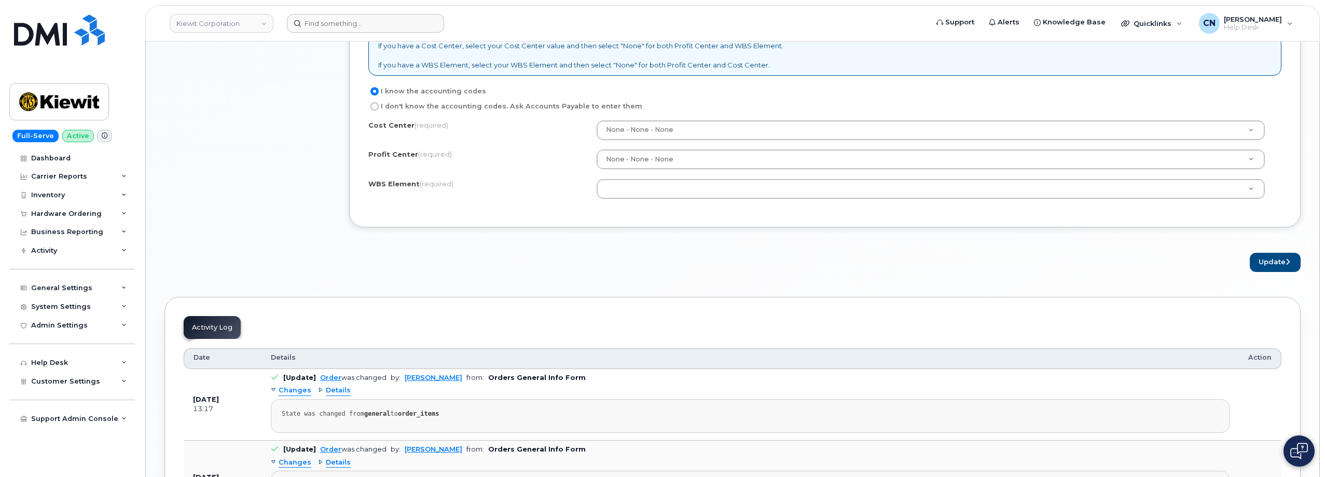
type textarea "Device no longer hold charge"
click at [645, 203] on div "Cost Center (required) None - None - None None Profit Center (required) None - …" at bounding box center [824, 164] width 913 height 88
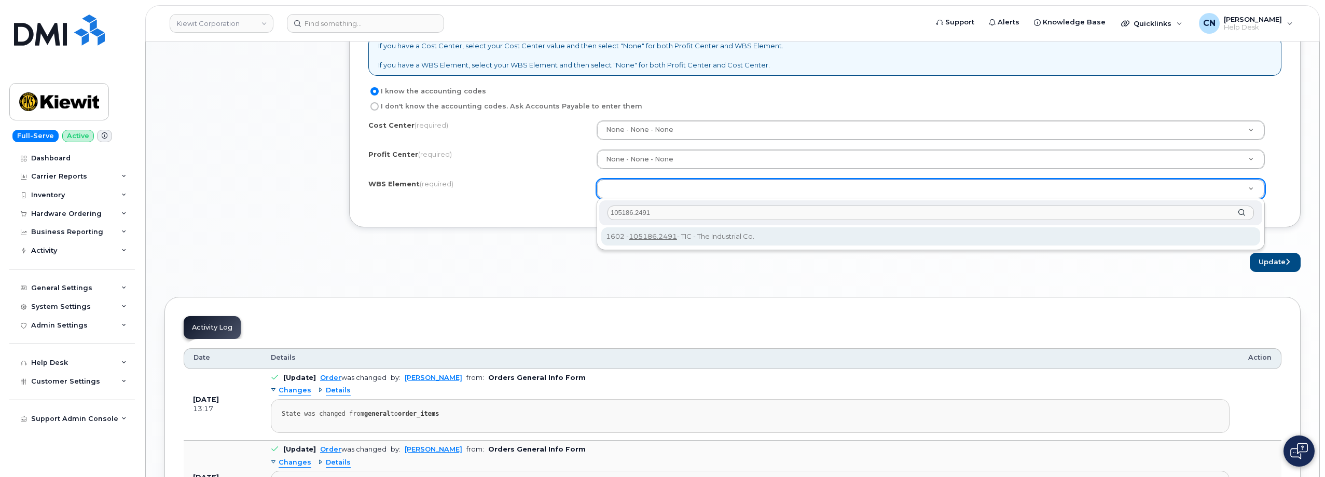
type input "105186.2491"
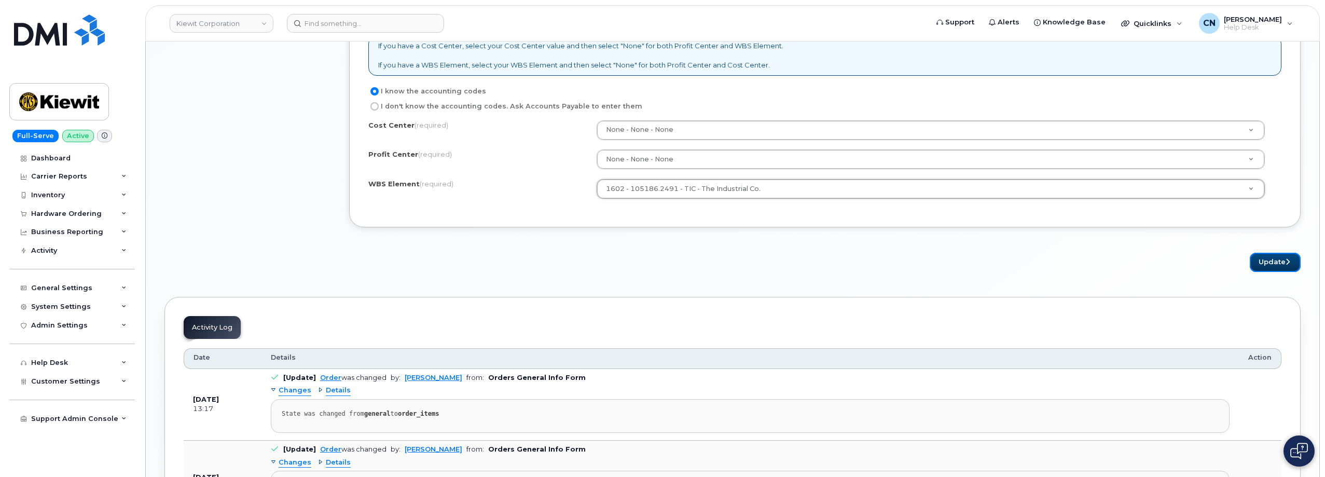
click at [1261, 265] on button "Update" at bounding box center [1275, 262] width 51 height 19
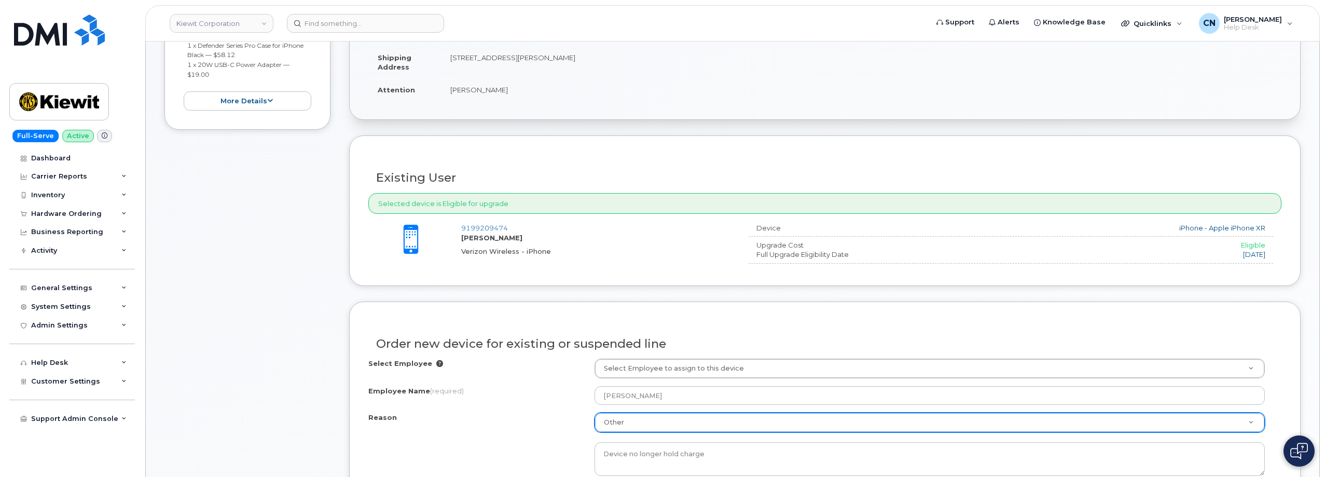
scroll to position [313, 0]
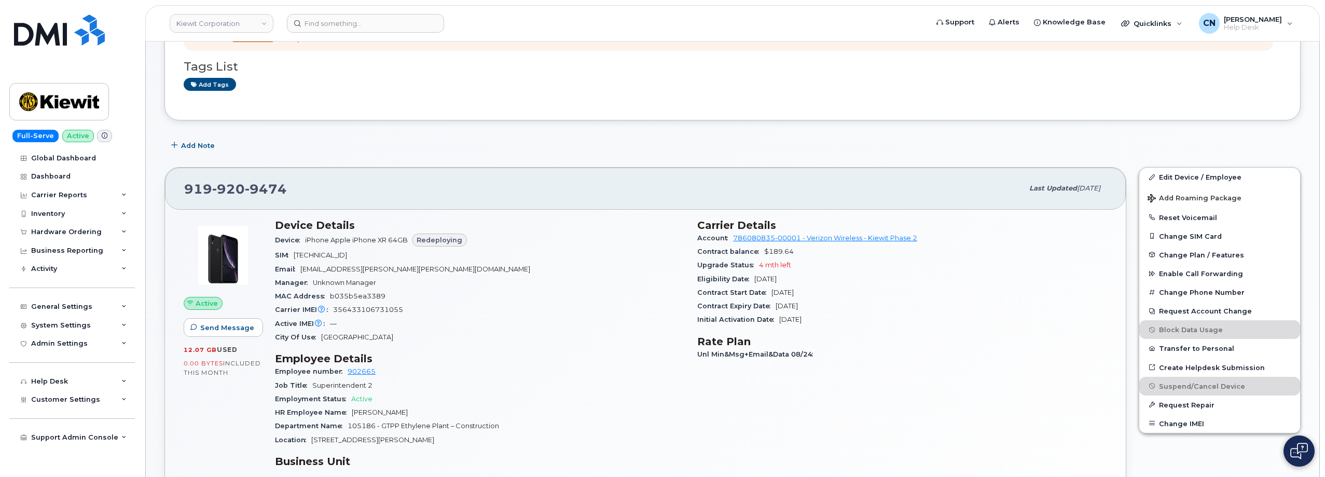
scroll to position [363, 0]
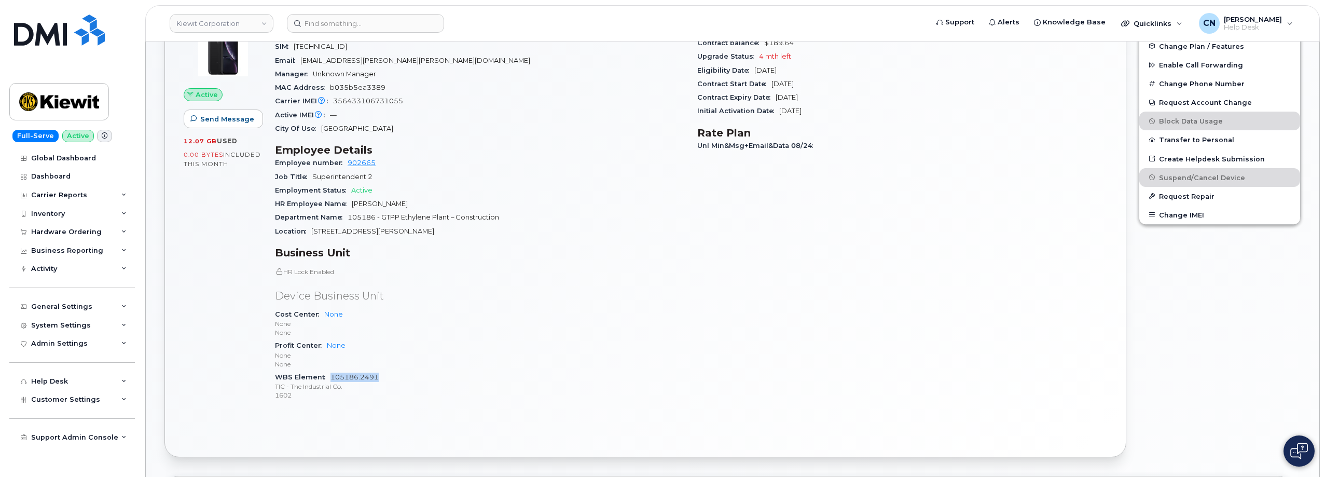
drag, startPoint x: 386, startPoint y: 372, endPoint x: 330, endPoint y: 377, distance: 55.8
click at [330, 377] on div "WBS Element 105186.2491 TIC - The Industrial Co. 1602" at bounding box center [480, 387] width 410 height 32
copy link "105186.2491"
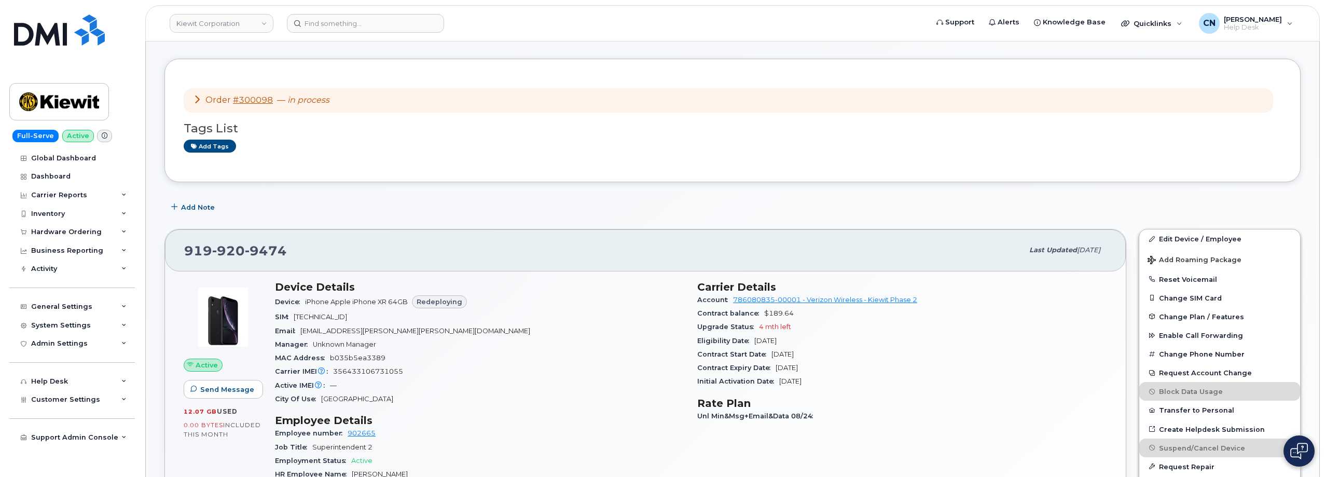
scroll to position [0, 0]
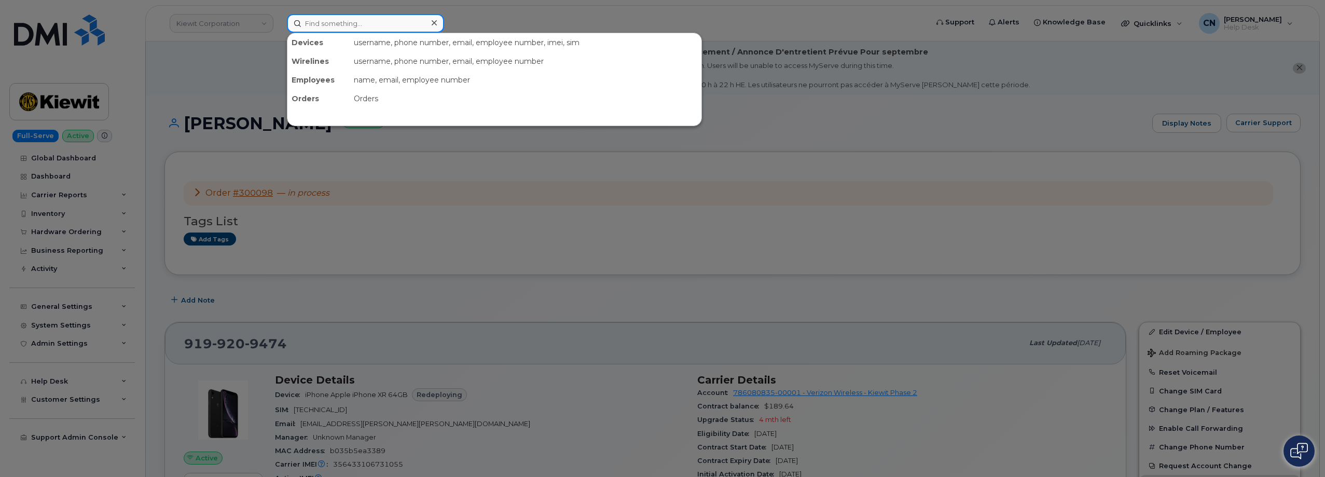
click at [340, 24] on input at bounding box center [365, 23] width 157 height 19
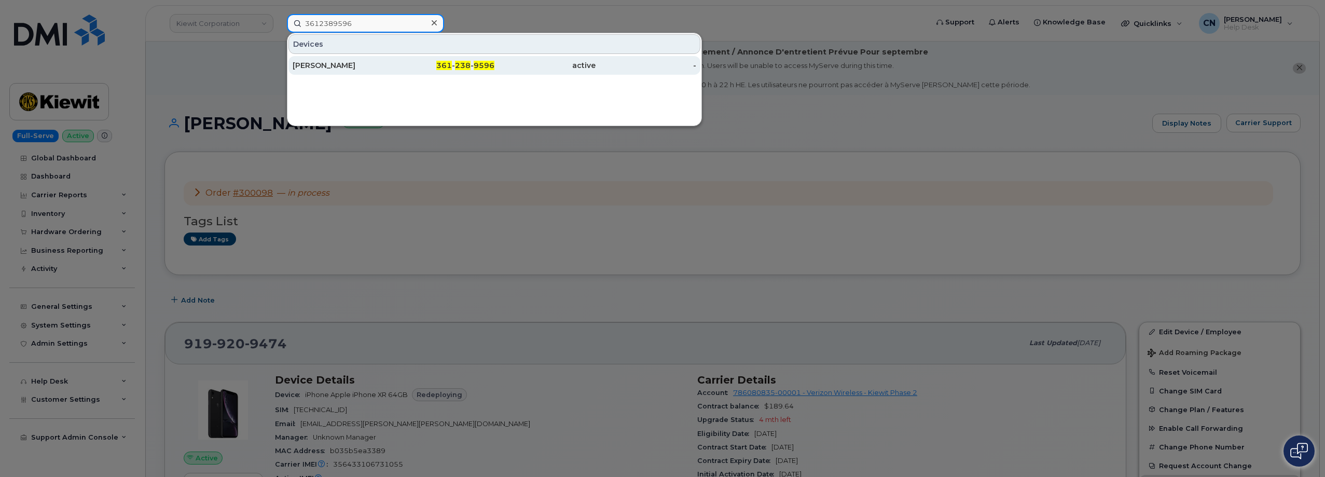
type input "3612389596"
click at [310, 62] on div "[PERSON_NAME]" at bounding box center [343, 65] width 101 height 10
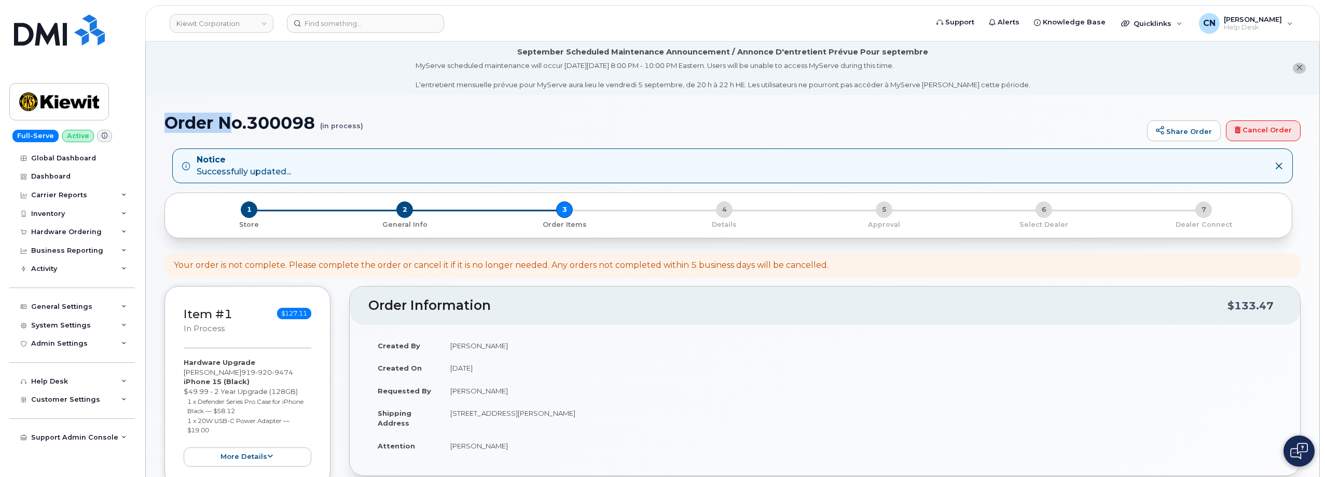
drag, startPoint x: 163, startPoint y: 124, endPoint x: 255, endPoint y: 135, distance: 92.5
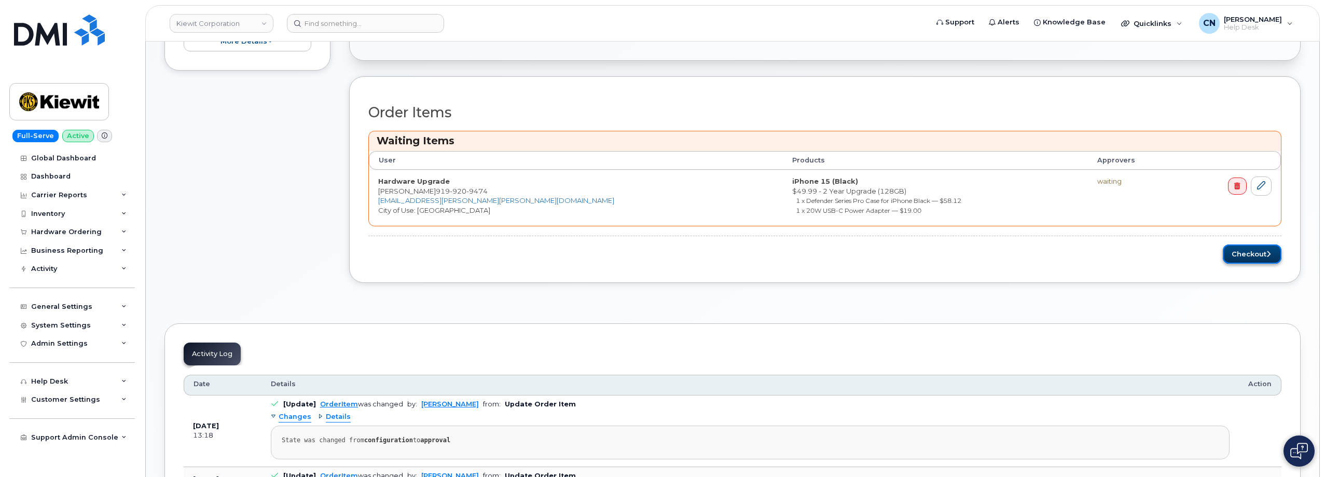
click at [1255, 248] on button "Checkout" at bounding box center [1252, 253] width 59 height 19
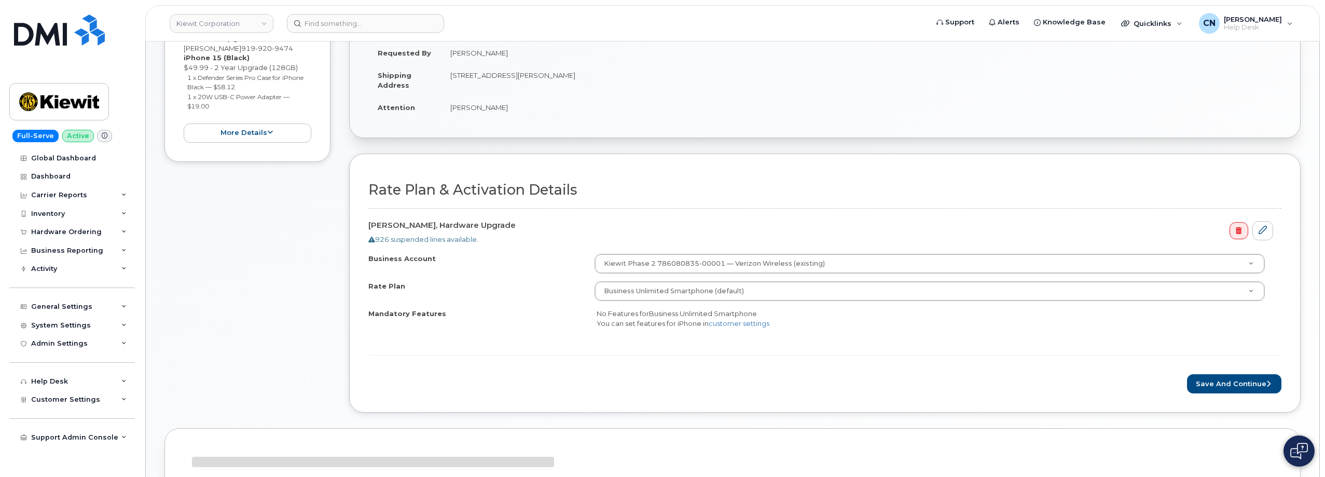
scroll to position [261, 0]
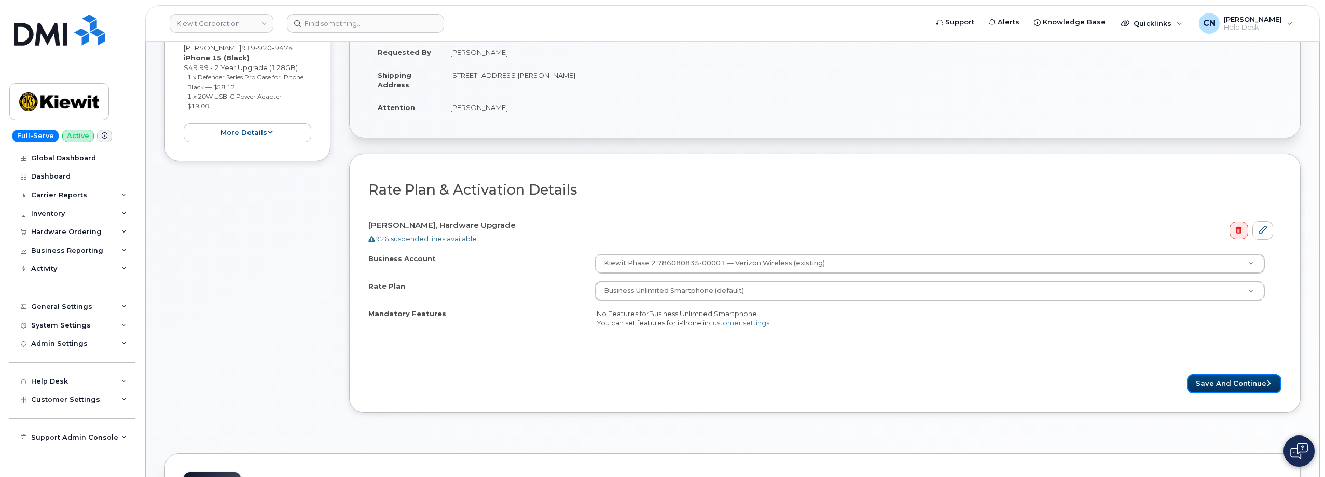
drag, startPoint x: 1211, startPoint y: 386, endPoint x: 654, endPoint y: 326, distance: 560.5
click at [1211, 385] on button "Save and Continue" at bounding box center [1234, 383] width 94 height 19
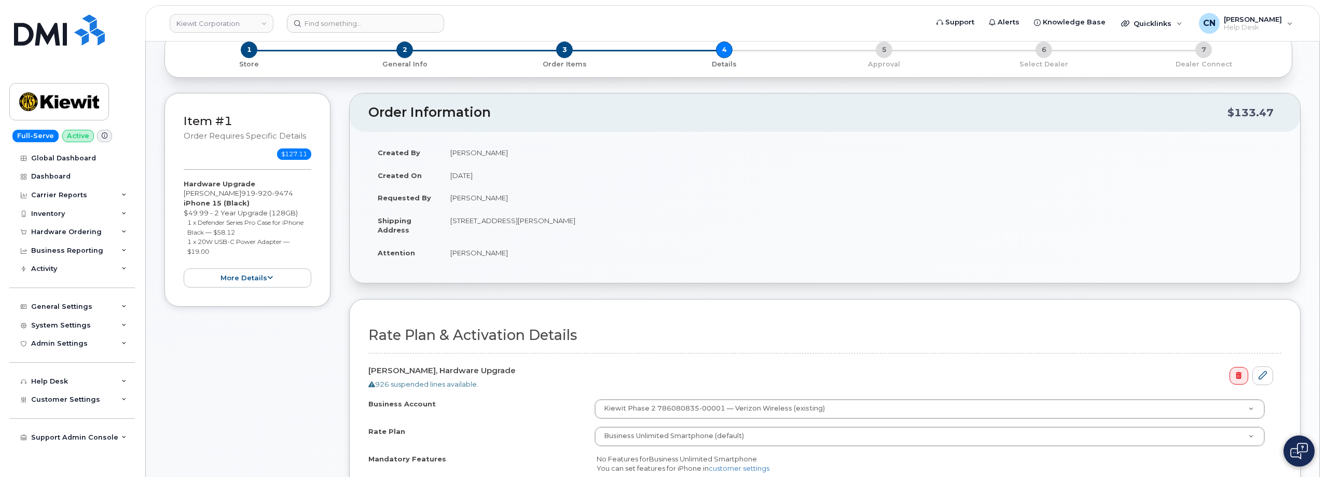
scroll to position [259, 0]
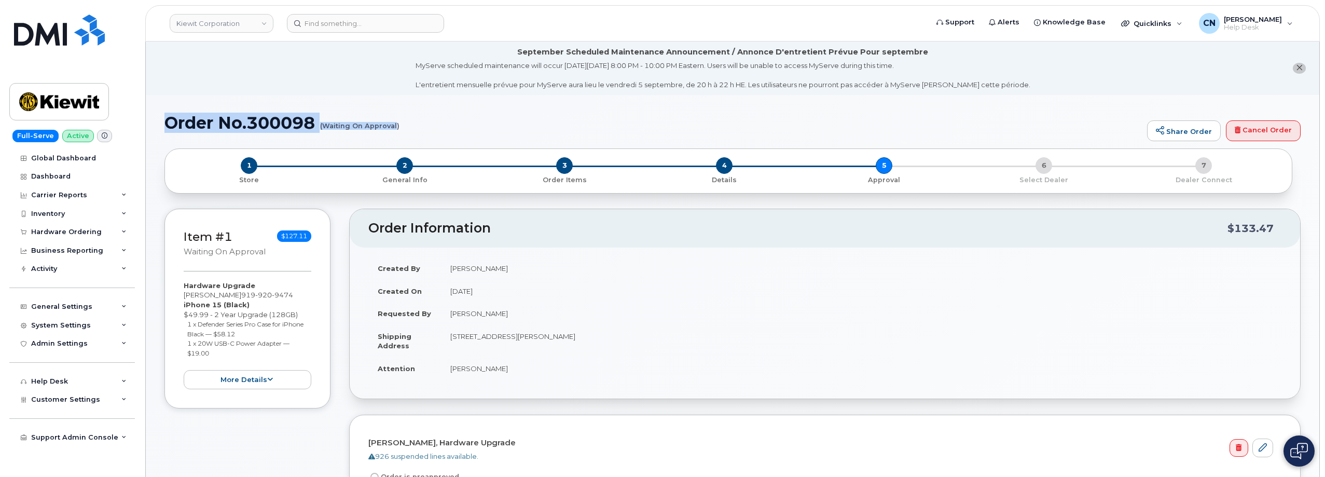
drag, startPoint x: 171, startPoint y: 125, endPoint x: 397, endPoint y: 125, distance: 226.3
click at [397, 125] on h1 "Order No.300098 (Waiting On Approval)" at bounding box center [654, 123] width 978 height 18
copy h1 "Order No.300098 (Waiting On Approval"
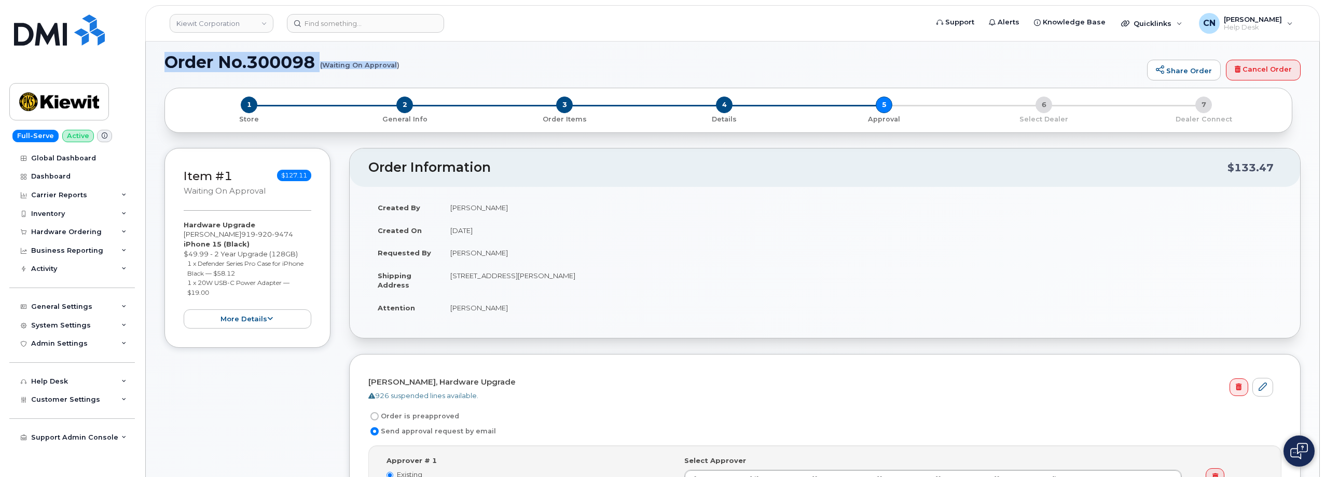
scroll to position [208, 0]
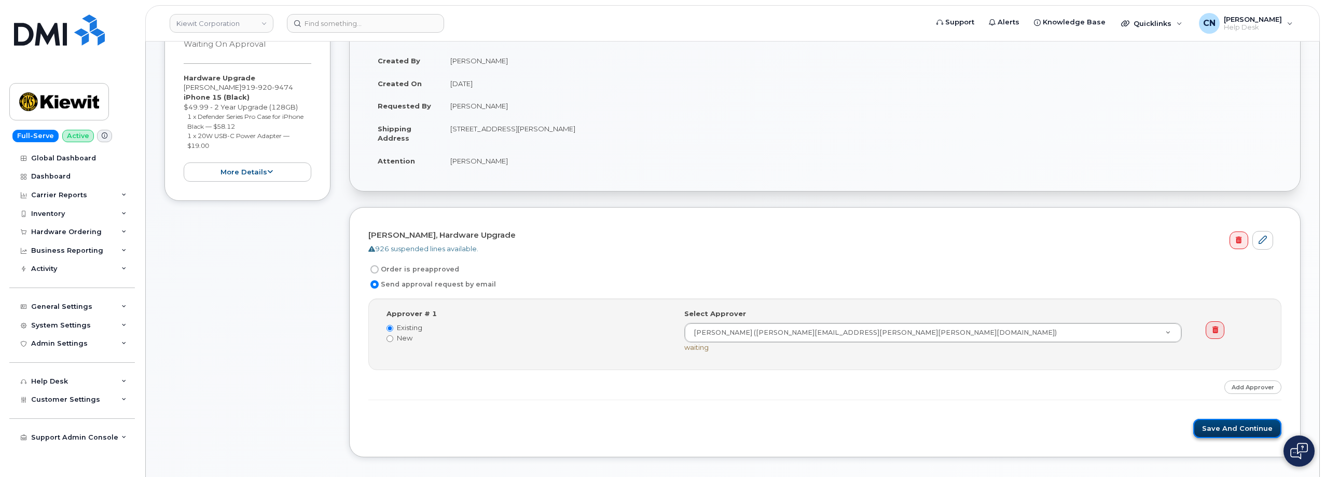
click at [1223, 432] on button "Save and Continue" at bounding box center [1238, 428] width 88 height 19
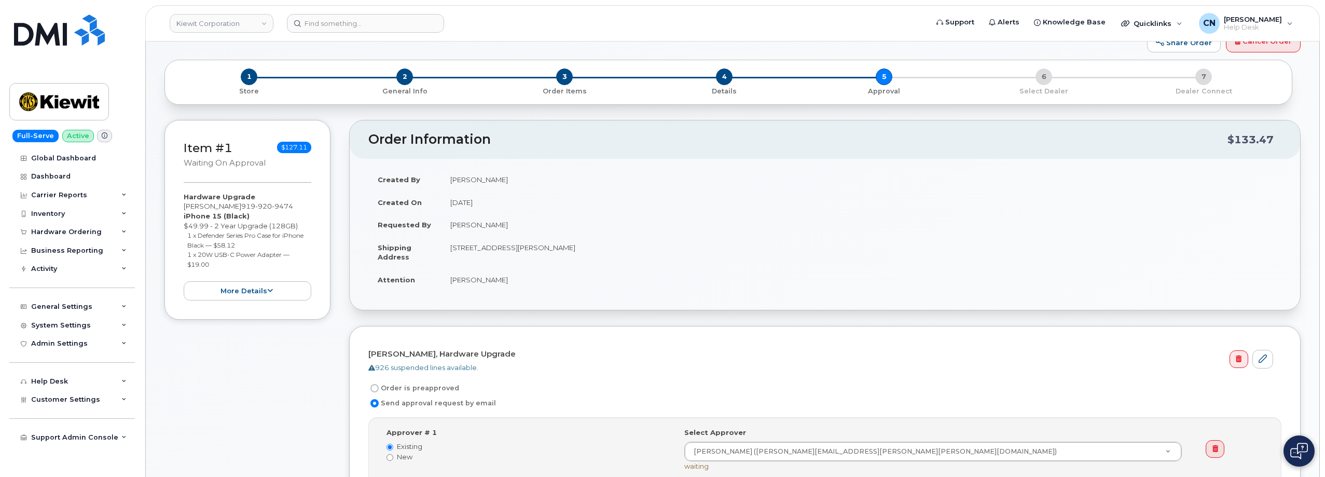
scroll to position [311, 0]
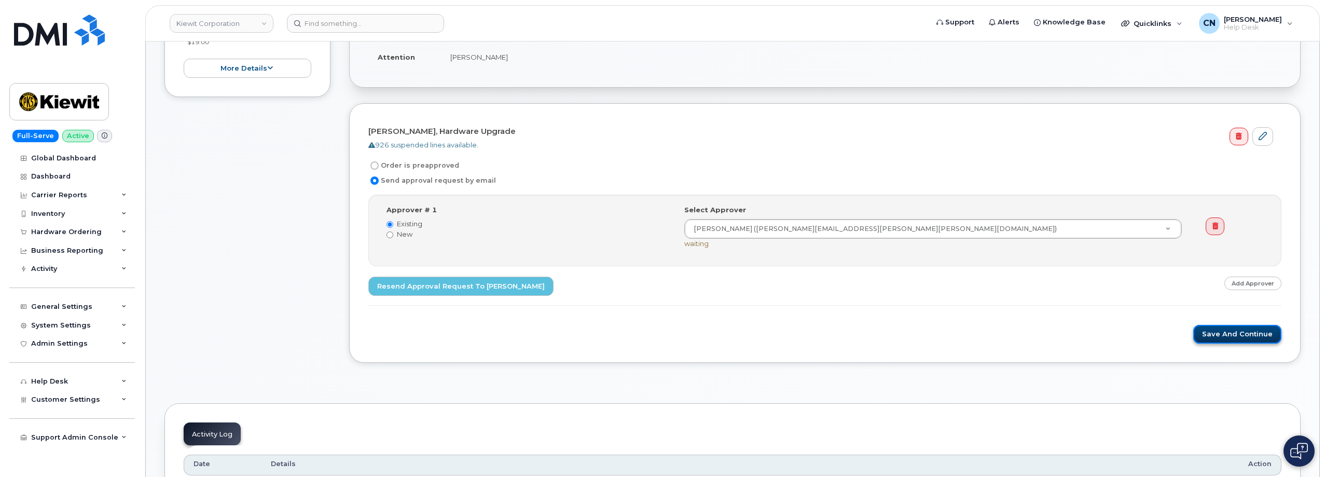
click at [1222, 332] on button "Save and Continue" at bounding box center [1238, 334] width 88 height 19
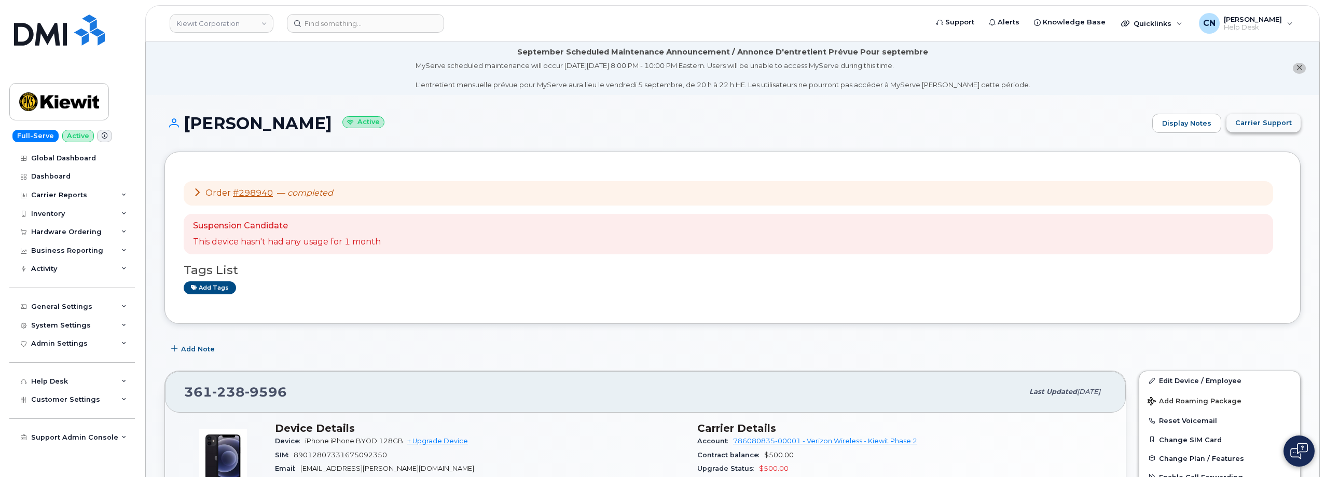
click at [1280, 115] on button "Carrier Support" at bounding box center [1264, 123] width 74 height 19
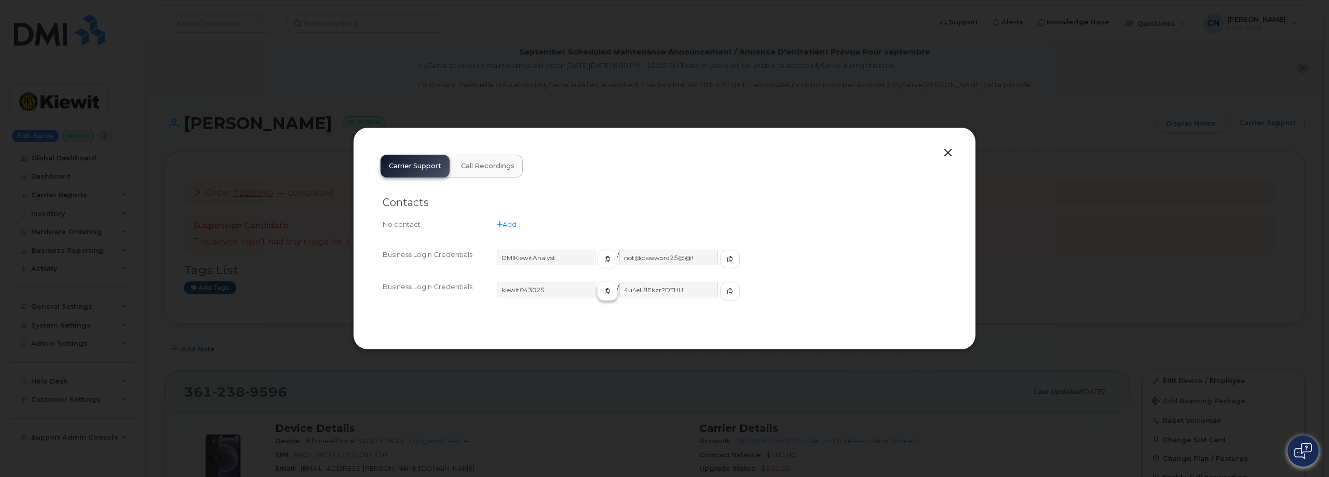
click at [597, 287] on button "button" at bounding box center [607, 291] width 20 height 19
click at [727, 294] on icon "button" at bounding box center [730, 291] width 6 height 6
click at [279, 156] on div at bounding box center [664, 238] width 1329 height 477
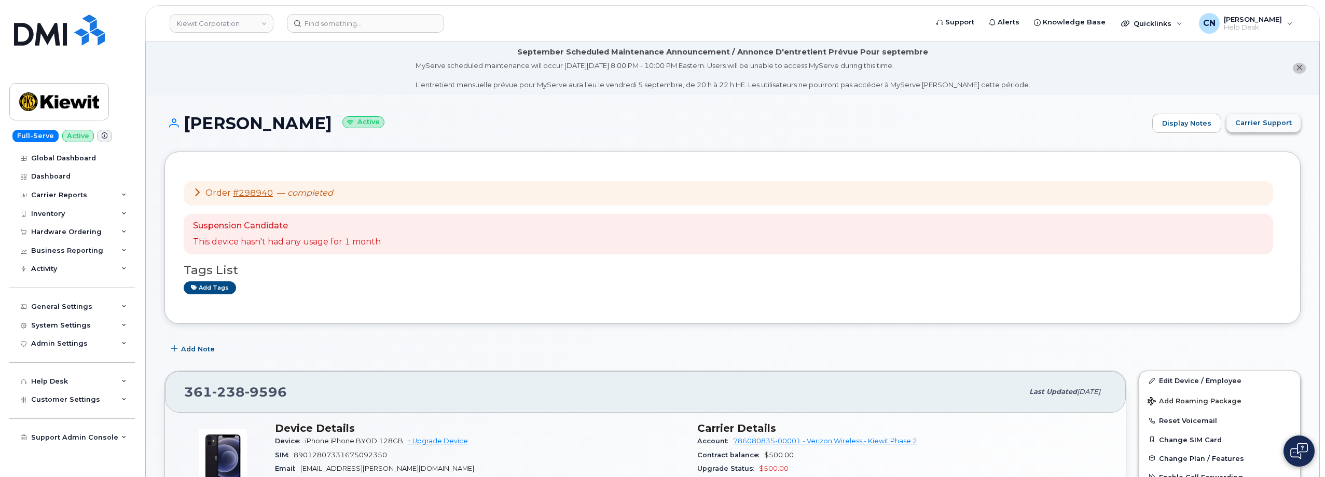
click at [1251, 123] on span "Carrier Support" at bounding box center [1264, 123] width 57 height 10
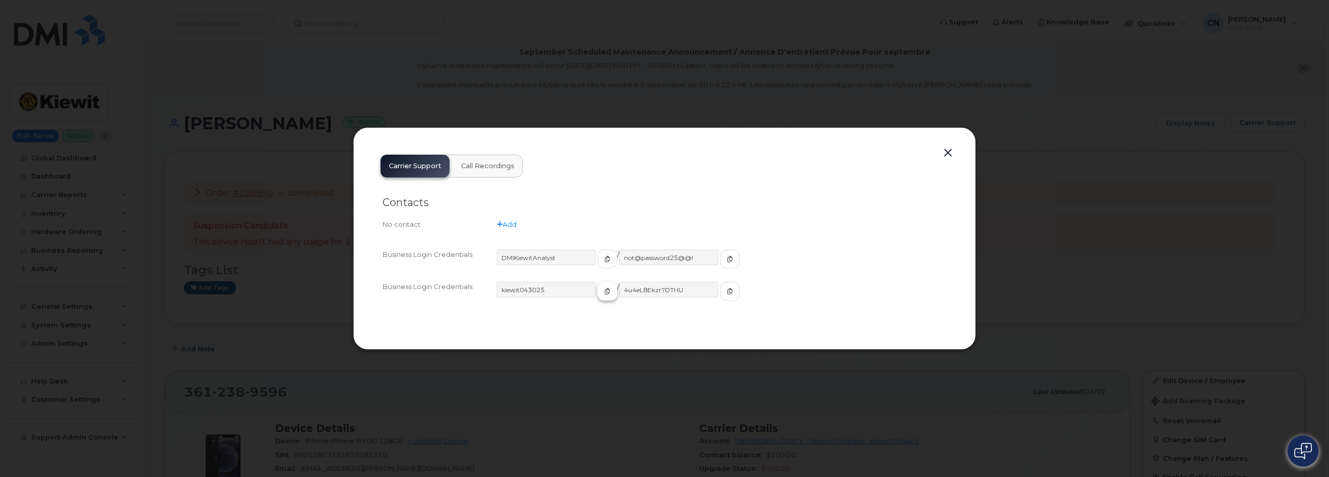
click at [597, 295] on button "button" at bounding box center [607, 291] width 20 height 19
drag, startPoint x: 345, startPoint y: 117, endPoint x: 339, endPoint y: 115, distance: 5.9
click at [344, 116] on div at bounding box center [664, 238] width 1329 height 477
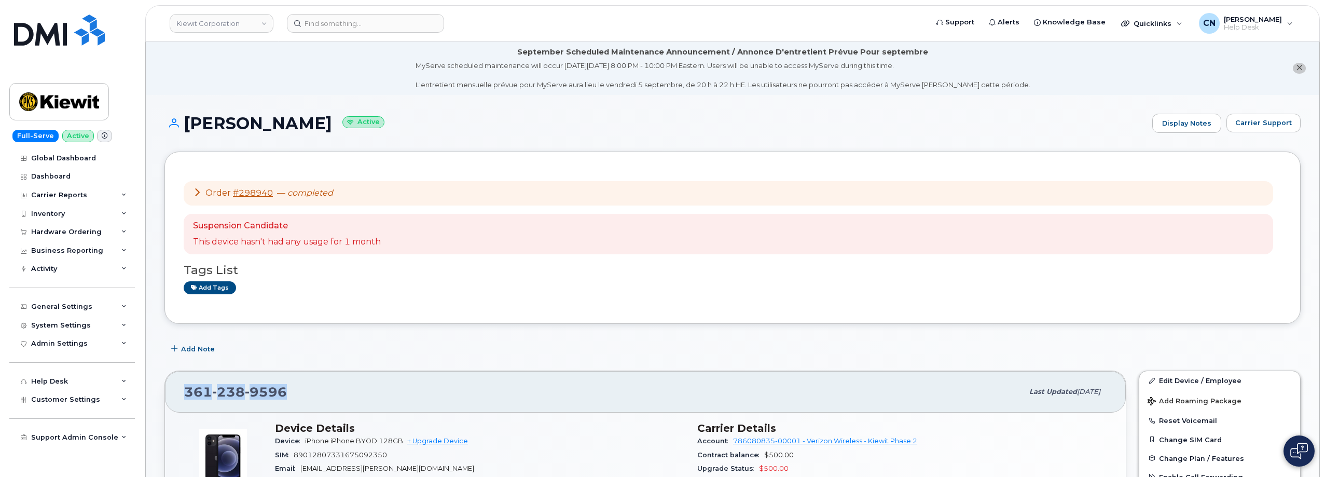
drag, startPoint x: 303, startPoint y: 386, endPoint x: 202, endPoint y: 317, distance: 122.1
click at [186, 380] on div "361 238 9596 Last updated Sep 03, 2025" at bounding box center [645, 392] width 961 height 42
copy span "361 238 9596"
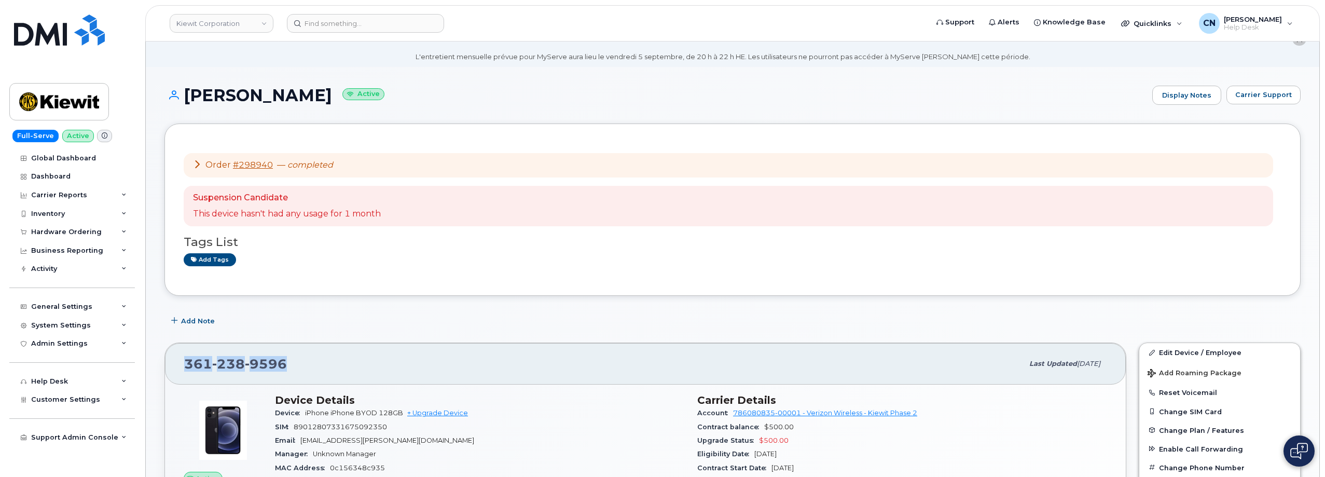
scroll to position [52, 0]
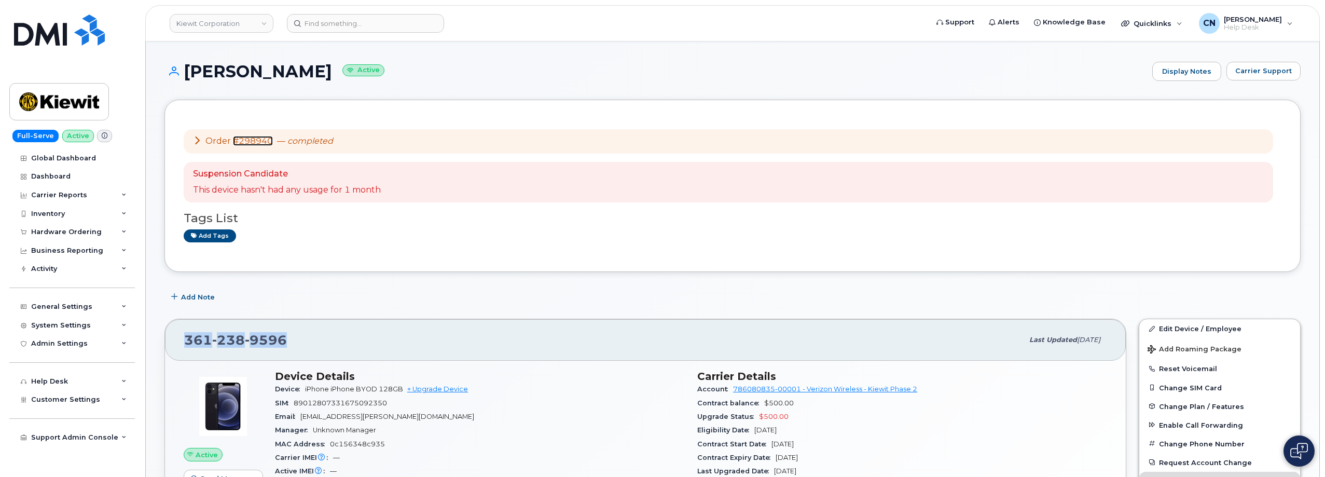
click at [247, 144] on link "#298940" at bounding box center [253, 141] width 40 height 10
copy span "361 238 9596"
click at [253, 140] on link "#298940" at bounding box center [253, 141] width 40 height 10
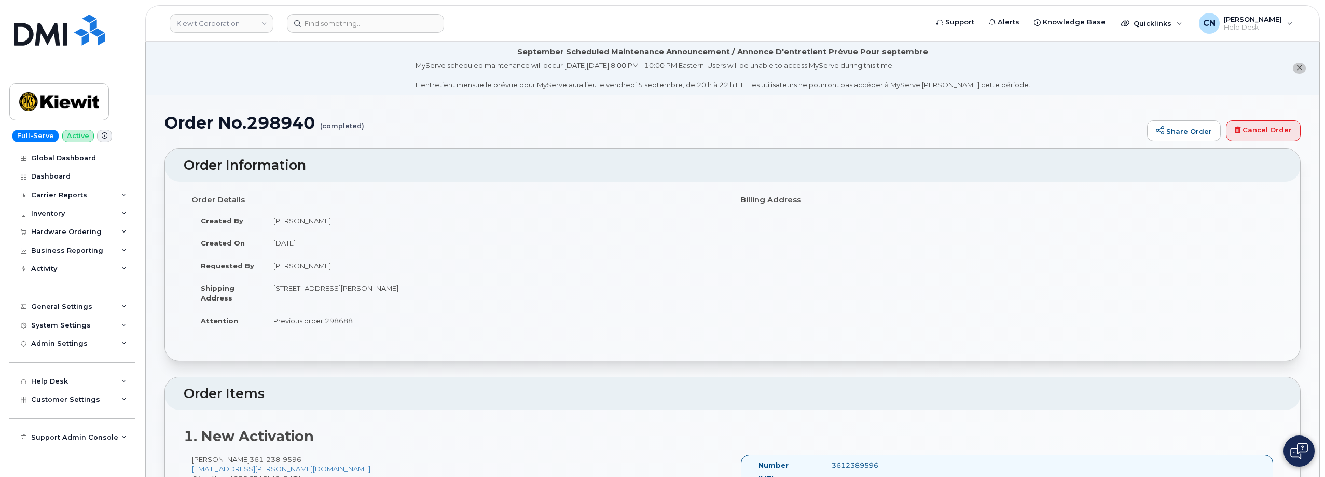
drag, startPoint x: 274, startPoint y: 287, endPoint x: 515, endPoint y: 286, distance: 241.3
click at [515, 286] on td "[STREET_ADDRESS][PERSON_NAME]" at bounding box center [494, 293] width 461 height 32
copy td "[STREET_ADDRESS][PERSON_NAME]"
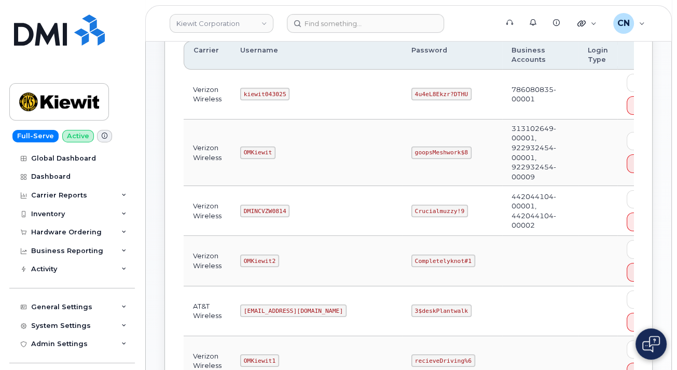
scroll to position [160, 0]
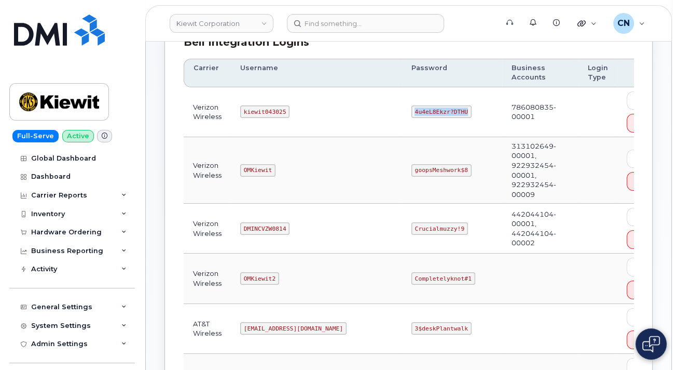
drag, startPoint x: 362, startPoint y: 110, endPoint x: 440, endPoint y: 113, distance: 78.4
click at [440, 113] on td "4u4eL8Ekzr?DTHU" at bounding box center [452, 112] width 100 height 50
copy code "4u4eL8Ekzr?DTHU"
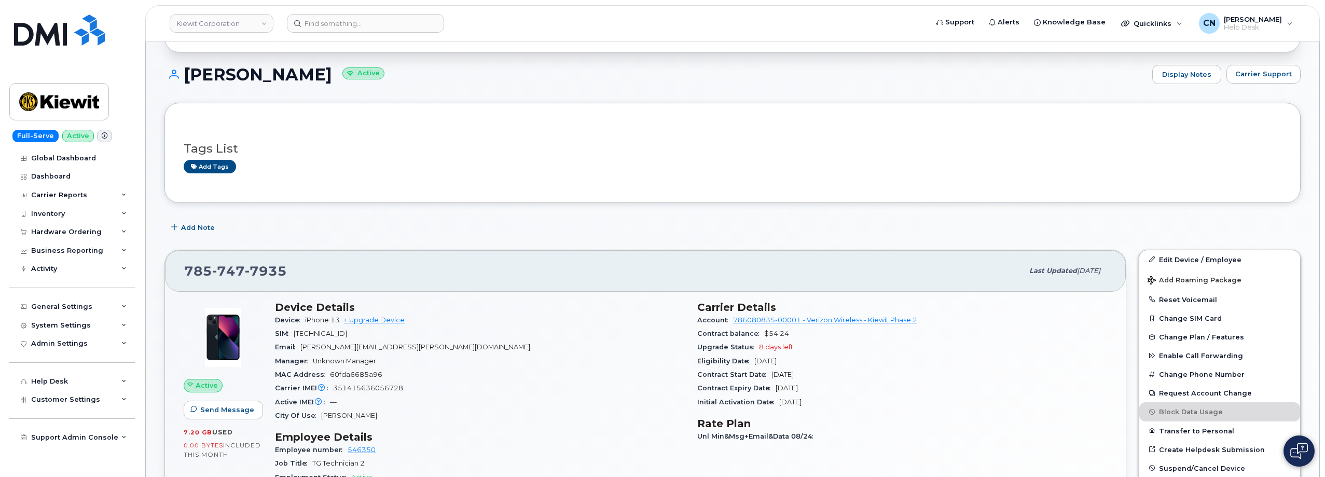
scroll to position [156, 0]
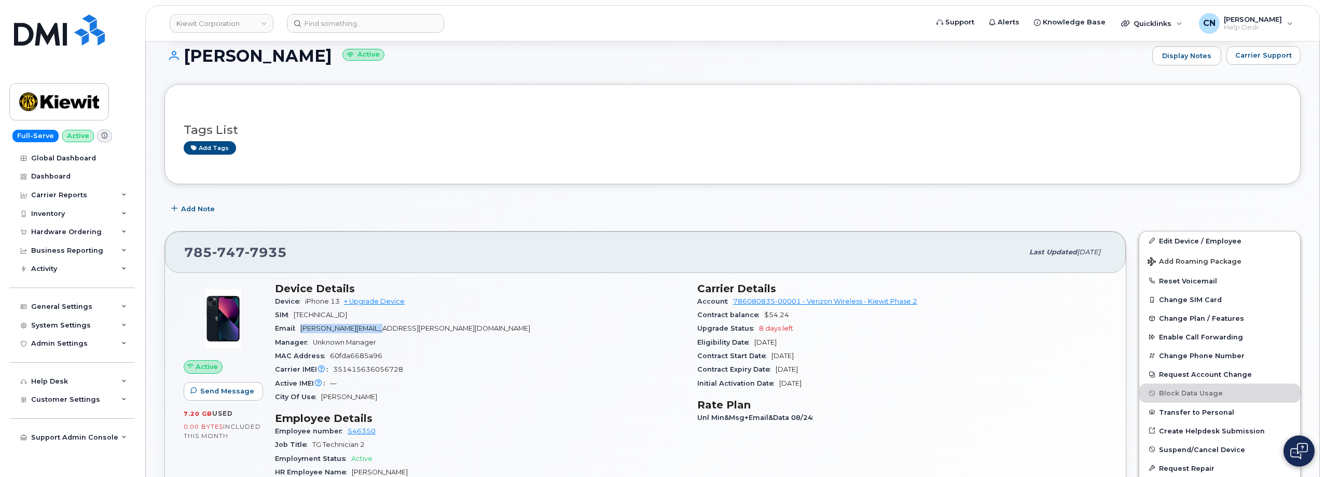
drag, startPoint x: 387, startPoint y: 330, endPoint x: 303, endPoint y: 330, distance: 84.1
click at [303, 330] on div "Email [PERSON_NAME][EMAIL_ADDRESS][PERSON_NAME][DOMAIN_NAME]" at bounding box center [480, 328] width 410 height 13
copy span "[PERSON_NAME][EMAIL_ADDRESS][PERSON_NAME][DOMAIN_NAME]"
